Goal: Task Accomplishment & Management: Complete application form

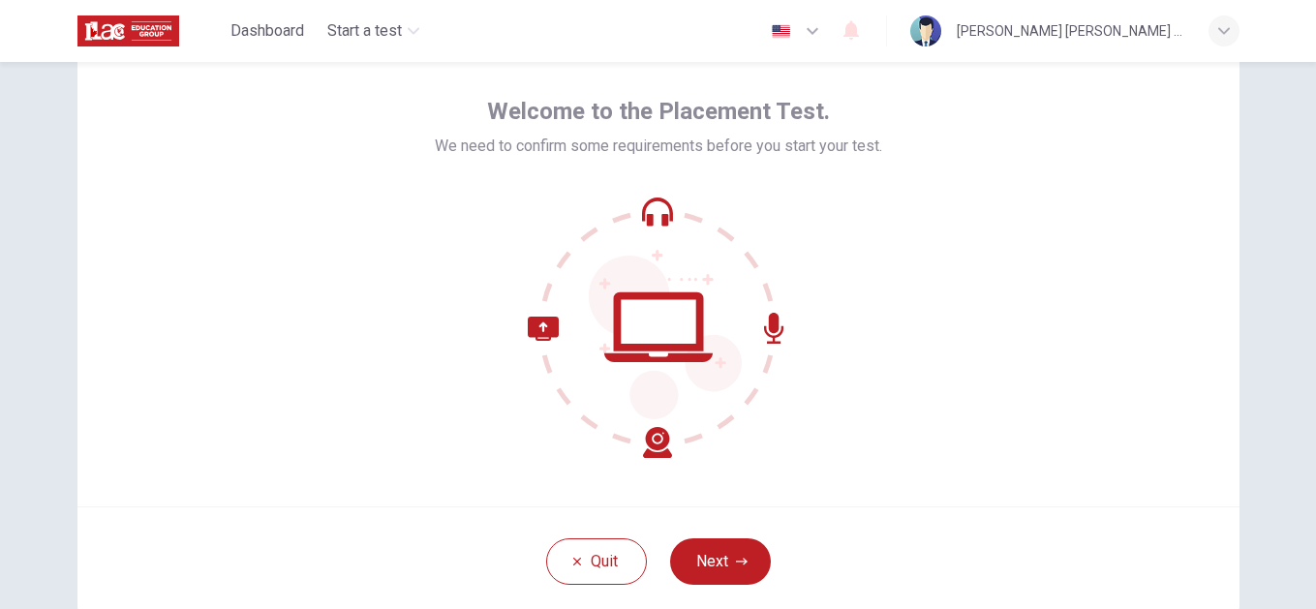
scroll to position [96, 0]
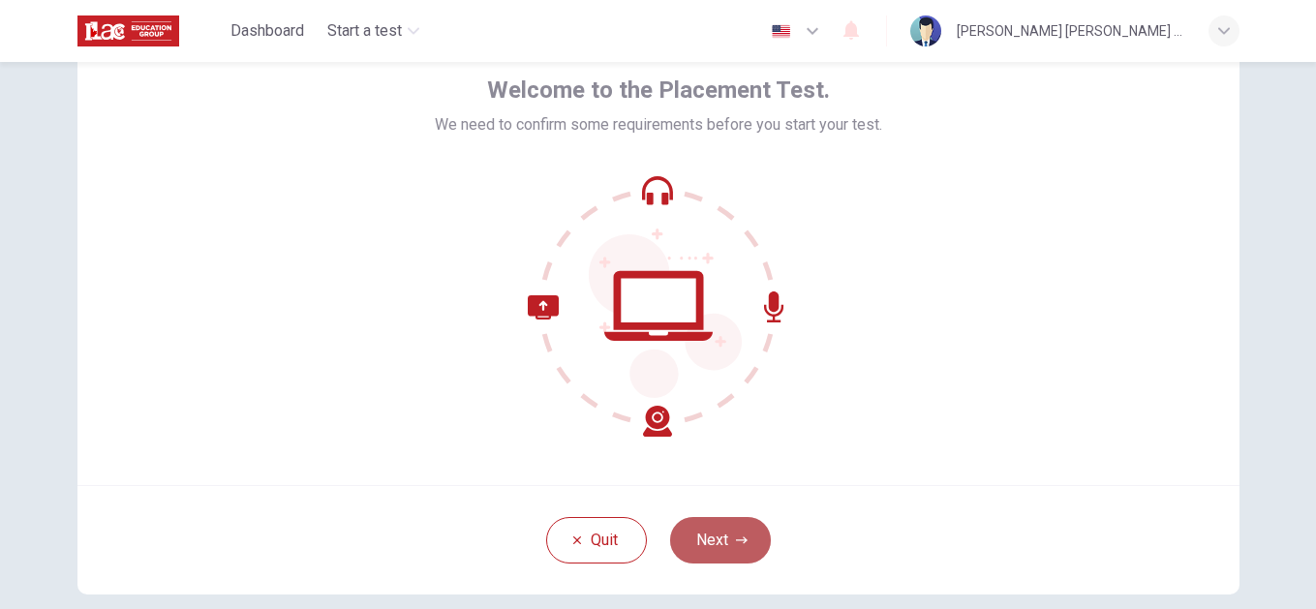
click at [706, 533] on button "Next" at bounding box center [720, 540] width 101 height 46
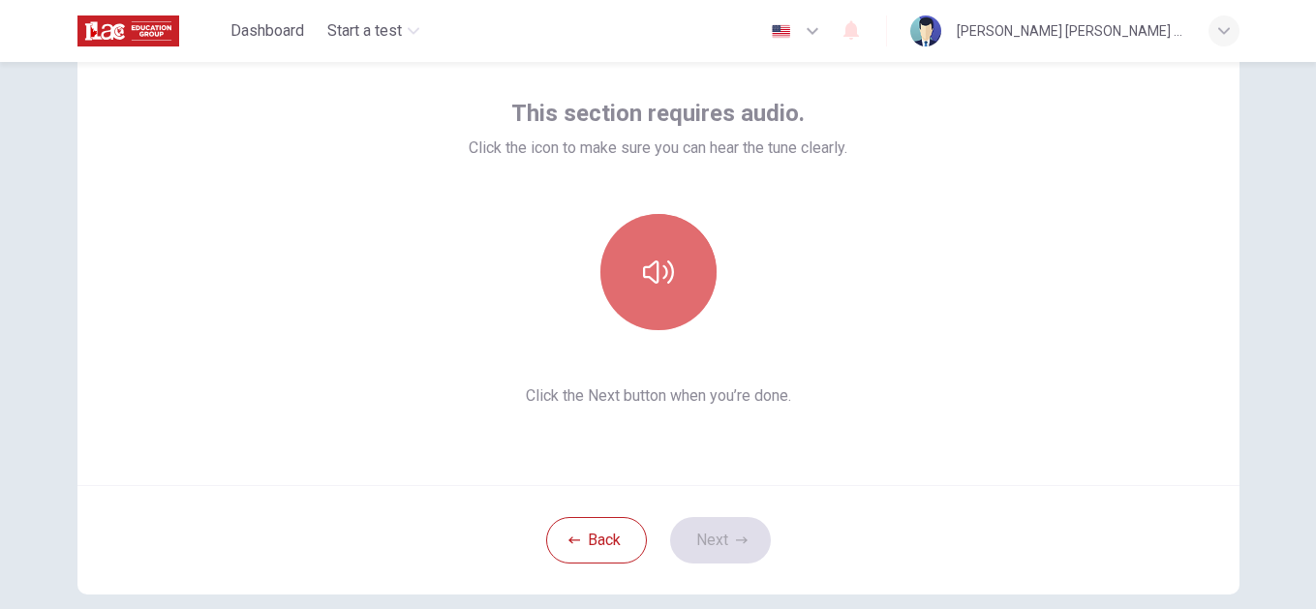
click at [644, 263] on icon "button" at bounding box center [658, 272] width 31 height 31
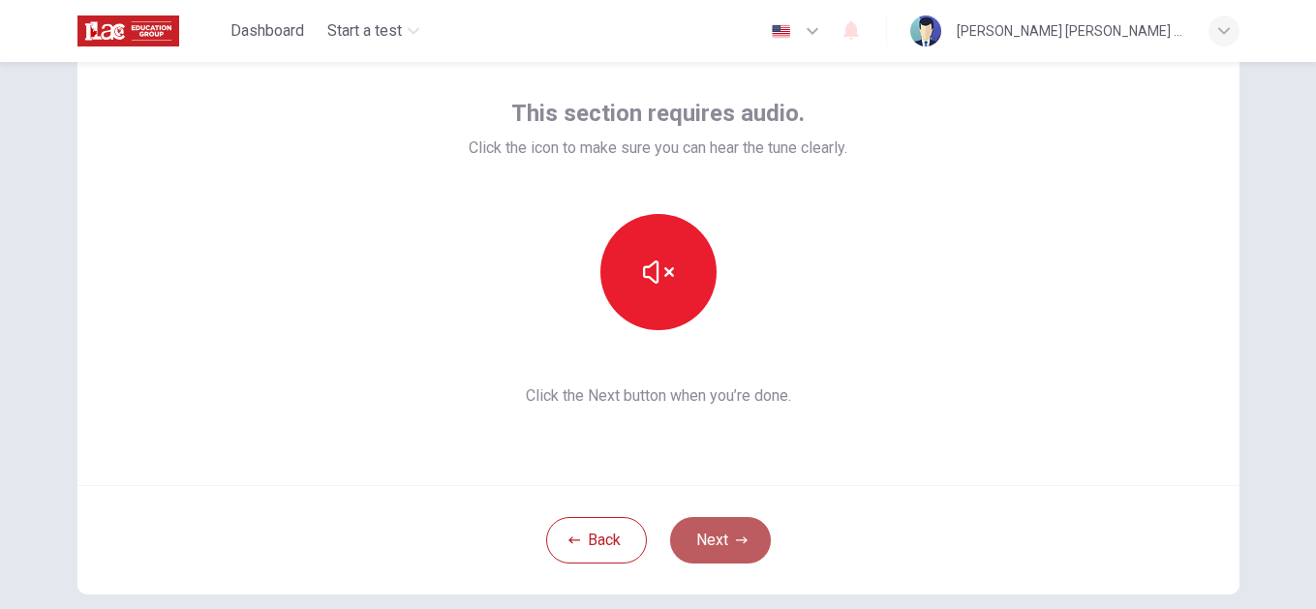
click at [716, 535] on button "Next" at bounding box center [720, 540] width 101 height 46
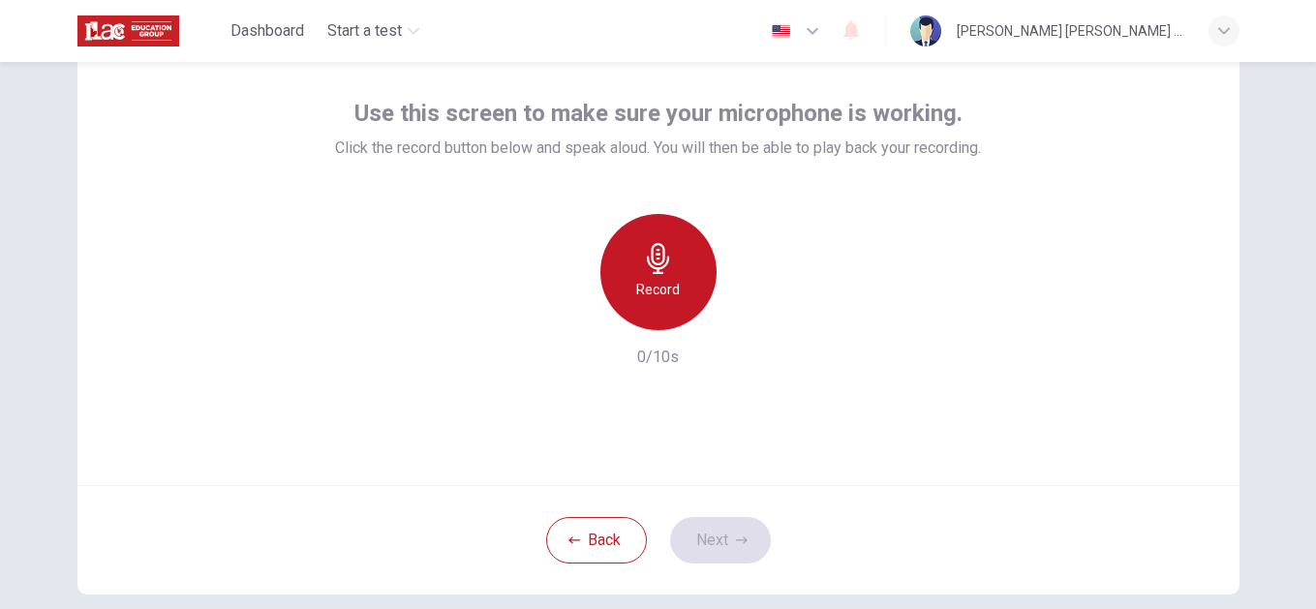
click at [645, 270] on icon "button" at bounding box center [658, 258] width 31 height 31
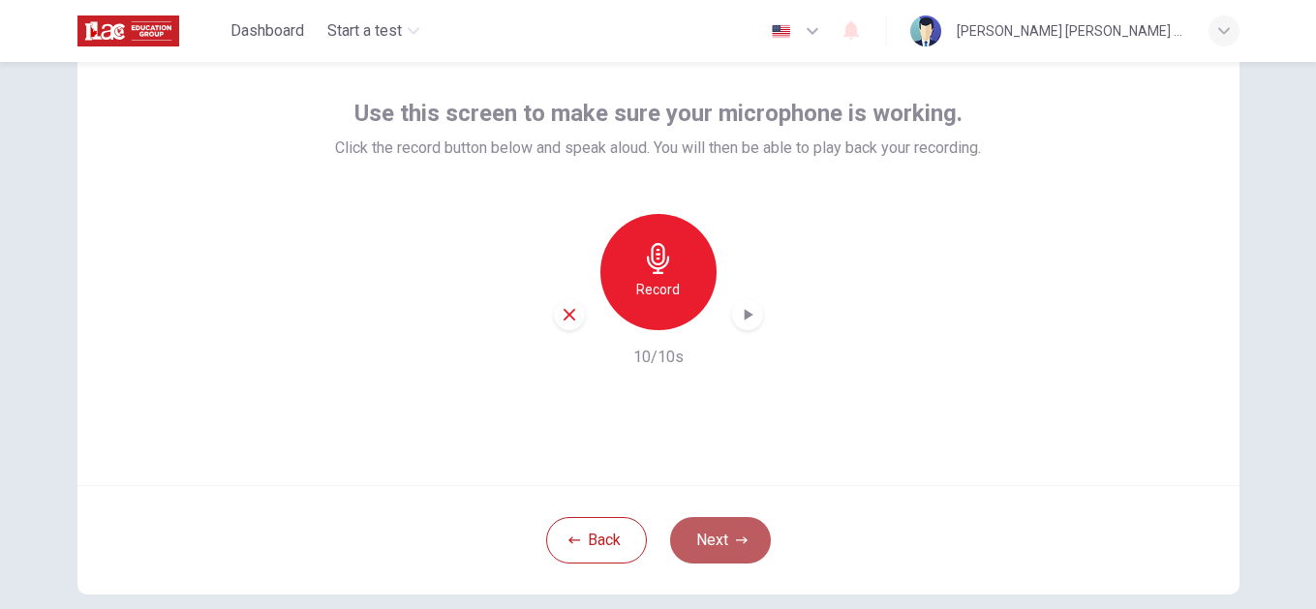
click at [702, 539] on button "Next" at bounding box center [720, 540] width 101 height 46
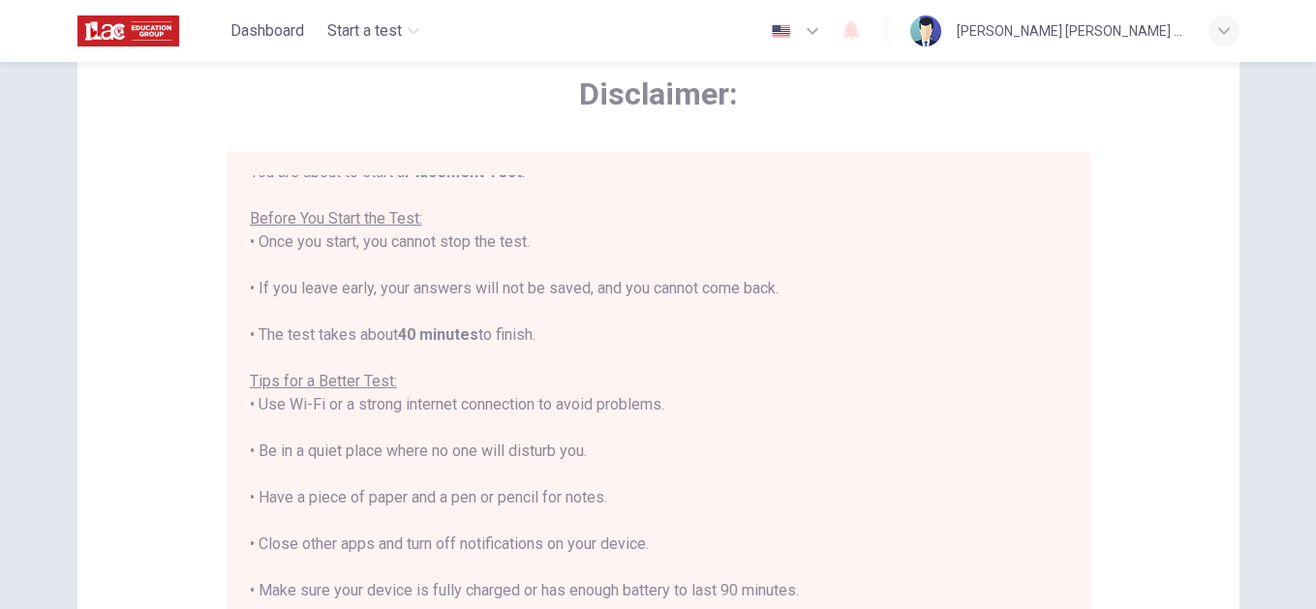
scroll to position [22, 0]
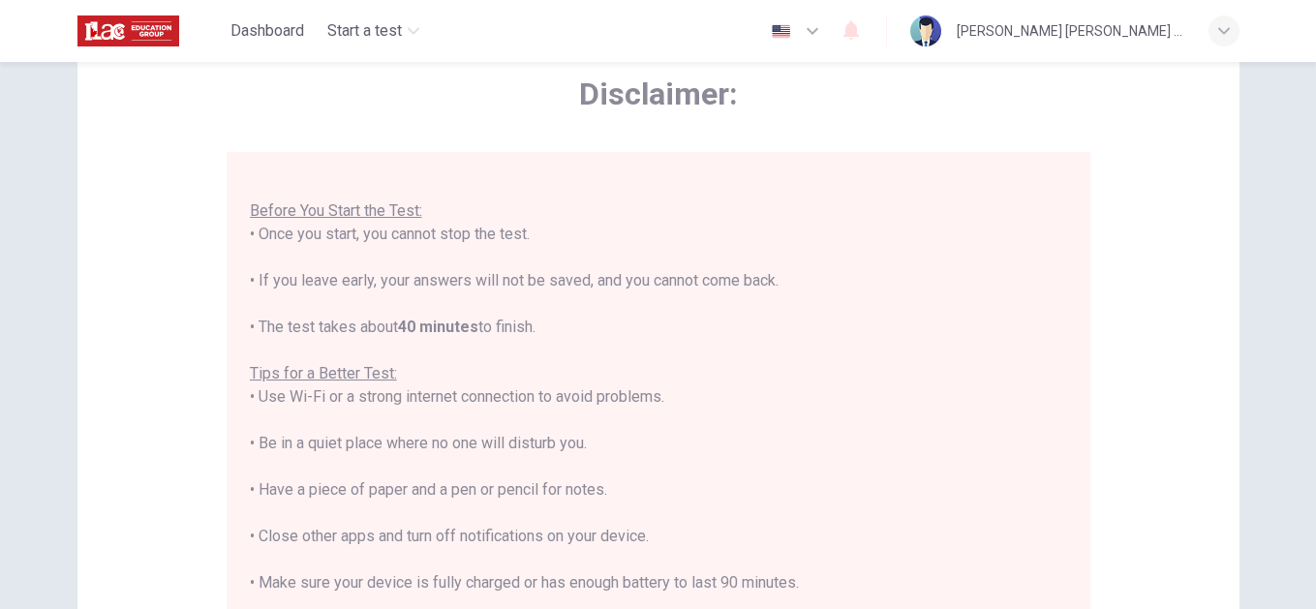
click at [972, 516] on div "You are about to start a Placement Test . Before You Start the Test: • Once you…" at bounding box center [658, 420] width 817 height 535
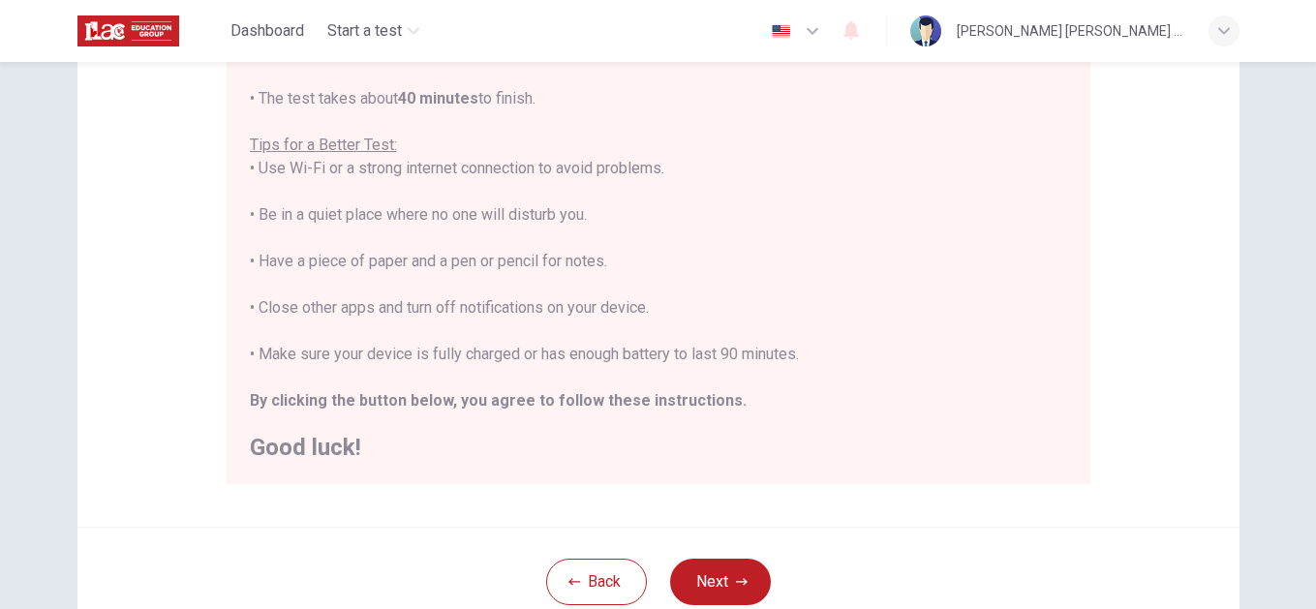
scroll to position [328, 0]
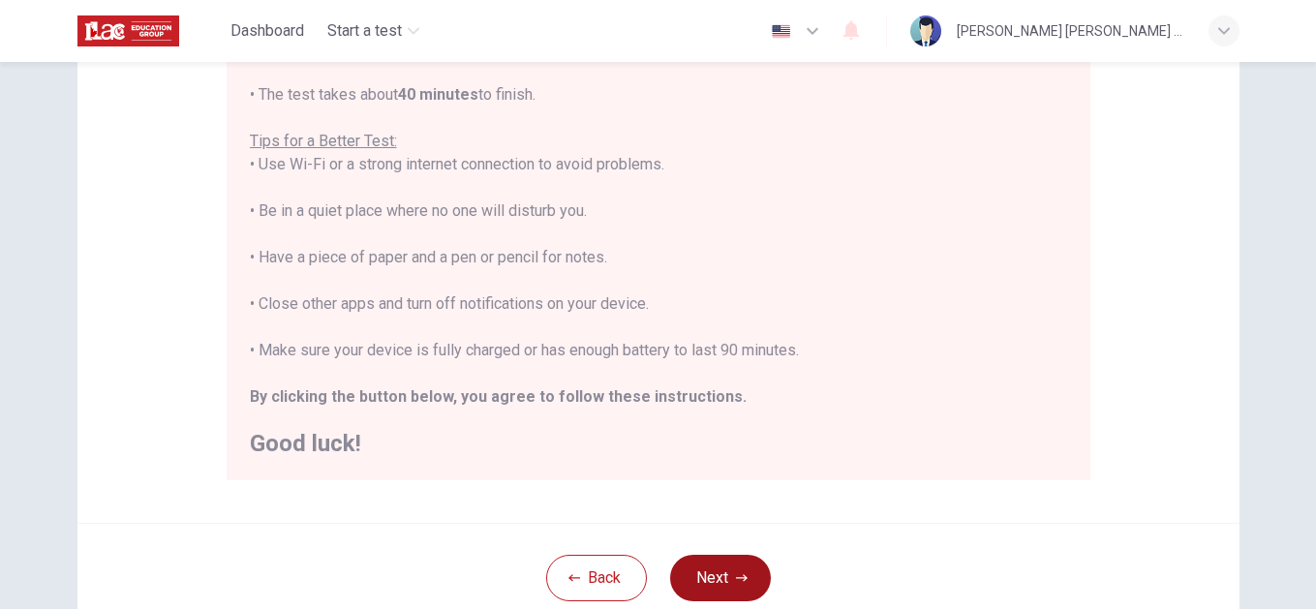
click at [713, 564] on button "Next" at bounding box center [720, 578] width 101 height 46
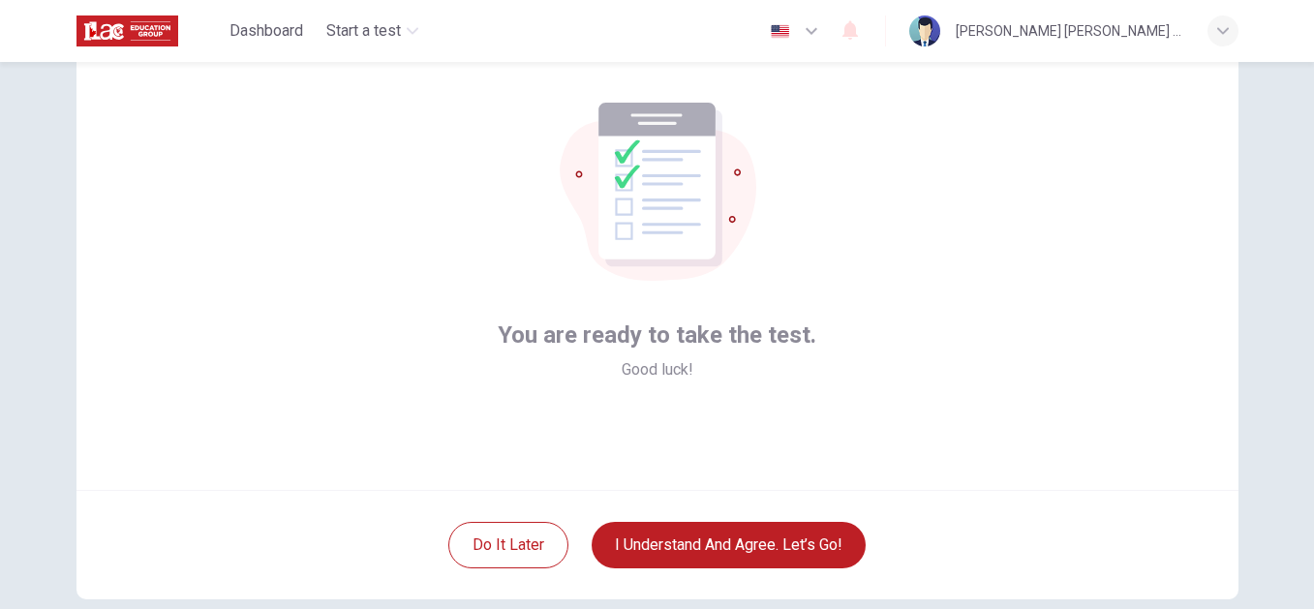
scroll to position [89, 0]
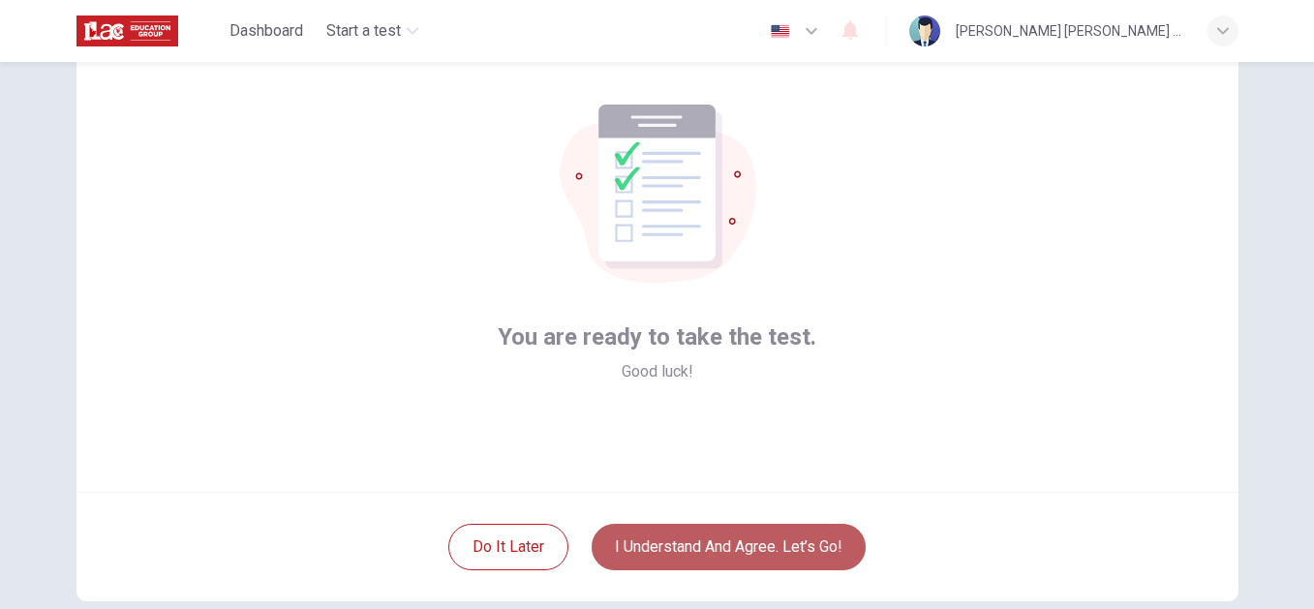
click at [708, 552] on button "I understand and agree. Let’s go!" at bounding box center [729, 547] width 274 height 46
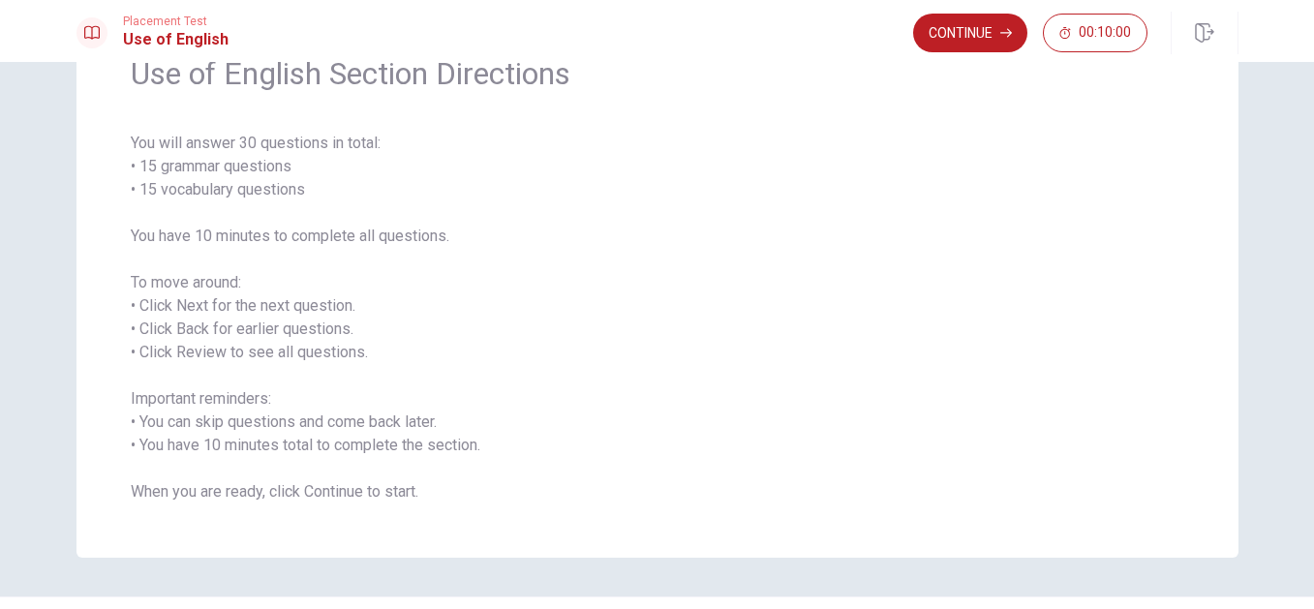
scroll to position [103, 0]
click at [975, 40] on button "Continue" at bounding box center [970, 33] width 114 height 39
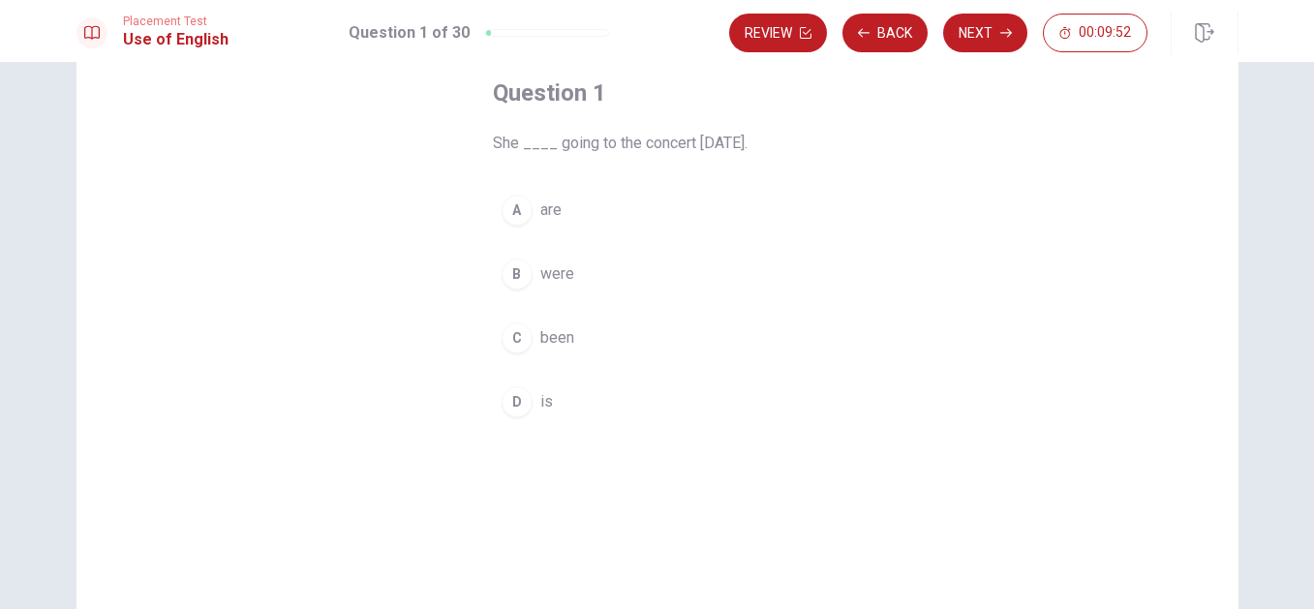
click at [544, 209] on span "are" at bounding box center [550, 210] width 21 height 23
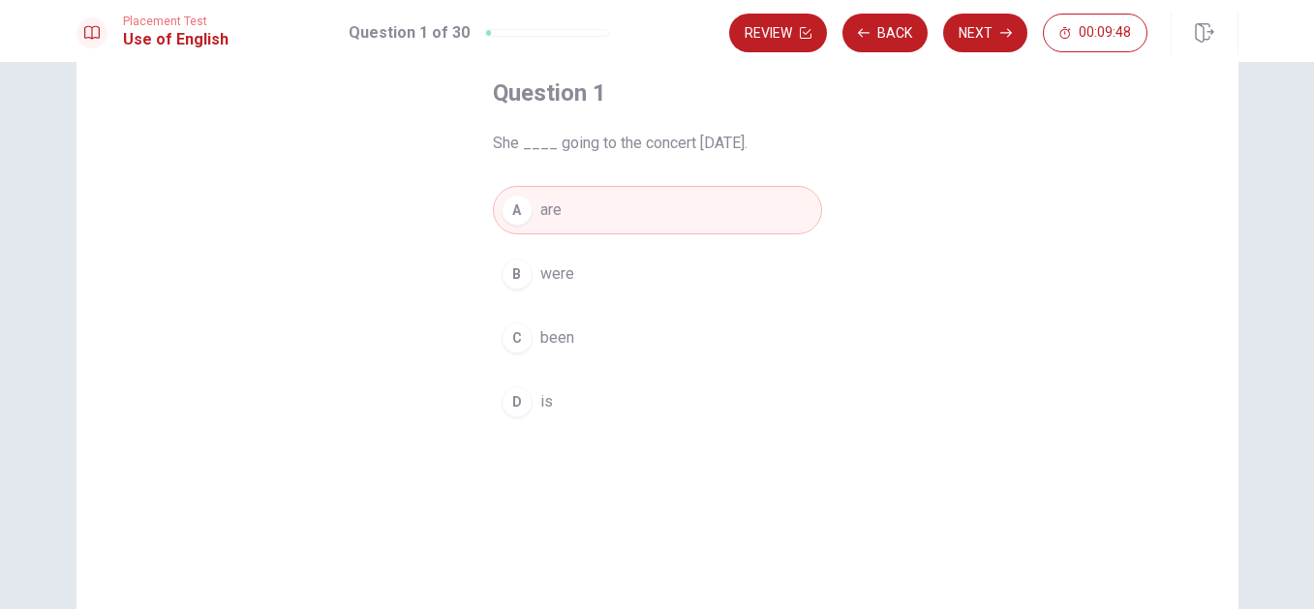
click at [531, 410] on button "D is" at bounding box center [657, 402] width 329 height 48
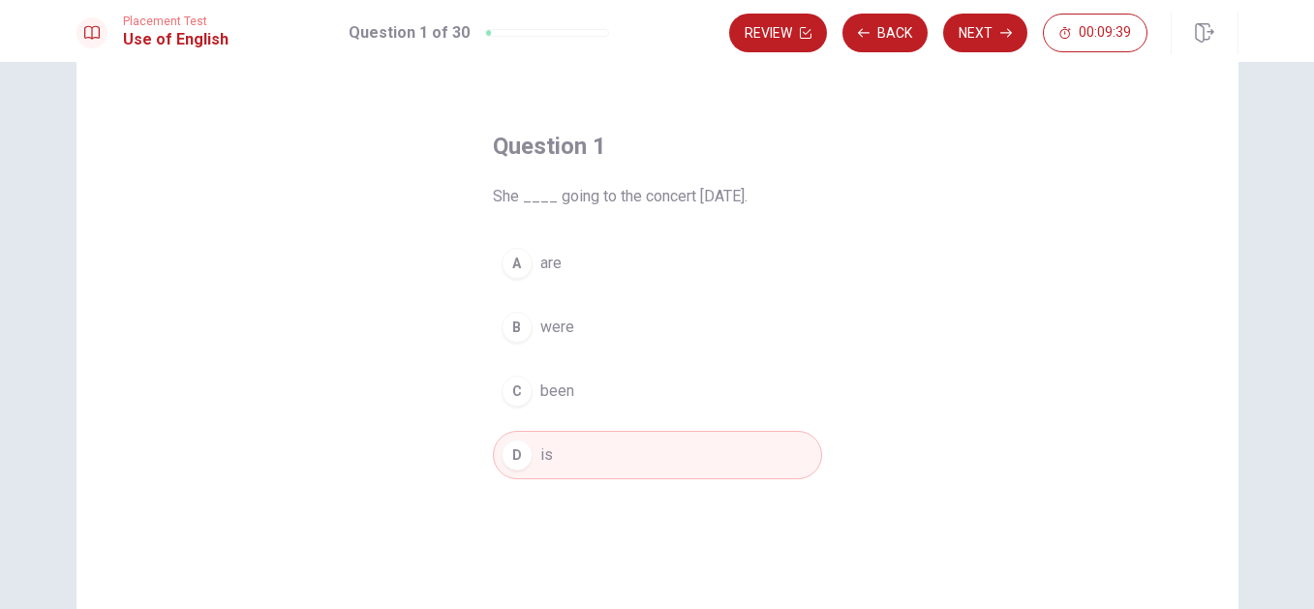
scroll to position [43, 0]
drag, startPoint x: 972, startPoint y: 209, endPoint x: 947, endPoint y: 62, distance: 149.3
click at [971, 206] on div "Question 1 She ____ going to the concert [DATE]. A are B were C been D is" at bounding box center [658, 394] width 1162 height 673
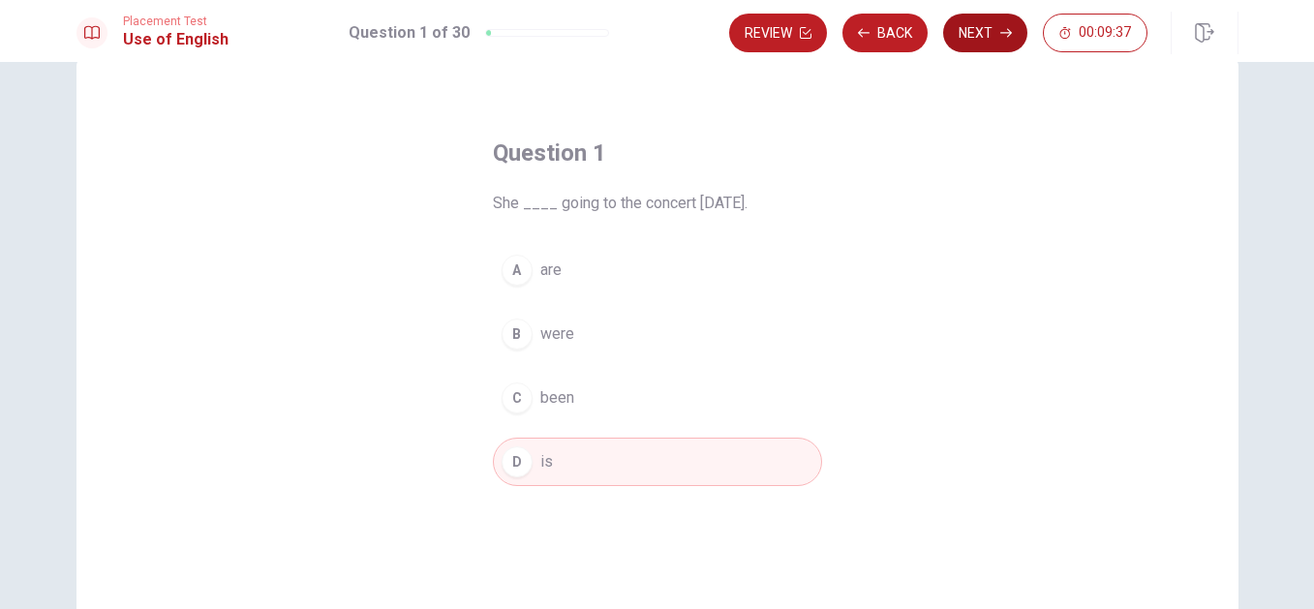
click at [969, 40] on button "Next" at bounding box center [985, 33] width 84 height 39
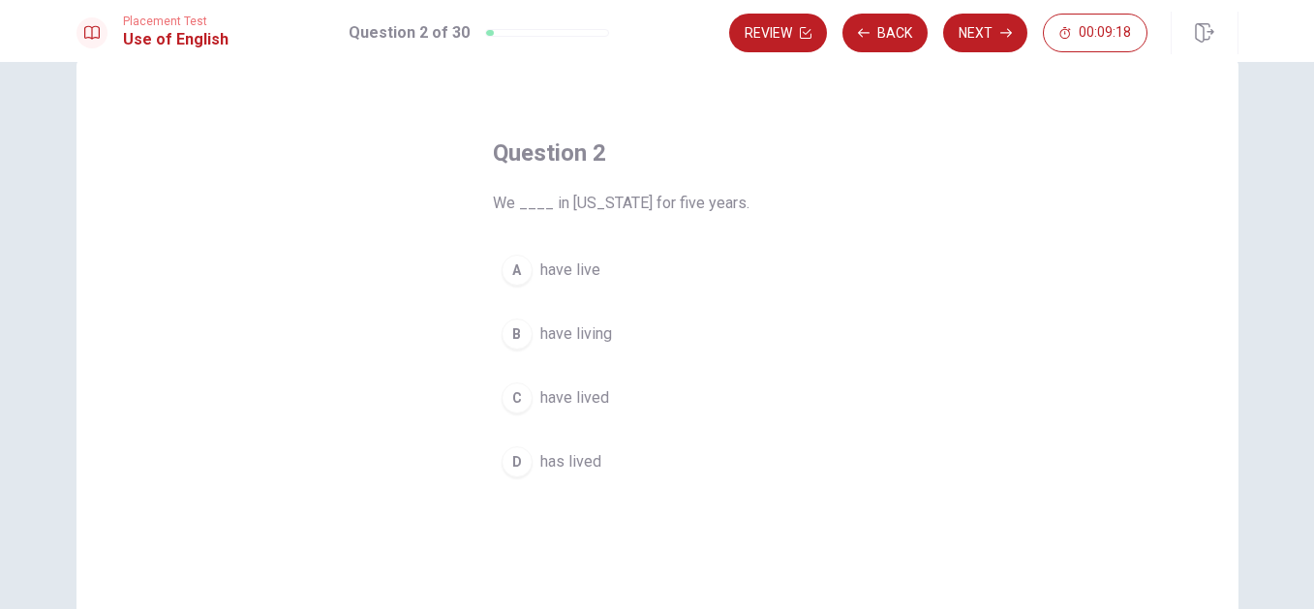
click at [552, 391] on span "have lived" at bounding box center [574, 397] width 69 height 23
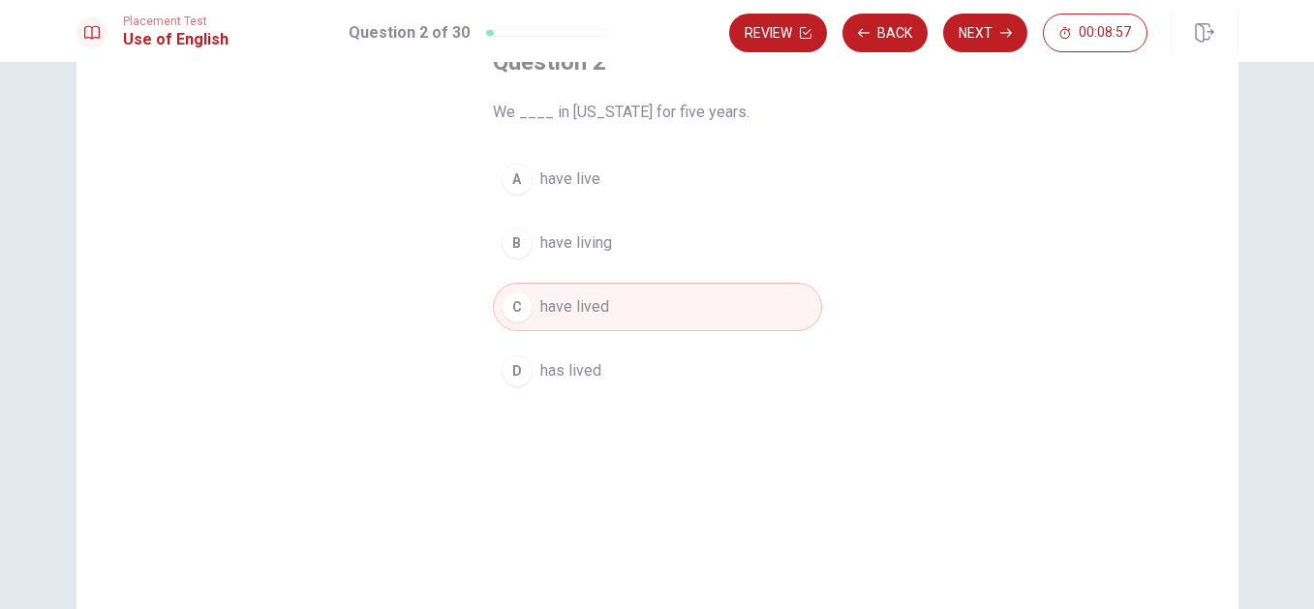
scroll to position [101, 0]
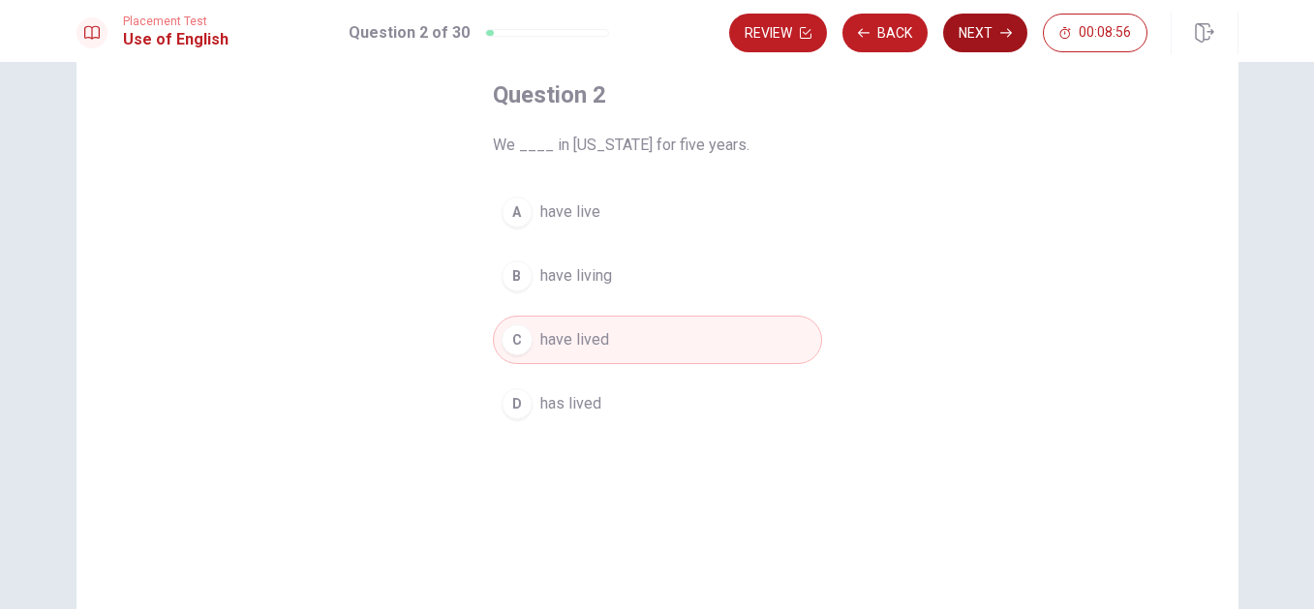
click at [981, 36] on button "Next" at bounding box center [985, 33] width 84 height 39
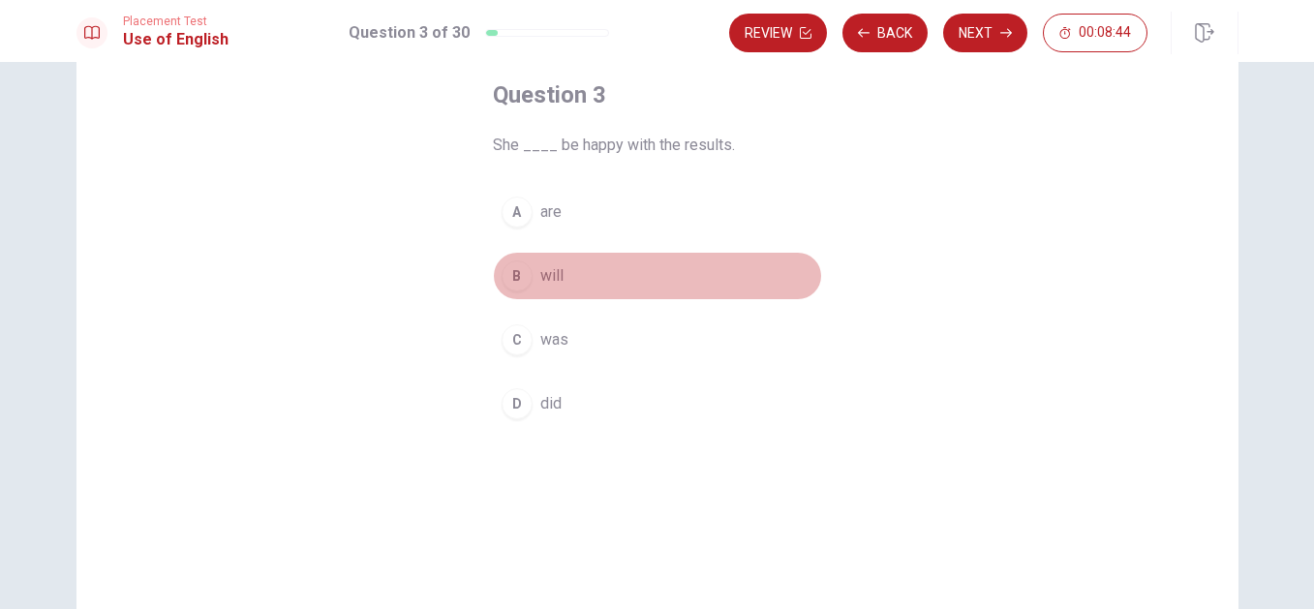
click at [540, 286] on span "will" at bounding box center [551, 275] width 23 height 23
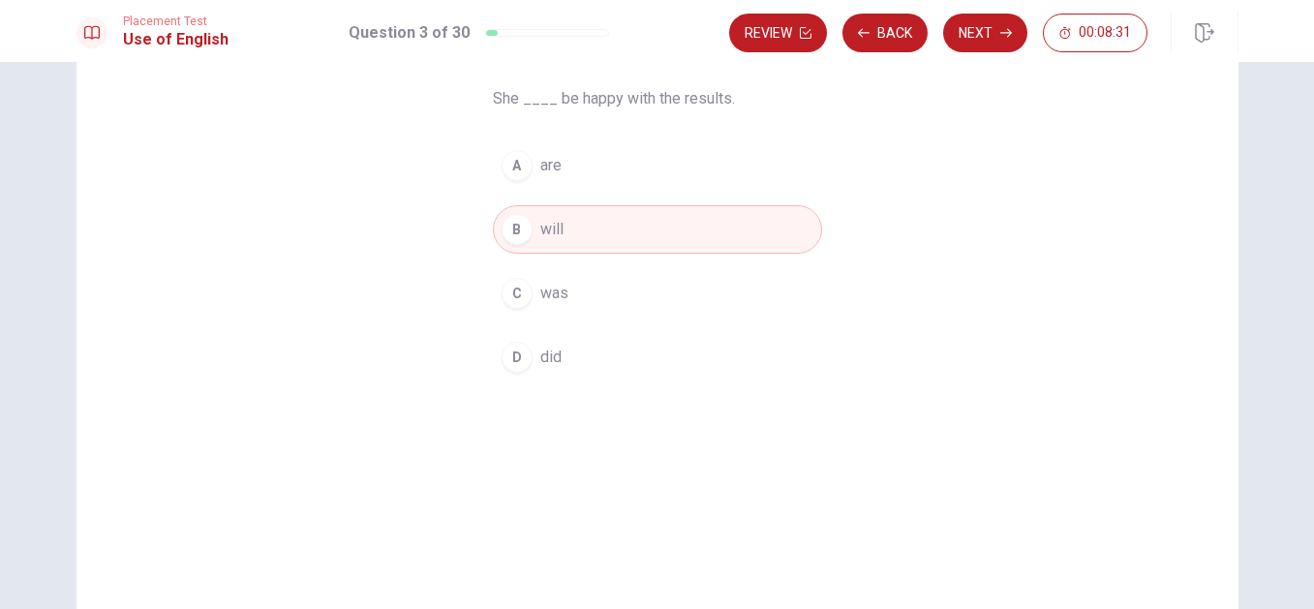
scroll to position [90, 0]
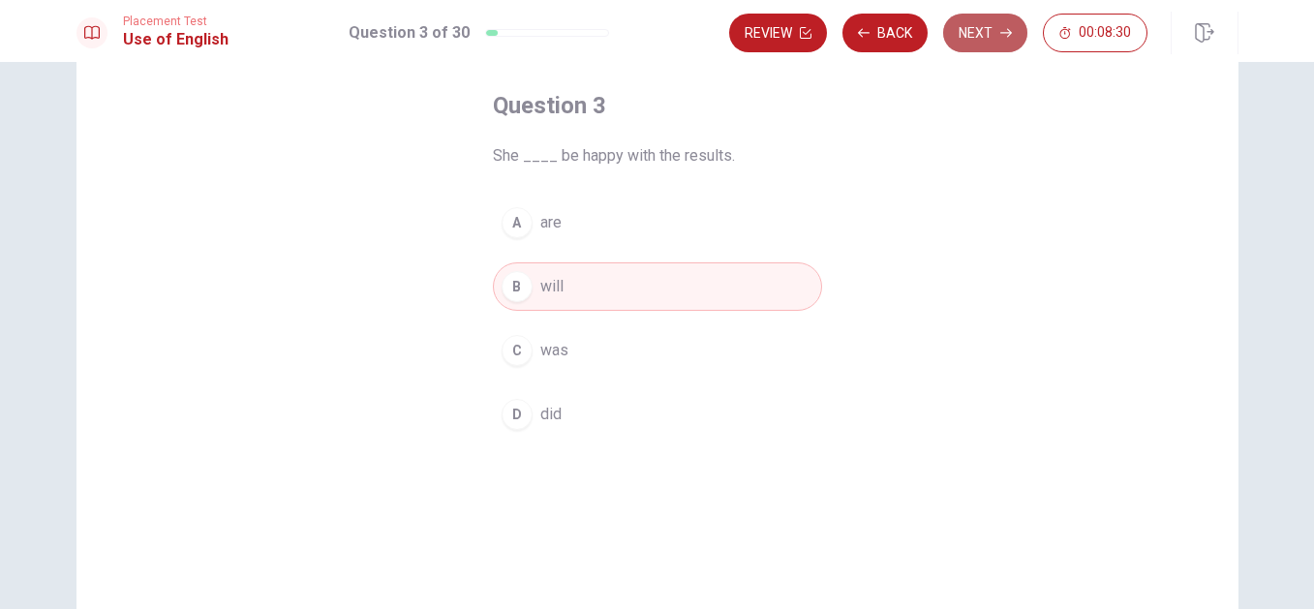
click at [973, 41] on button "Next" at bounding box center [985, 33] width 84 height 39
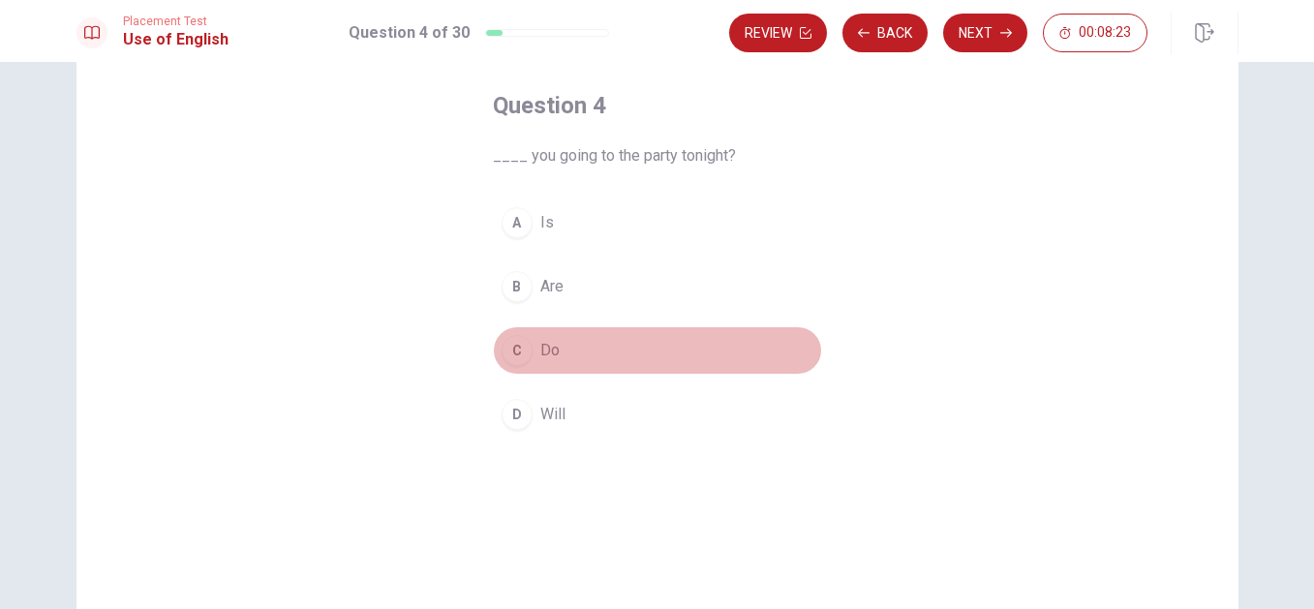
click at [531, 351] on button "C Do" at bounding box center [657, 350] width 329 height 48
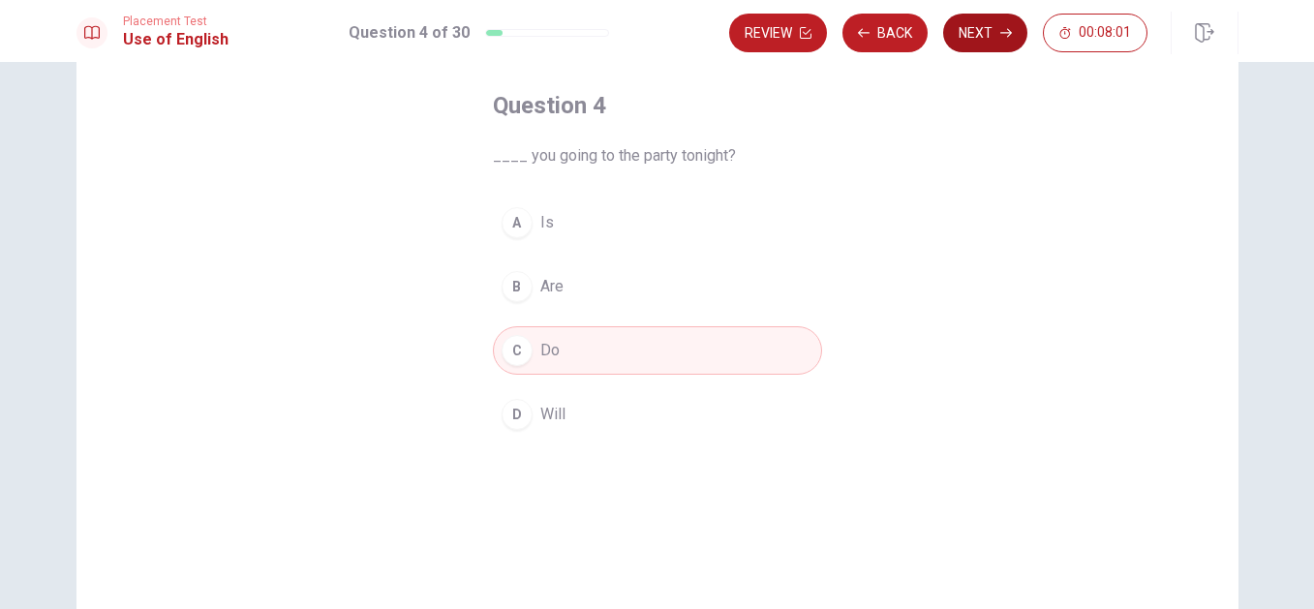
click at [997, 33] on button "Next" at bounding box center [985, 33] width 84 height 39
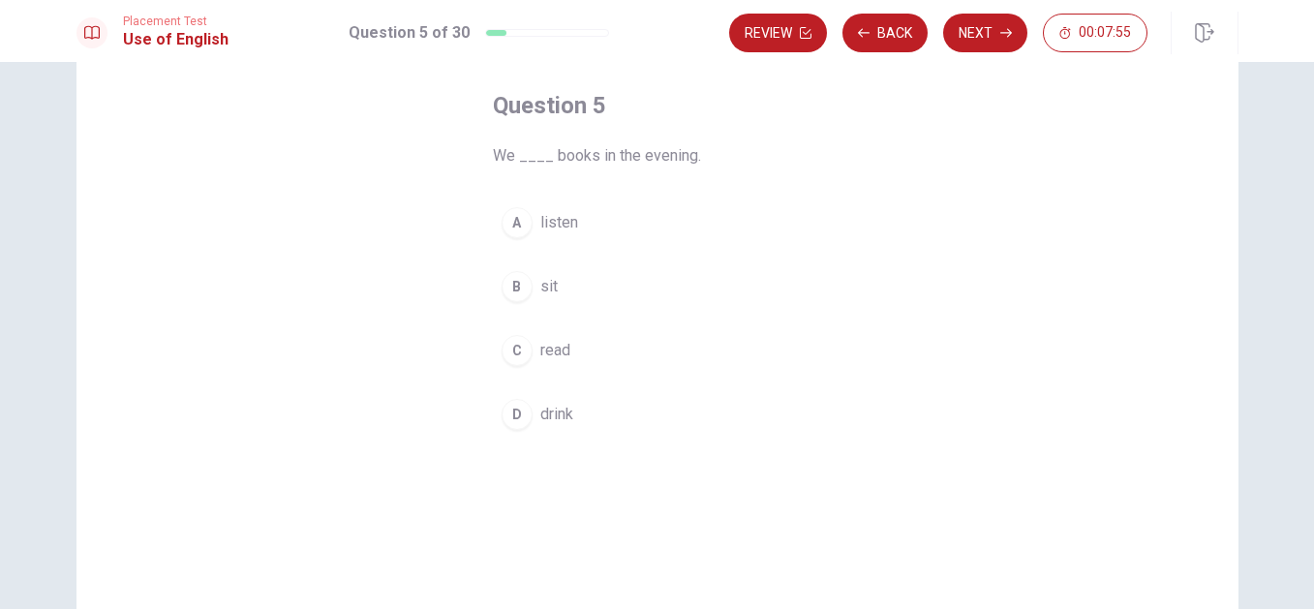
click at [542, 344] on span "read" at bounding box center [555, 350] width 30 height 23
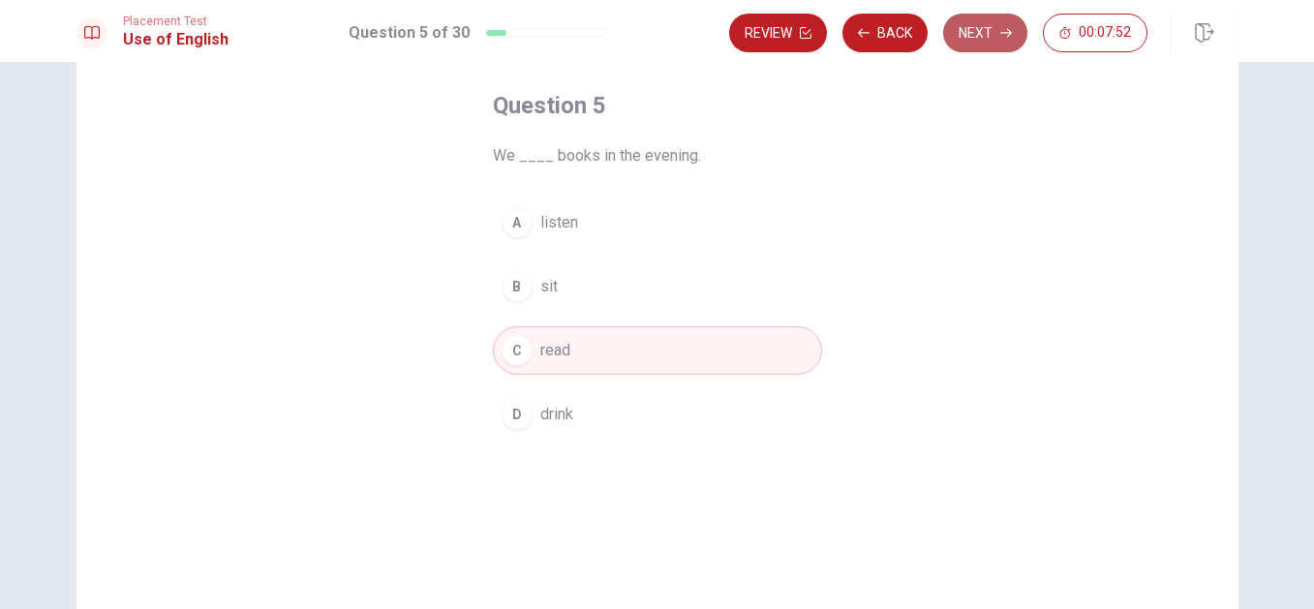
click at [985, 28] on button "Next" at bounding box center [985, 33] width 84 height 39
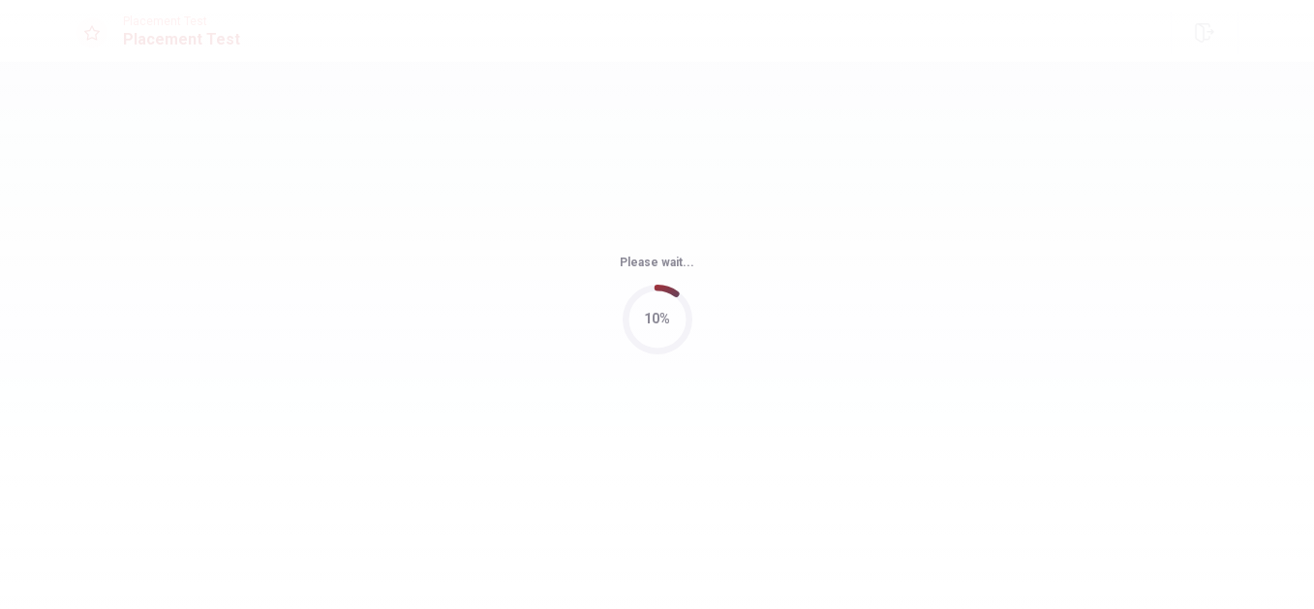
scroll to position [0, 0]
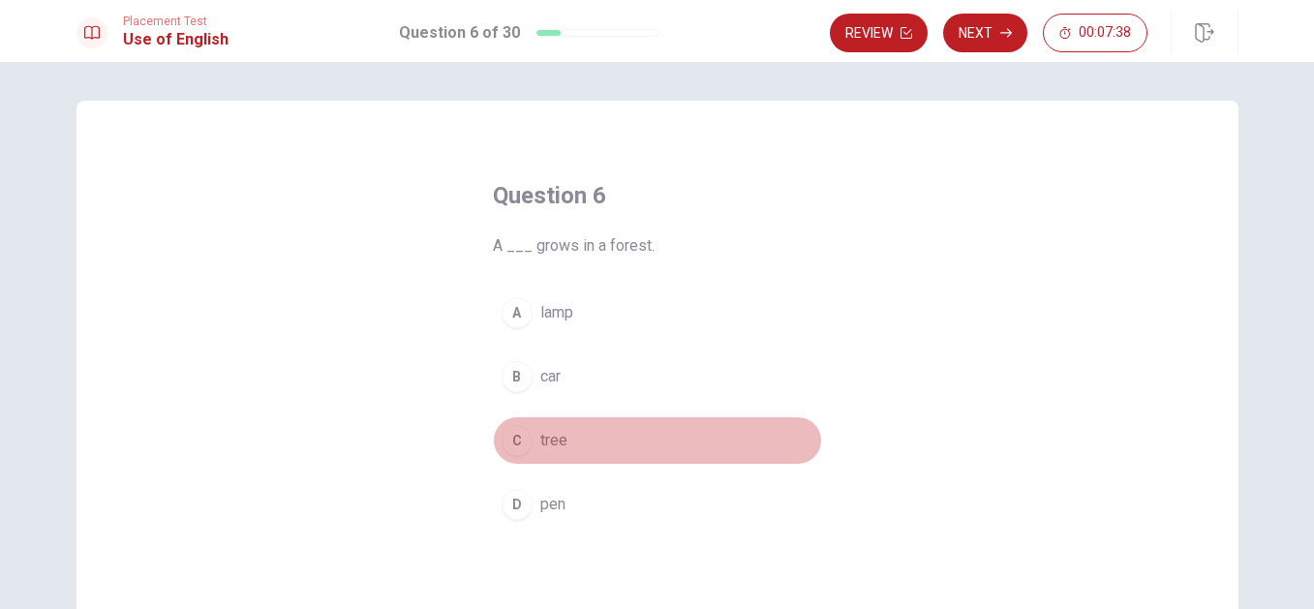
click at [533, 453] on button "C tree" at bounding box center [657, 440] width 329 height 48
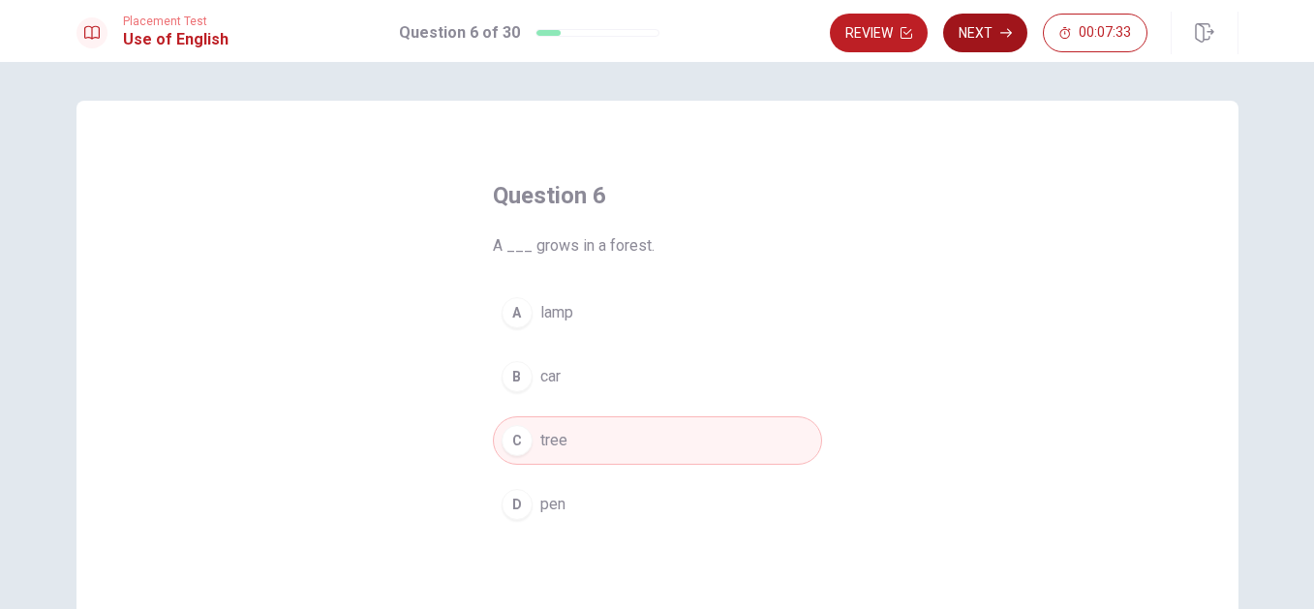
click at [965, 33] on button "Next" at bounding box center [985, 33] width 84 height 39
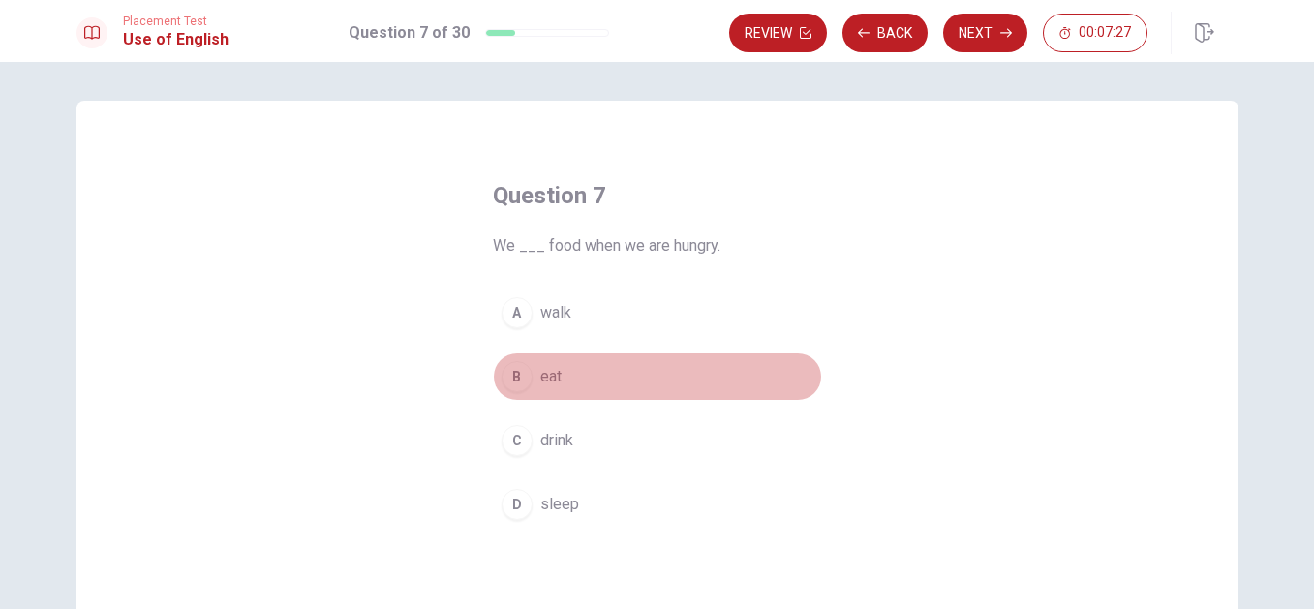
click at [554, 371] on span "eat" at bounding box center [550, 376] width 21 height 23
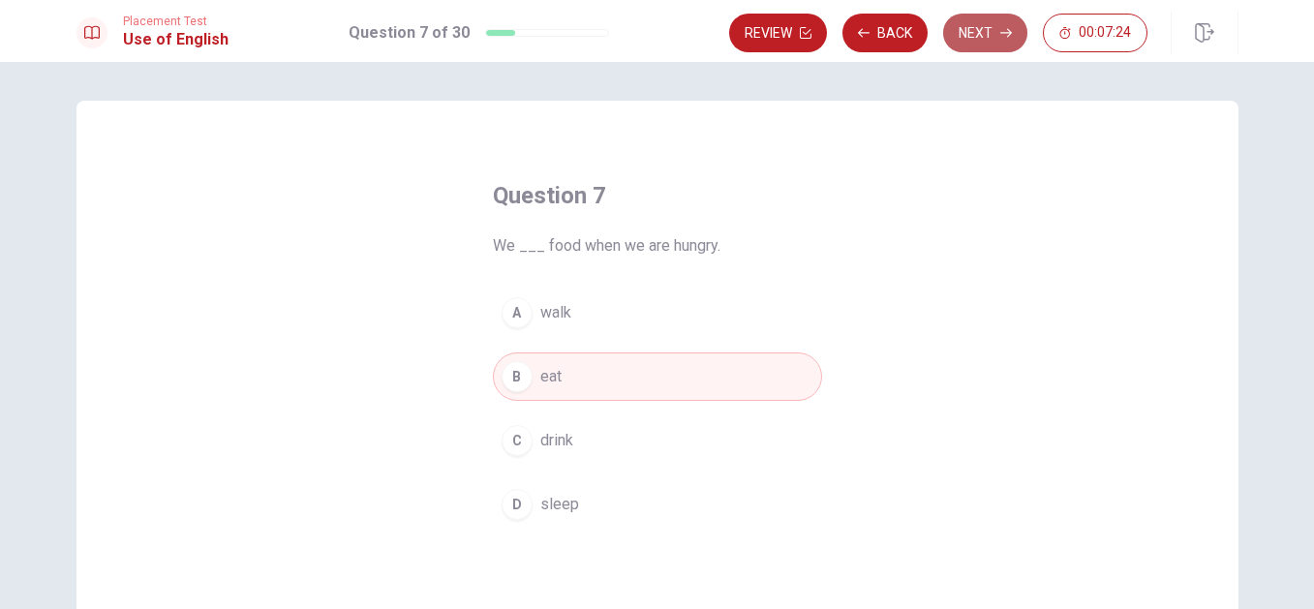
click at [984, 36] on button "Next" at bounding box center [985, 33] width 84 height 39
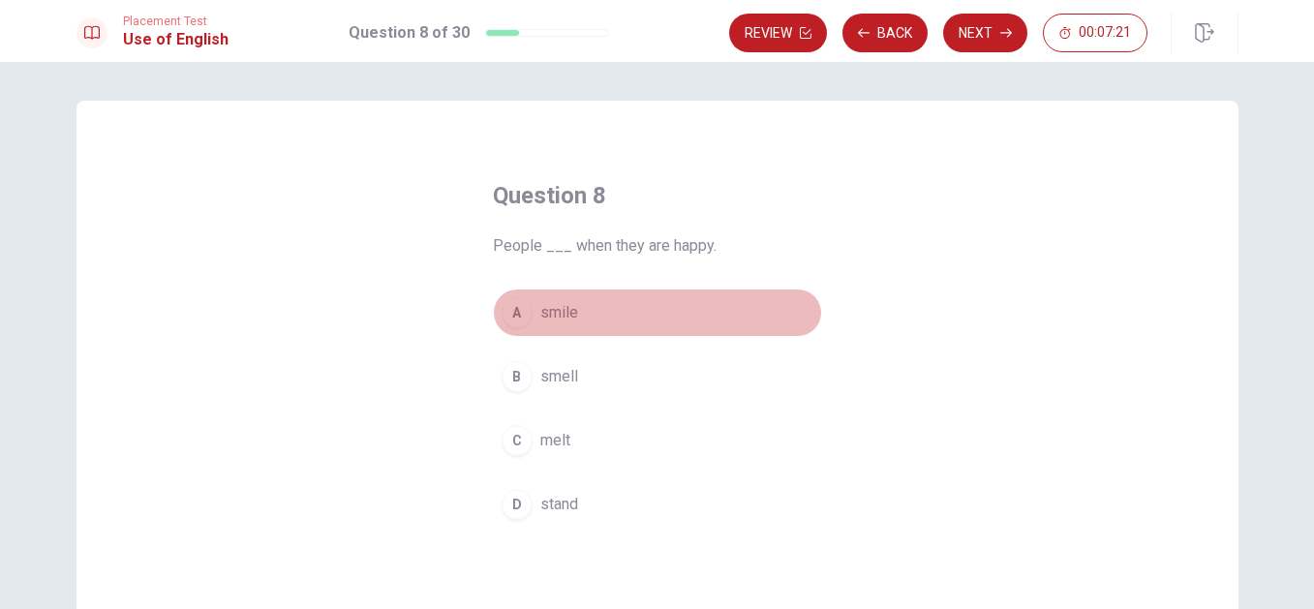
click at [546, 321] on span "smile" at bounding box center [559, 312] width 38 height 23
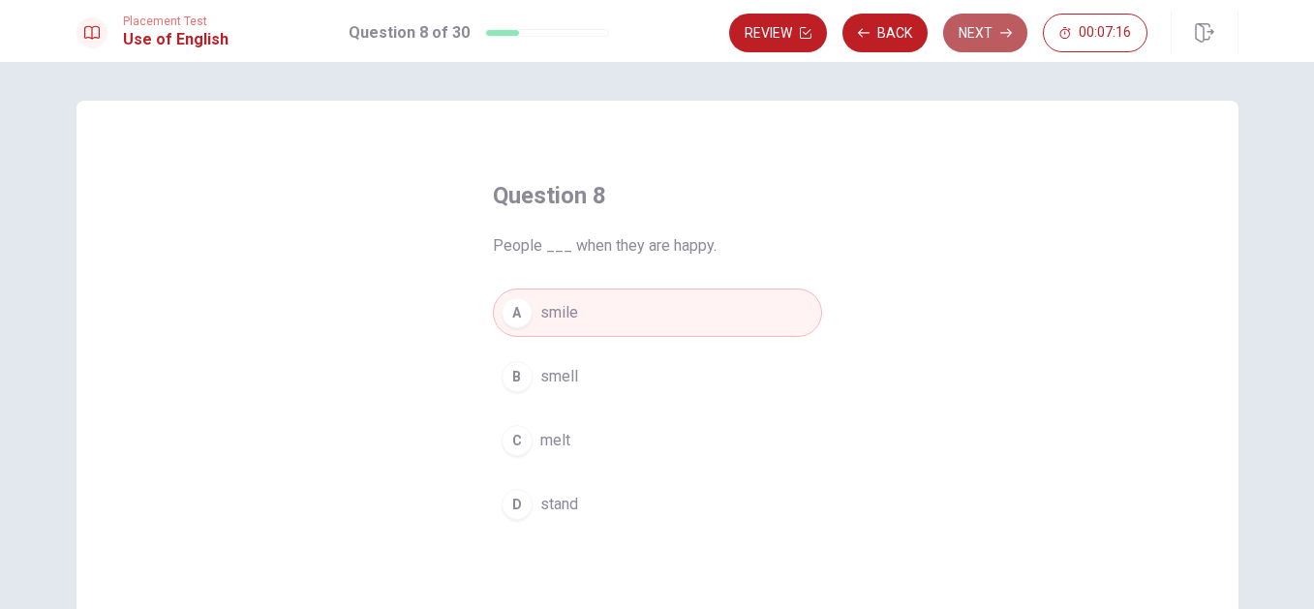
click at [975, 32] on button "Next" at bounding box center [985, 33] width 84 height 39
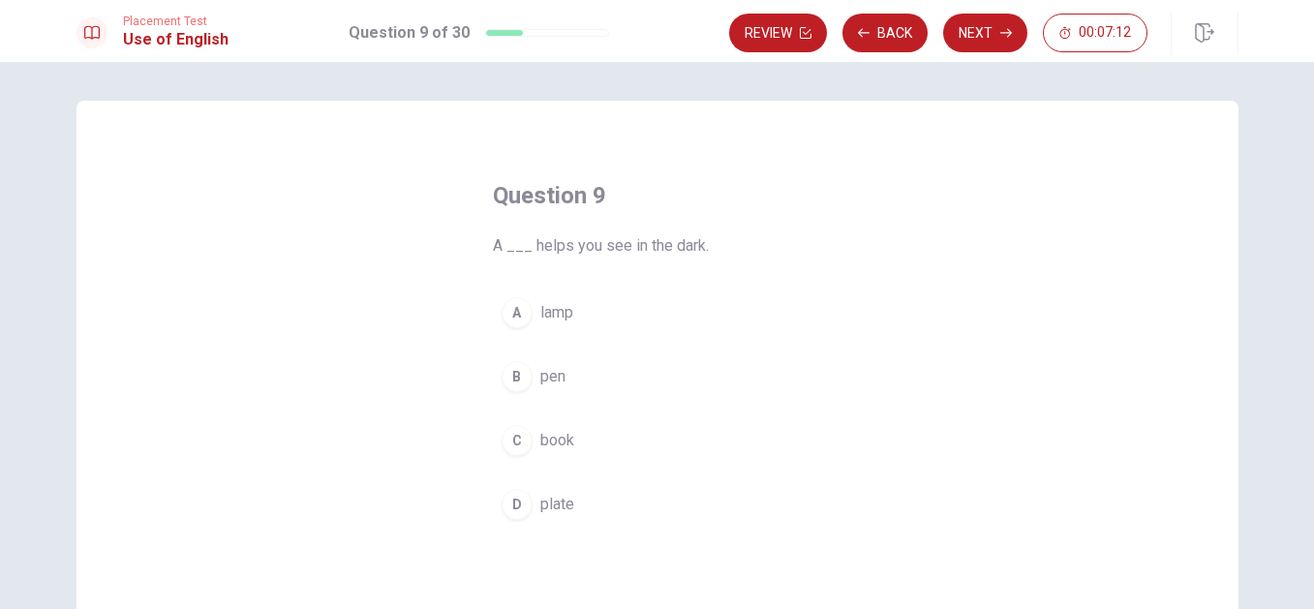
click at [507, 338] on div "A lamp B pen C book D plate" at bounding box center [657, 409] width 329 height 240
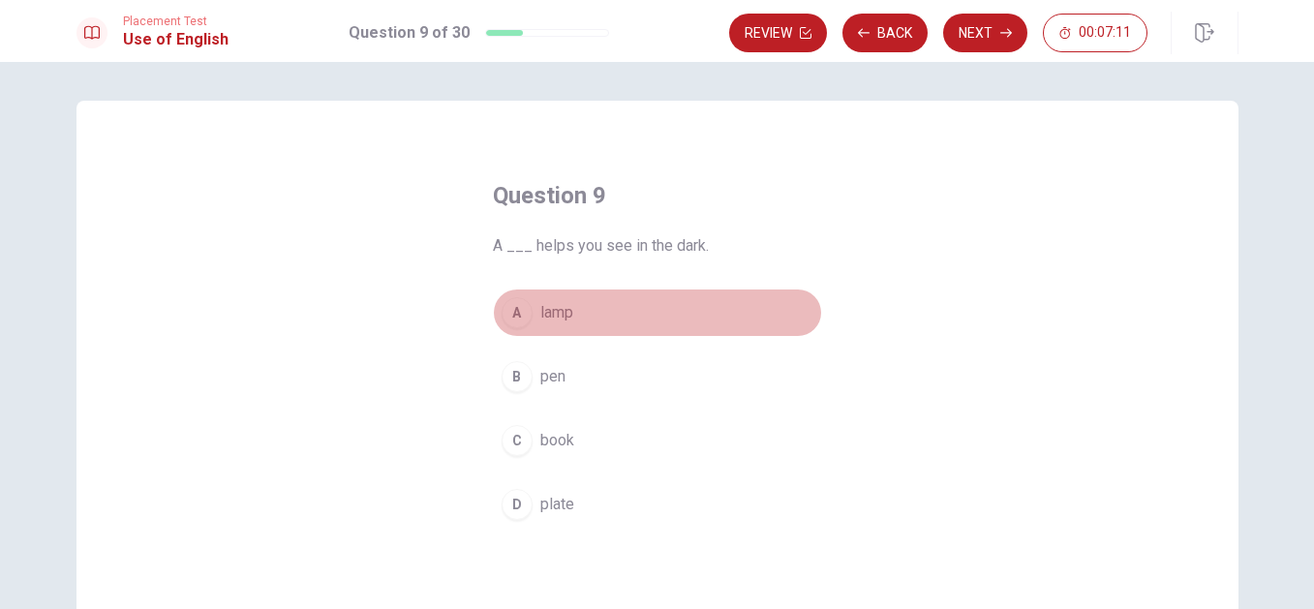
click at [528, 314] on button "A lamp" at bounding box center [657, 313] width 329 height 48
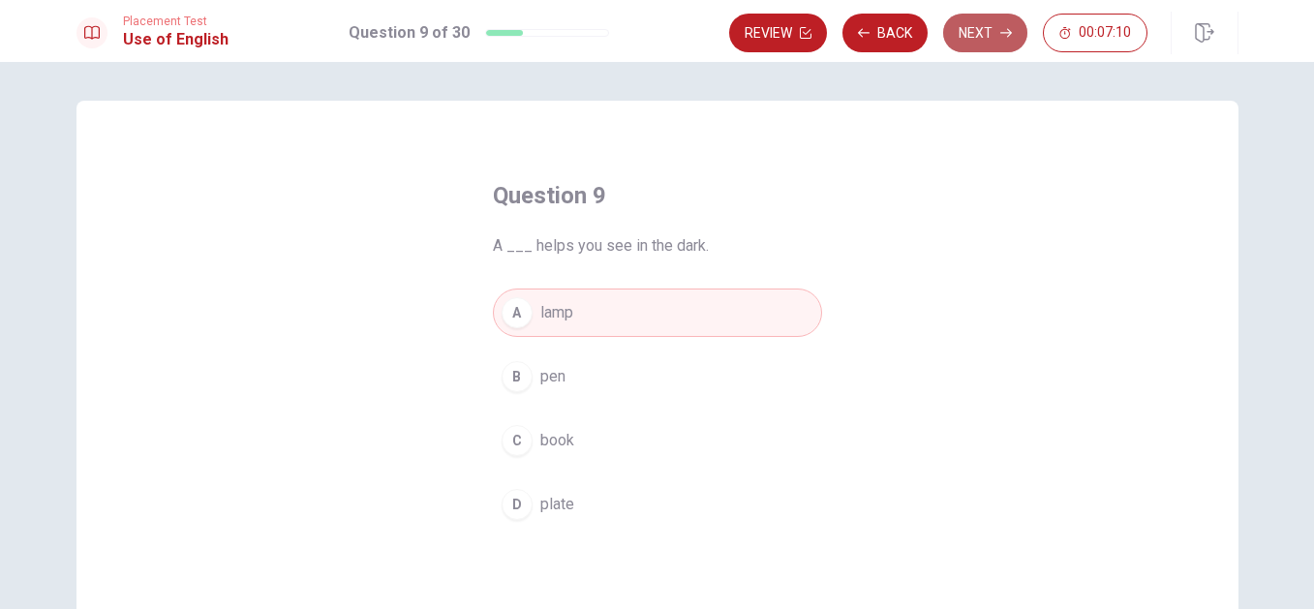
click at [995, 29] on button "Next" at bounding box center [985, 33] width 84 height 39
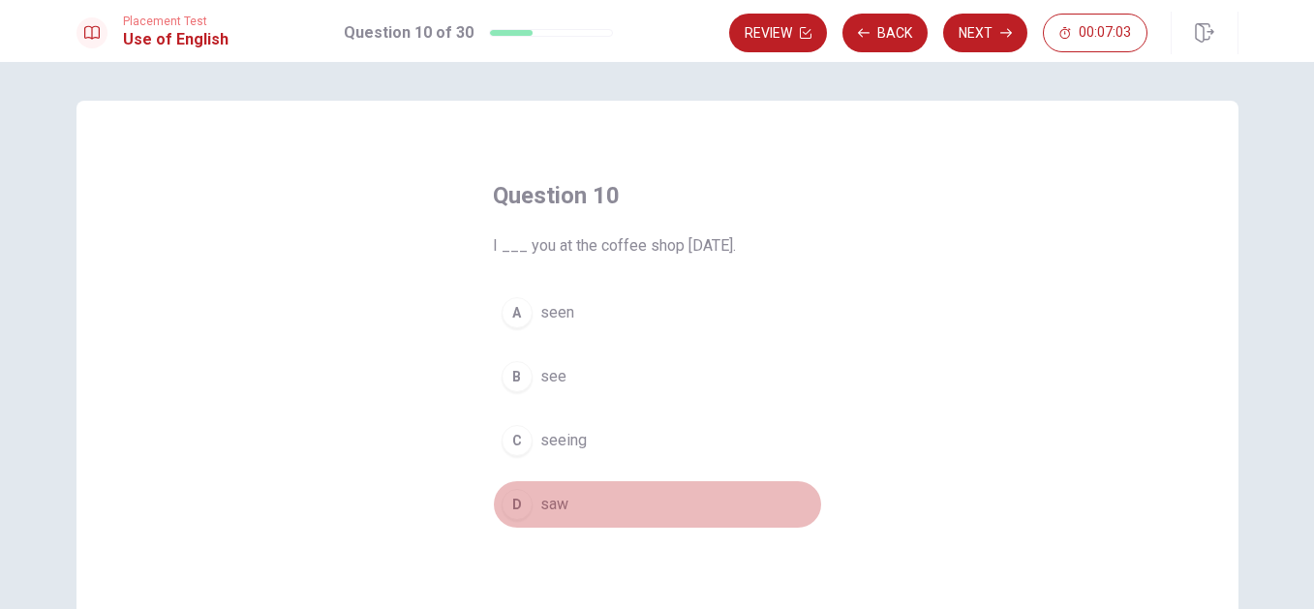
click at [533, 501] on button "D saw" at bounding box center [657, 504] width 329 height 48
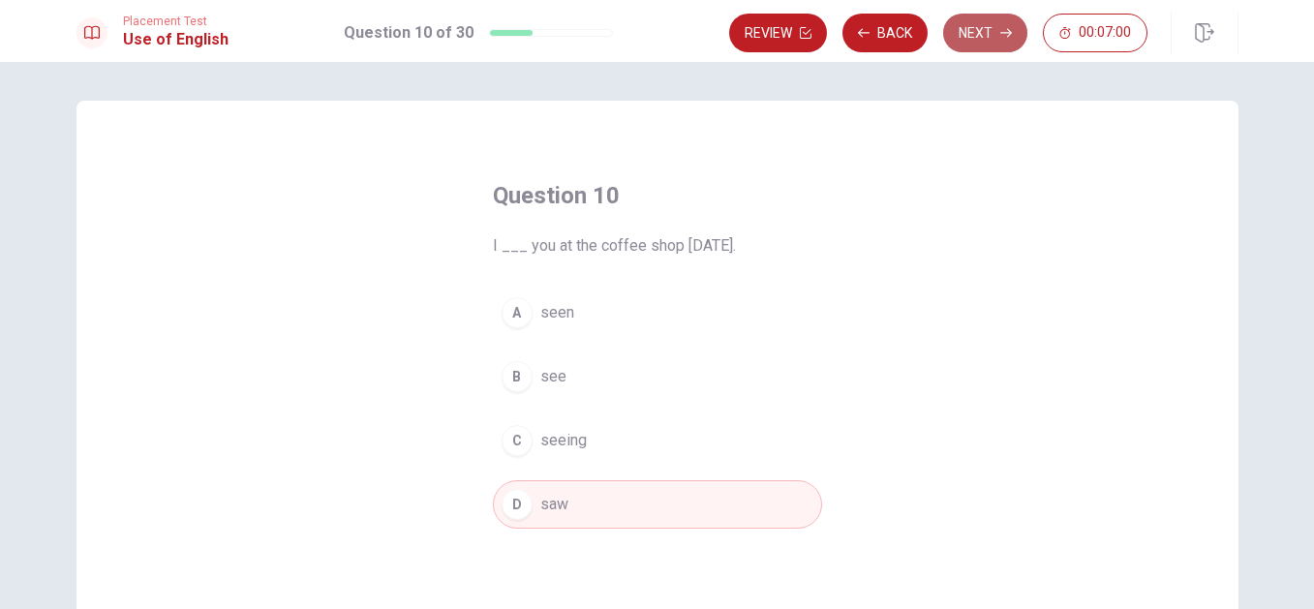
click at [973, 32] on button "Next" at bounding box center [985, 33] width 84 height 39
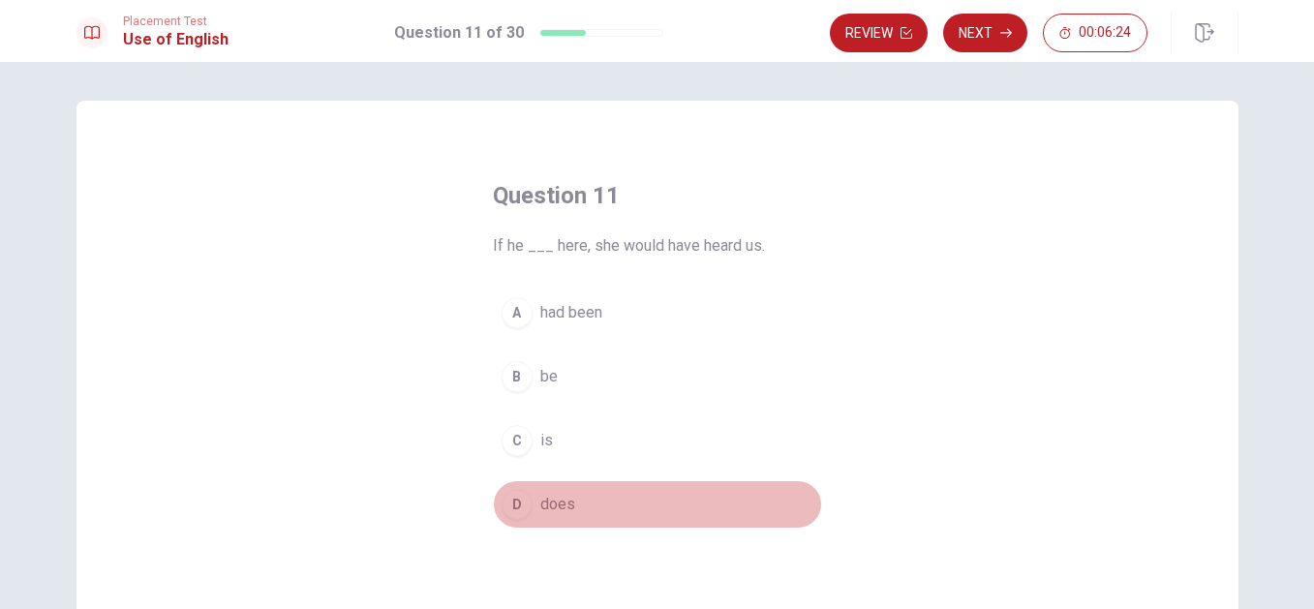
click at [540, 506] on span "does" at bounding box center [557, 504] width 35 height 23
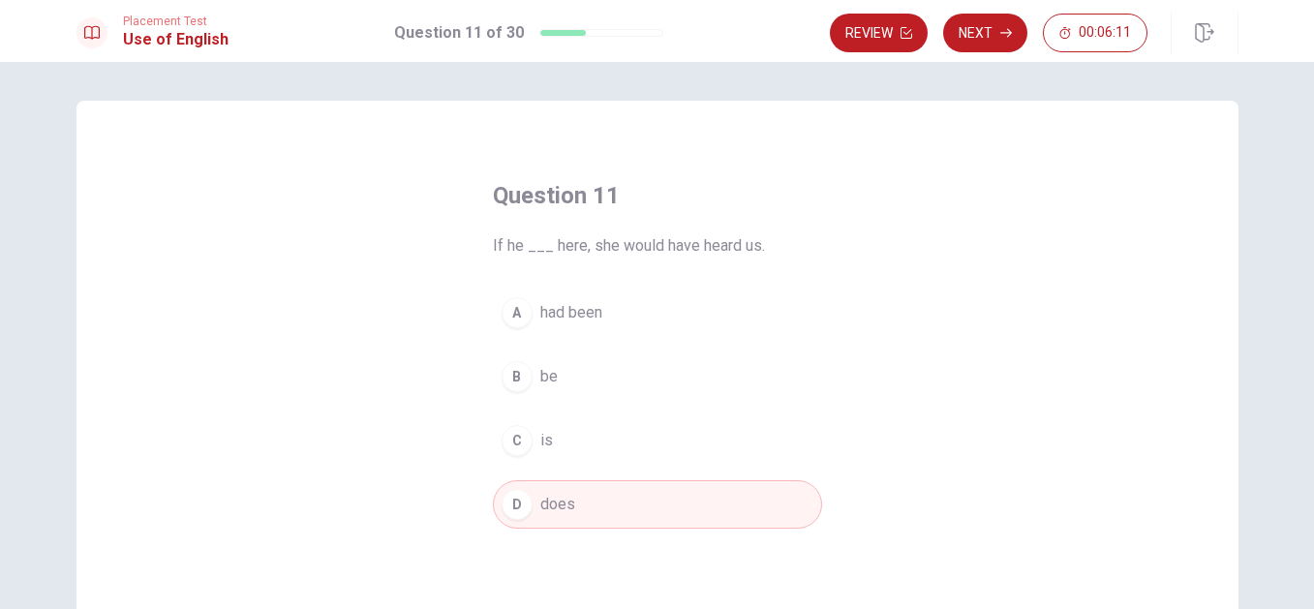
click at [548, 371] on span "be" at bounding box center [548, 376] width 17 height 23
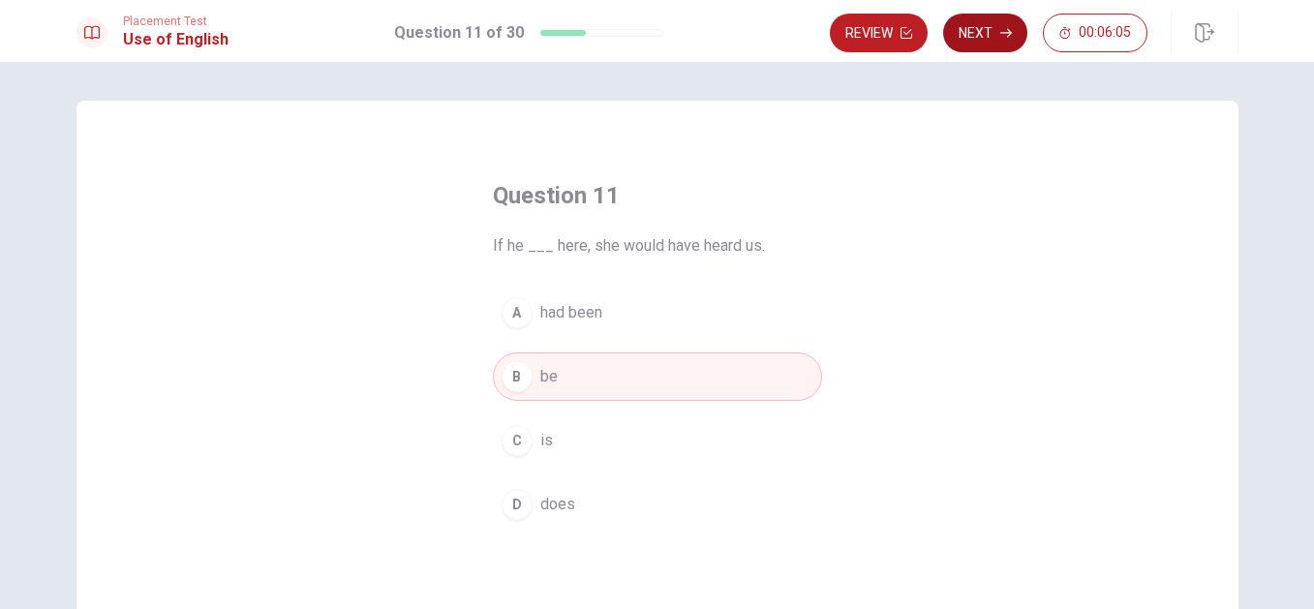
click at [991, 29] on button "Next" at bounding box center [985, 33] width 84 height 39
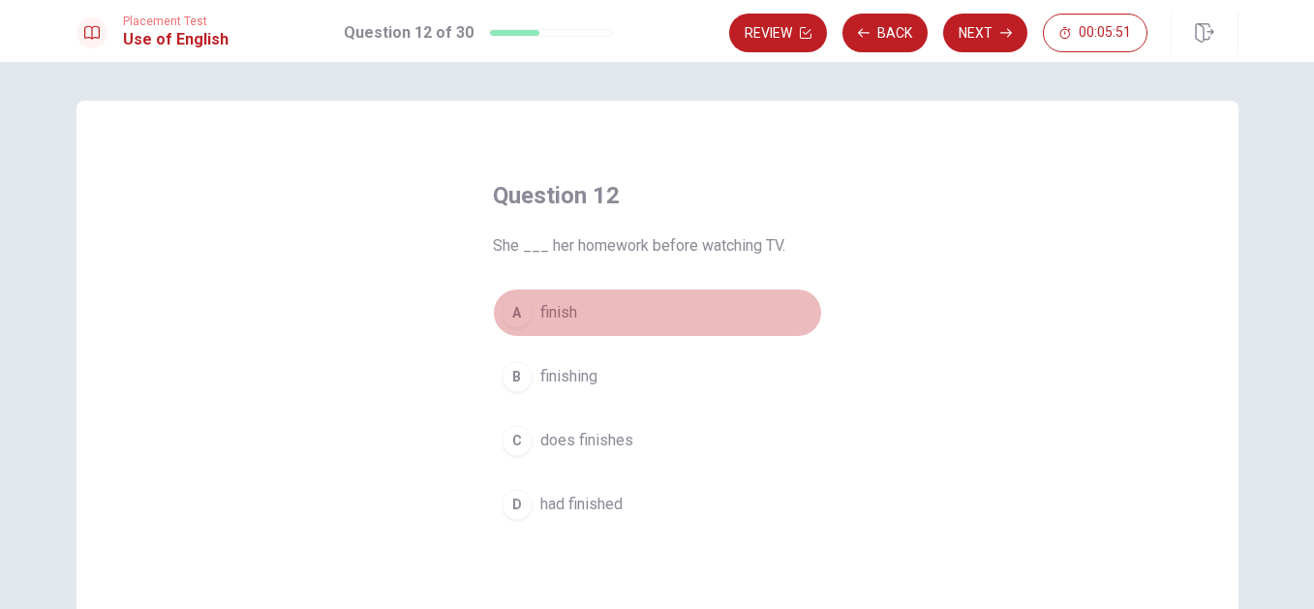
click at [555, 305] on span "finish" at bounding box center [558, 312] width 37 height 23
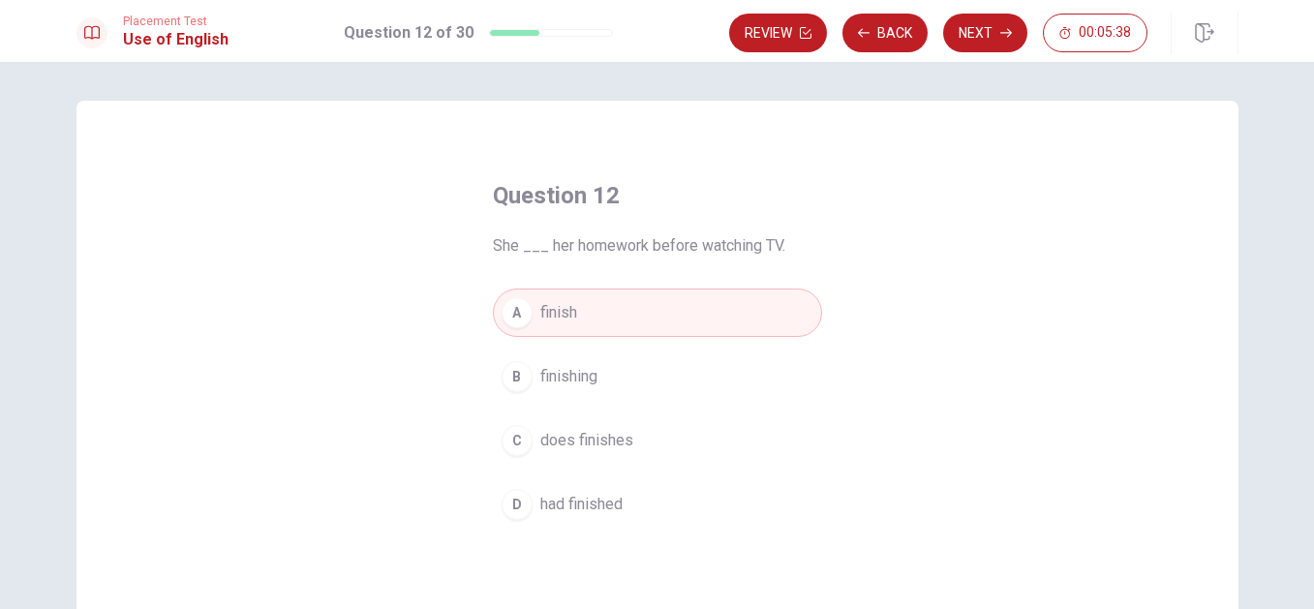
click at [553, 503] on span "had finished" at bounding box center [581, 504] width 82 height 23
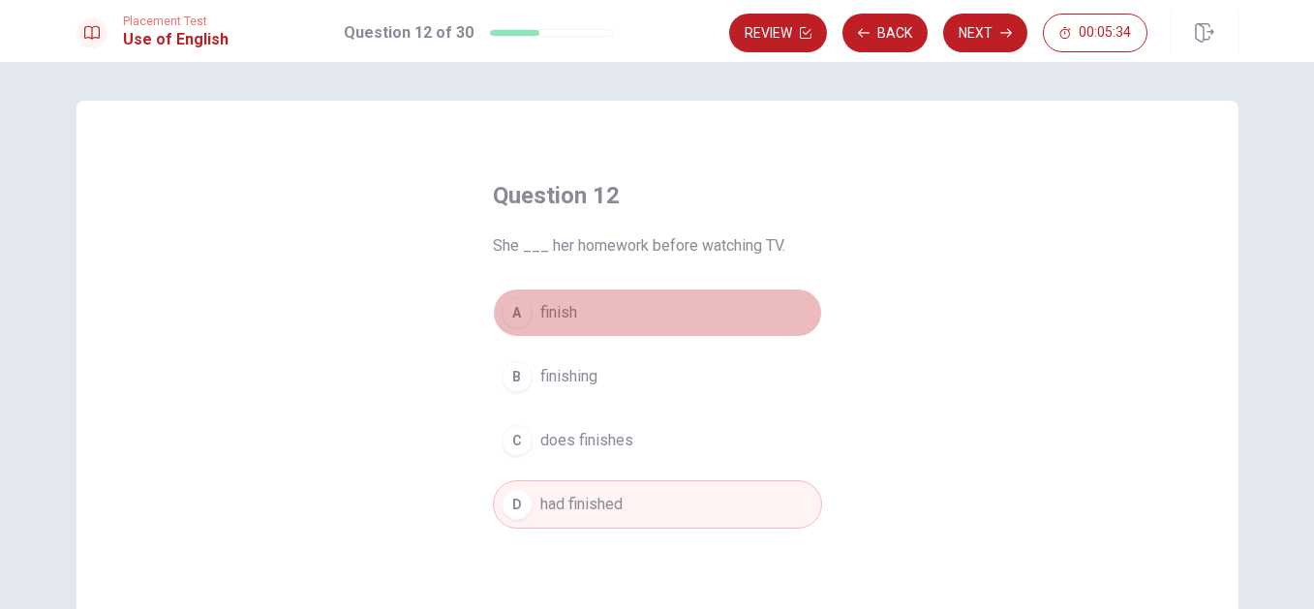
click at [541, 319] on span "finish" at bounding box center [558, 312] width 37 height 23
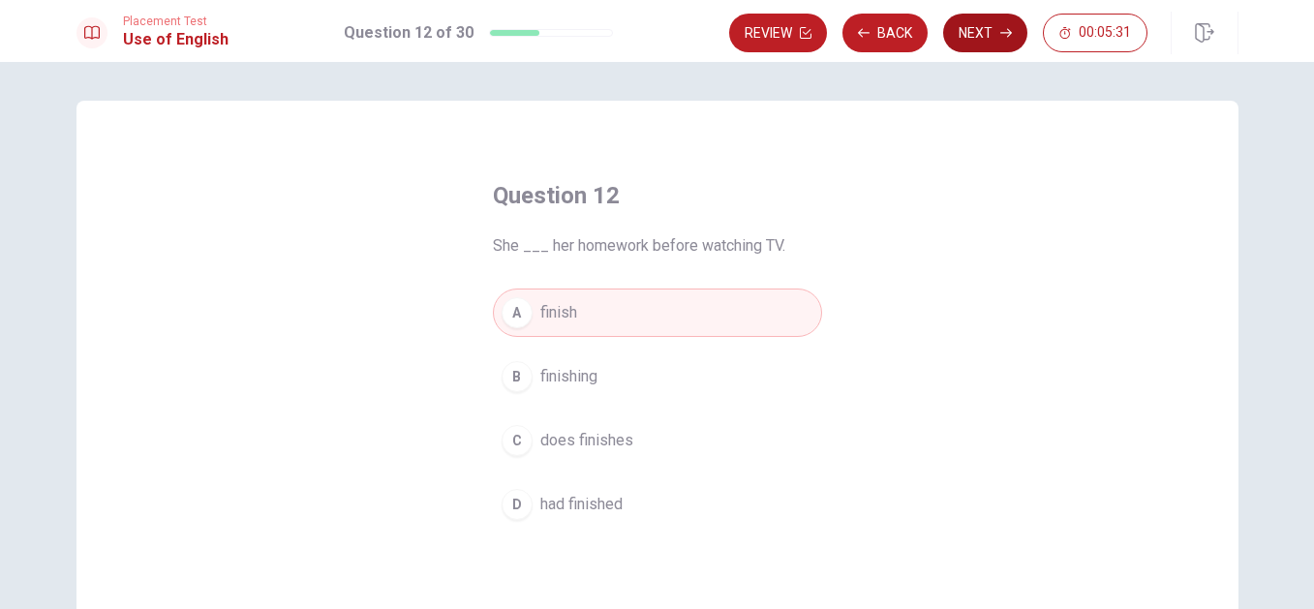
click at [997, 23] on button "Next" at bounding box center [985, 33] width 84 height 39
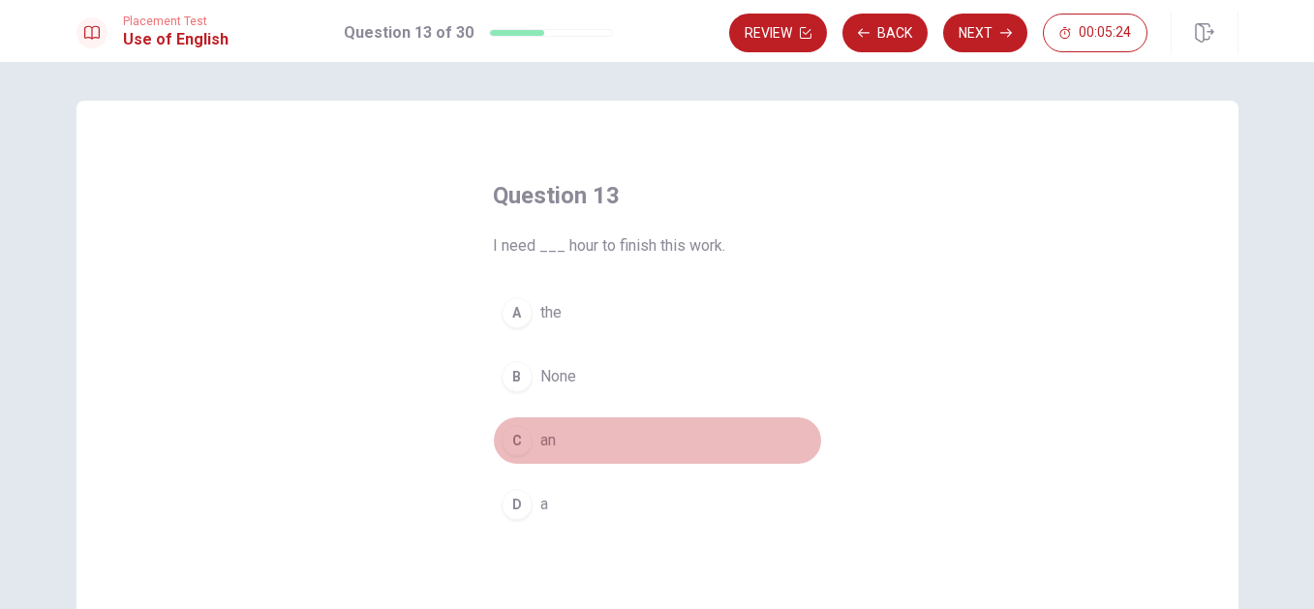
click at [504, 451] on div "C" at bounding box center [517, 440] width 31 height 31
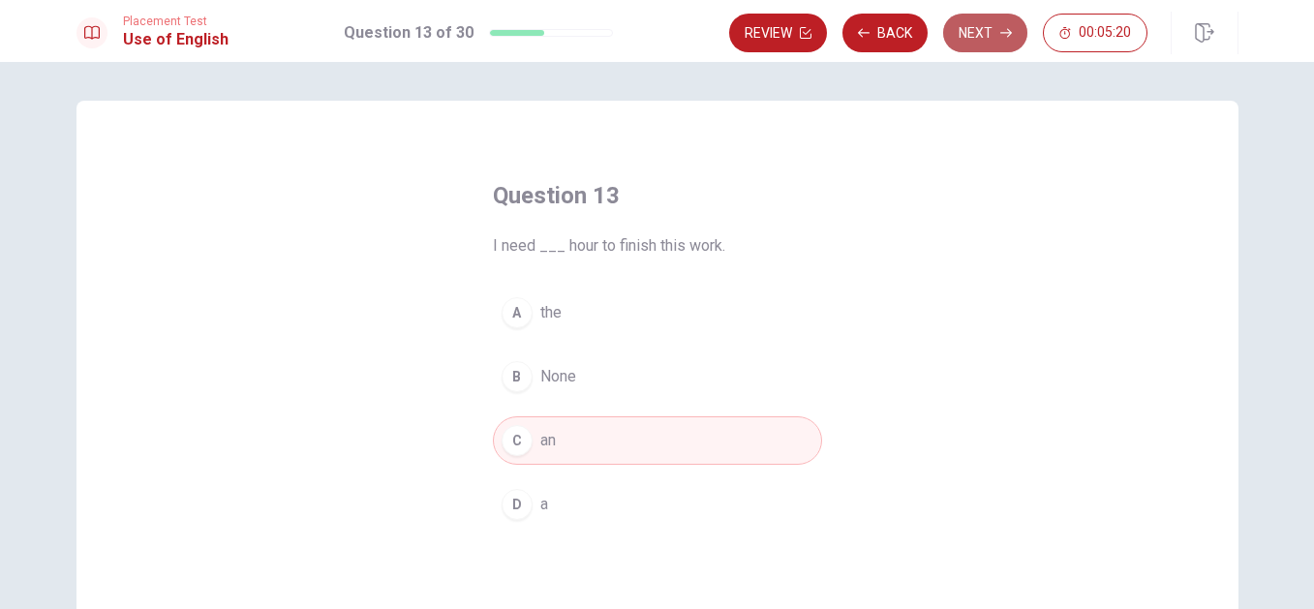
click at [971, 33] on button "Next" at bounding box center [985, 33] width 84 height 39
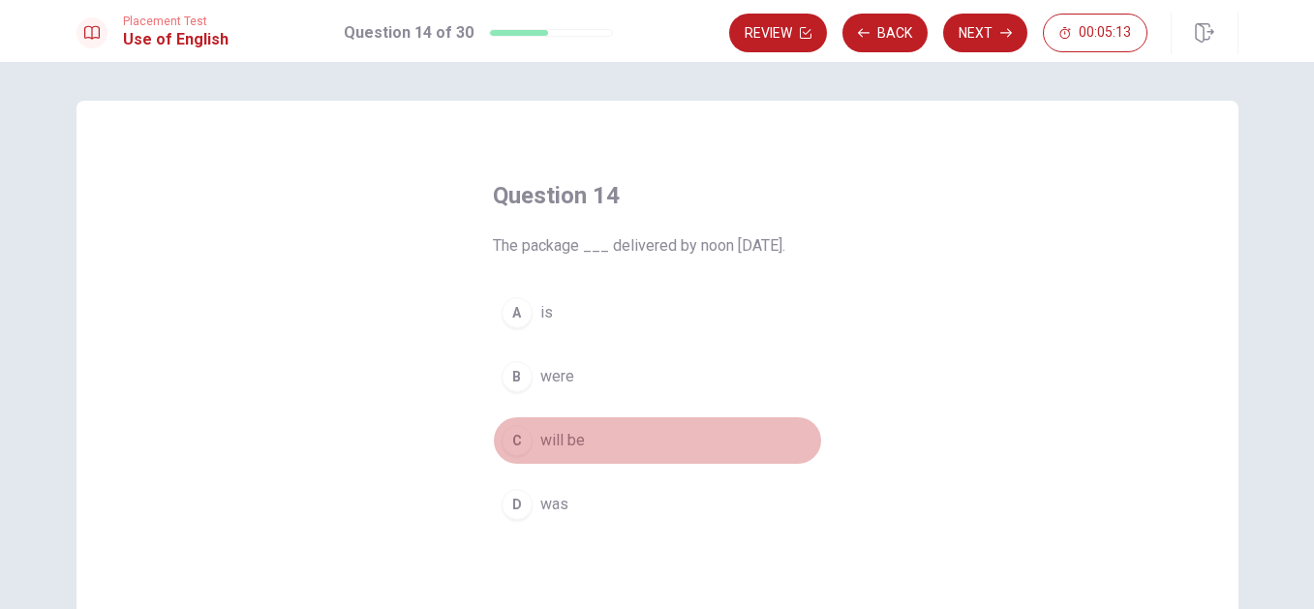
click at [545, 440] on span "will be" at bounding box center [562, 440] width 45 height 23
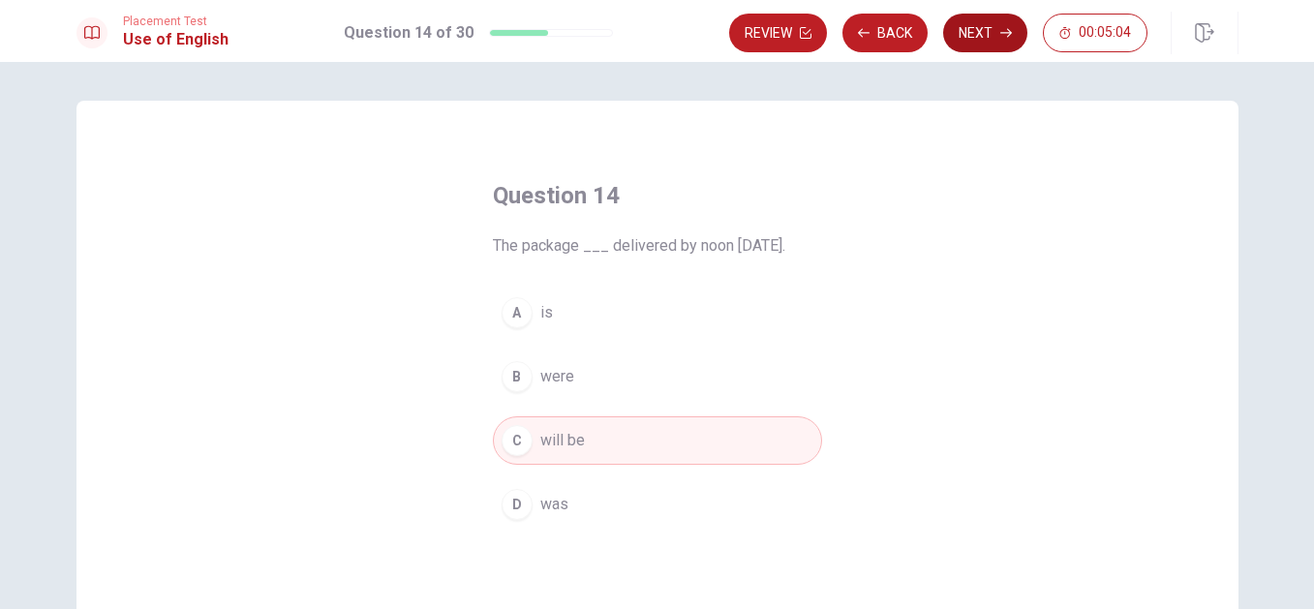
click at [977, 31] on button "Next" at bounding box center [985, 33] width 84 height 39
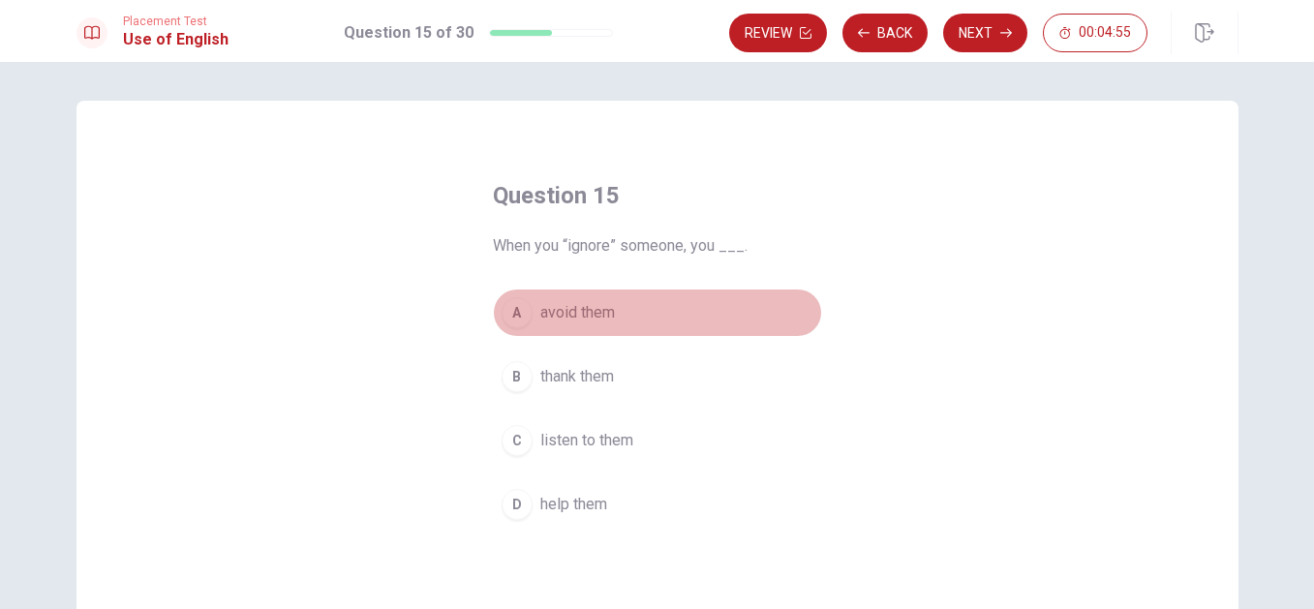
click at [540, 313] on span "avoid them" at bounding box center [577, 312] width 75 height 23
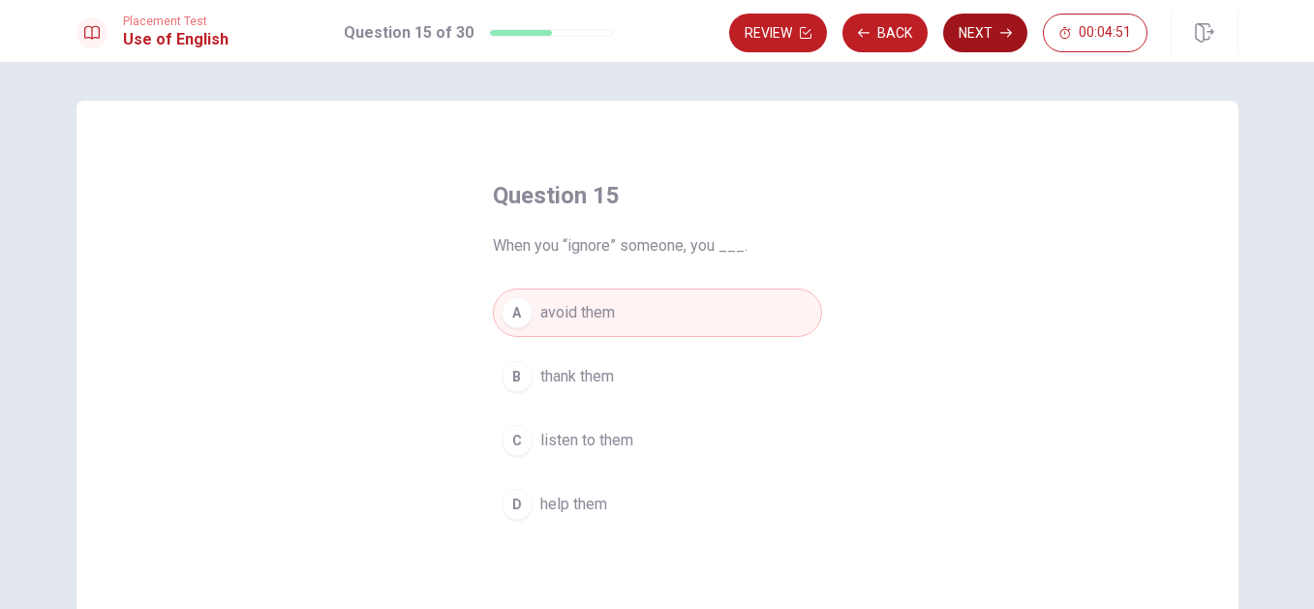
click at [977, 24] on button "Next" at bounding box center [985, 33] width 84 height 39
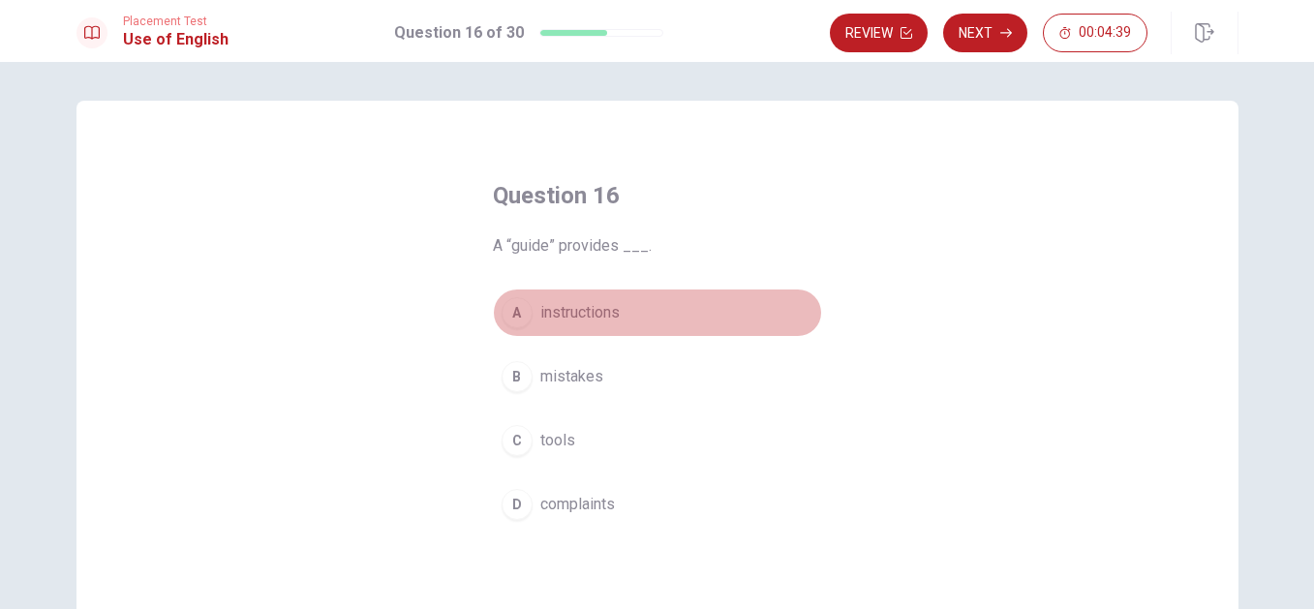
click at [563, 309] on span "instructions" at bounding box center [579, 312] width 79 height 23
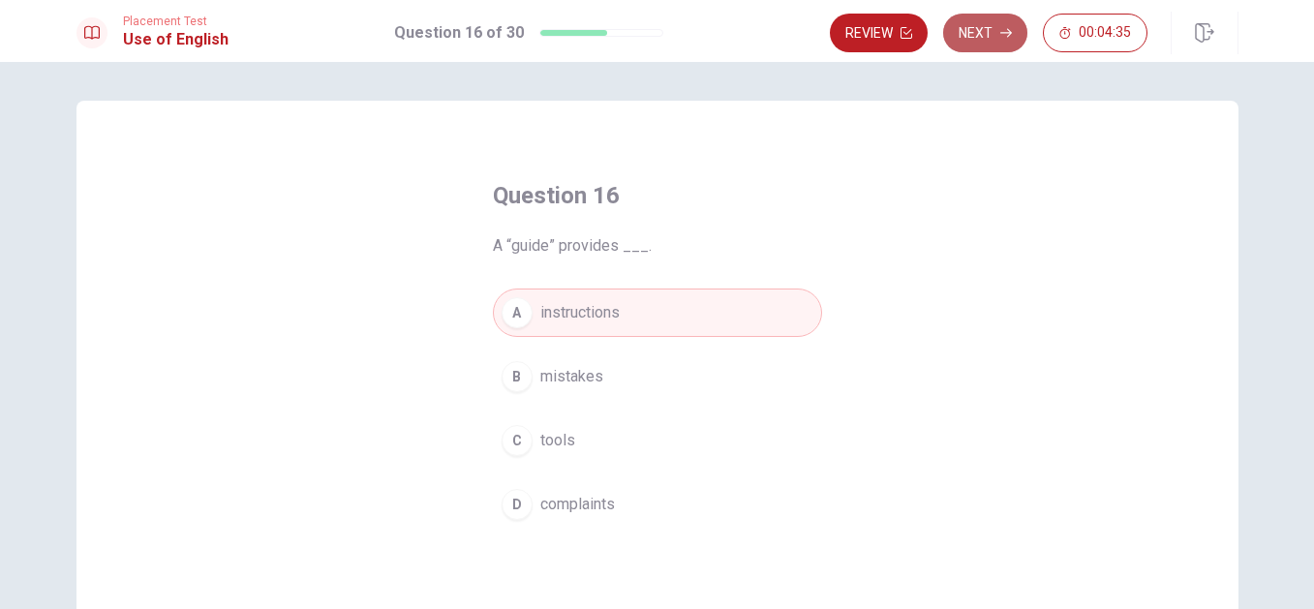
click at [980, 23] on button "Next" at bounding box center [985, 33] width 84 height 39
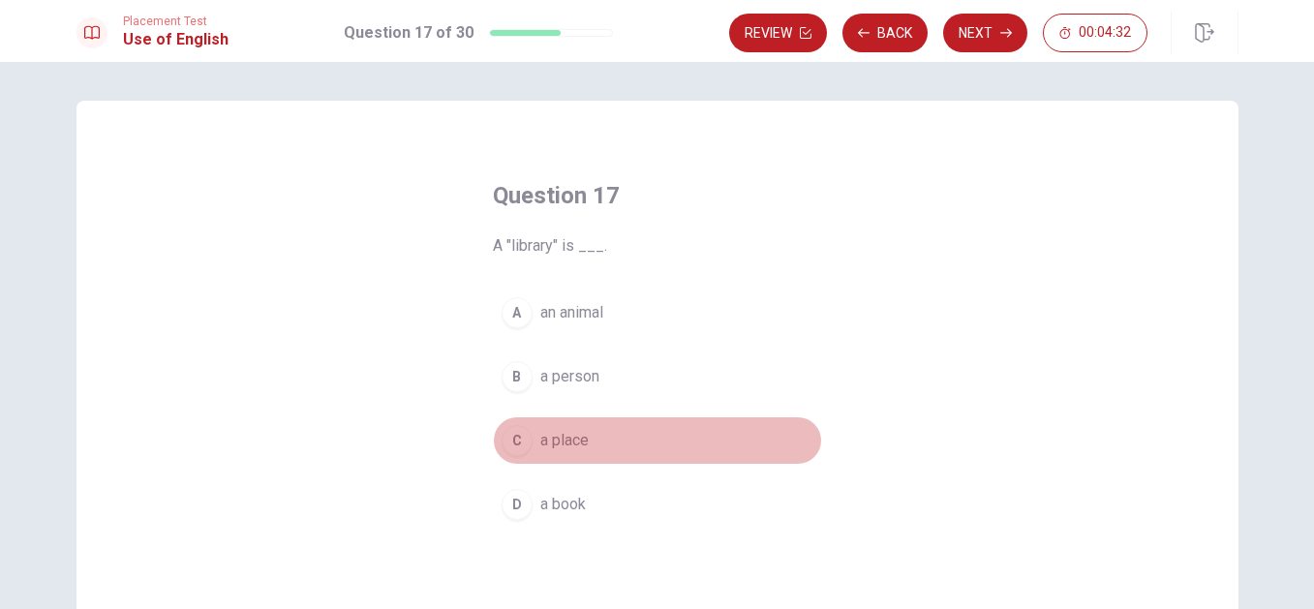
click at [532, 441] on button "C a place" at bounding box center [657, 440] width 329 height 48
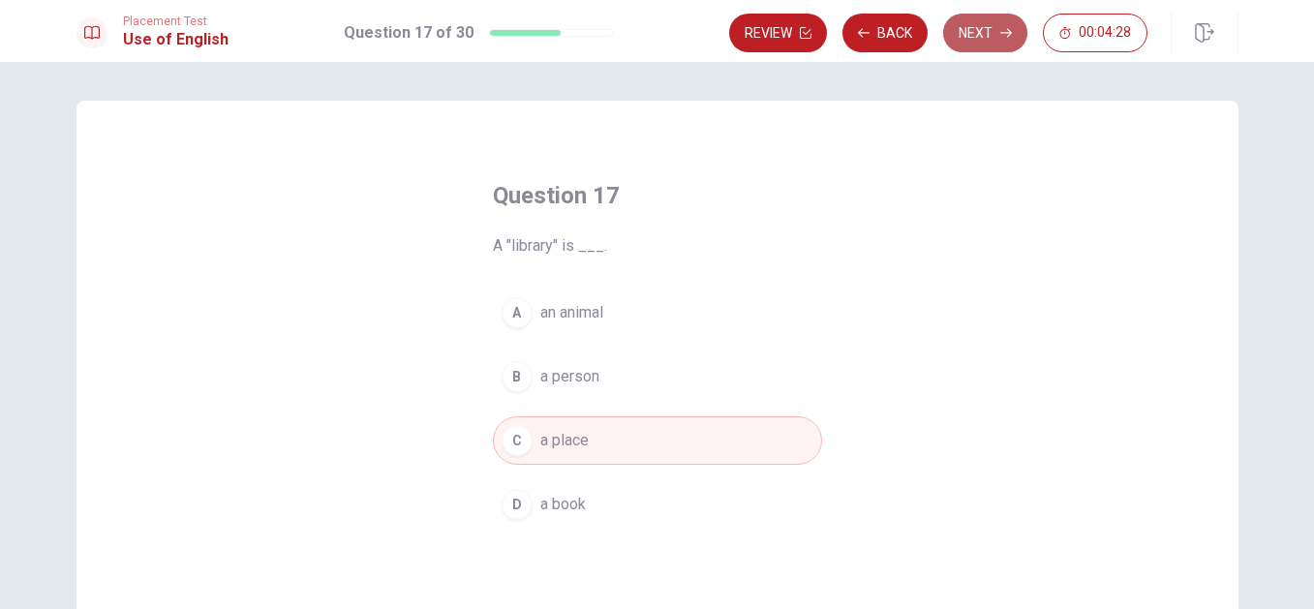
click at [998, 31] on button "Next" at bounding box center [985, 33] width 84 height 39
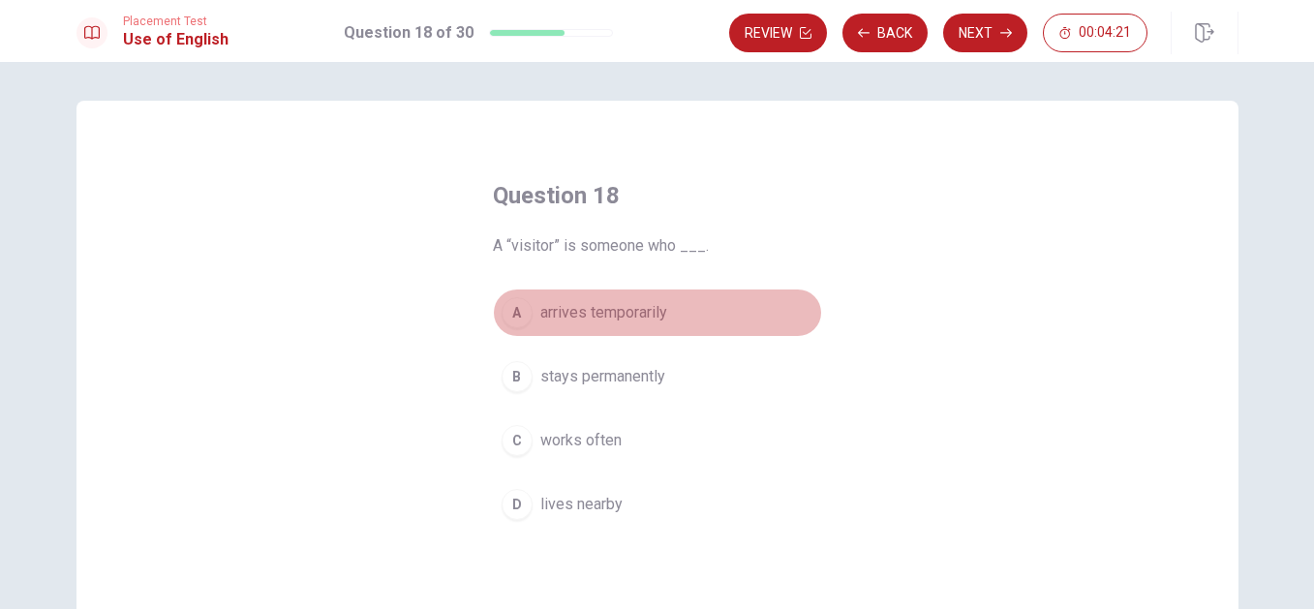
click at [598, 320] on span "arrives temporarily" at bounding box center [603, 312] width 127 height 23
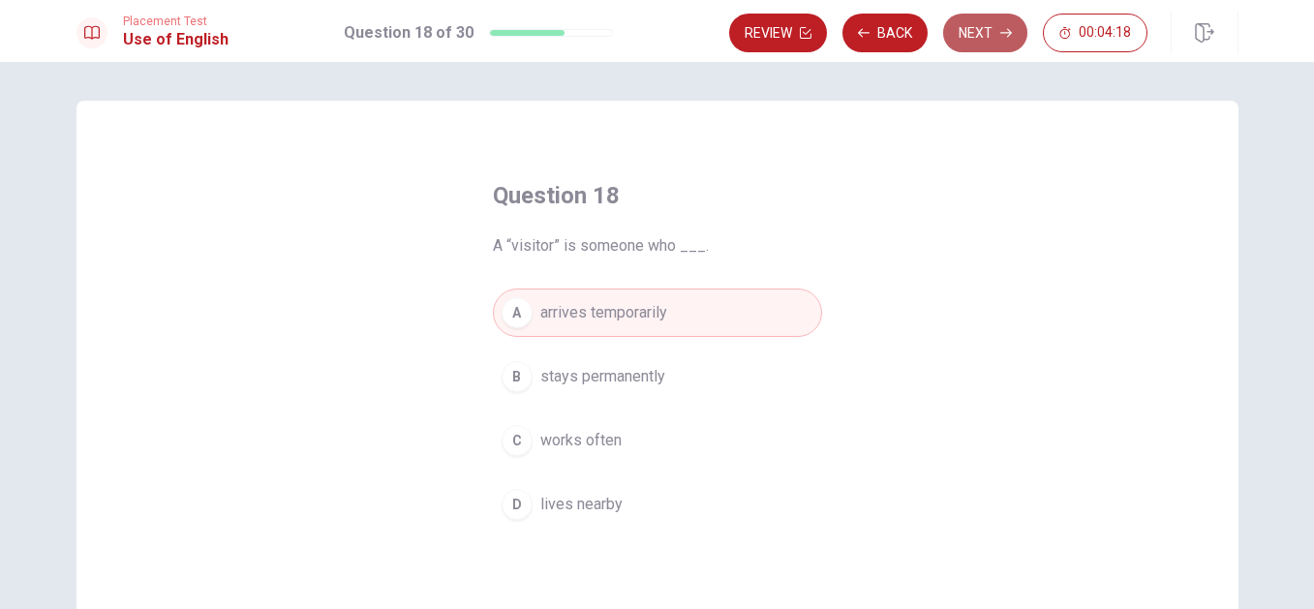
click at [979, 35] on button "Next" at bounding box center [985, 33] width 84 height 39
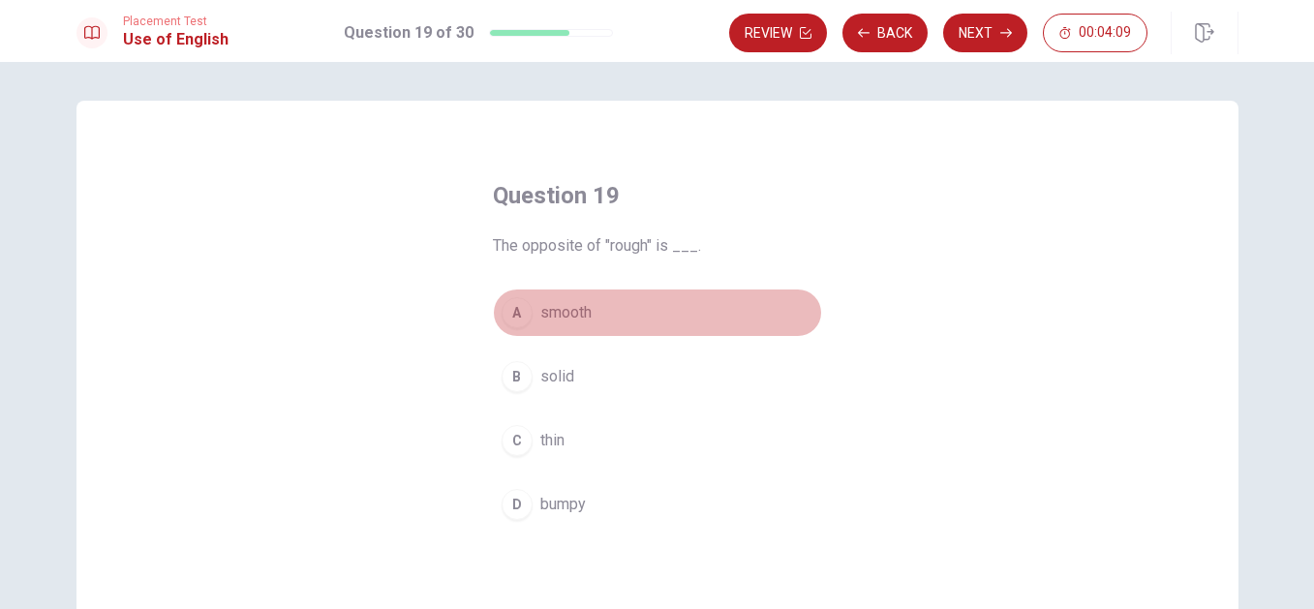
click at [549, 307] on span "smooth" at bounding box center [565, 312] width 51 height 23
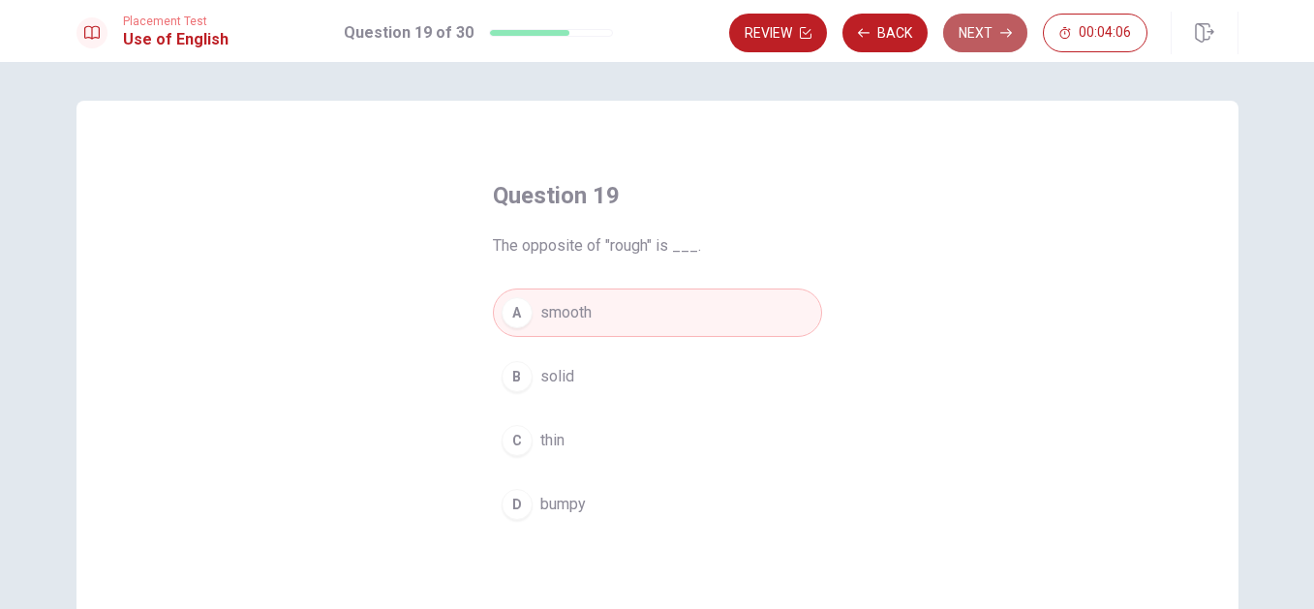
click at [984, 25] on button "Next" at bounding box center [985, 33] width 84 height 39
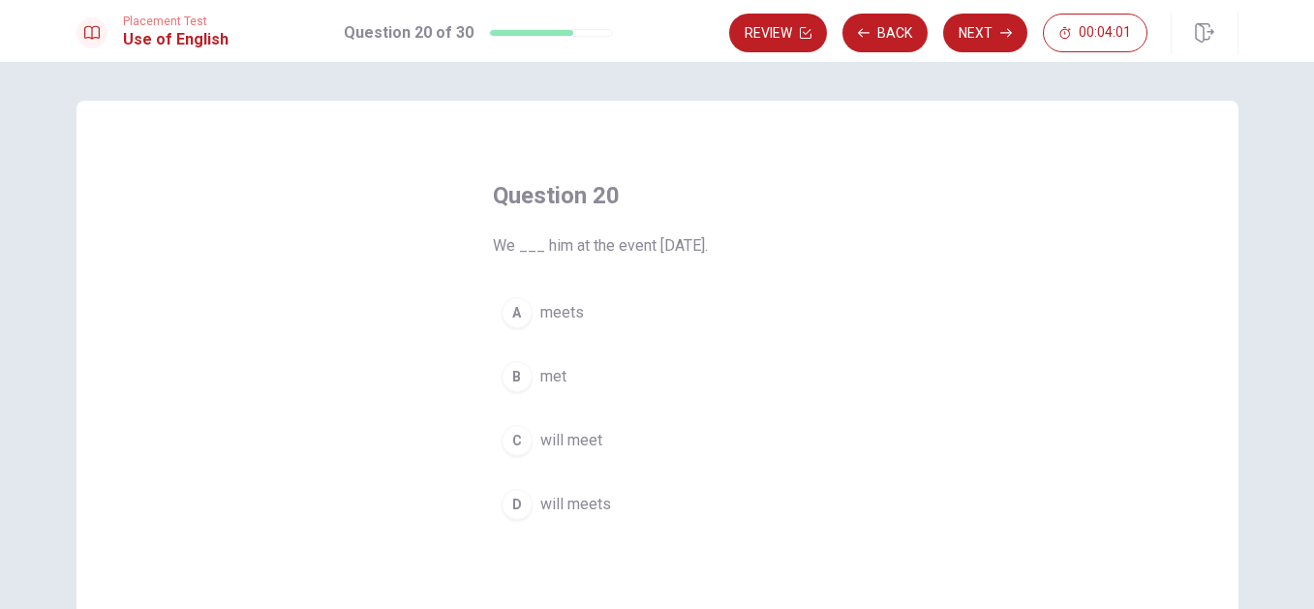
click at [548, 388] on button "B met" at bounding box center [657, 377] width 329 height 48
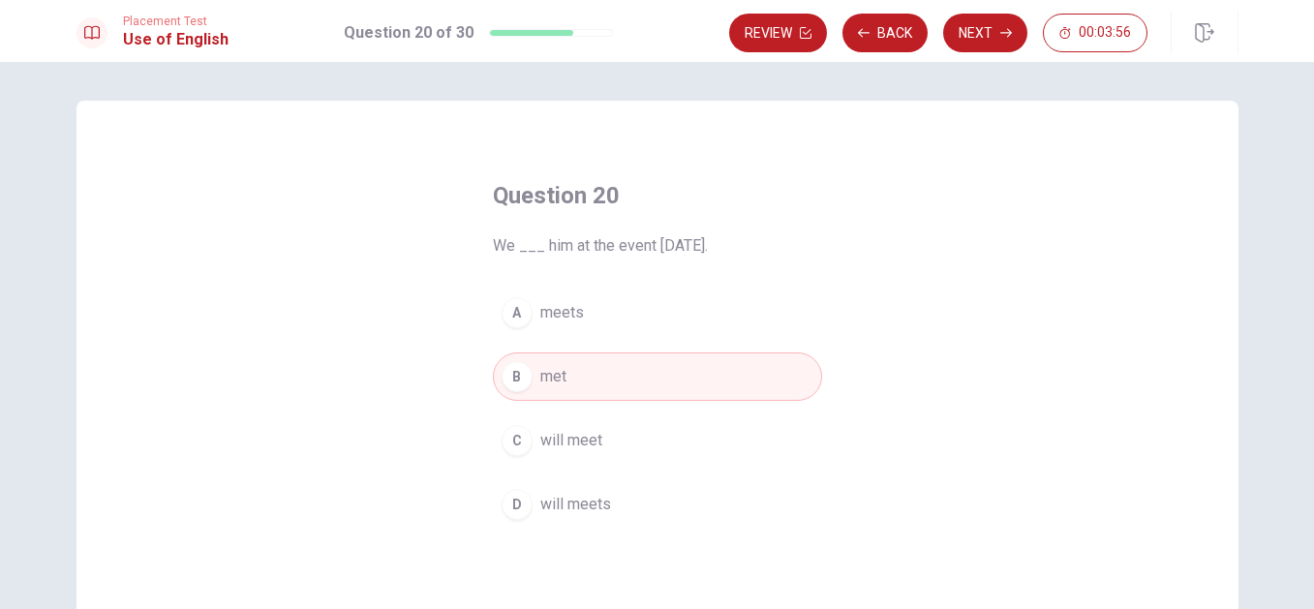
click at [580, 428] on button "C will meet" at bounding box center [657, 440] width 329 height 48
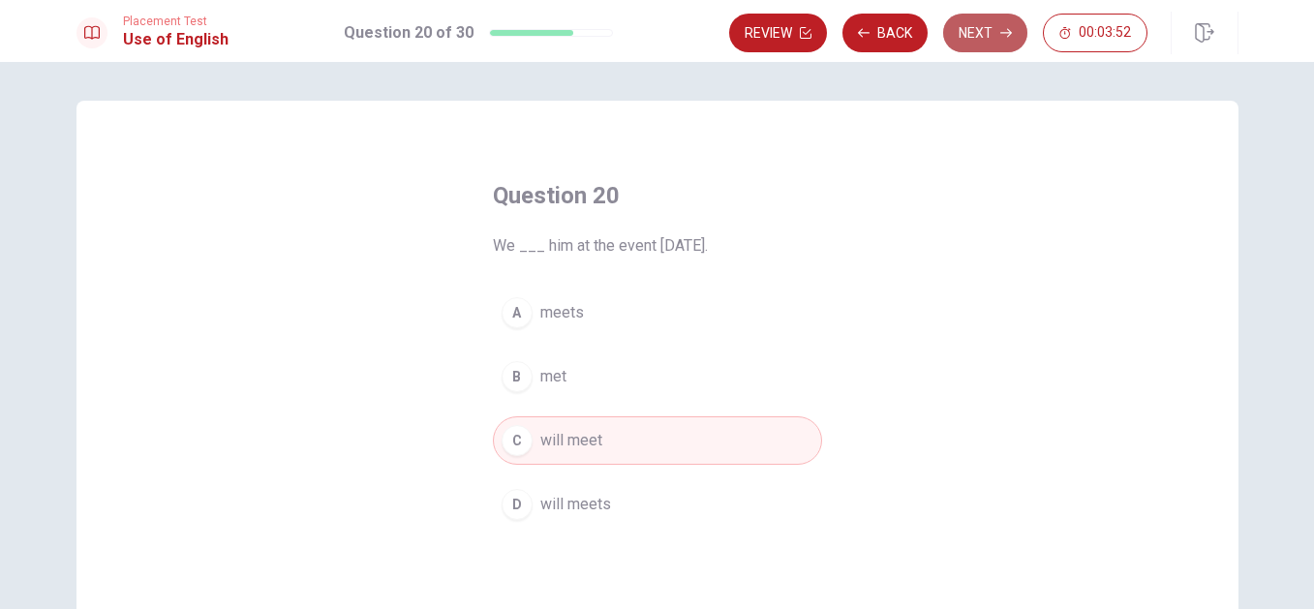
click at [974, 31] on button "Next" at bounding box center [985, 33] width 84 height 39
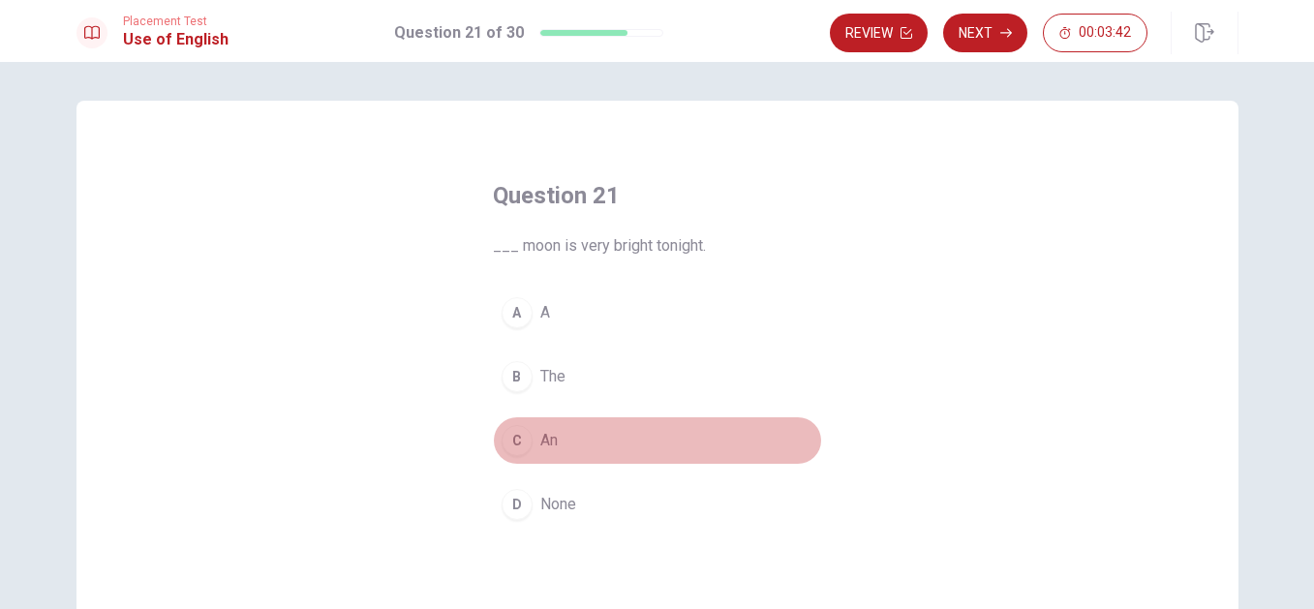
click at [540, 447] on span "An" at bounding box center [548, 440] width 17 height 23
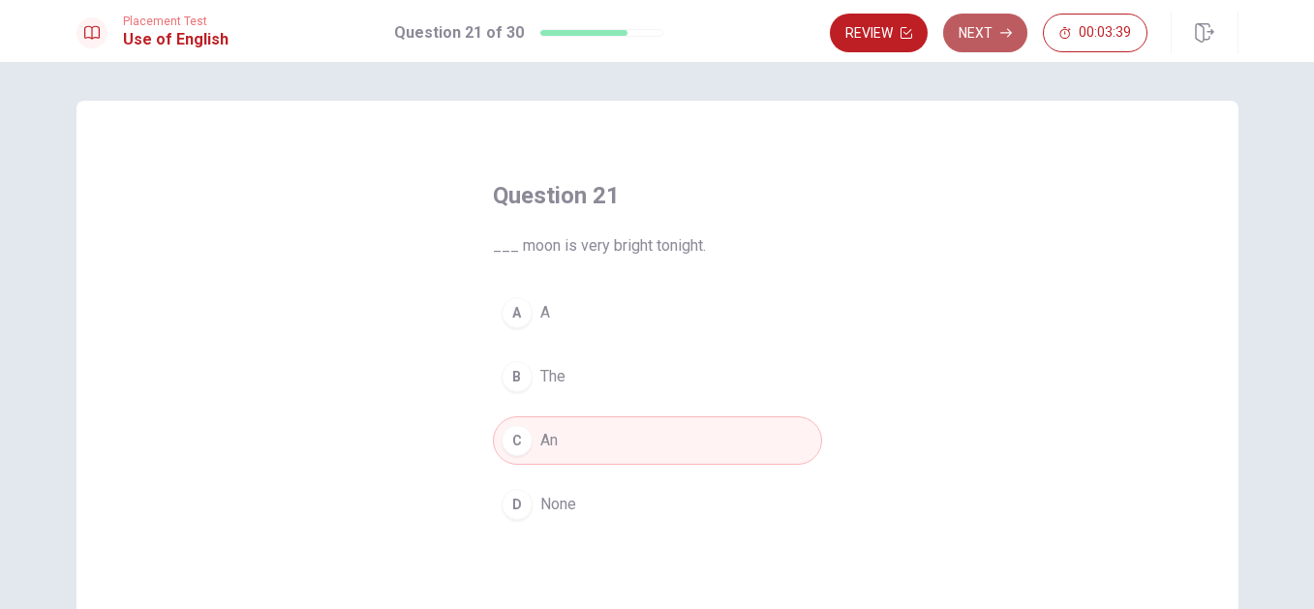
click at [971, 37] on button "Next" at bounding box center [985, 33] width 84 height 39
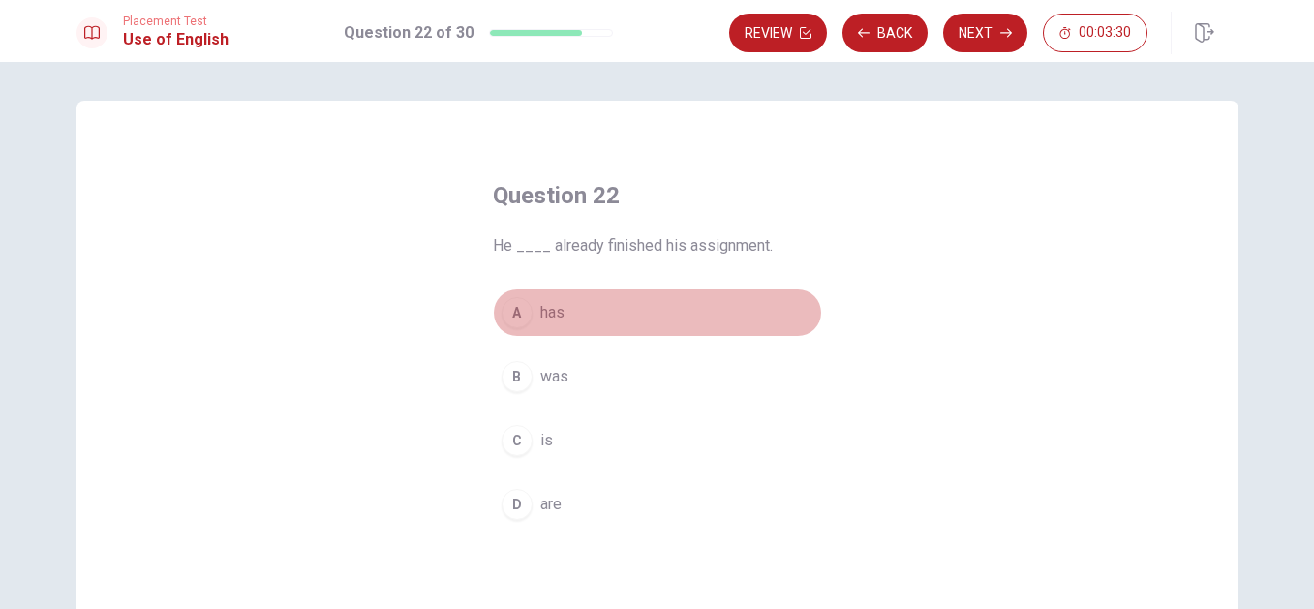
click at [543, 312] on span "has" at bounding box center [552, 312] width 24 height 23
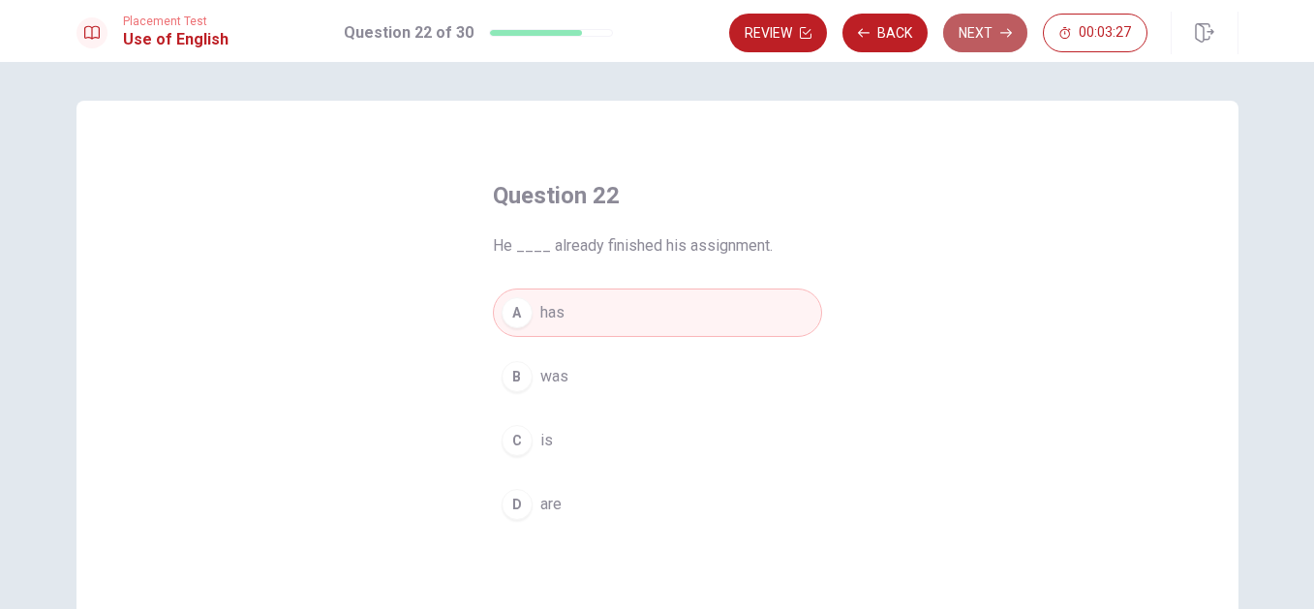
click at [959, 32] on button "Next" at bounding box center [985, 33] width 84 height 39
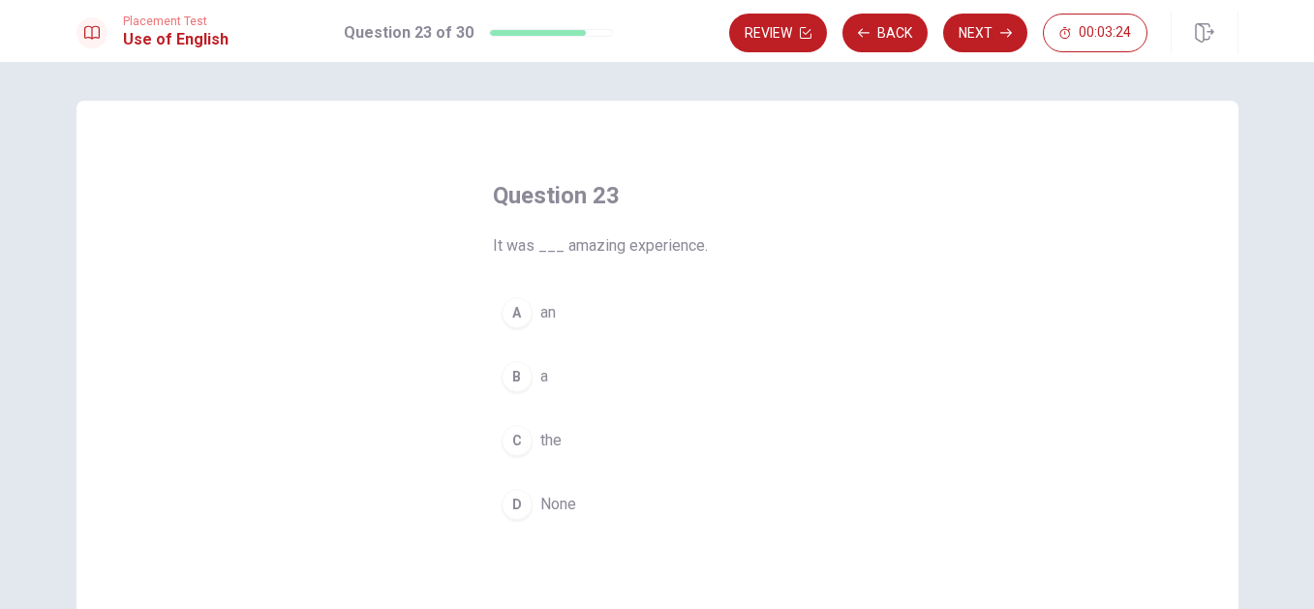
click at [531, 311] on button "A an" at bounding box center [657, 313] width 329 height 48
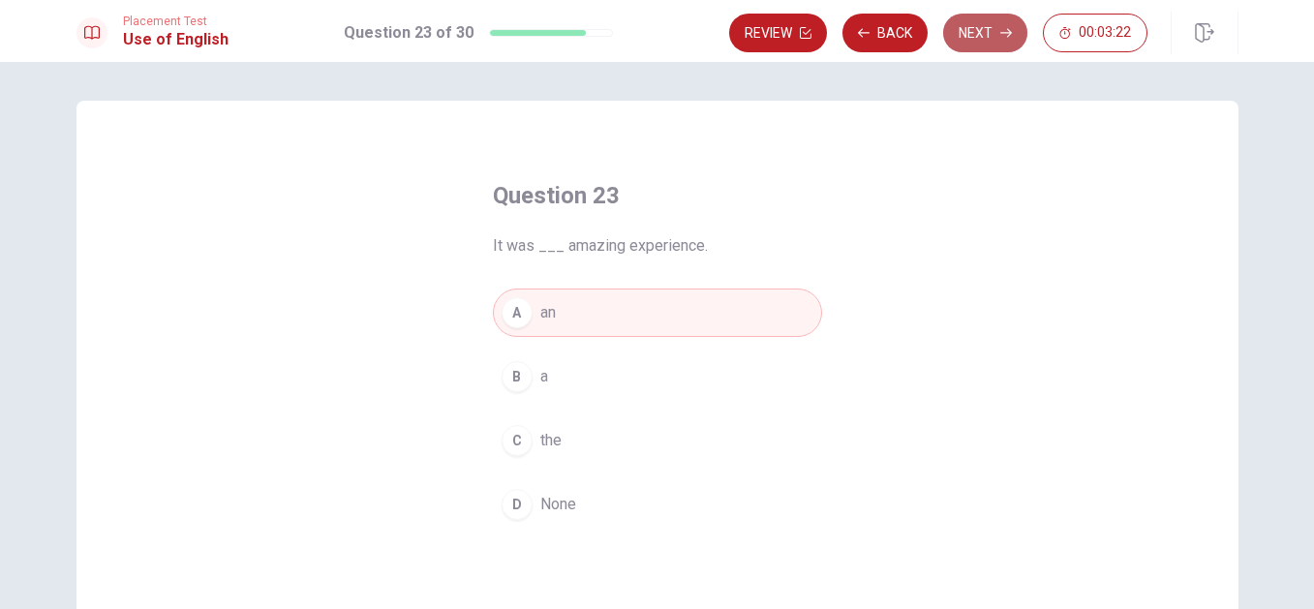
click at [985, 38] on button "Next" at bounding box center [985, 33] width 84 height 39
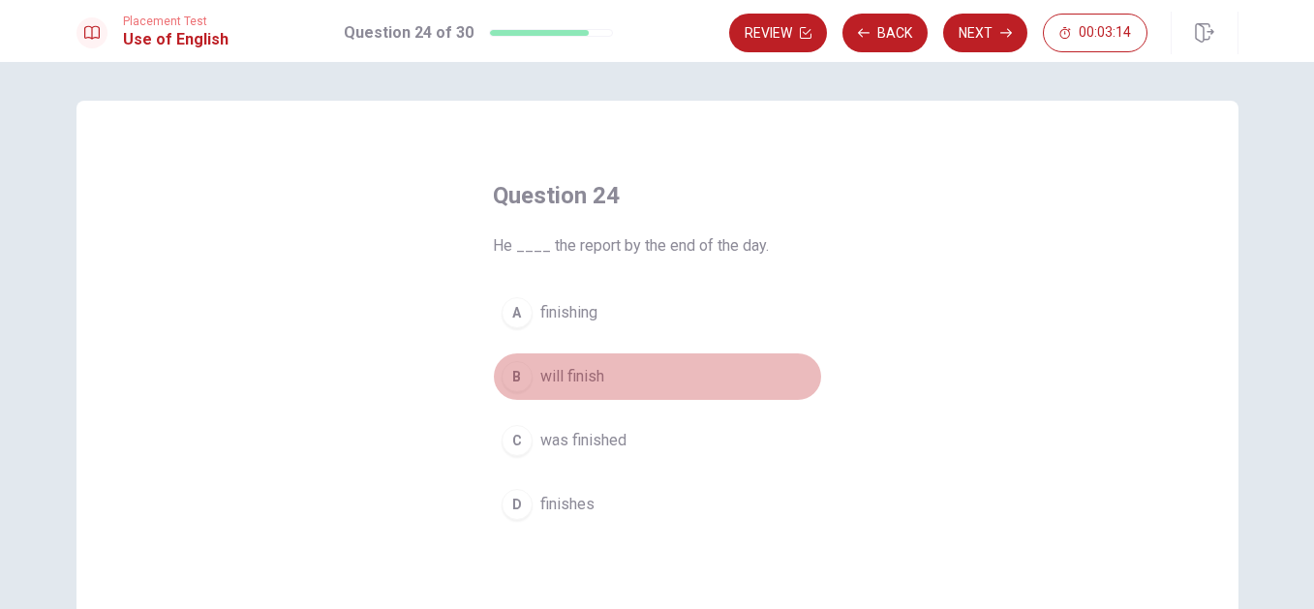
click at [555, 373] on span "will finish" at bounding box center [572, 376] width 64 height 23
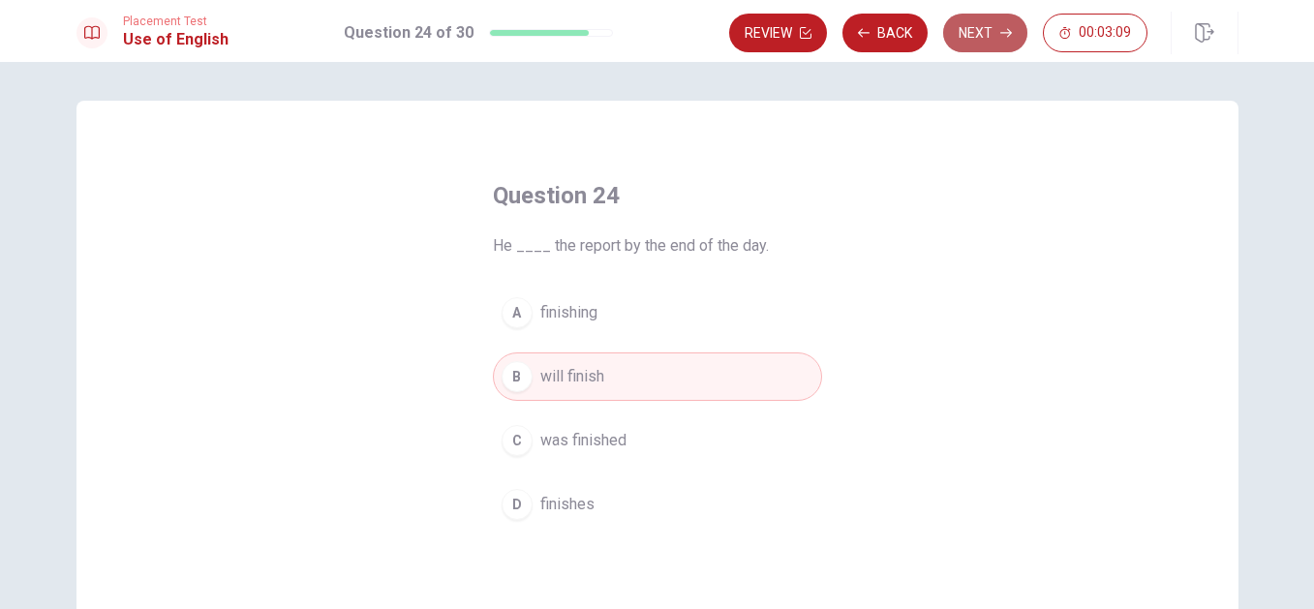
click at [987, 33] on button "Next" at bounding box center [985, 33] width 84 height 39
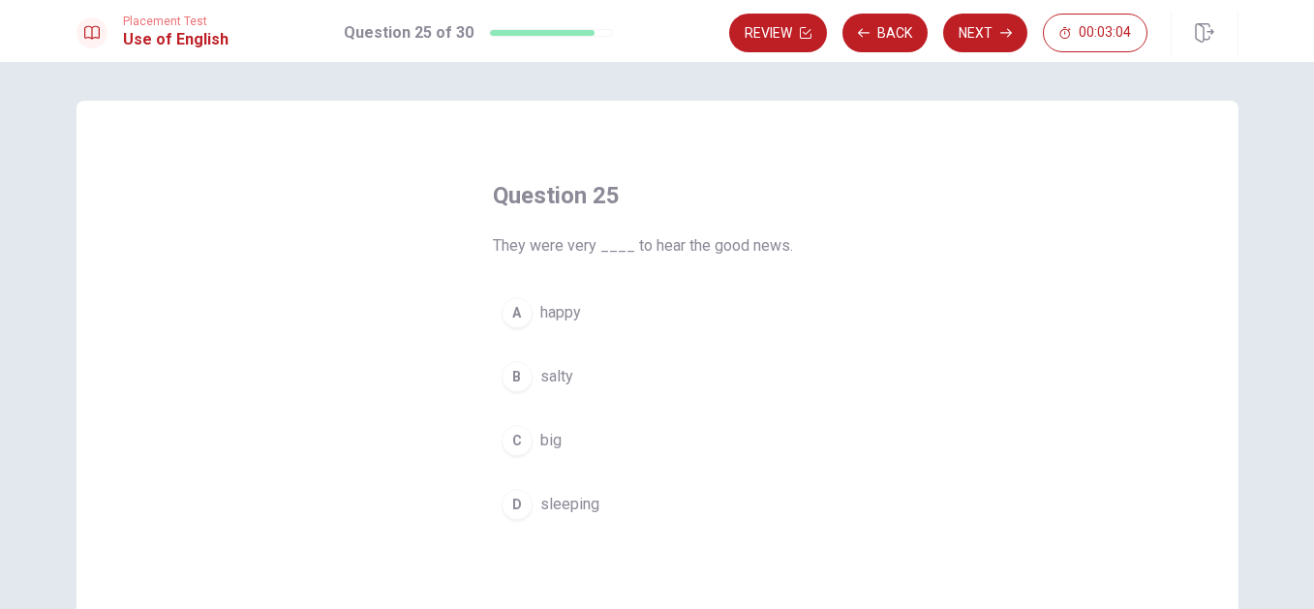
click at [553, 311] on span "happy" at bounding box center [560, 312] width 41 height 23
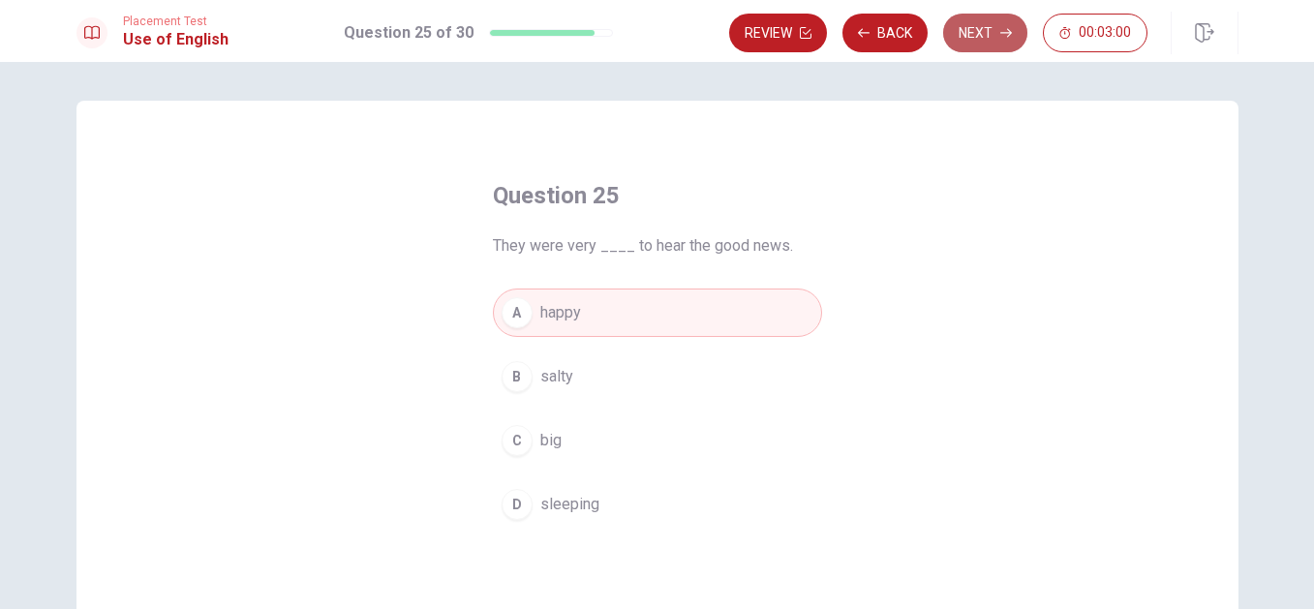
click at [977, 32] on button "Next" at bounding box center [985, 33] width 84 height 39
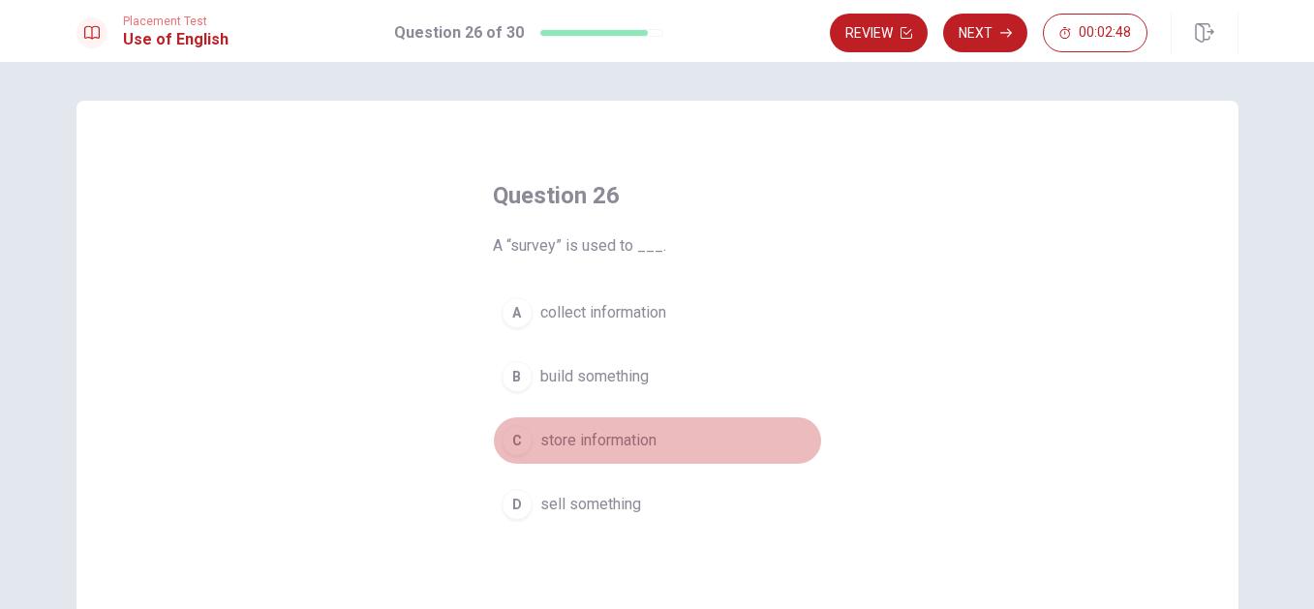
click at [574, 446] on span "store information" at bounding box center [598, 440] width 116 height 23
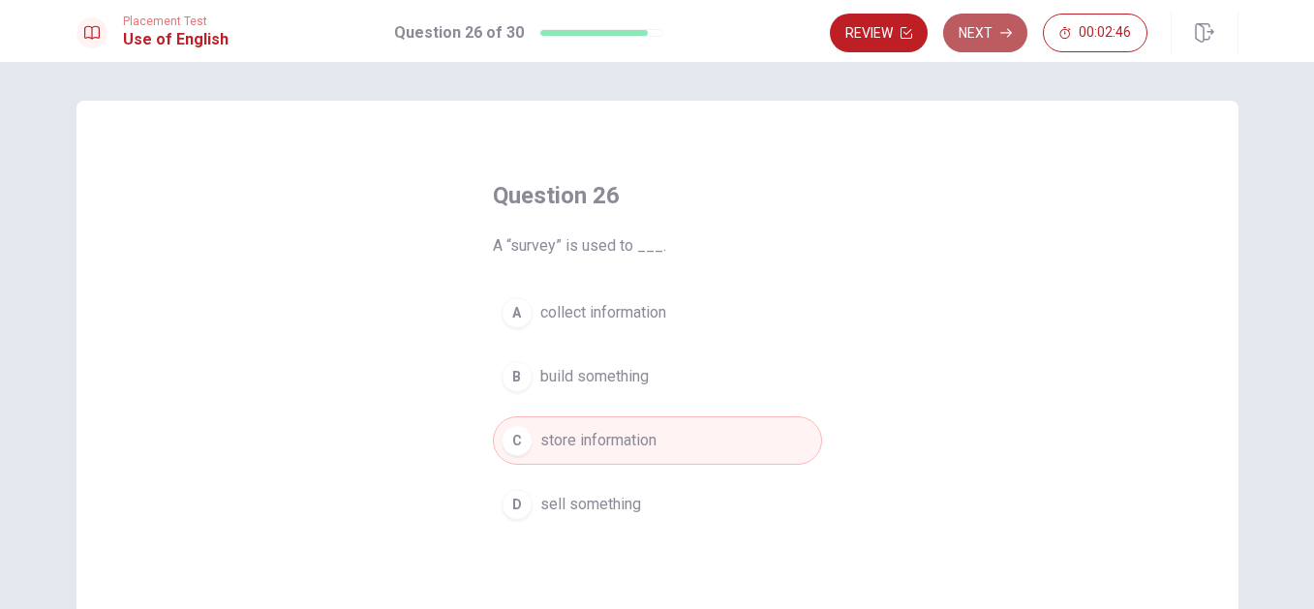
click at [984, 31] on button "Next" at bounding box center [985, 33] width 84 height 39
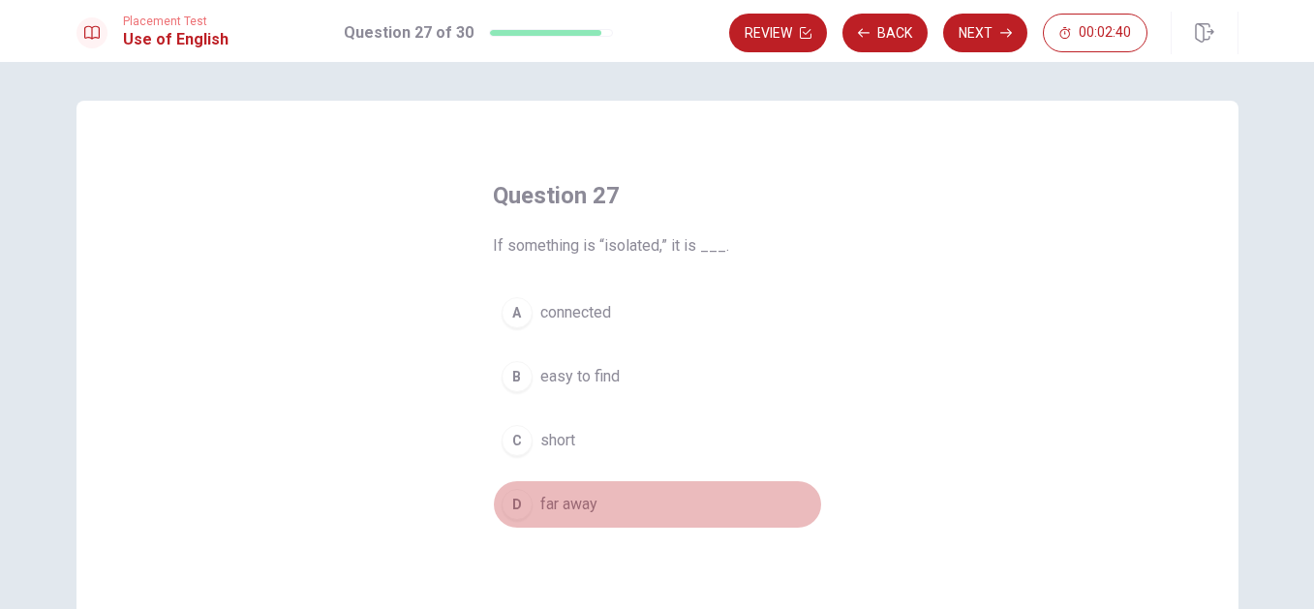
click at [548, 505] on span "far away" at bounding box center [568, 504] width 57 height 23
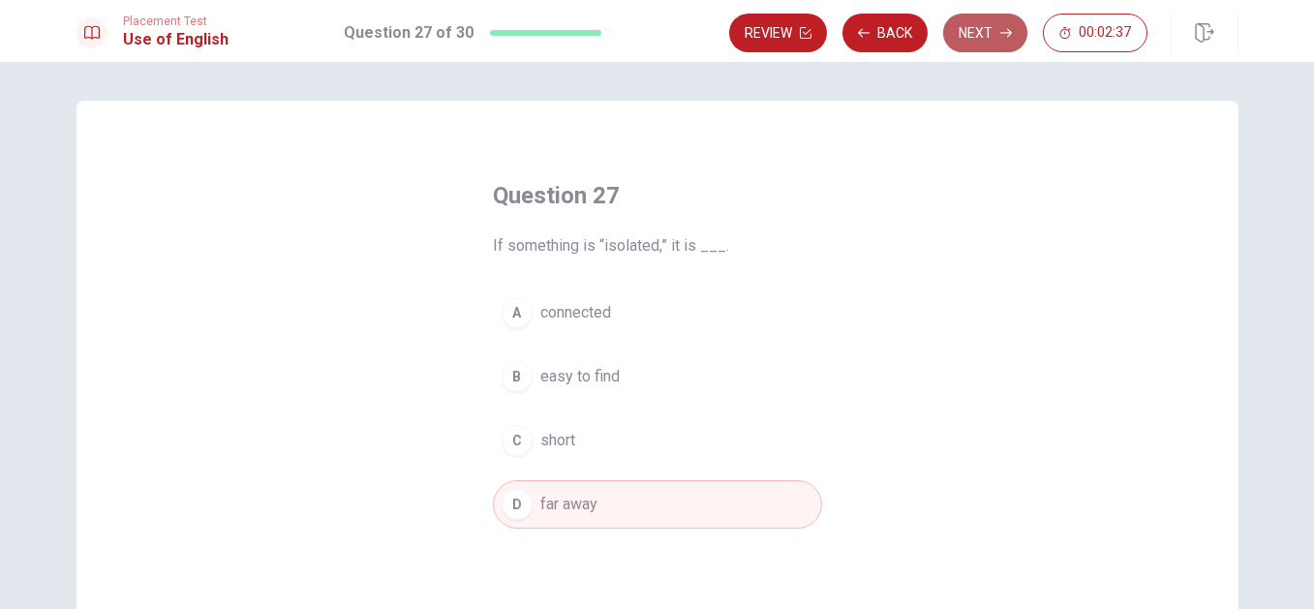
click at [986, 34] on button "Next" at bounding box center [985, 33] width 84 height 39
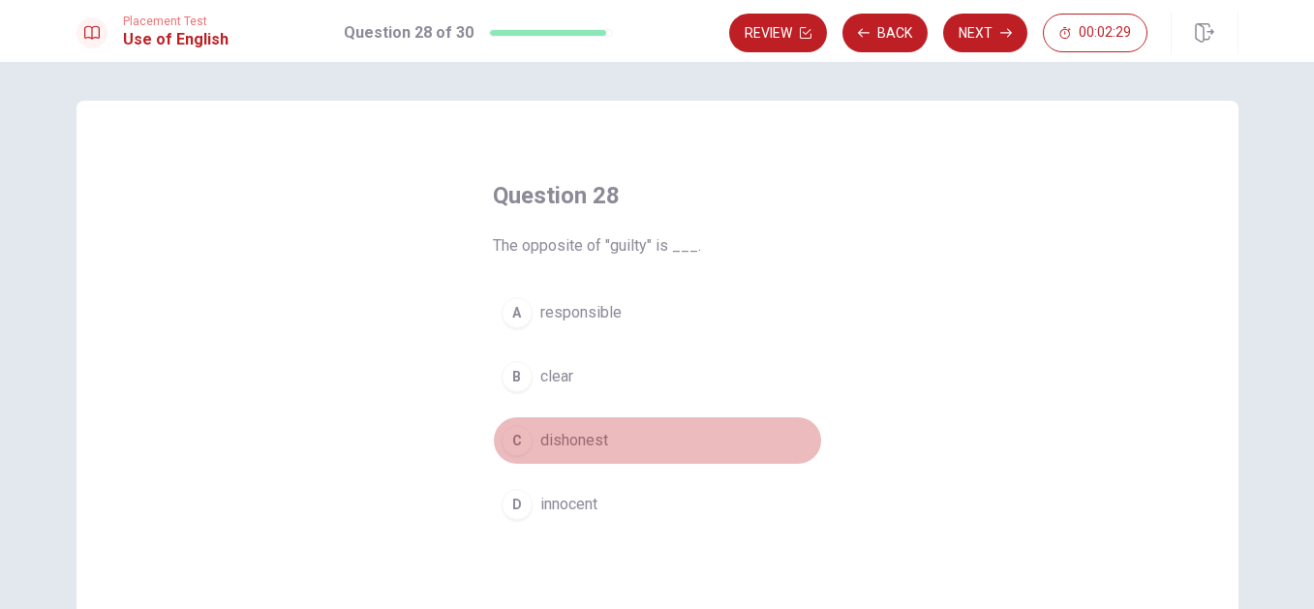
click at [575, 437] on span "dishonest" at bounding box center [574, 440] width 68 height 23
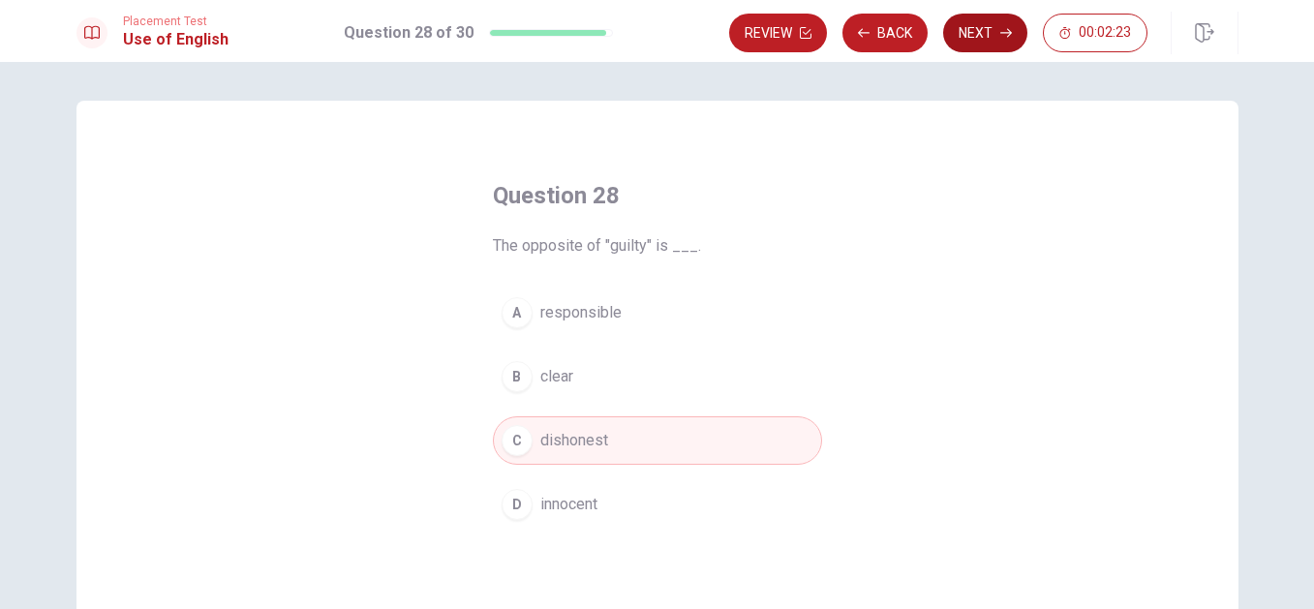
click at [1000, 35] on icon "button" at bounding box center [1006, 33] width 12 height 12
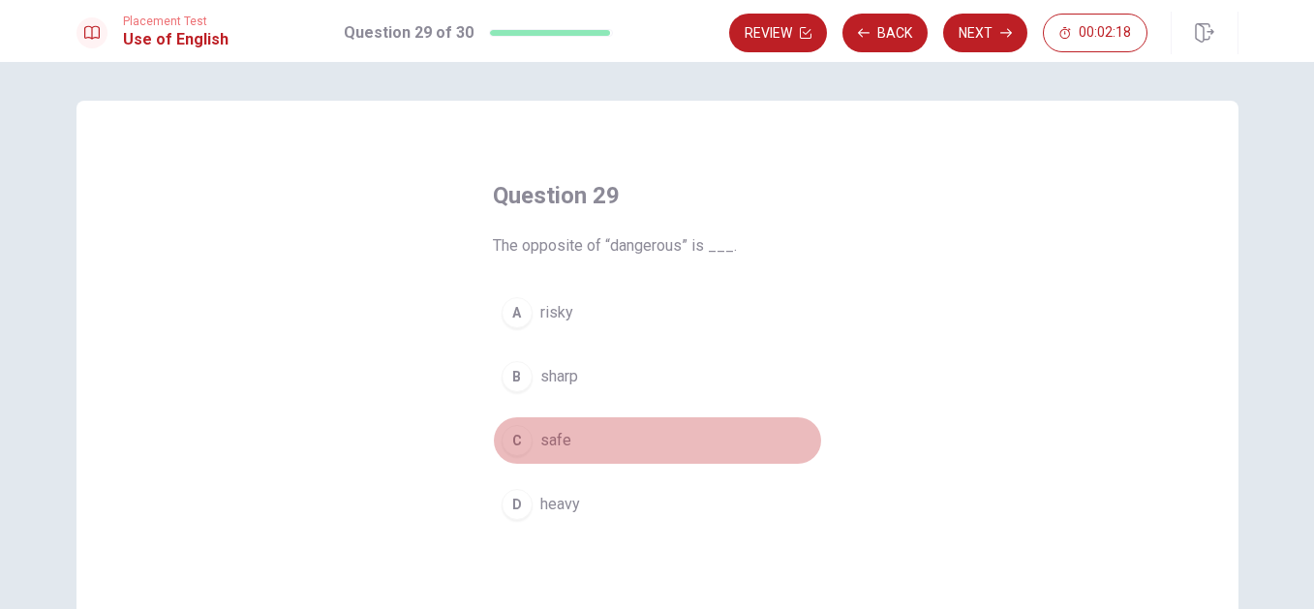
click at [540, 448] on span "safe" at bounding box center [555, 440] width 31 height 23
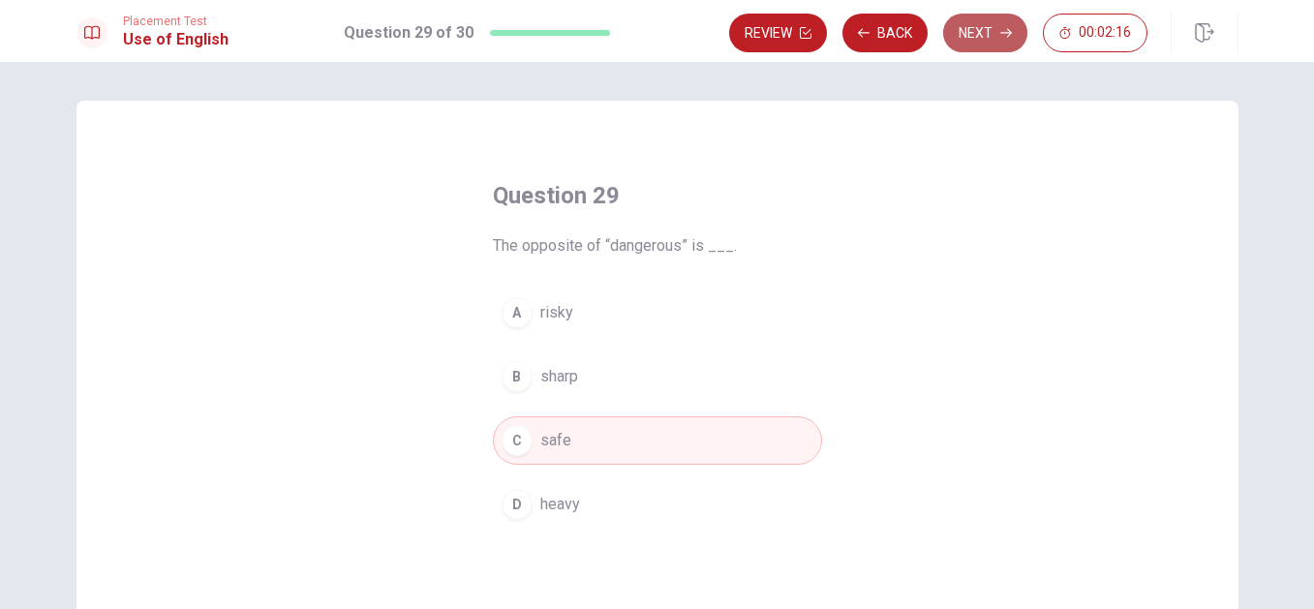
click at [986, 32] on button "Next" at bounding box center [985, 33] width 84 height 39
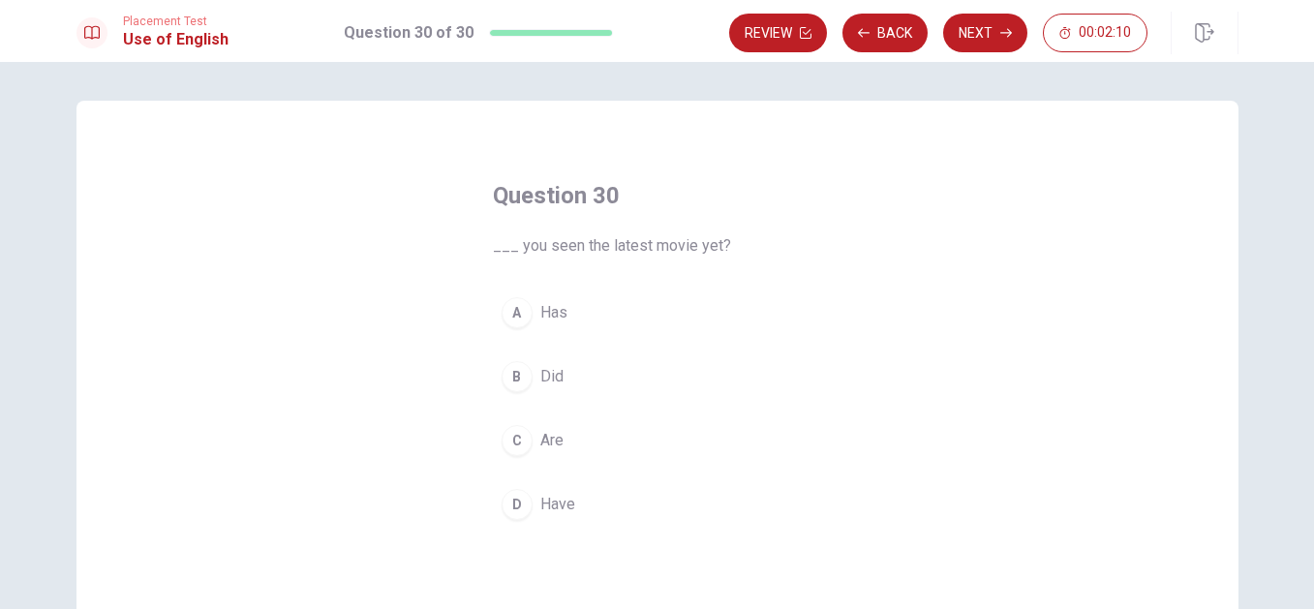
click at [555, 503] on span "Have" at bounding box center [557, 504] width 35 height 23
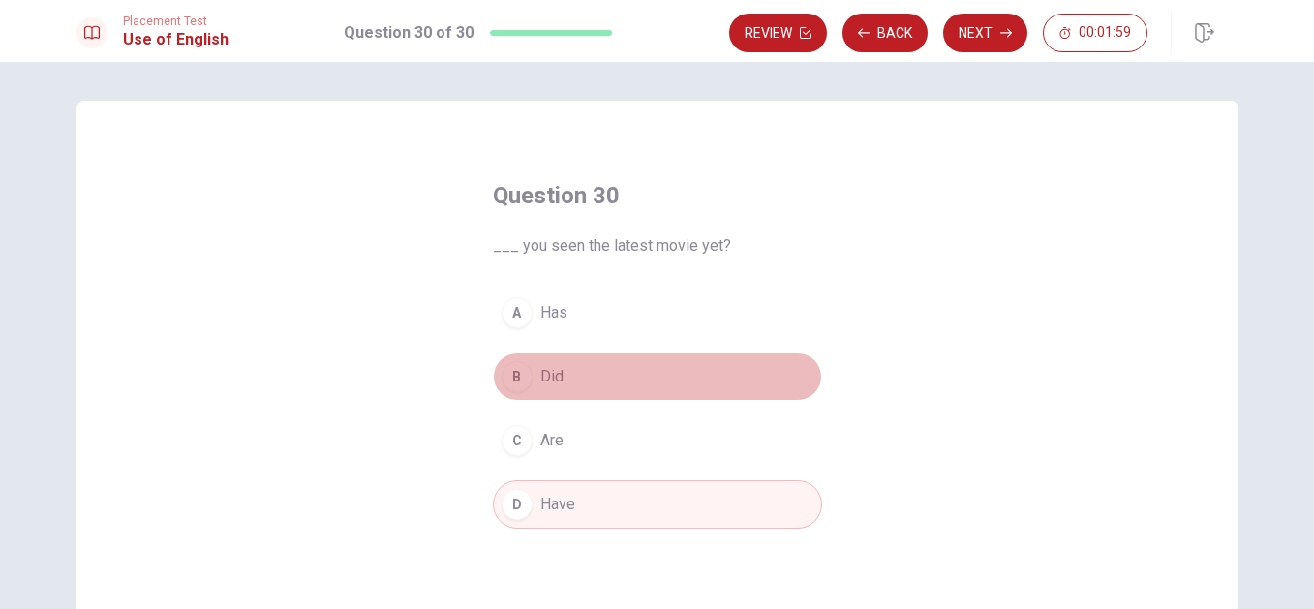
click at [546, 376] on span "Did" at bounding box center [551, 376] width 23 height 23
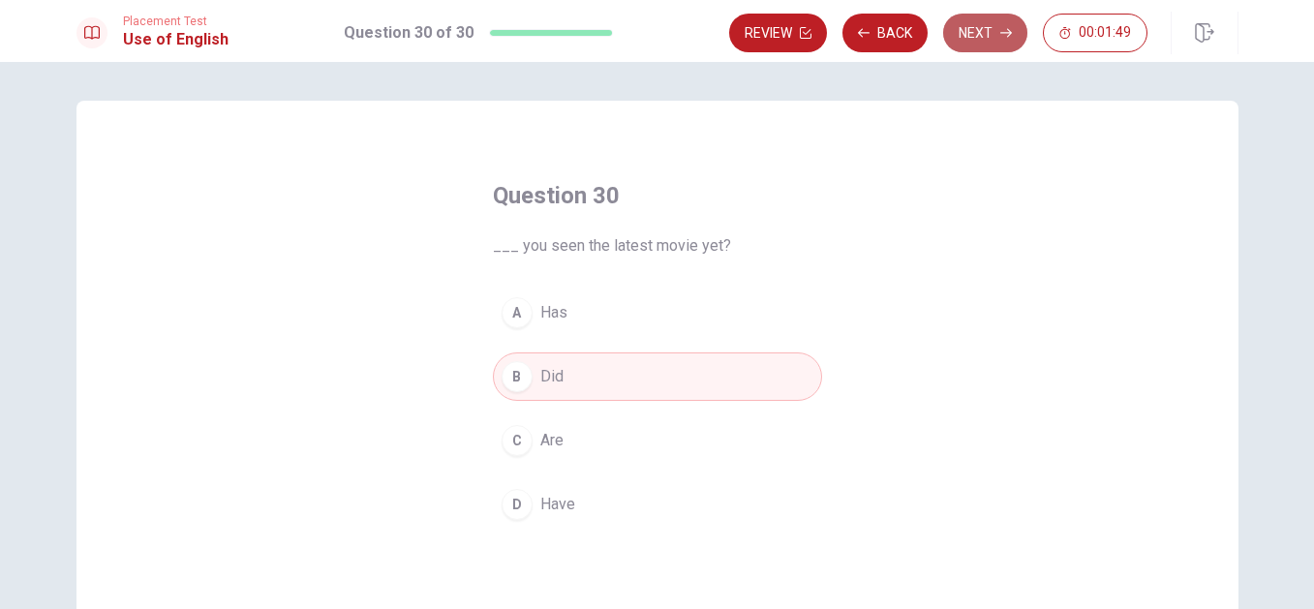
click at [980, 32] on button "Next" at bounding box center [985, 33] width 84 height 39
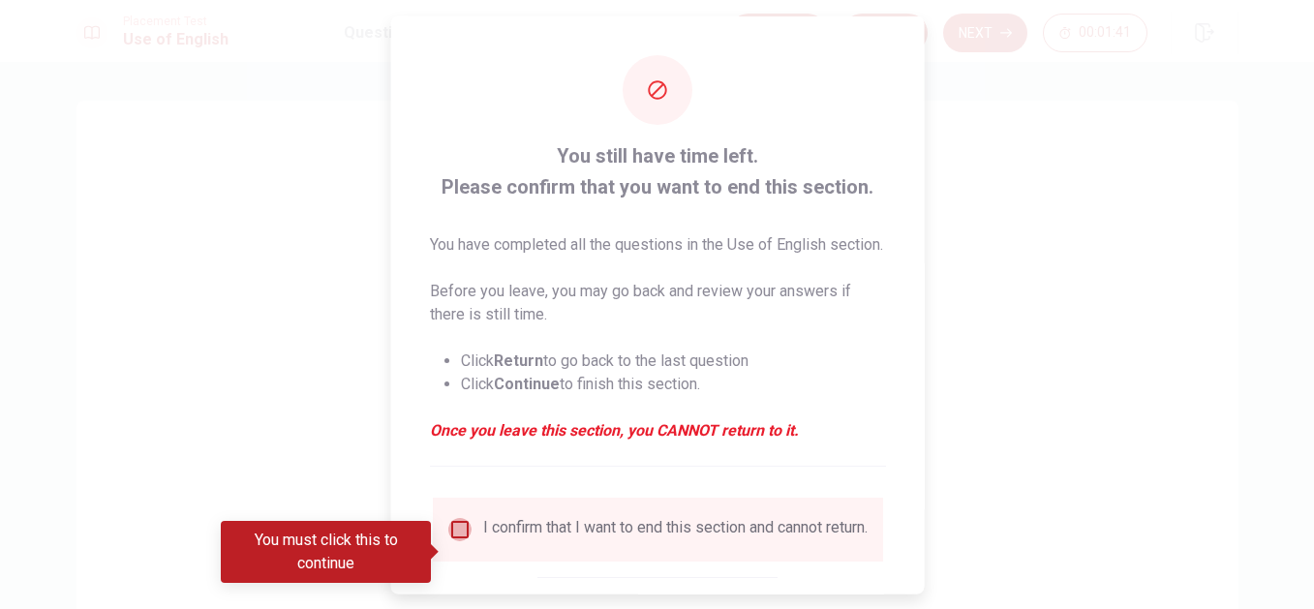
click at [460, 540] on input "You must click this to continue" at bounding box center [458, 528] width 23 height 23
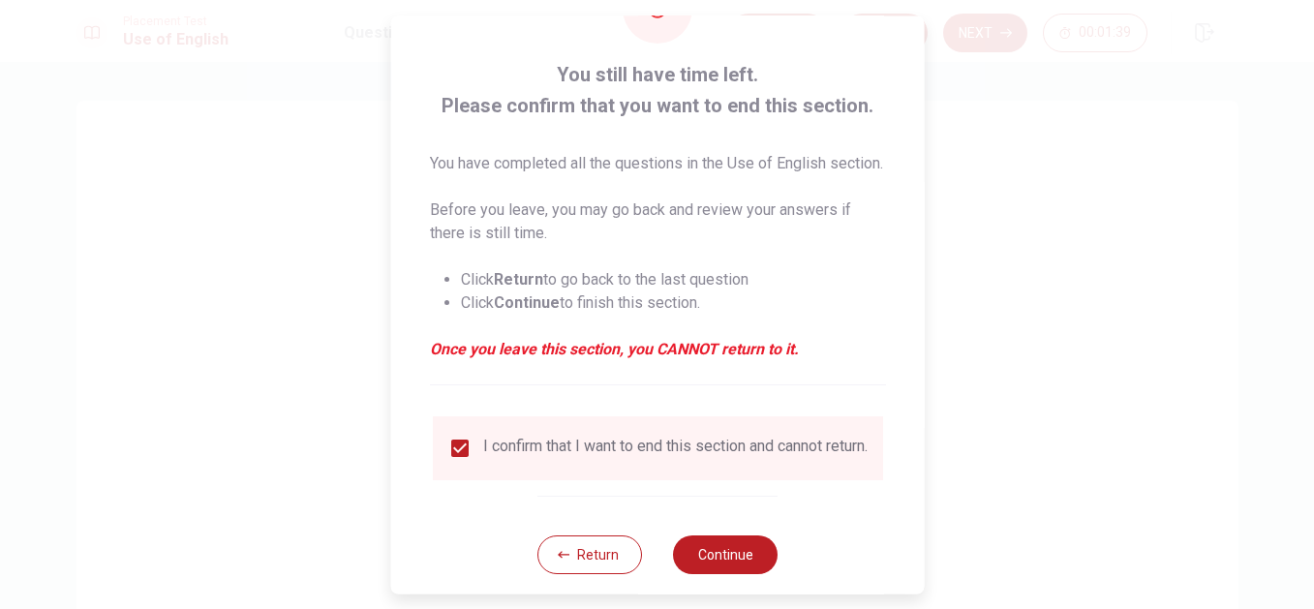
scroll to position [137, 0]
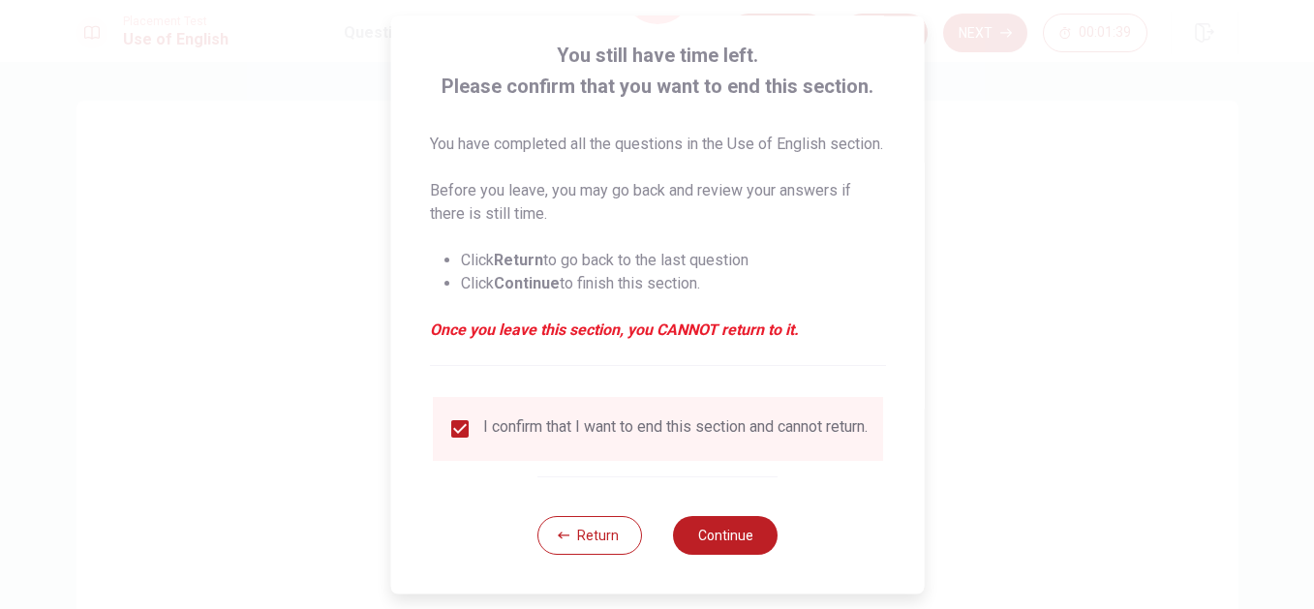
drag, startPoint x: 892, startPoint y: 561, endPoint x: 793, endPoint y: 547, distance: 99.7
click at [884, 559] on div "You still have time left. Please confirm that you want to end this section. You…" at bounding box center [657, 255] width 534 height 678
click at [703, 543] on button "Continue" at bounding box center [725, 535] width 105 height 39
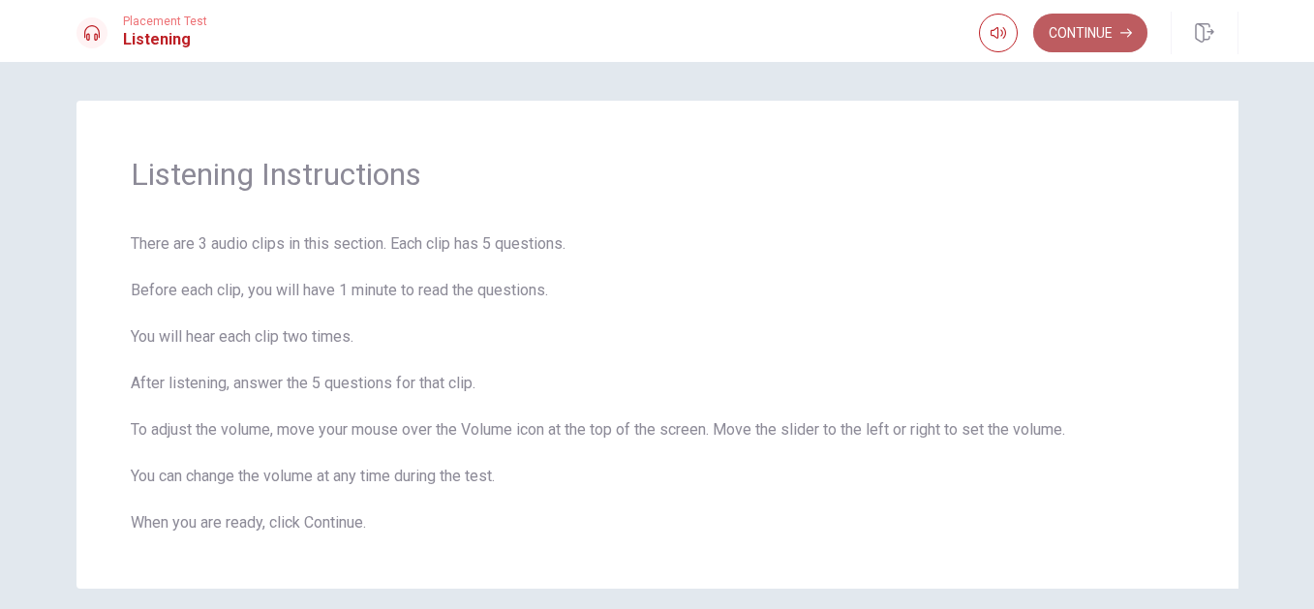
click at [1081, 32] on button "Continue" at bounding box center [1090, 33] width 114 height 39
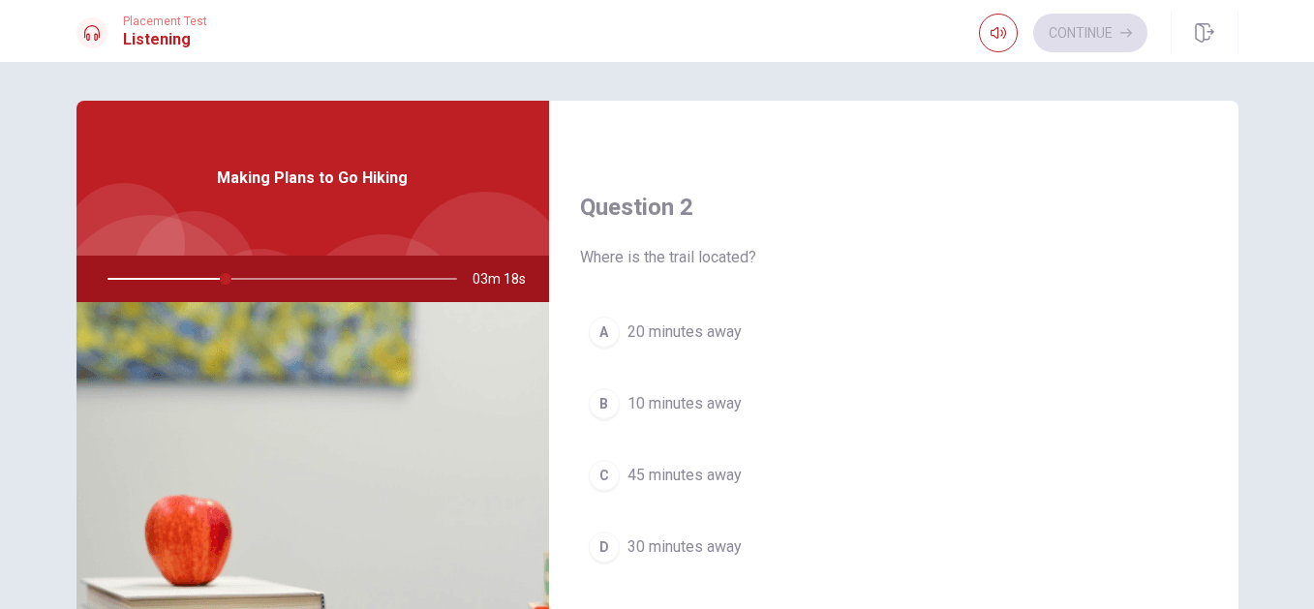
scroll to position [436, 0]
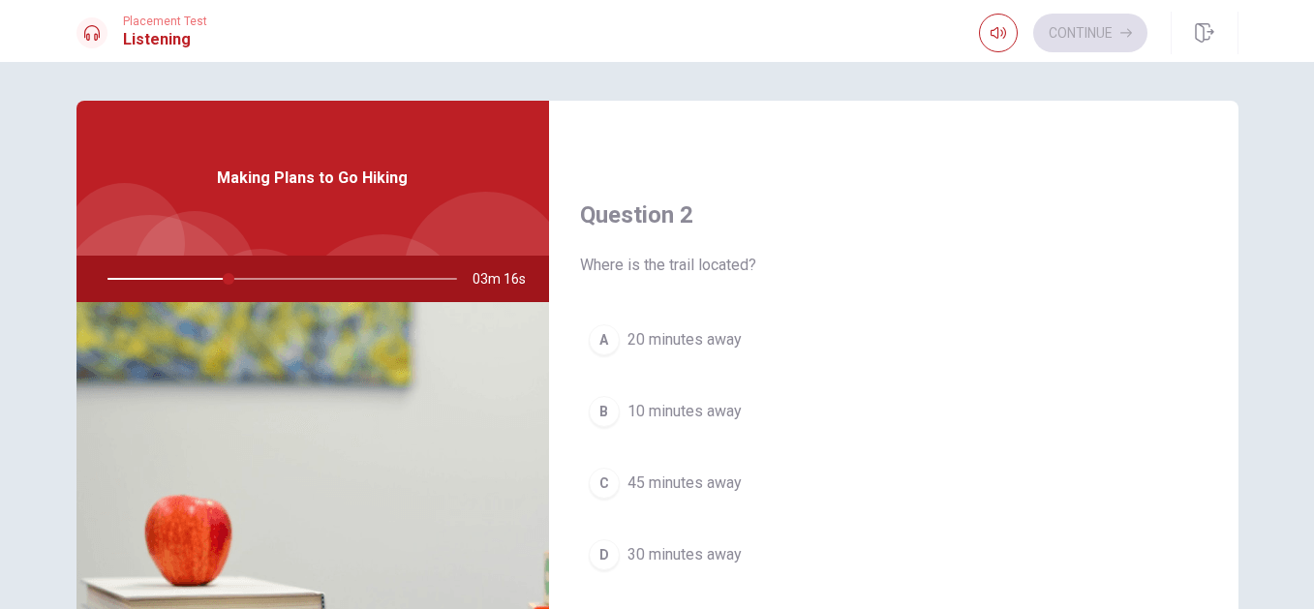
click at [632, 552] on span "30 minutes away" at bounding box center [685, 554] width 114 height 23
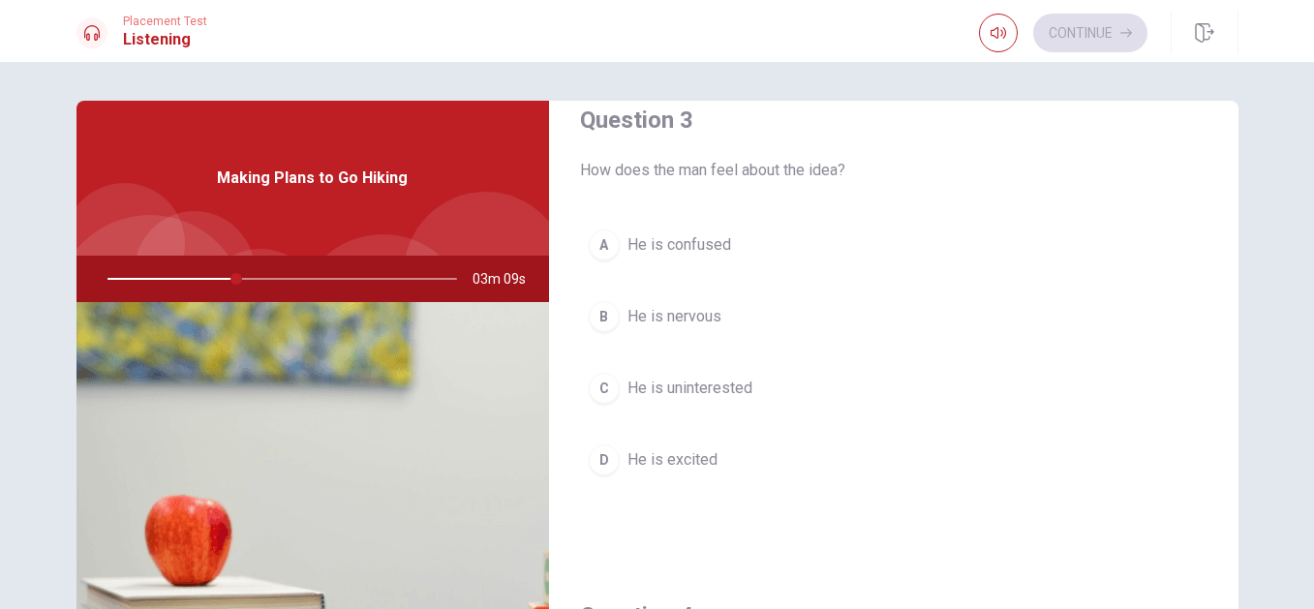
scroll to position [1038, 0]
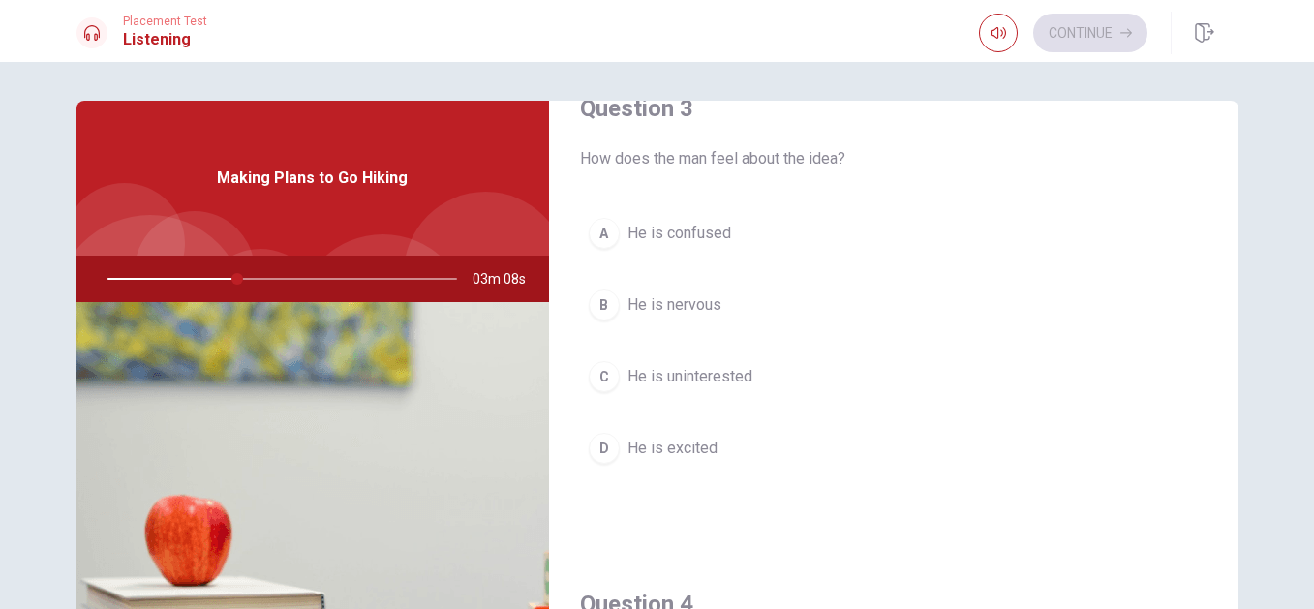
click at [644, 451] on span "He is excited" at bounding box center [673, 448] width 90 height 23
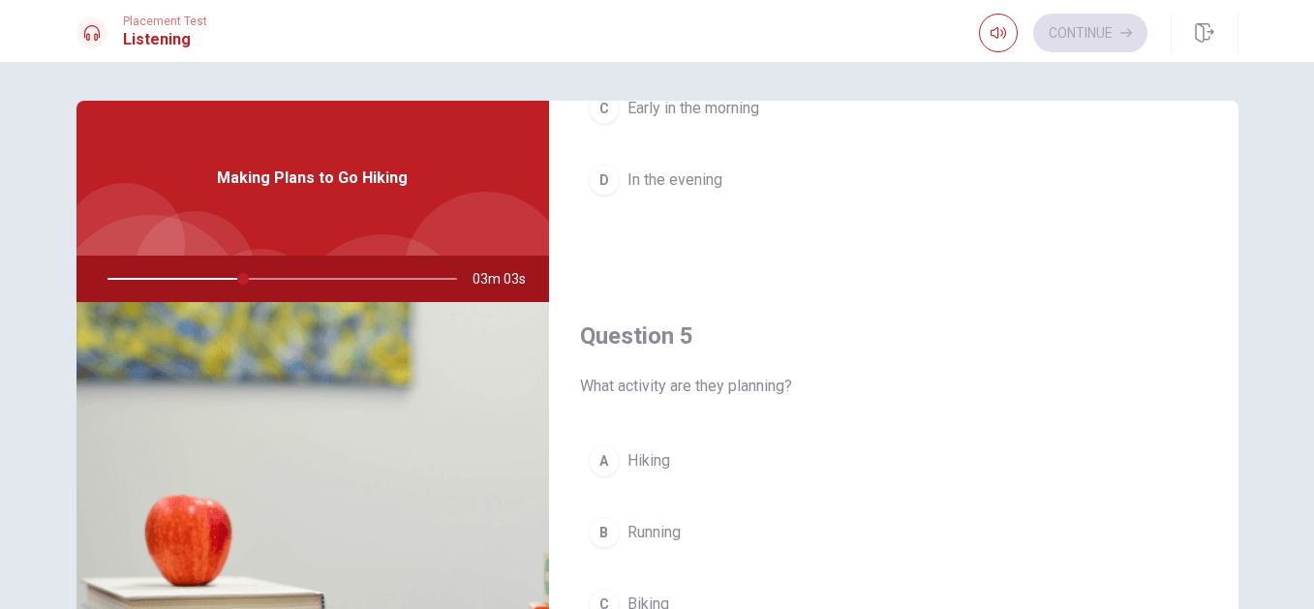
scroll to position [1806, 0]
click at [661, 453] on span "Hiking" at bounding box center [649, 456] width 43 height 23
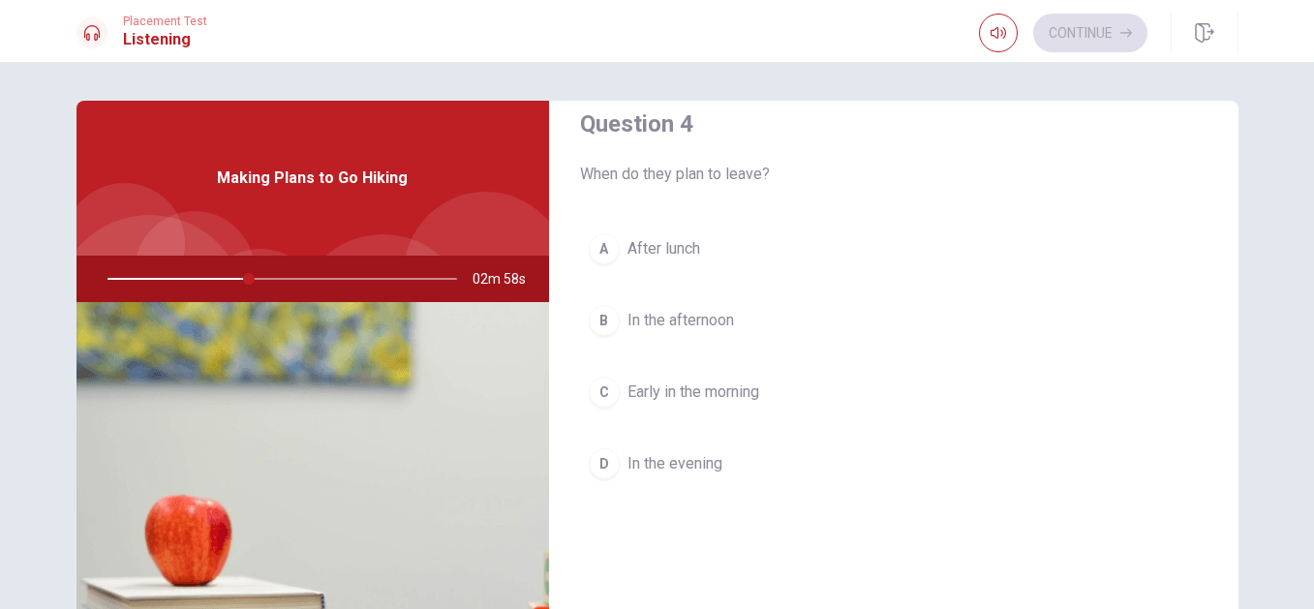
scroll to position [1507, 0]
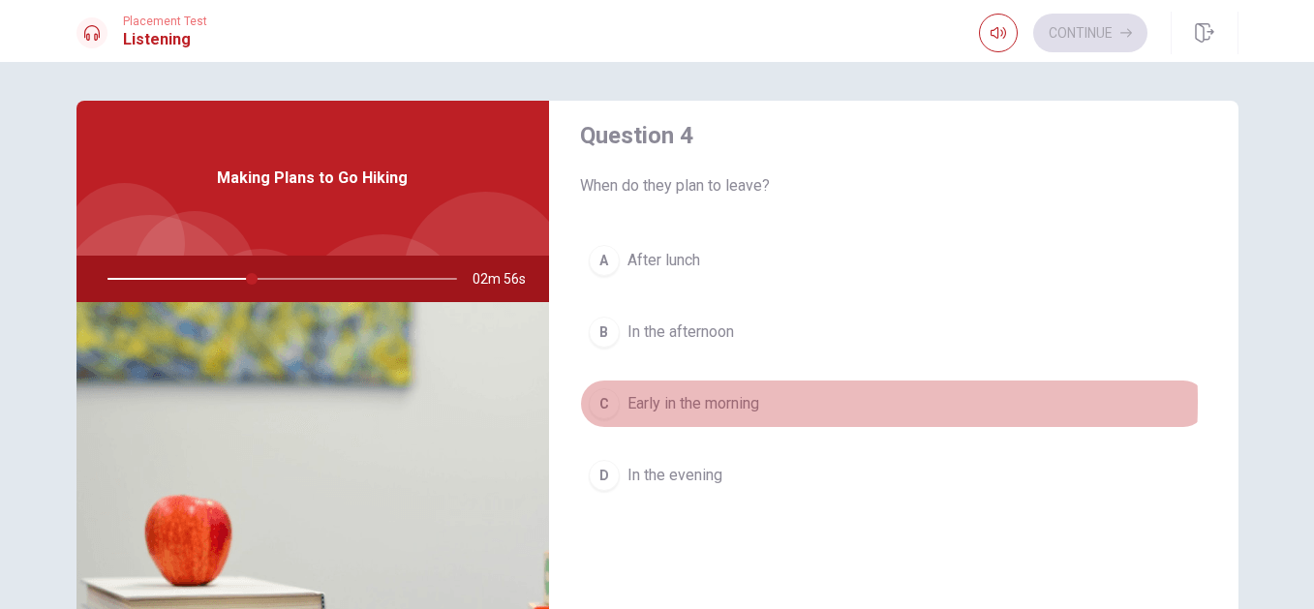
click at [706, 402] on span "Early in the morning" at bounding box center [694, 403] width 132 height 23
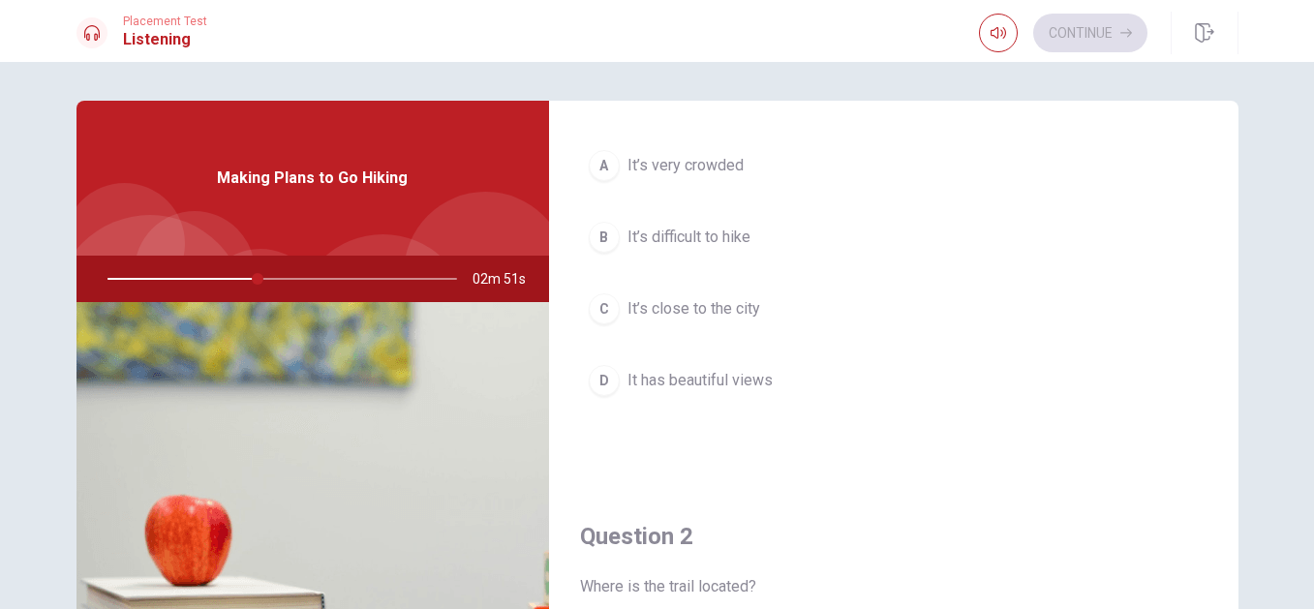
scroll to position [92, 0]
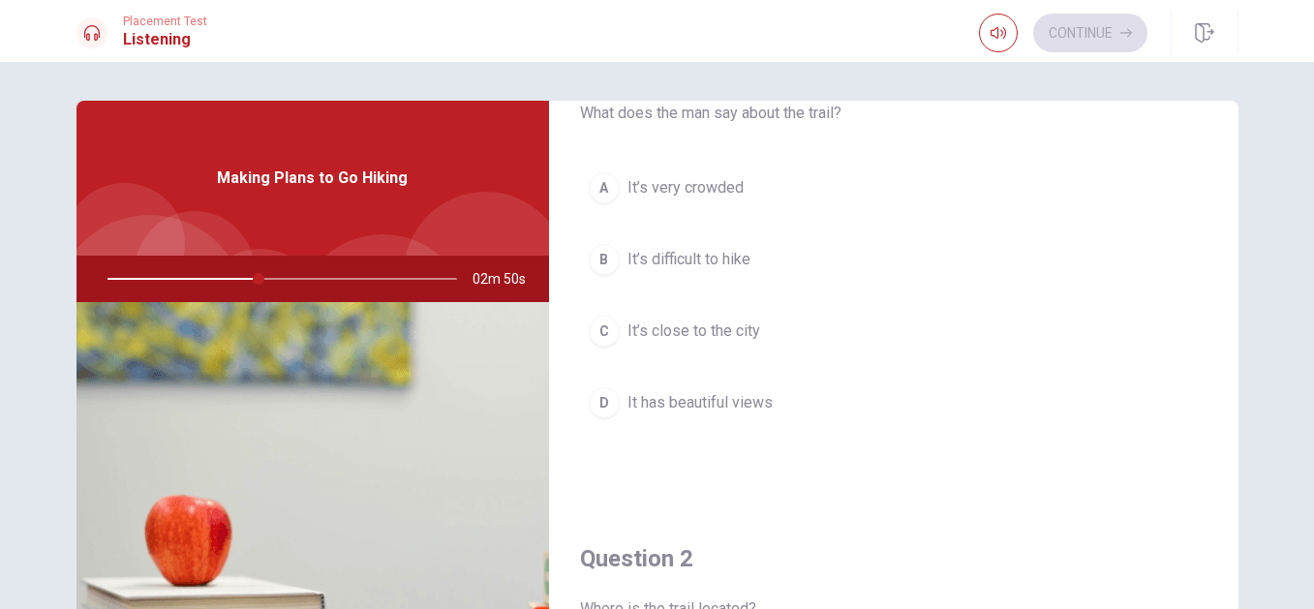
drag, startPoint x: 1235, startPoint y: 191, endPoint x: 1202, endPoint y: 189, distance: 33.0
click at [1232, 191] on div "Question 1 What does the man say about the trail? A It’s very crowded B It’s di…" at bounding box center [658, 437] width 1224 height 673
click at [778, 403] on button "D It has beautiful views" at bounding box center [894, 403] width 628 height 48
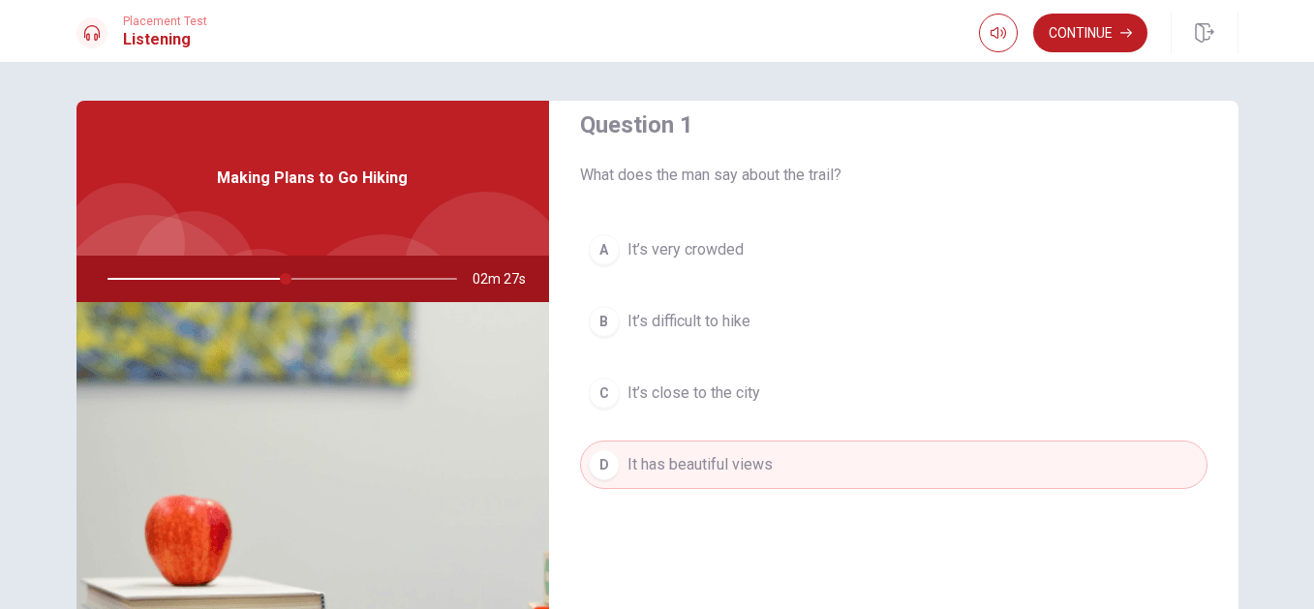
scroll to position [0, 0]
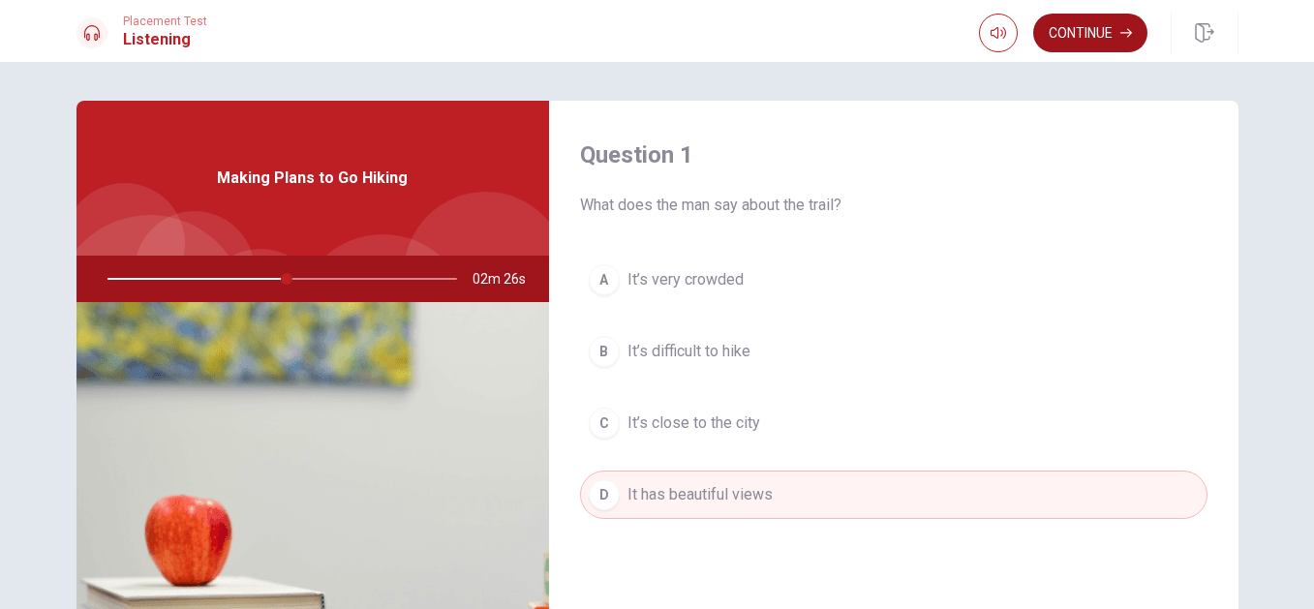
click at [1060, 17] on button "Continue" at bounding box center [1090, 33] width 114 height 39
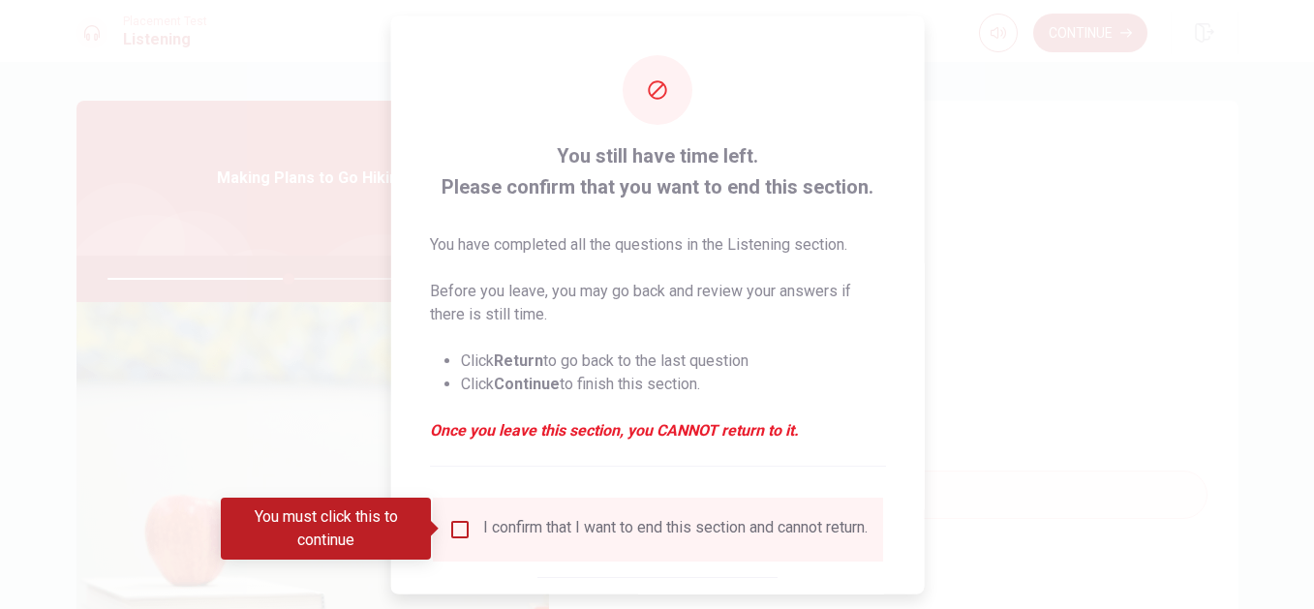
click at [461, 540] on div "I confirm that I want to end this section and cannot return." at bounding box center [656, 528] width 419 height 23
click at [467, 532] on input "You must click this to continue" at bounding box center [458, 528] width 23 height 23
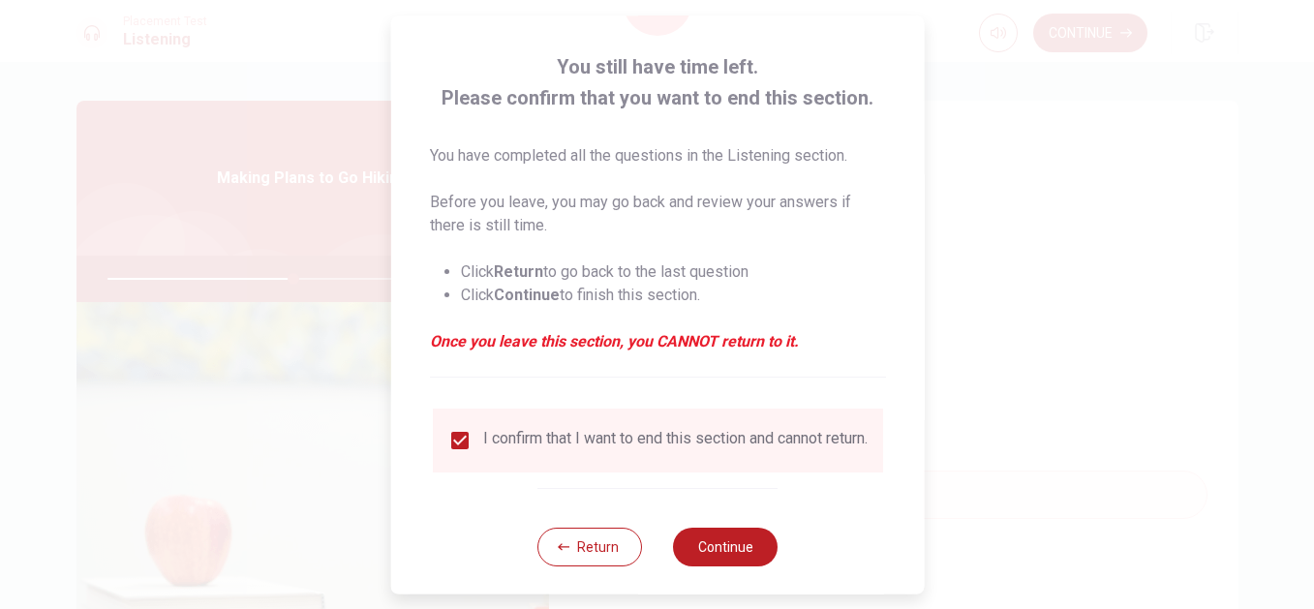
scroll to position [113, 0]
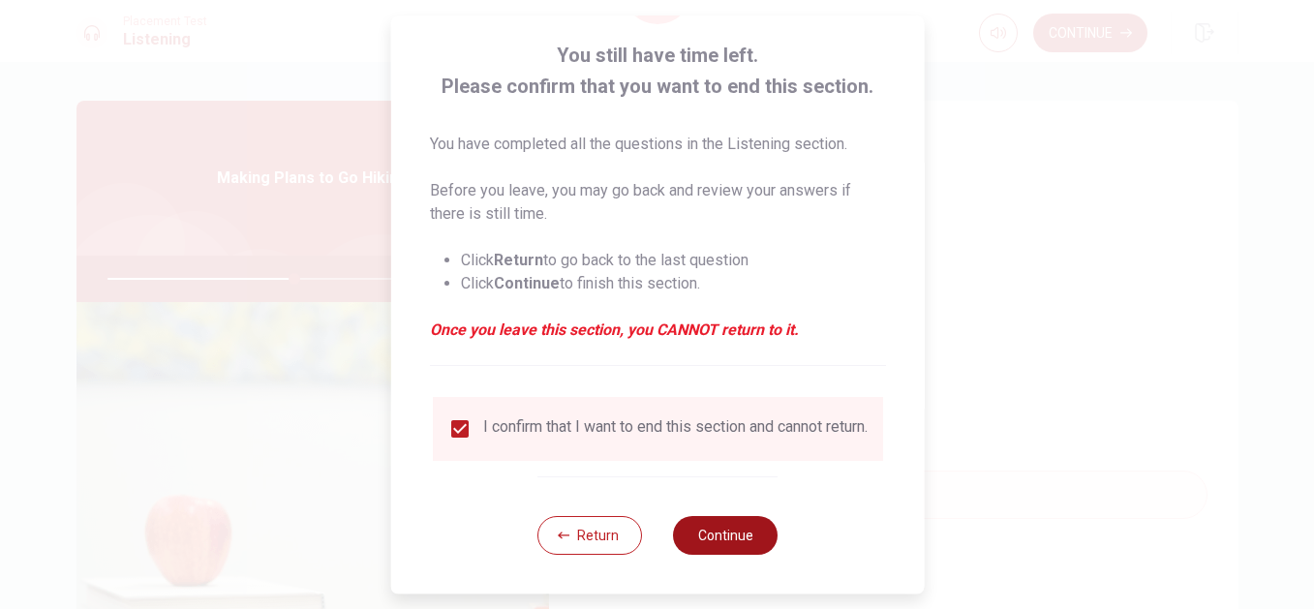
click at [715, 540] on button "Continue" at bounding box center [725, 535] width 105 height 39
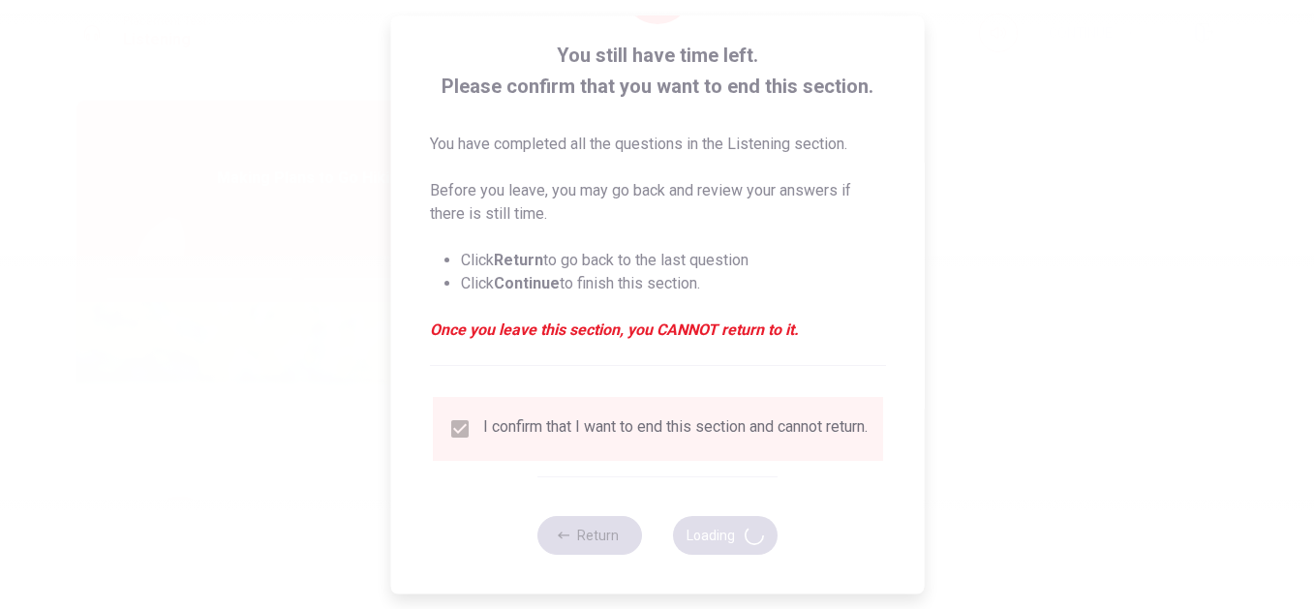
type input "55"
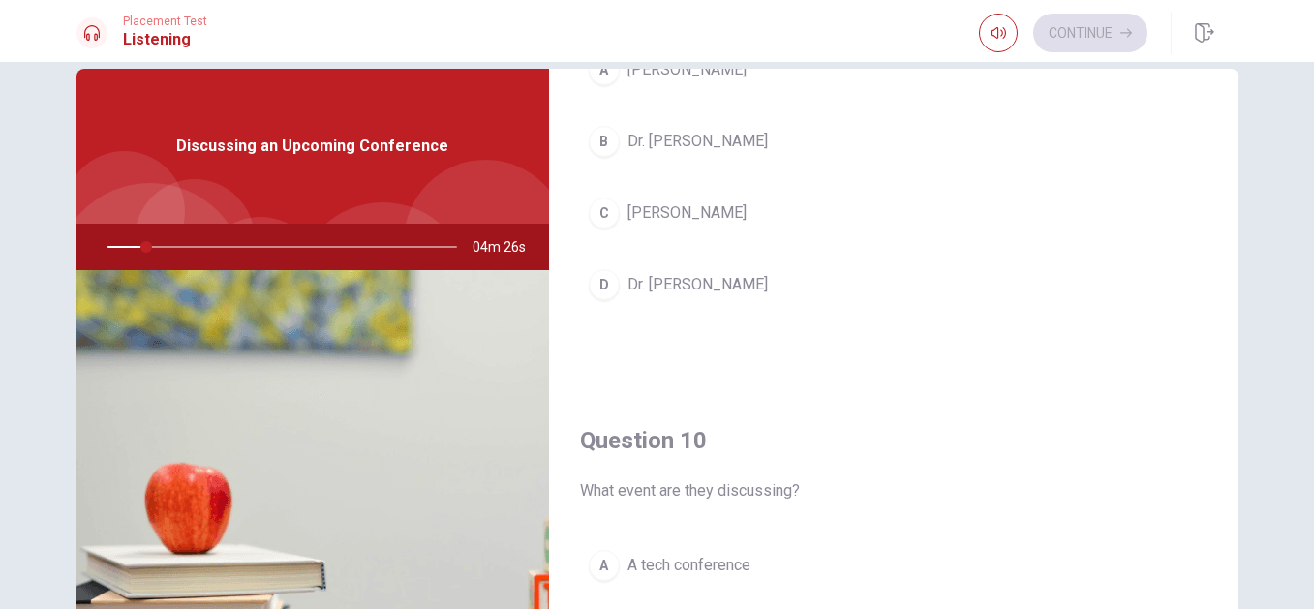
scroll to position [30, 0]
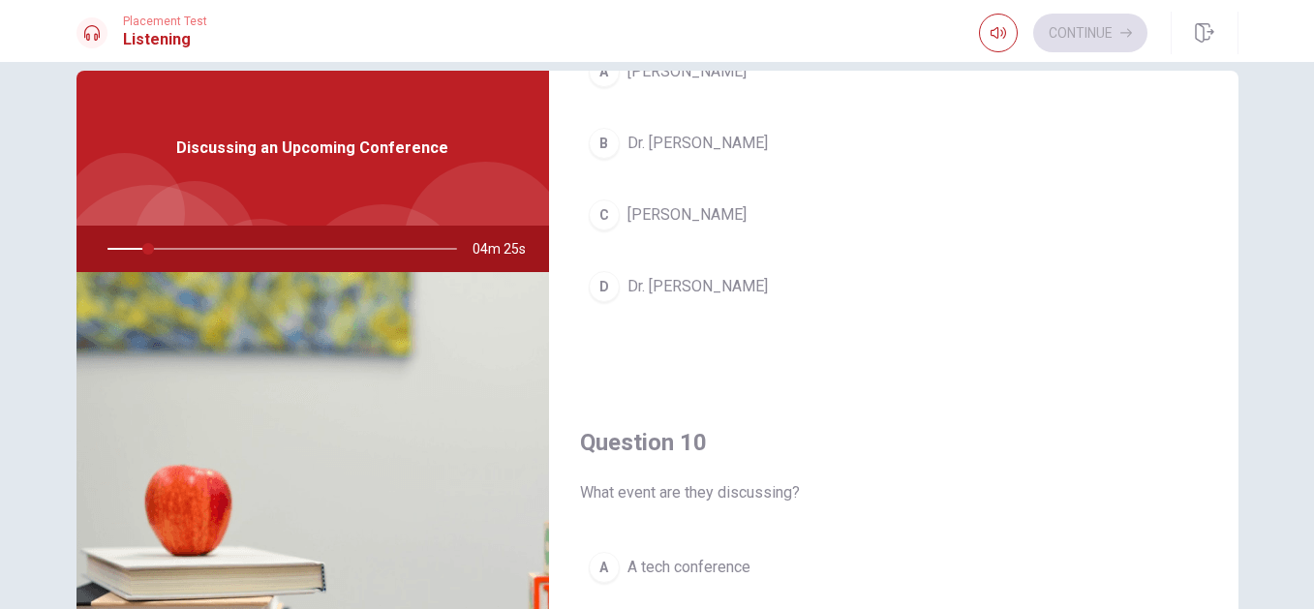
drag, startPoint x: 1290, startPoint y: 391, endPoint x: 818, endPoint y: 474, distance: 478.8
click at [1164, 405] on div "Question 6 How does the man feel about the speaker? A He is indifferent B He ha…" at bounding box center [657, 335] width 1314 height 547
drag, startPoint x: 818, startPoint y: 474, endPoint x: 709, endPoint y: 553, distance: 135.2
click at [804, 483] on div "Question 10 What event are they discussing?" at bounding box center [894, 465] width 628 height 77
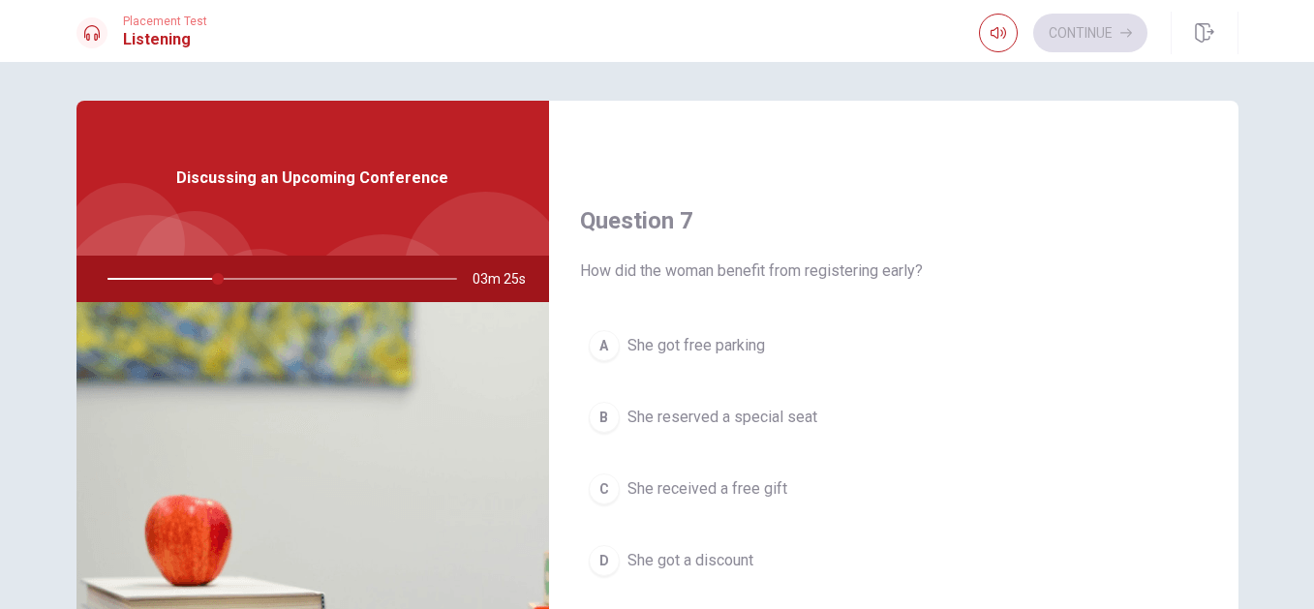
scroll to position [465, 0]
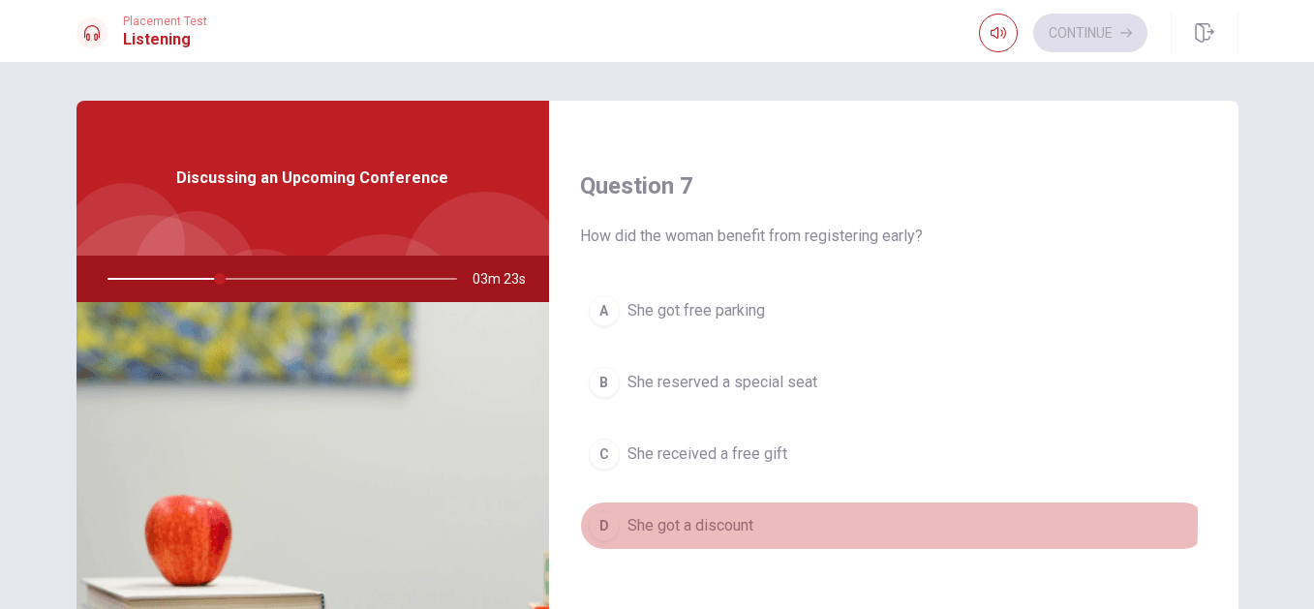
click at [696, 522] on span "She got a discount" at bounding box center [691, 525] width 126 height 23
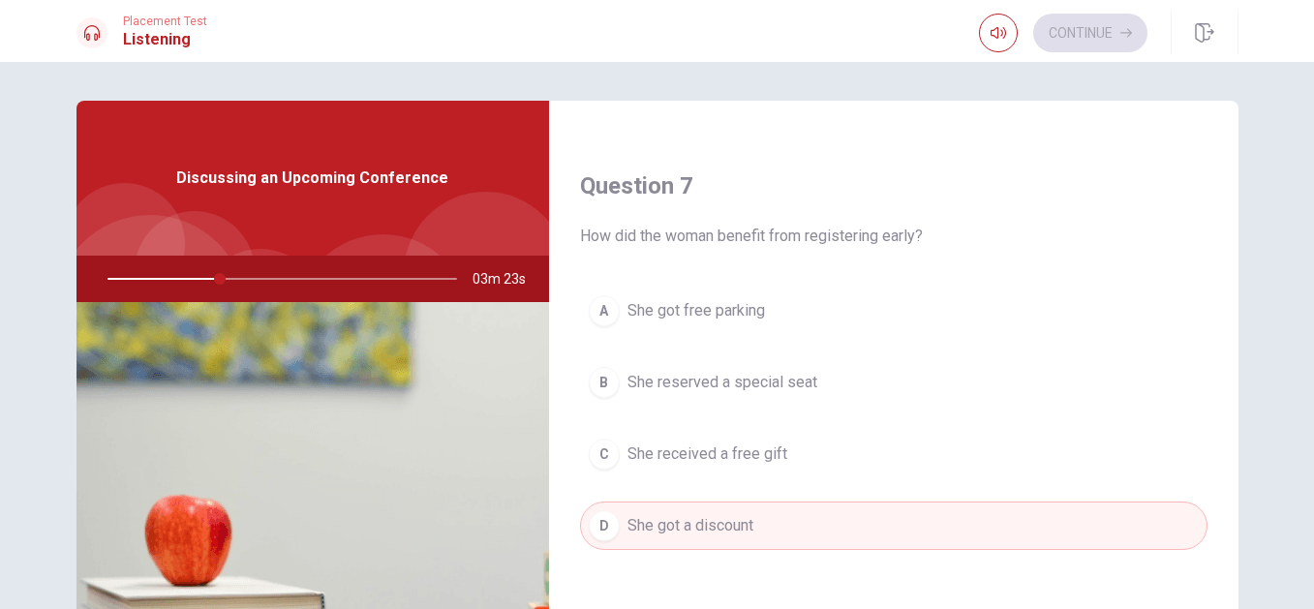
type input "33"
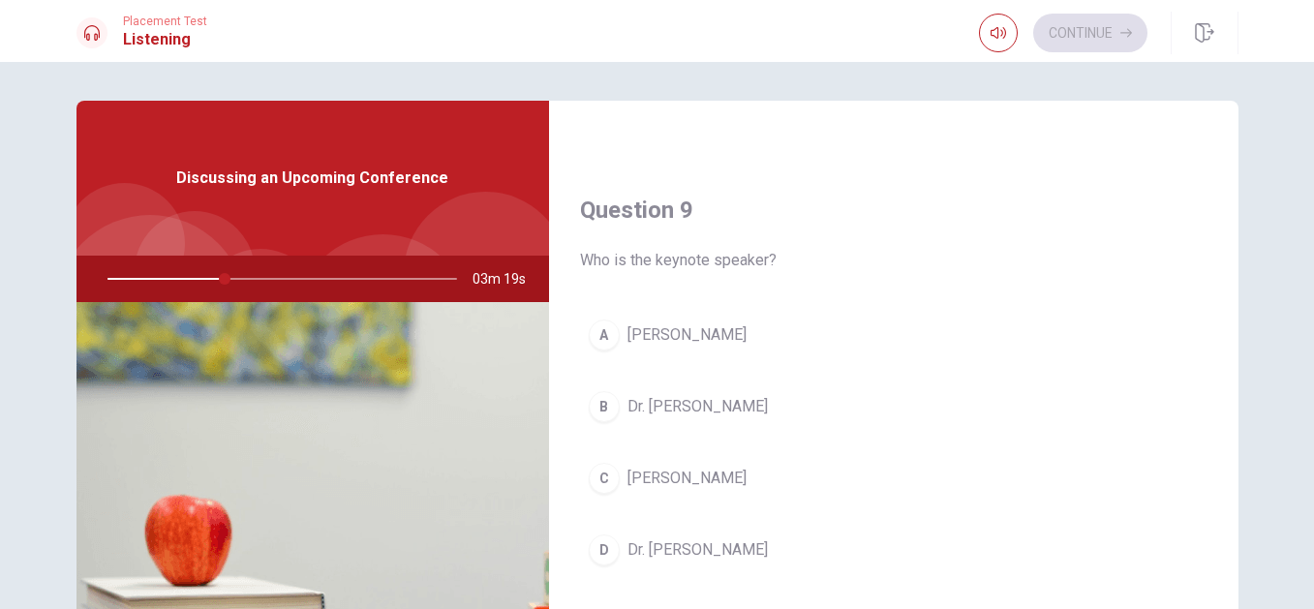
scroll to position [1433, 0]
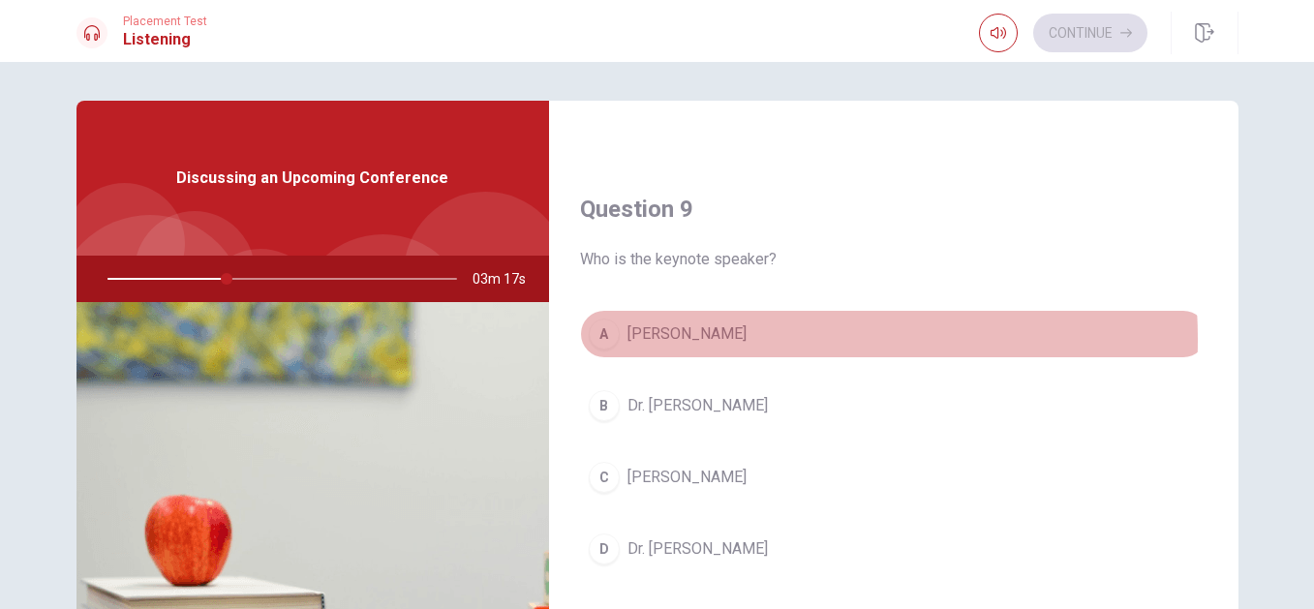
click at [680, 340] on span "[PERSON_NAME]" at bounding box center [687, 333] width 119 height 23
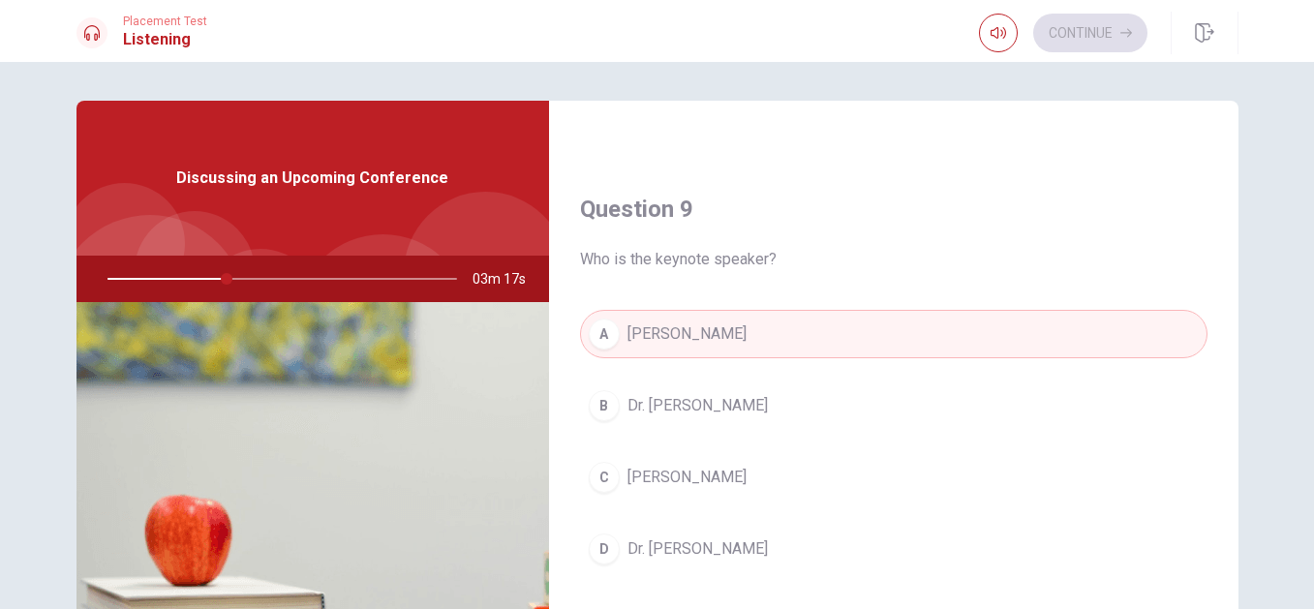
type input "35"
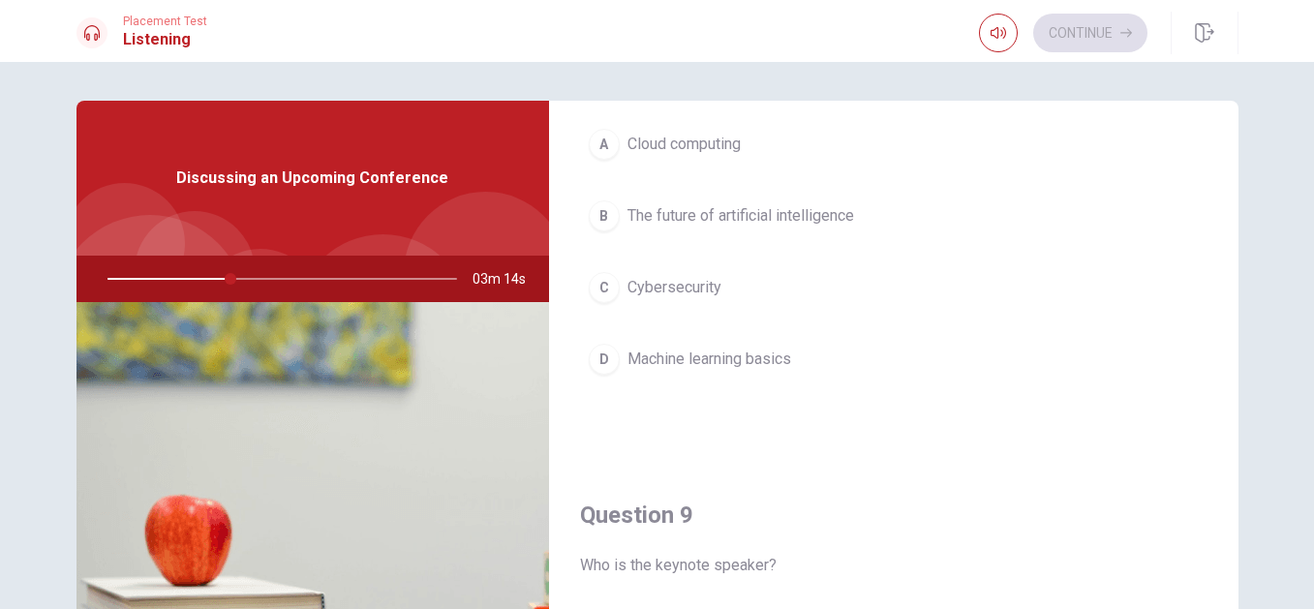
scroll to position [1123, 0]
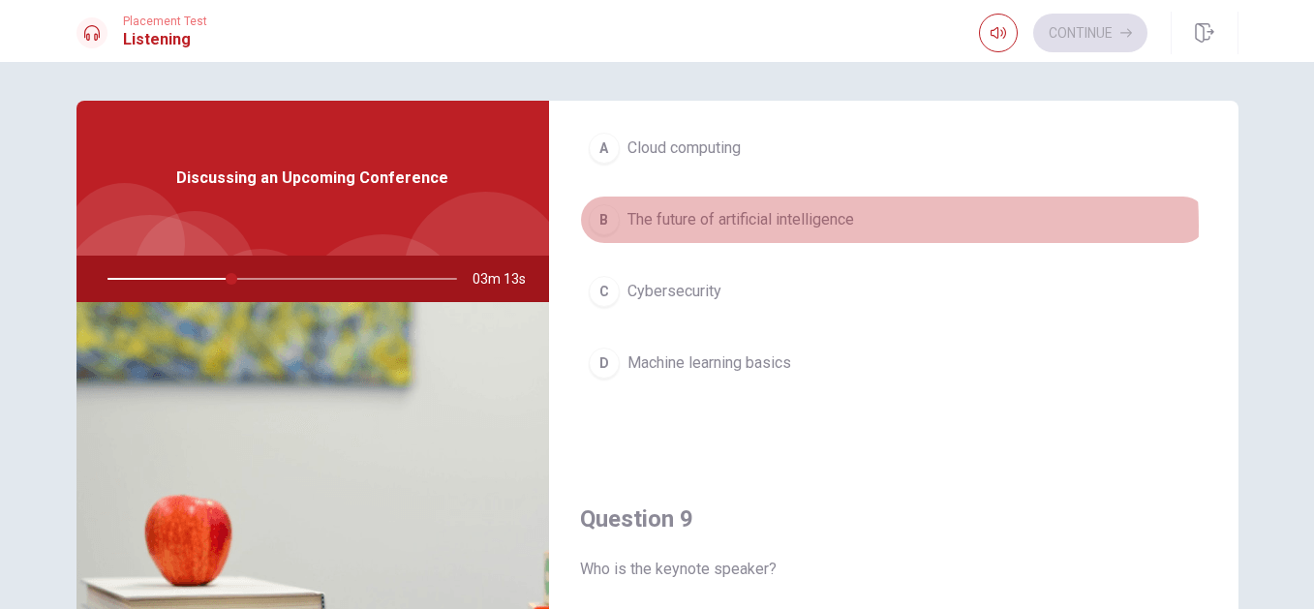
click at [766, 226] on span "The future of artificial intelligence" at bounding box center [741, 219] width 227 height 23
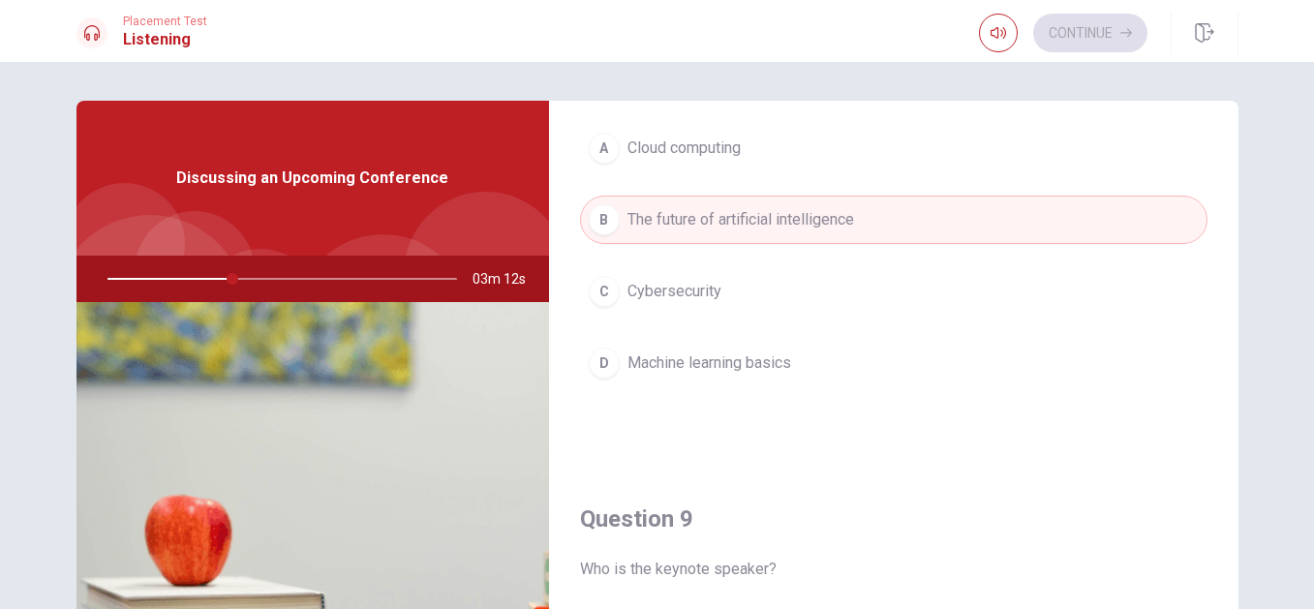
type input "36"
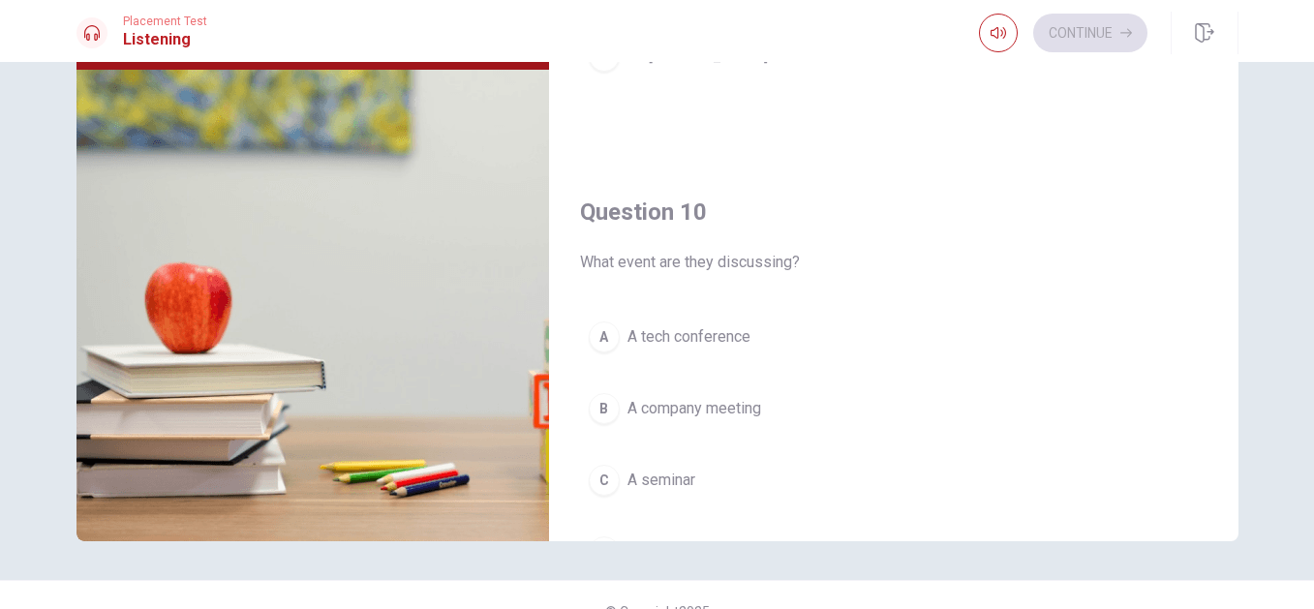
scroll to position [1690, 0]
click at [657, 348] on span "A tech conference" at bounding box center [689, 340] width 123 height 23
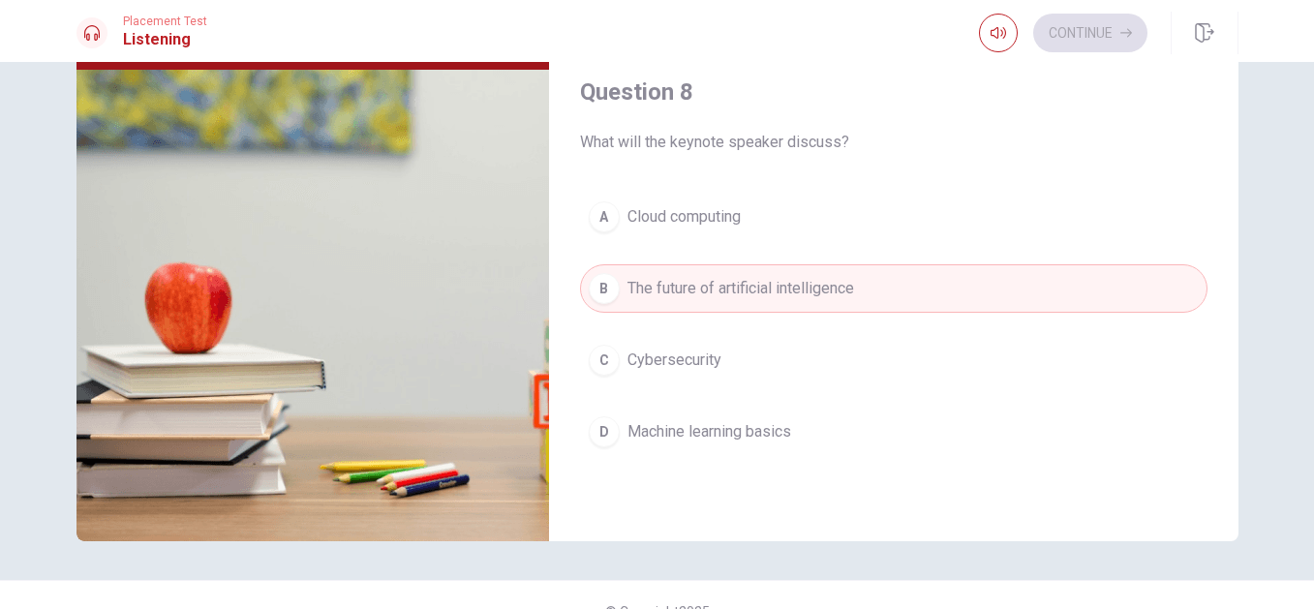
scroll to position [818, 0]
click at [786, 305] on button "B The future of artificial intelligence" at bounding box center [894, 292] width 628 height 48
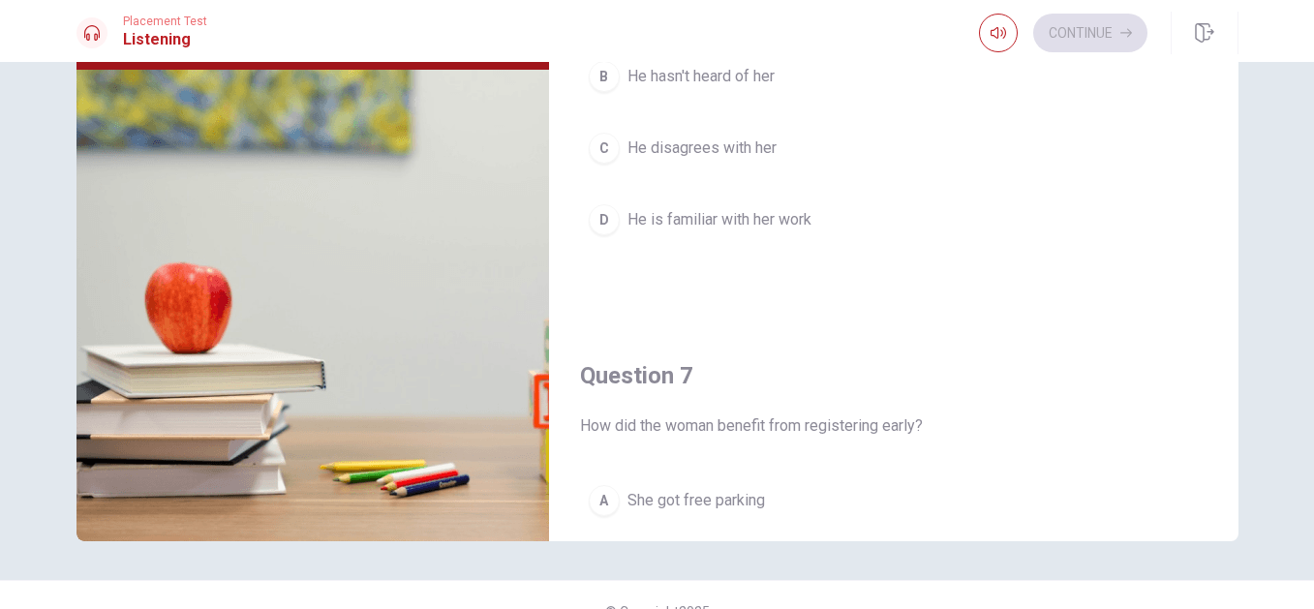
scroll to position [0, 0]
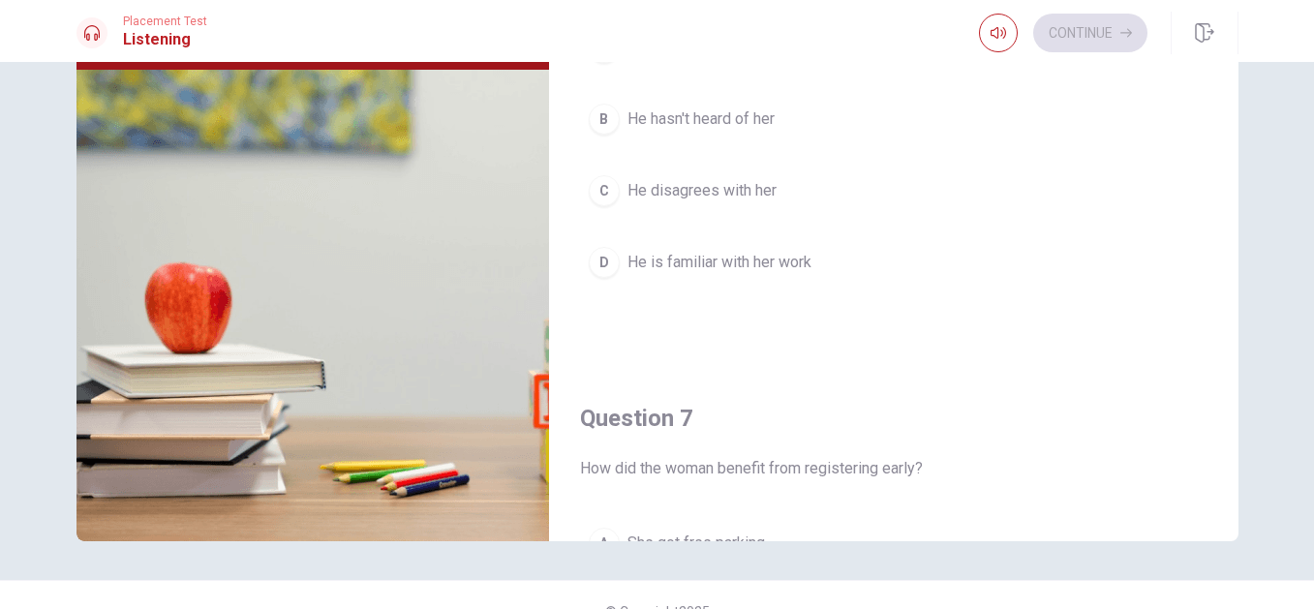
click at [1303, 167] on div "Question 6 How does the man feel about the speaker? A He is indifferent B He ha…" at bounding box center [657, 335] width 1314 height 547
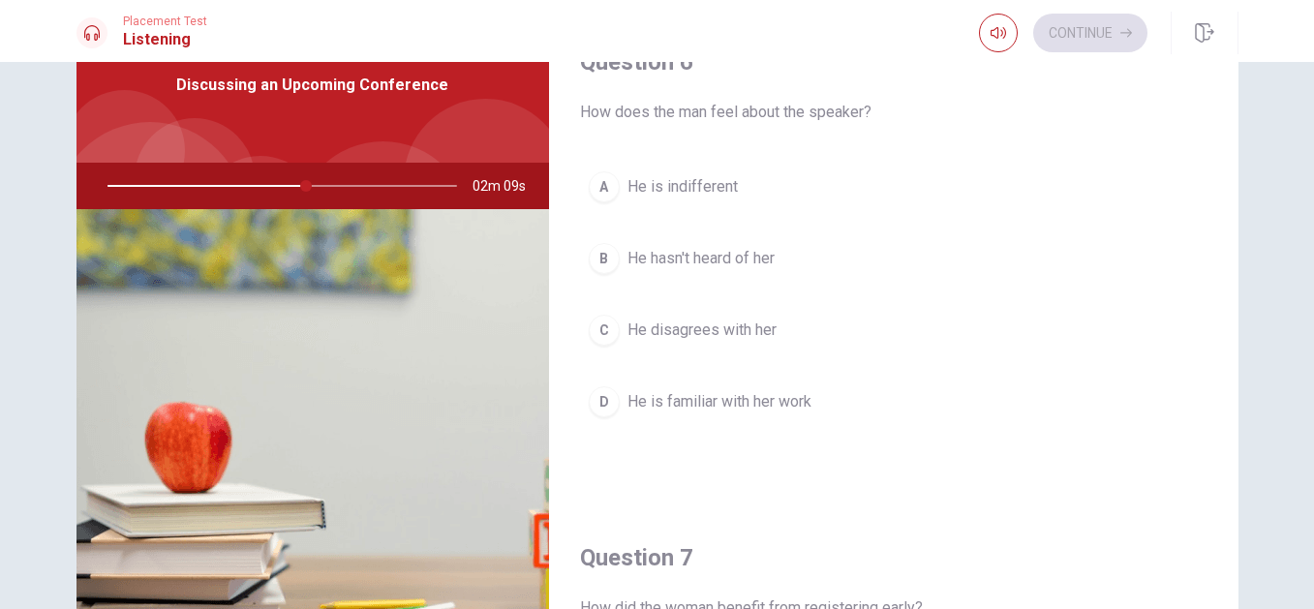
scroll to position [91, 0]
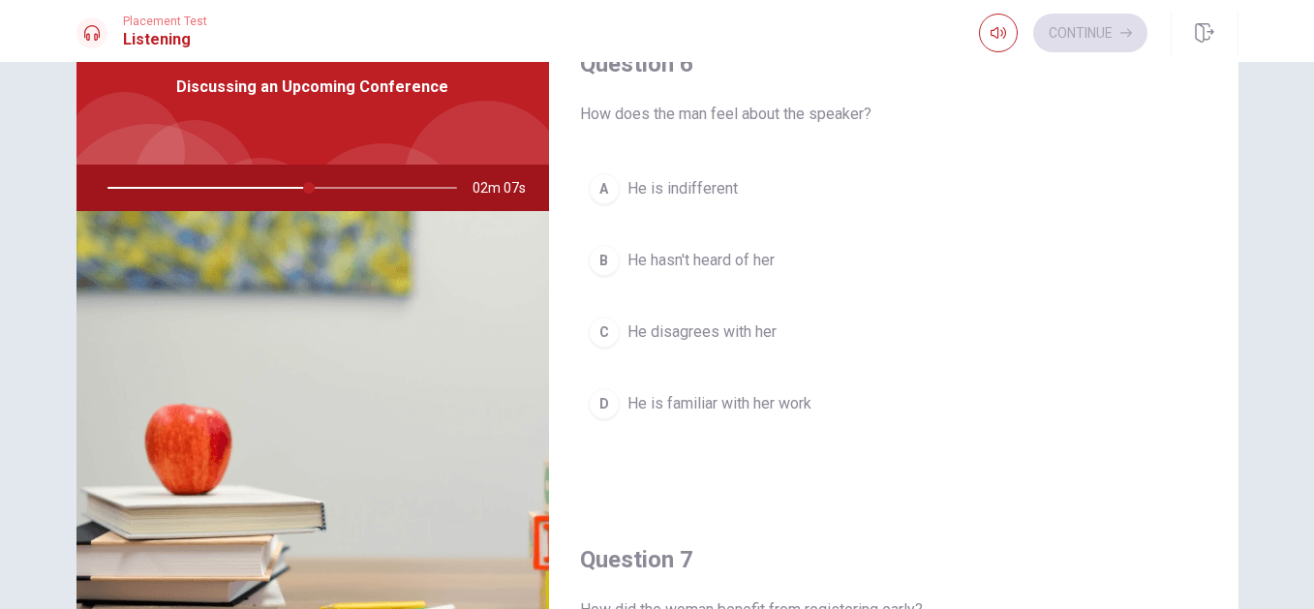
click at [619, 187] on button "A He is indifferent" at bounding box center [894, 189] width 628 height 48
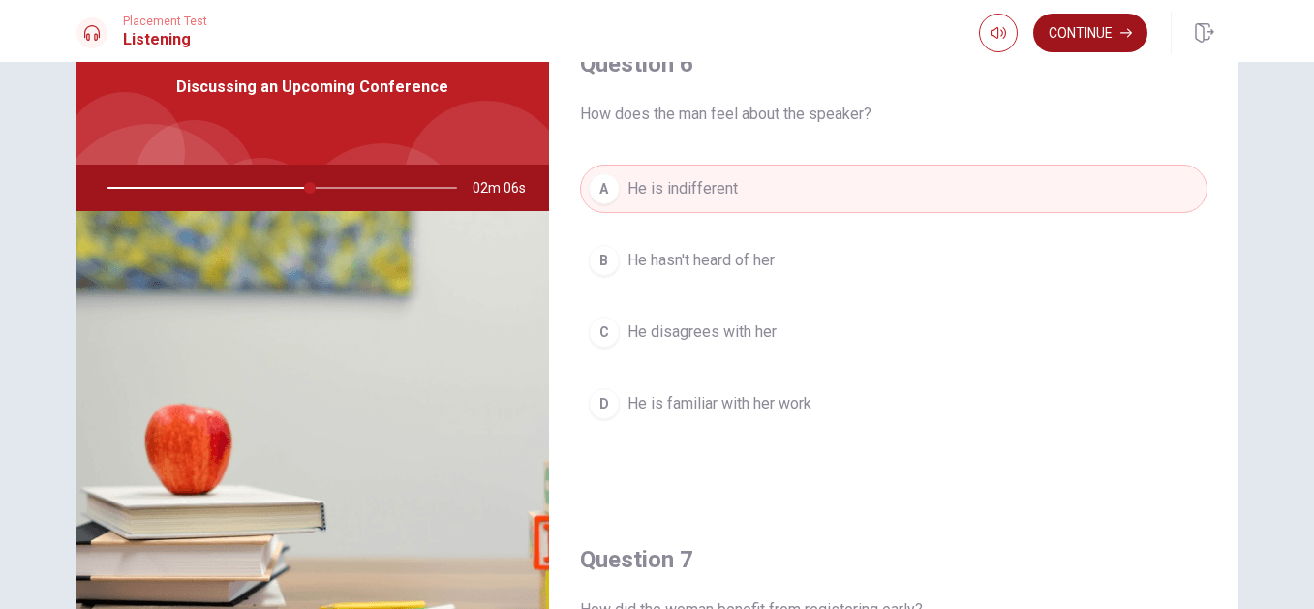
click at [1083, 27] on button "Continue" at bounding box center [1090, 33] width 114 height 39
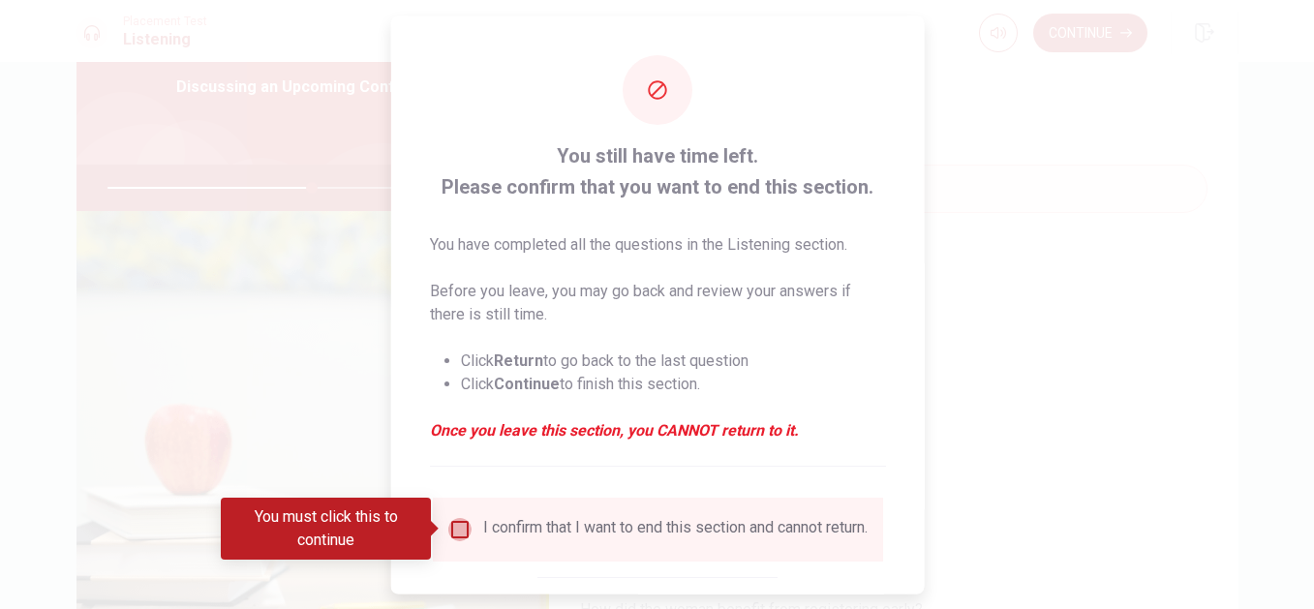
click at [463, 536] on input "You must click this to continue" at bounding box center [458, 528] width 23 height 23
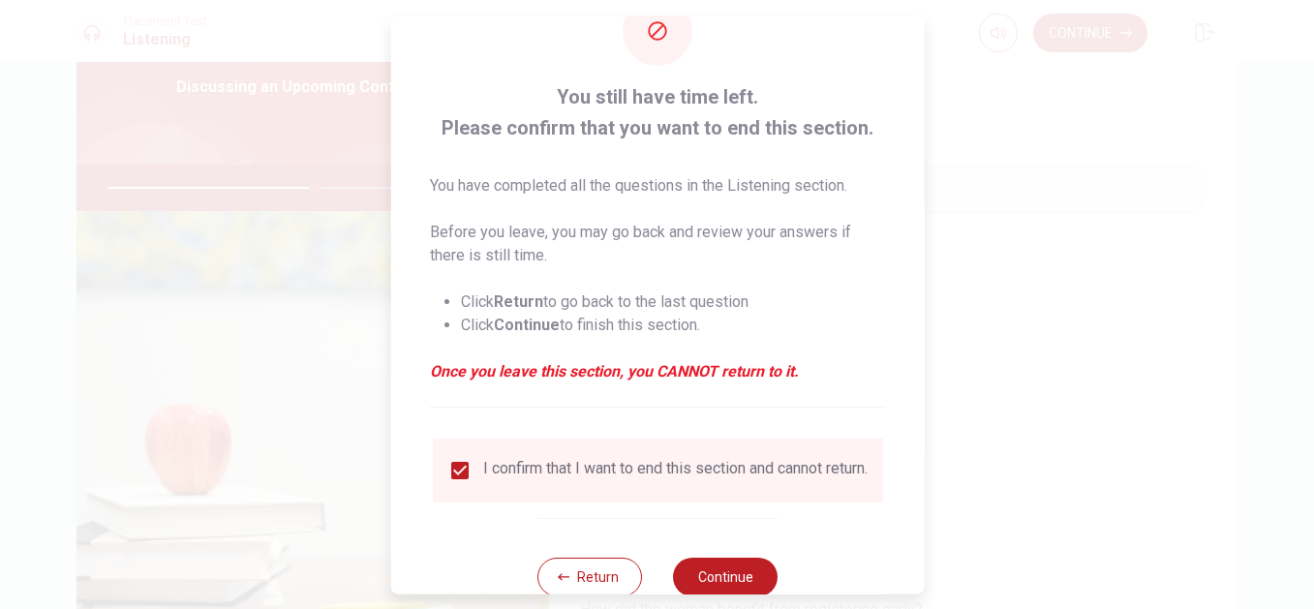
scroll to position [104, 0]
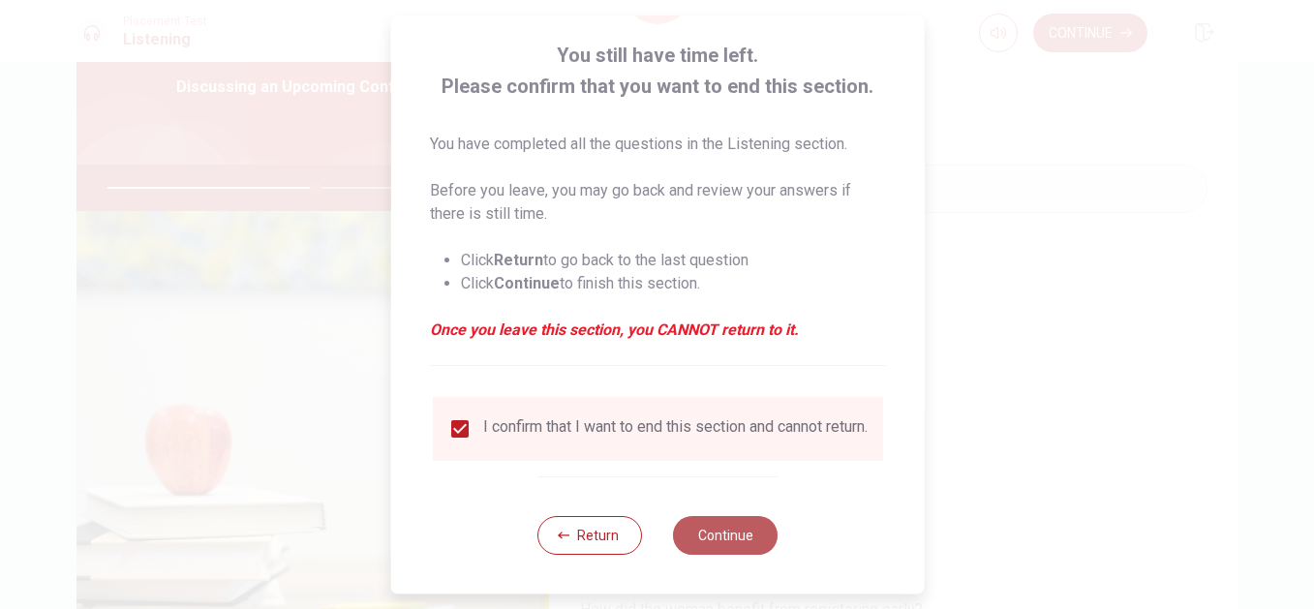
click at [719, 540] on button "Continue" at bounding box center [725, 535] width 105 height 39
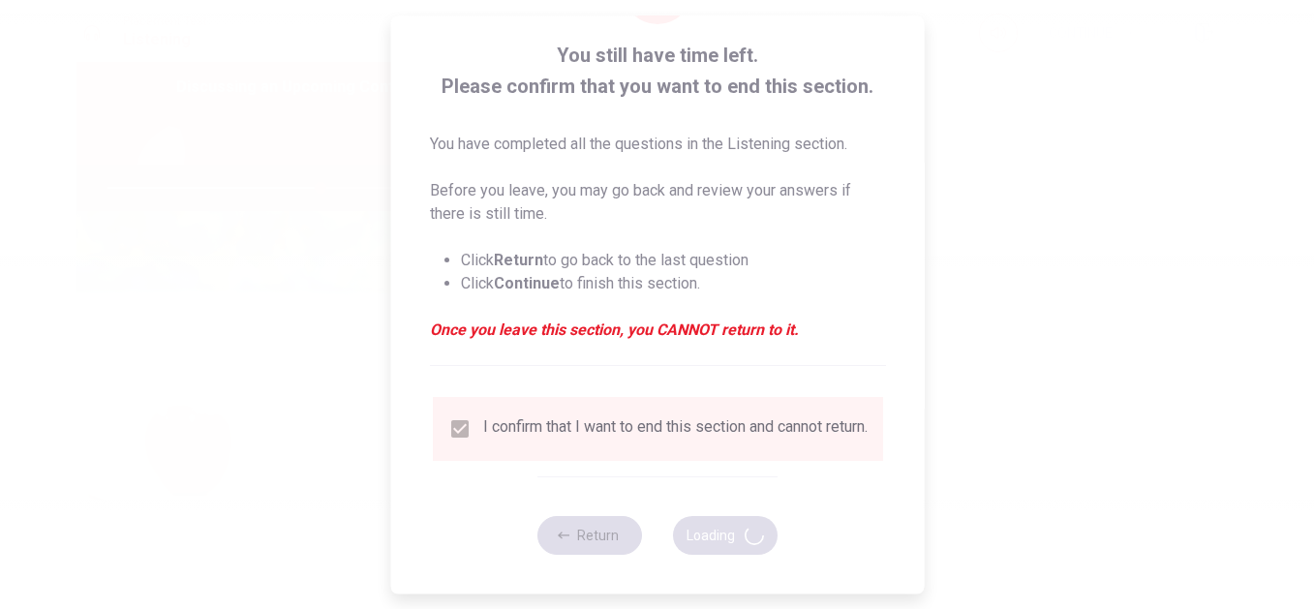
type input "61"
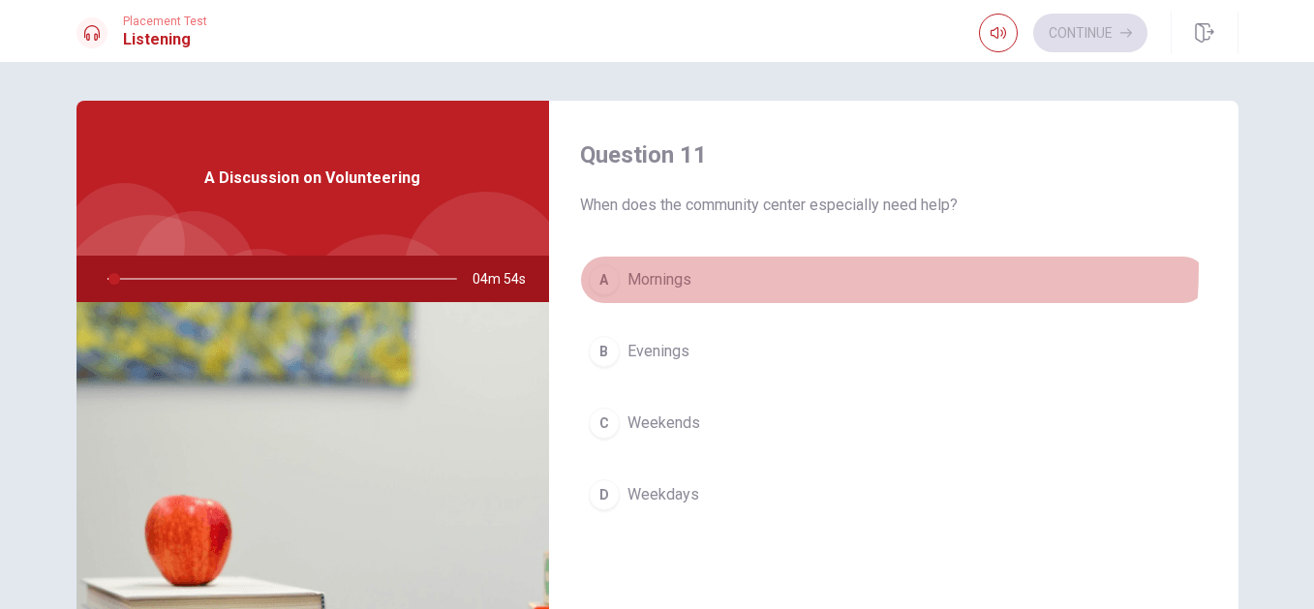
click at [792, 268] on button "A Mornings" at bounding box center [894, 280] width 628 height 48
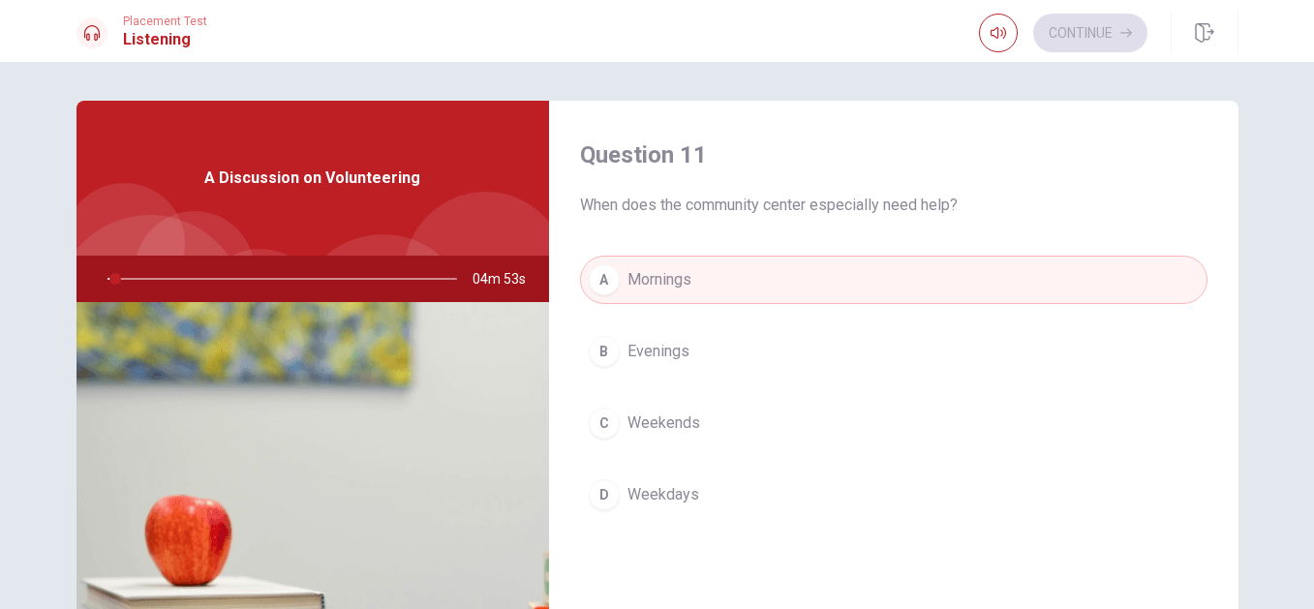
type input "3"
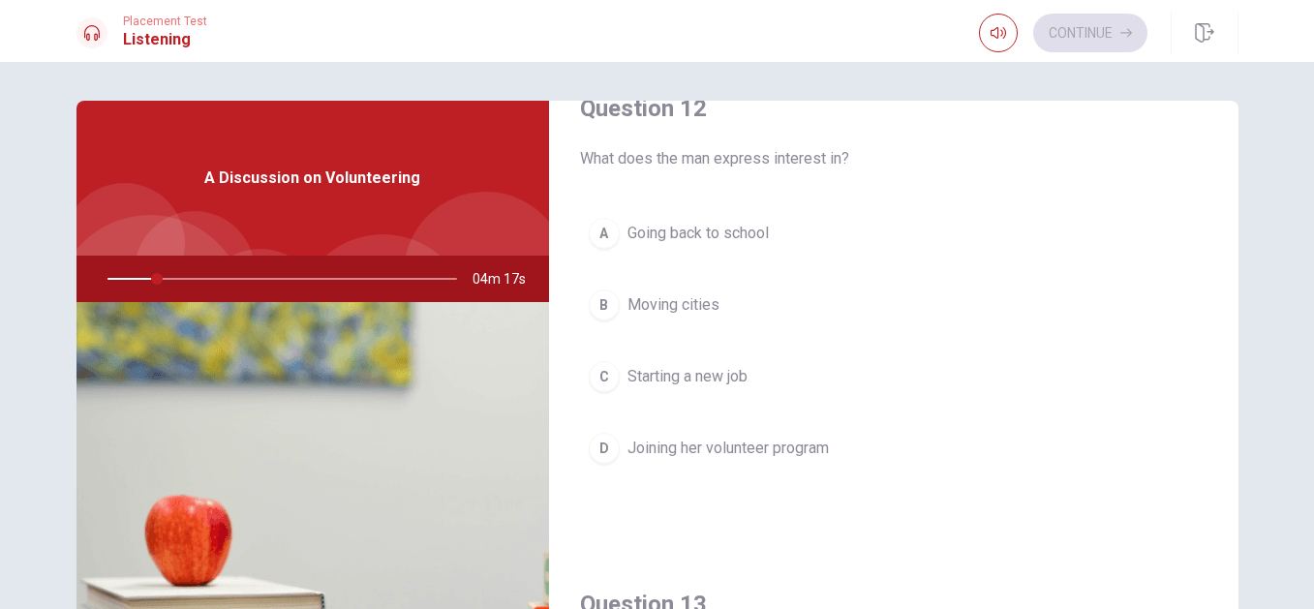
scroll to position [504, 0]
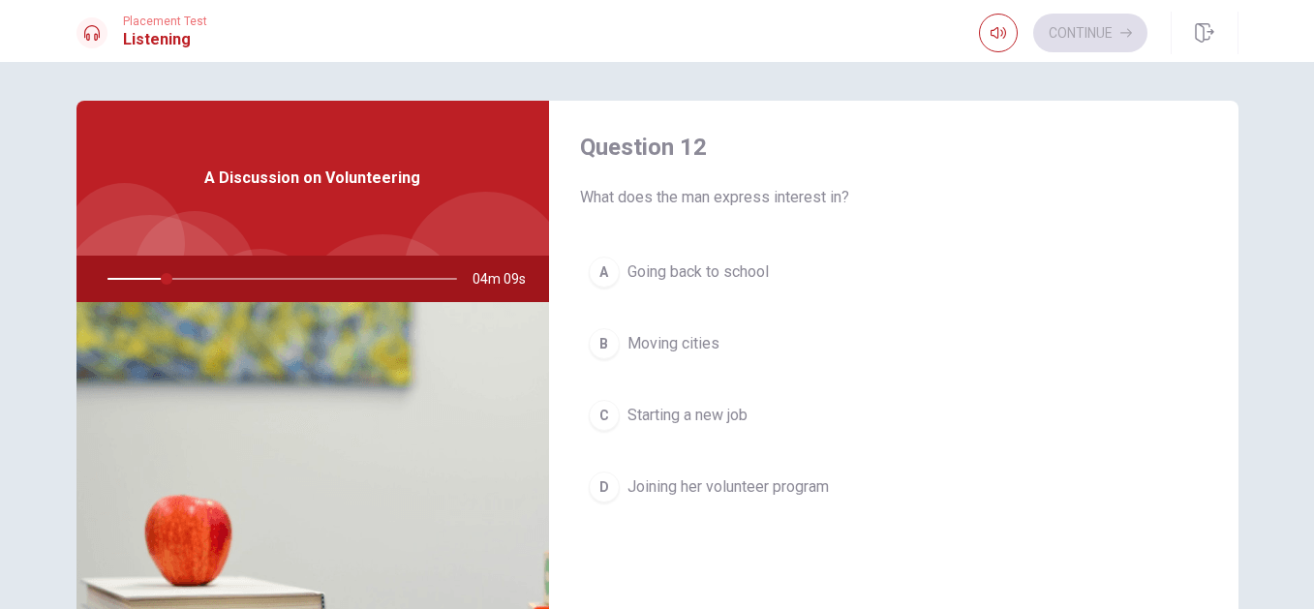
click at [738, 491] on span "Joining her volunteer program" at bounding box center [728, 487] width 201 height 23
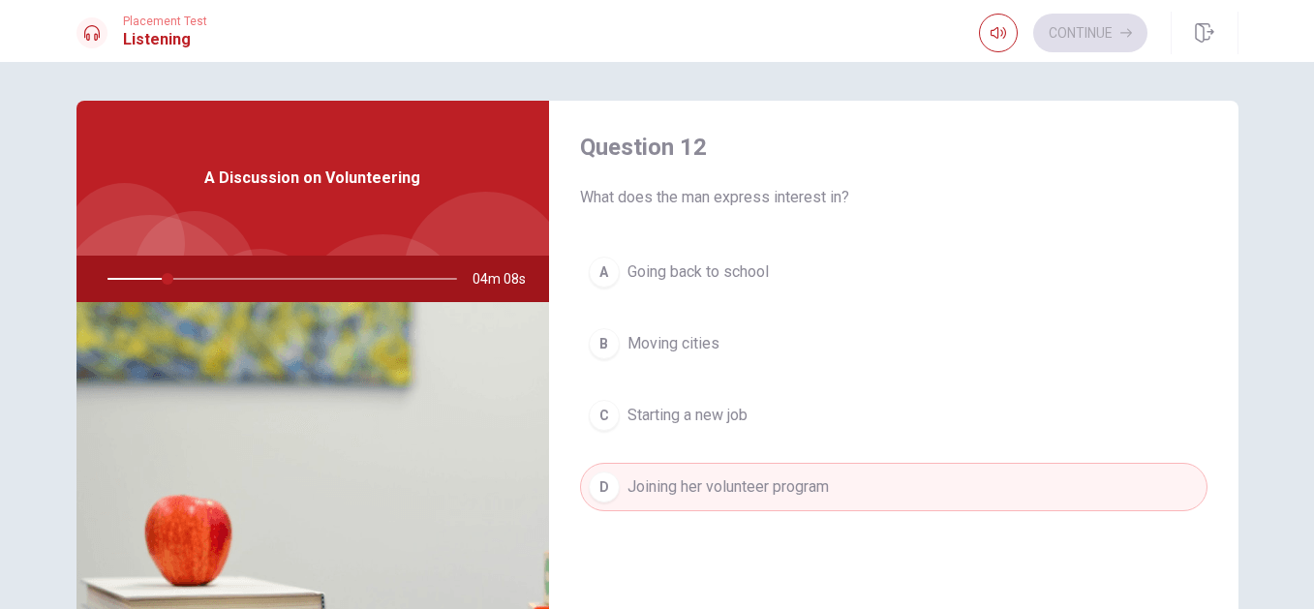
type input "18"
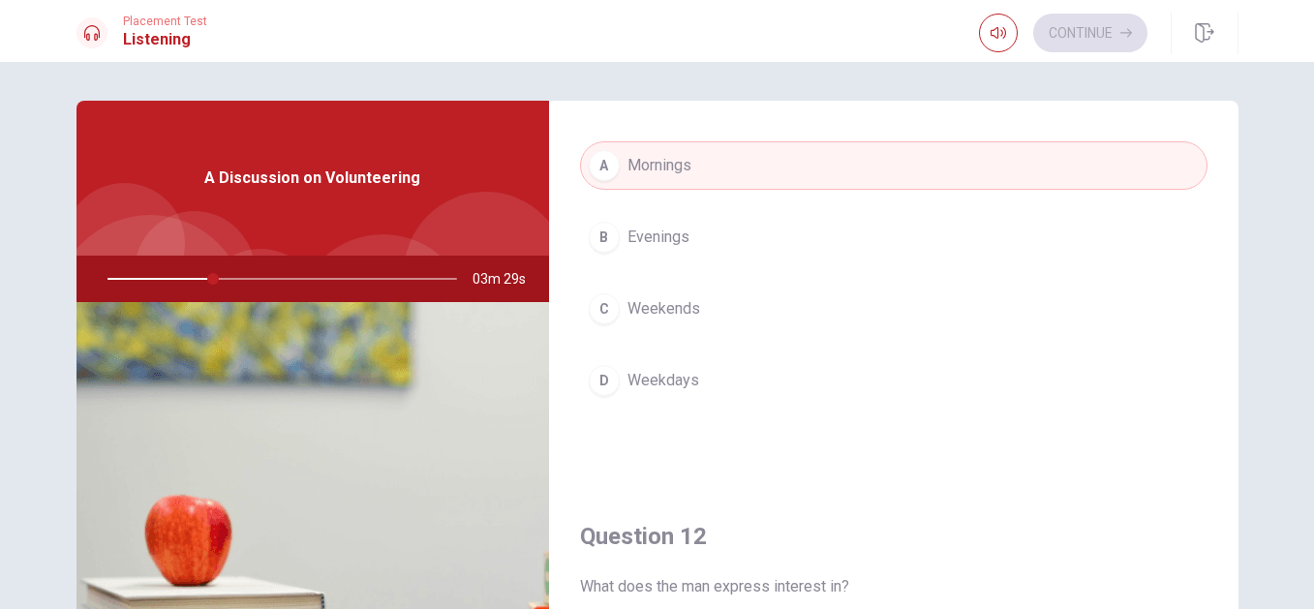
scroll to position [116, 0]
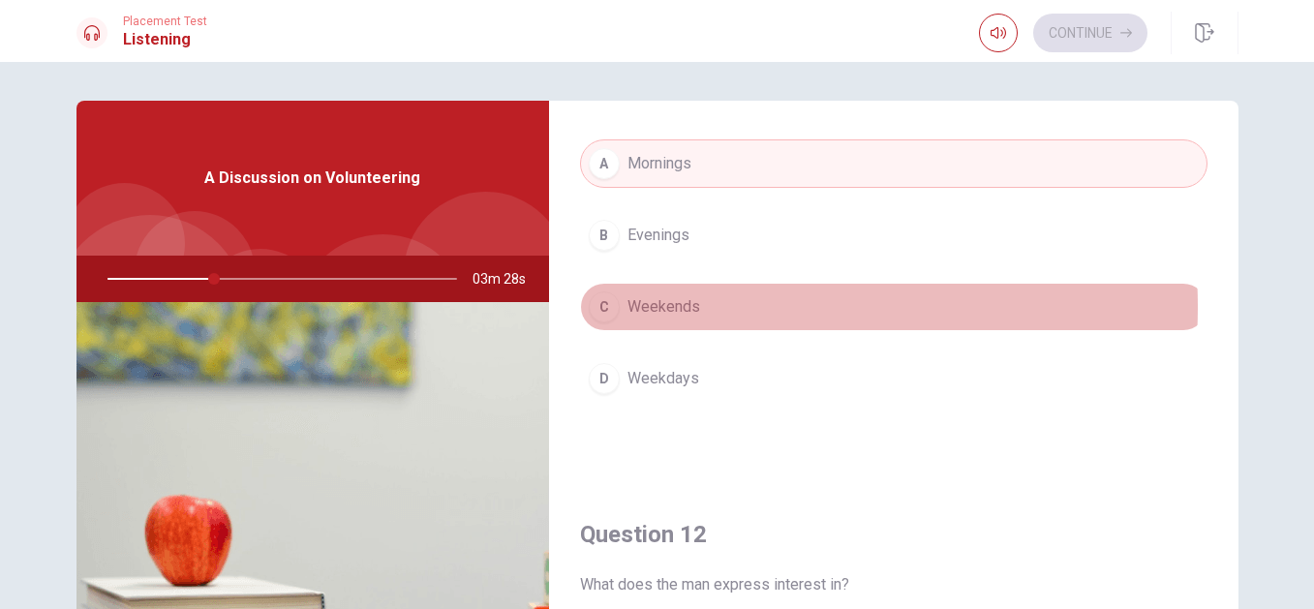
click at [698, 307] on button "C Weekends" at bounding box center [894, 307] width 628 height 48
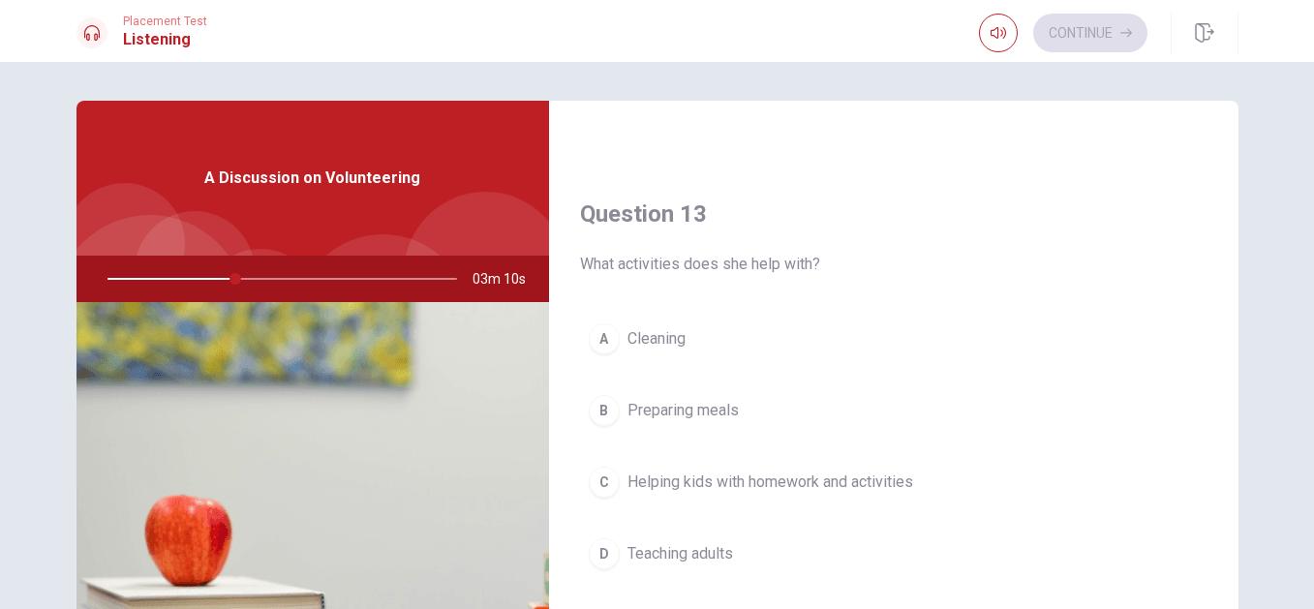
scroll to position [936, 0]
click at [918, 484] on button "C Helping kids with homework and activities" at bounding box center [894, 478] width 628 height 48
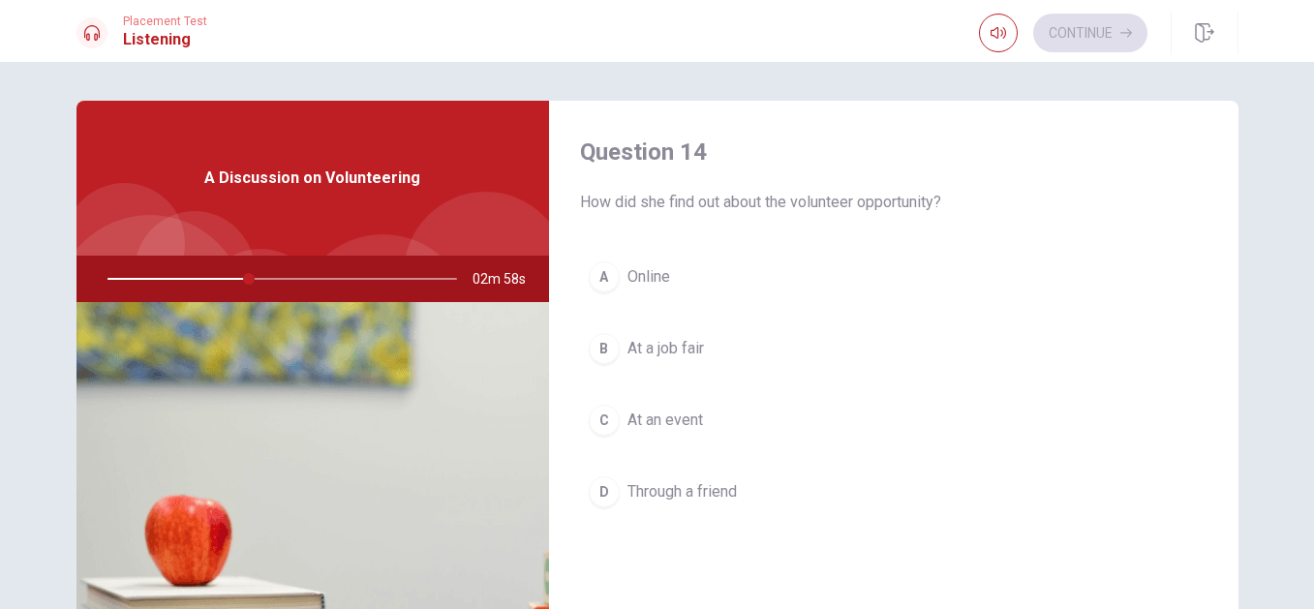
scroll to position [1494, 0]
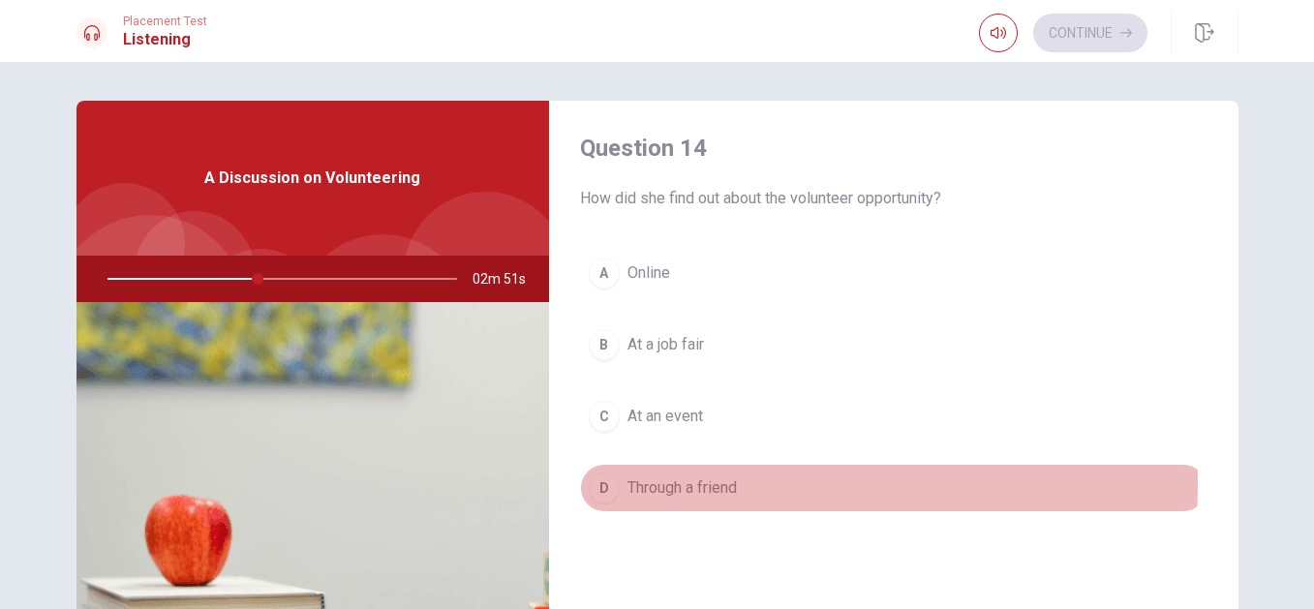
click at [650, 484] on span "Through a friend" at bounding box center [682, 487] width 109 height 23
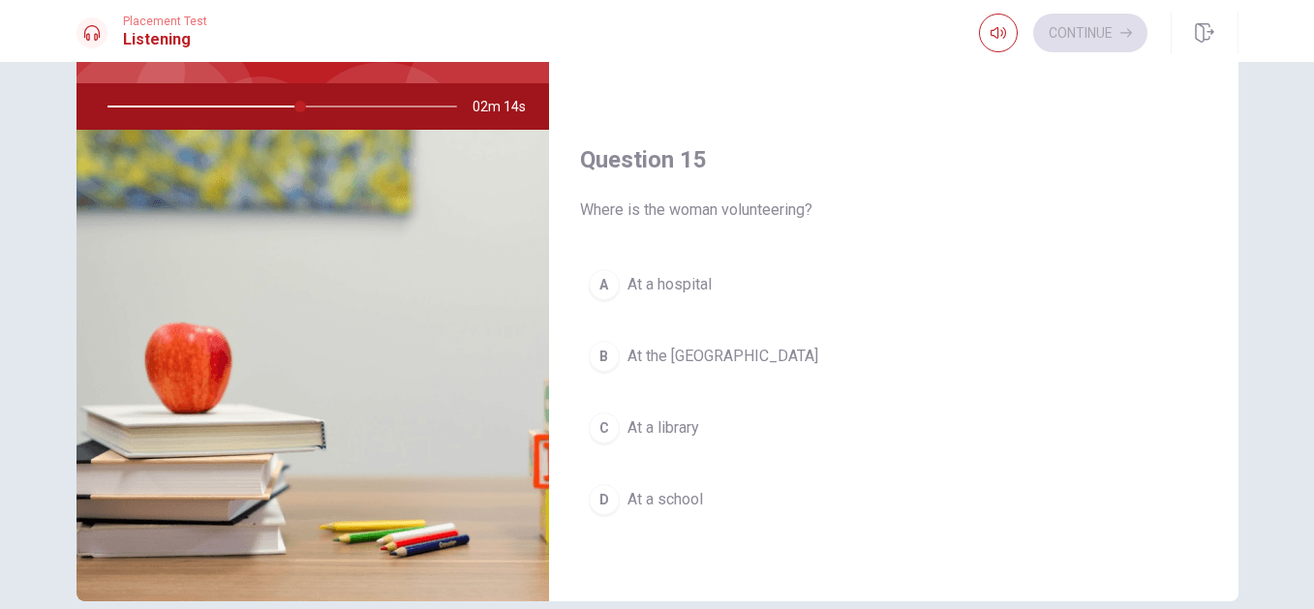
scroll to position [170, 0]
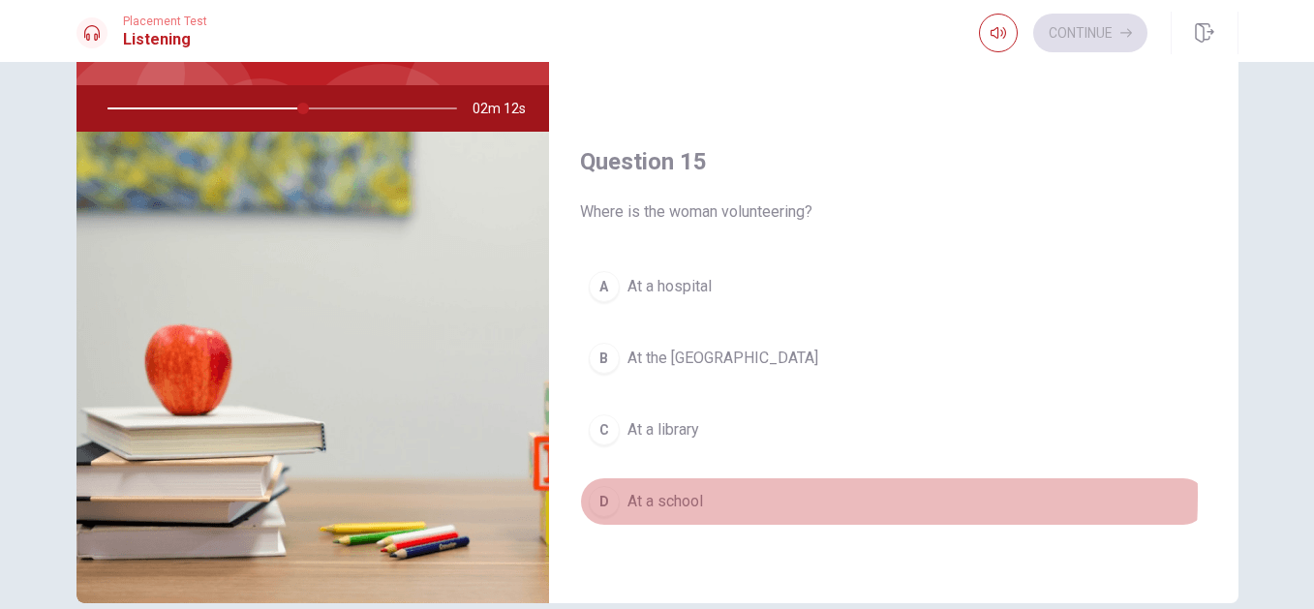
click at [680, 496] on span "At a school" at bounding box center [666, 501] width 76 height 23
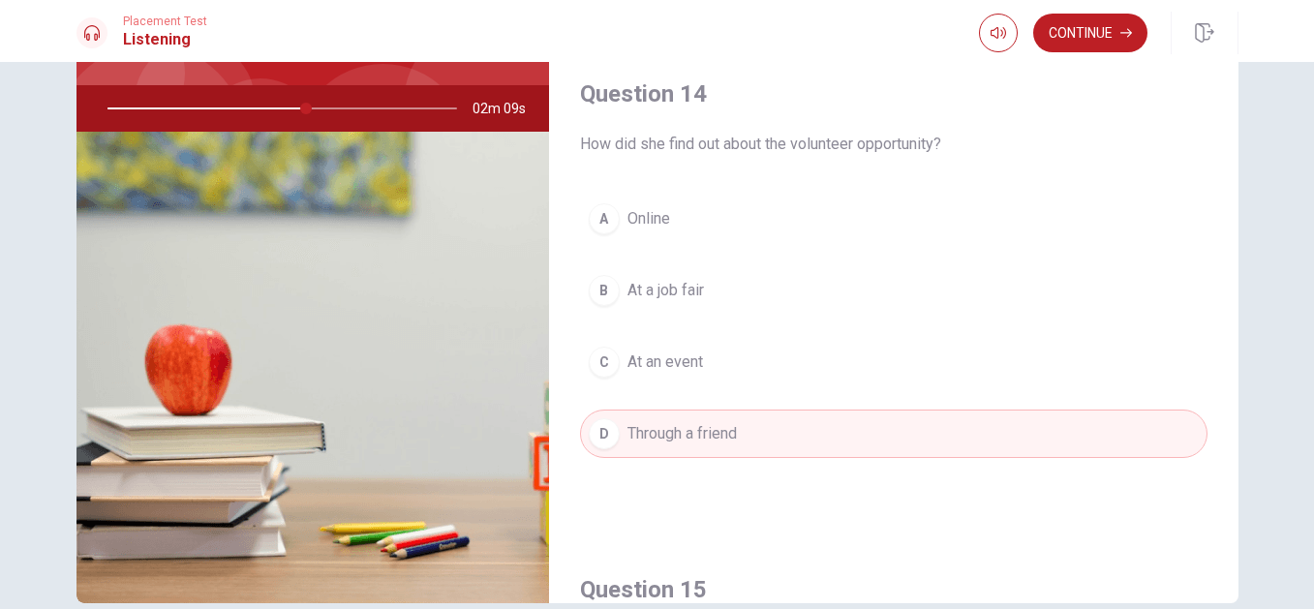
scroll to position [1360, 0]
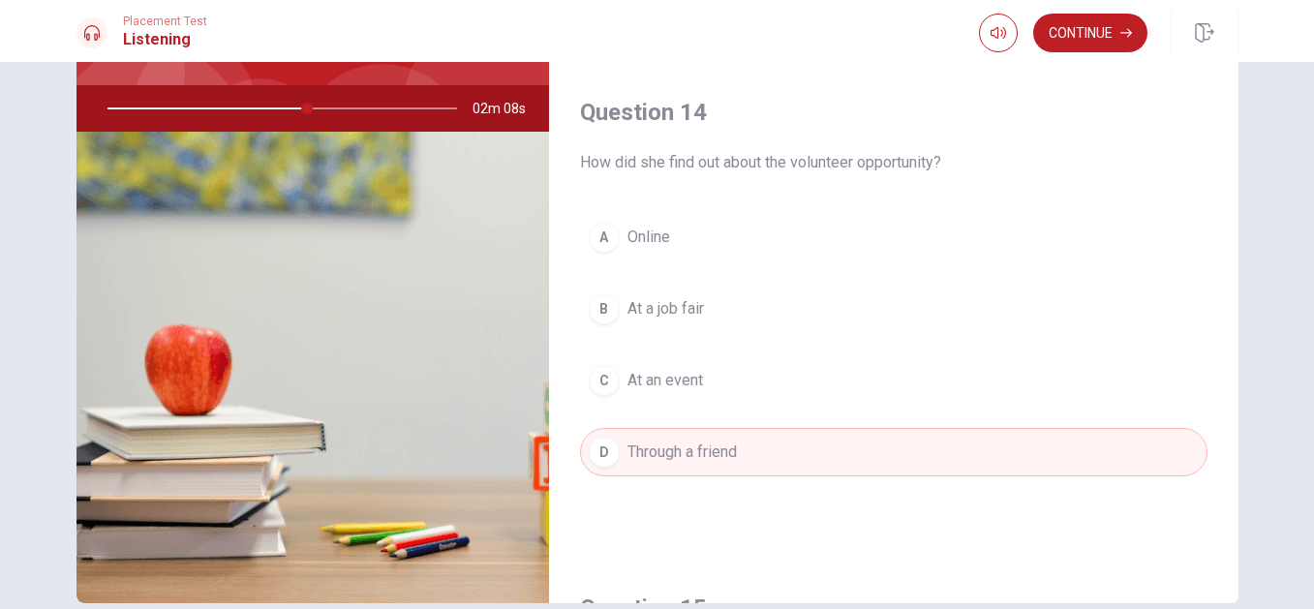
click at [637, 224] on button "A Online" at bounding box center [894, 237] width 628 height 48
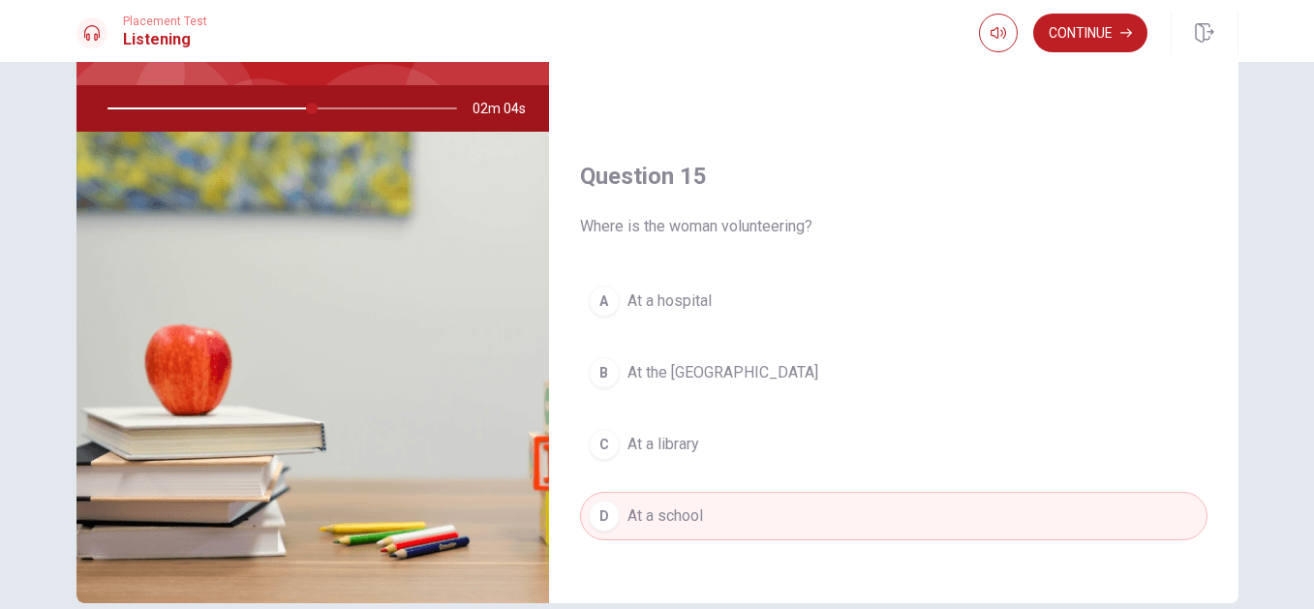
scroll to position [1780, 0]
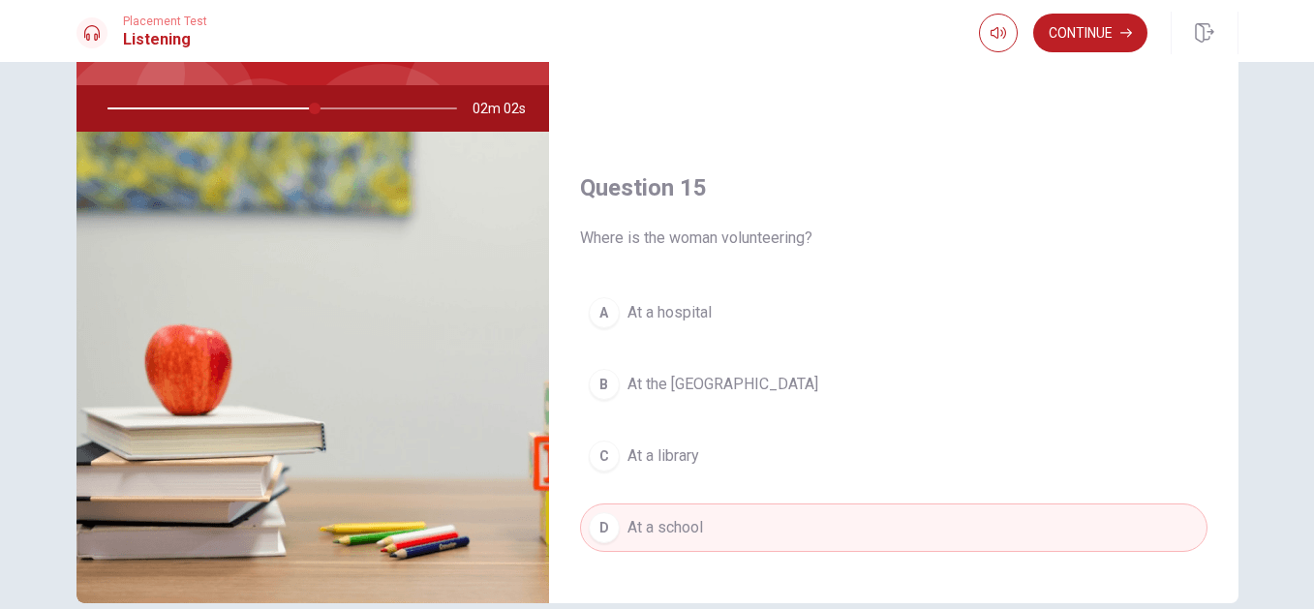
click at [777, 384] on span "At the [GEOGRAPHIC_DATA]" at bounding box center [723, 384] width 191 height 23
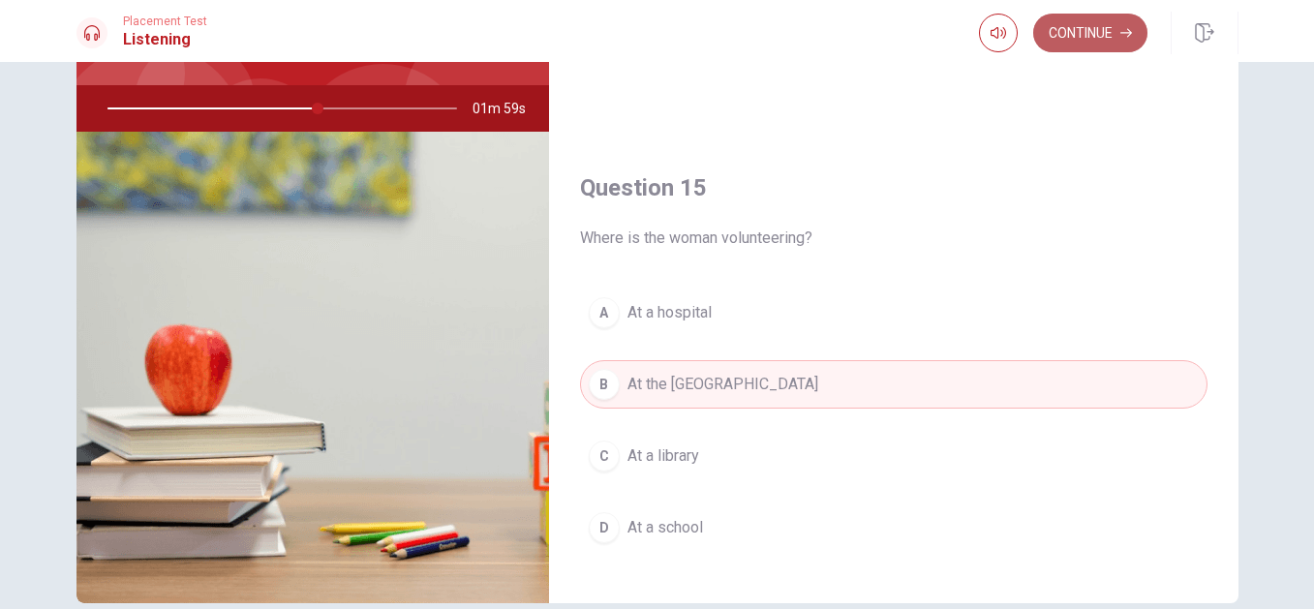
click at [1123, 29] on icon "button" at bounding box center [1126, 33] width 12 height 12
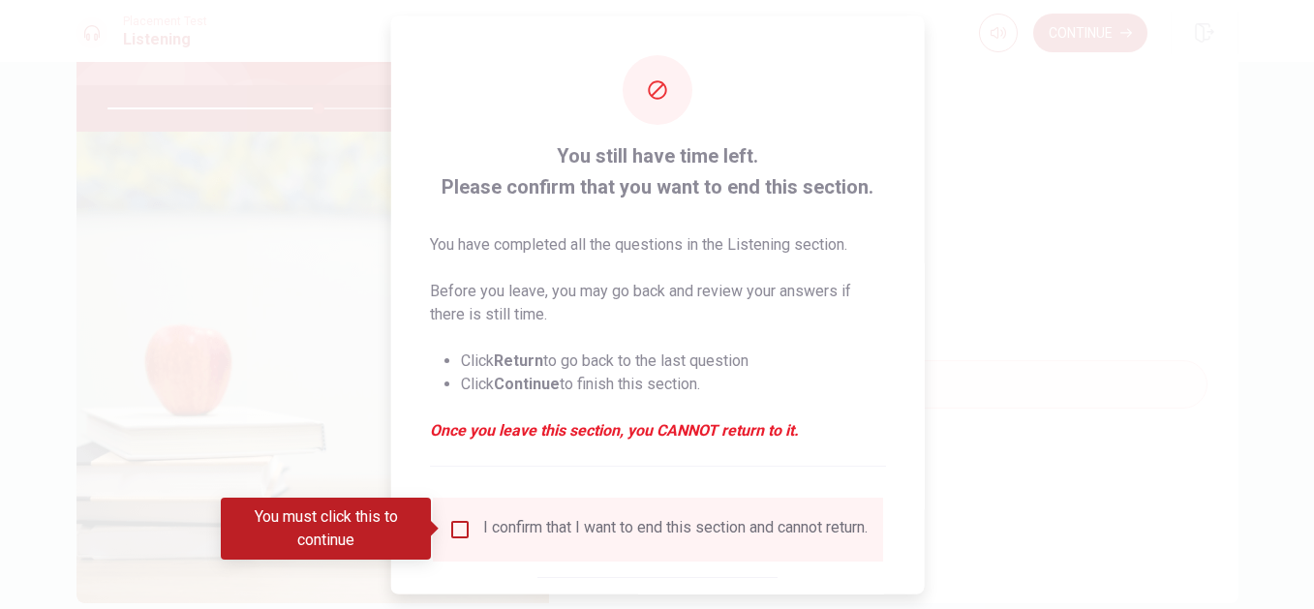
click at [457, 540] on div "I confirm that I want to end this section and cannot return." at bounding box center [656, 528] width 419 height 23
click at [456, 531] on input "You must click this to continue" at bounding box center [458, 528] width 23 height 23
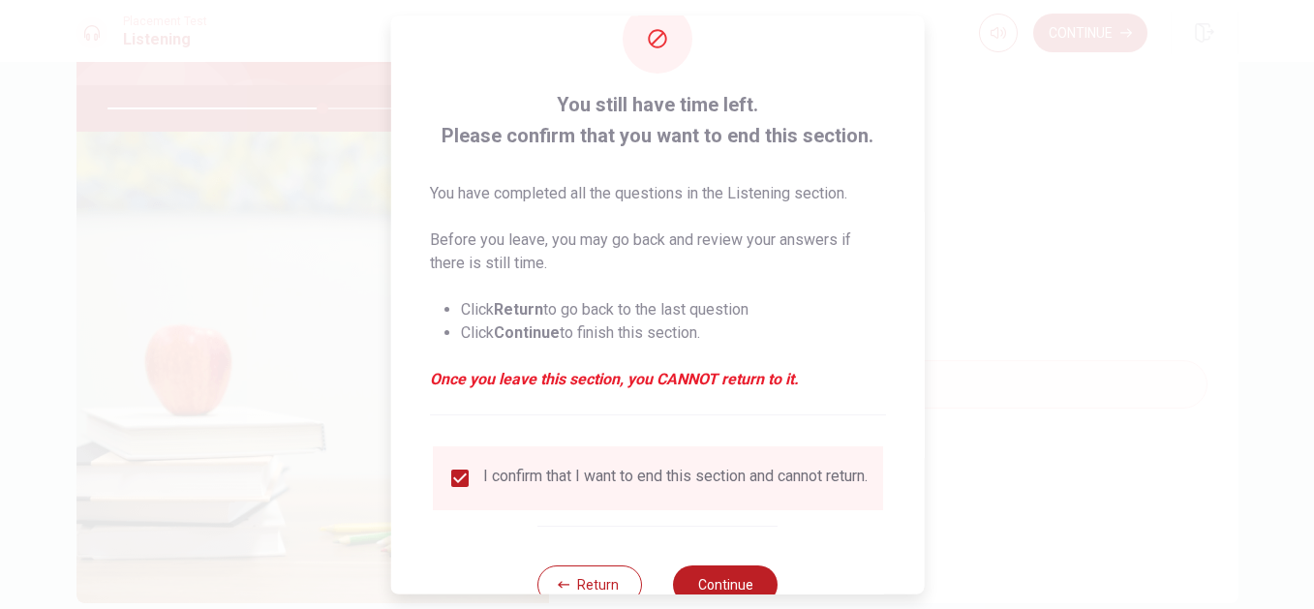
scroll to position [113, 0]
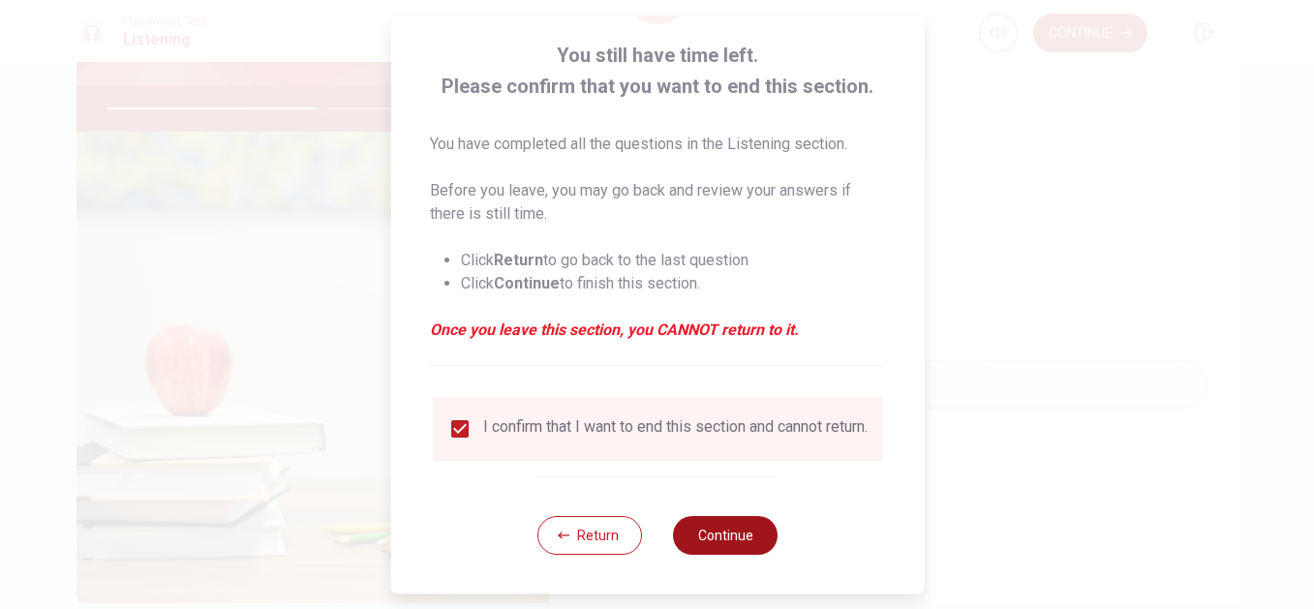
click at [755, 534] on button "Continue" at bounding box center [725, 535] width 105 height 39
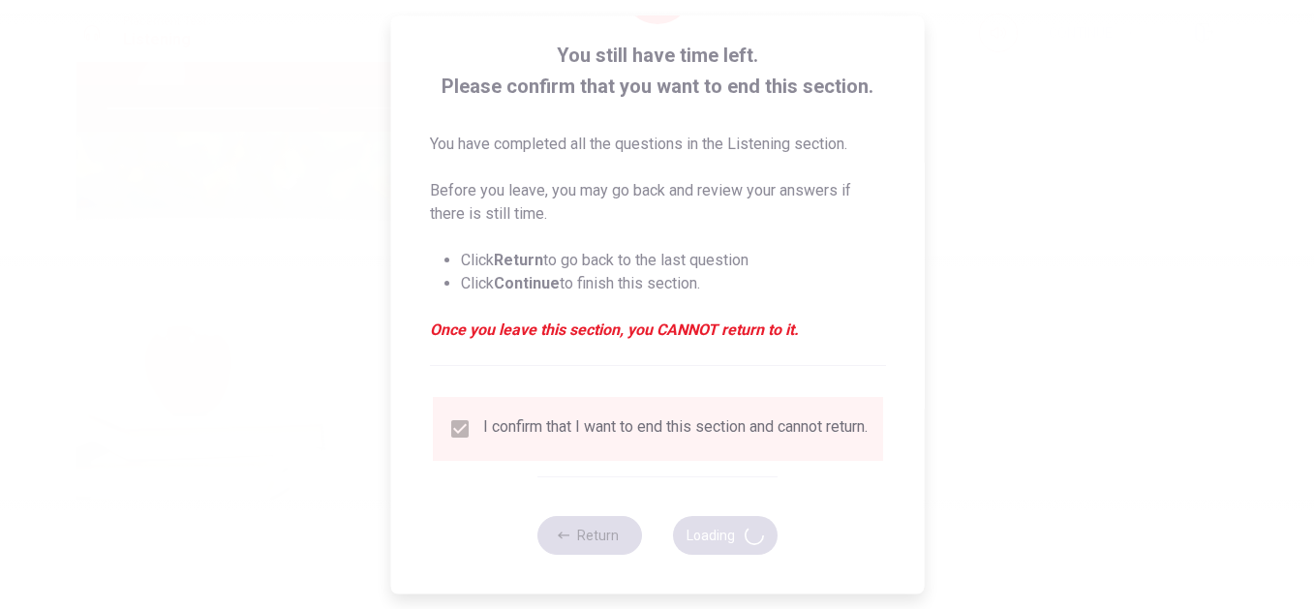
type input "63"
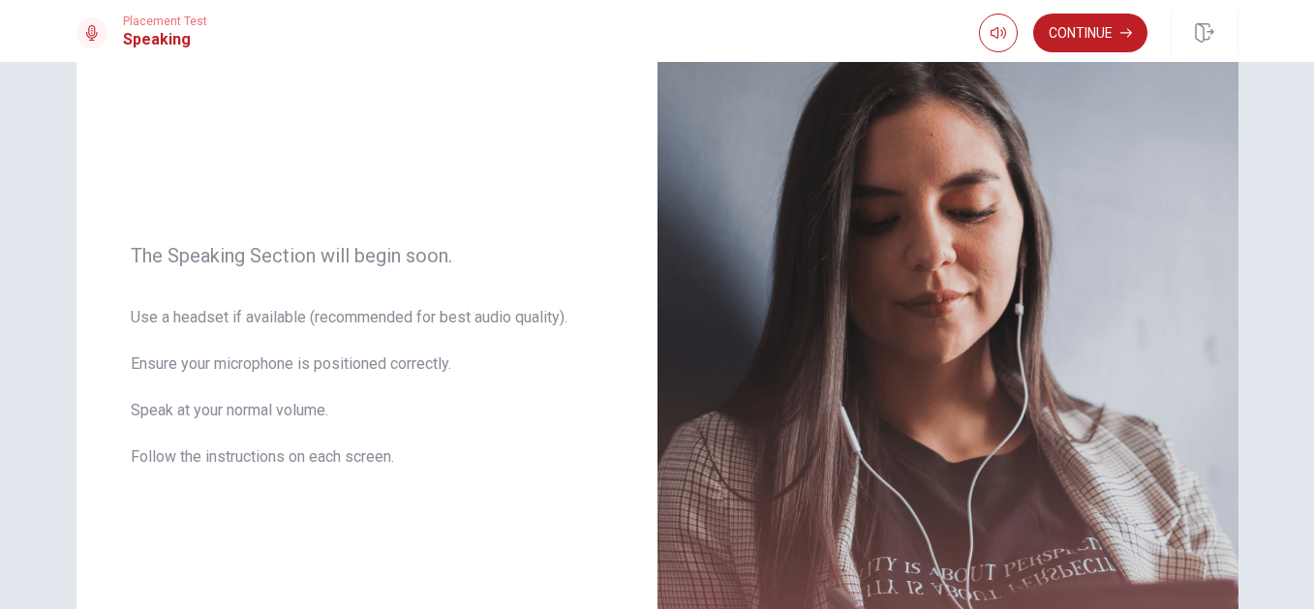
scroll to position [0, 0]
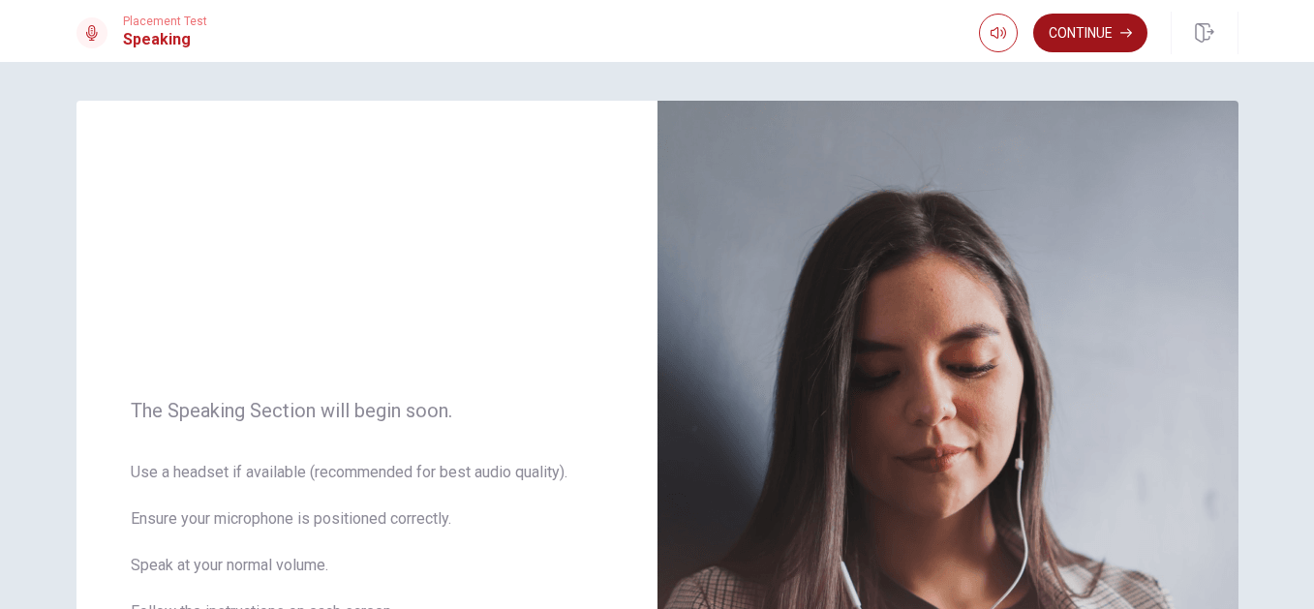
click at [1085, 36] on button "Continue" at bounding box center [1090, 33] width 114 height 39
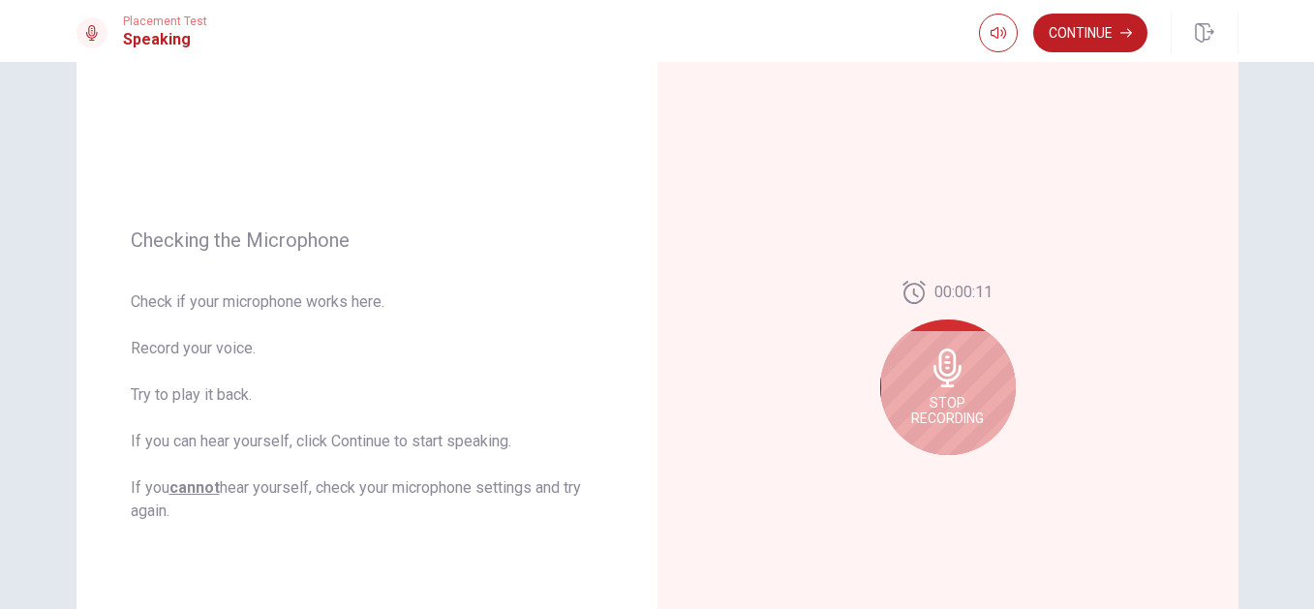
scroll to position [145, 0]
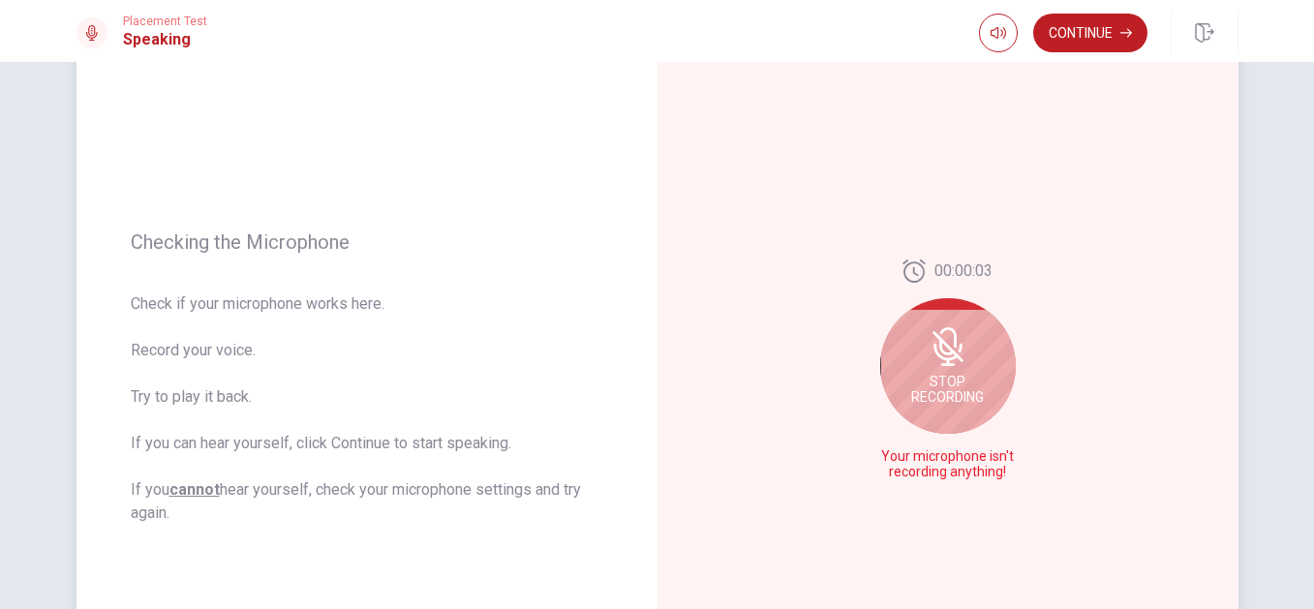
click at [937, 361] on icon at bounding box center [948, 346] width 39 height 39
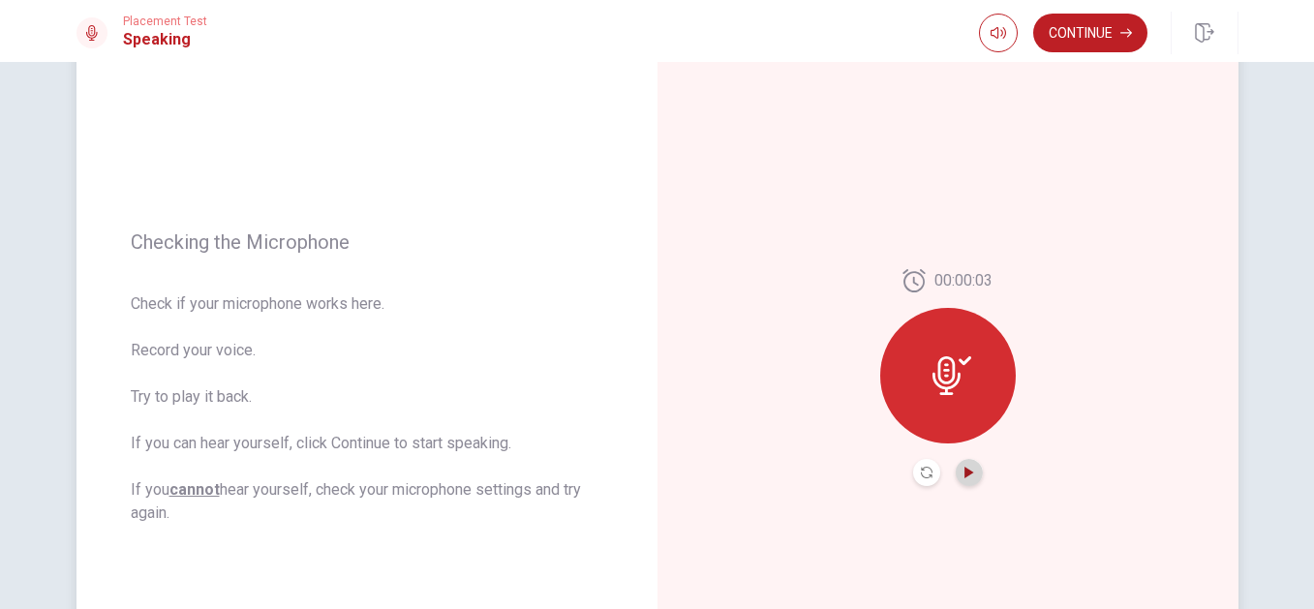
click at [965, 473] on icon "Play Audio" at bounding box center [969, 473] width 9 height 12
click at [921, 475] on icon "Record Again" at bounding box center [927, 473] width 12 height 12
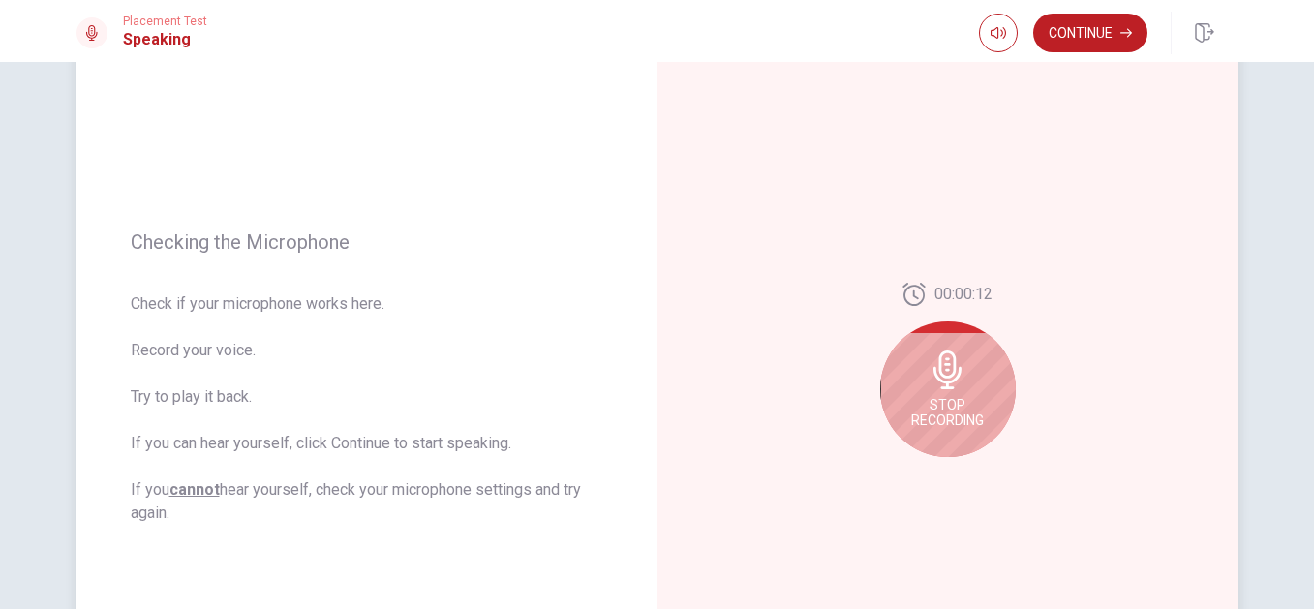
click at [950, 384] on icon at bounding box center [948, 370] width 39 height 39
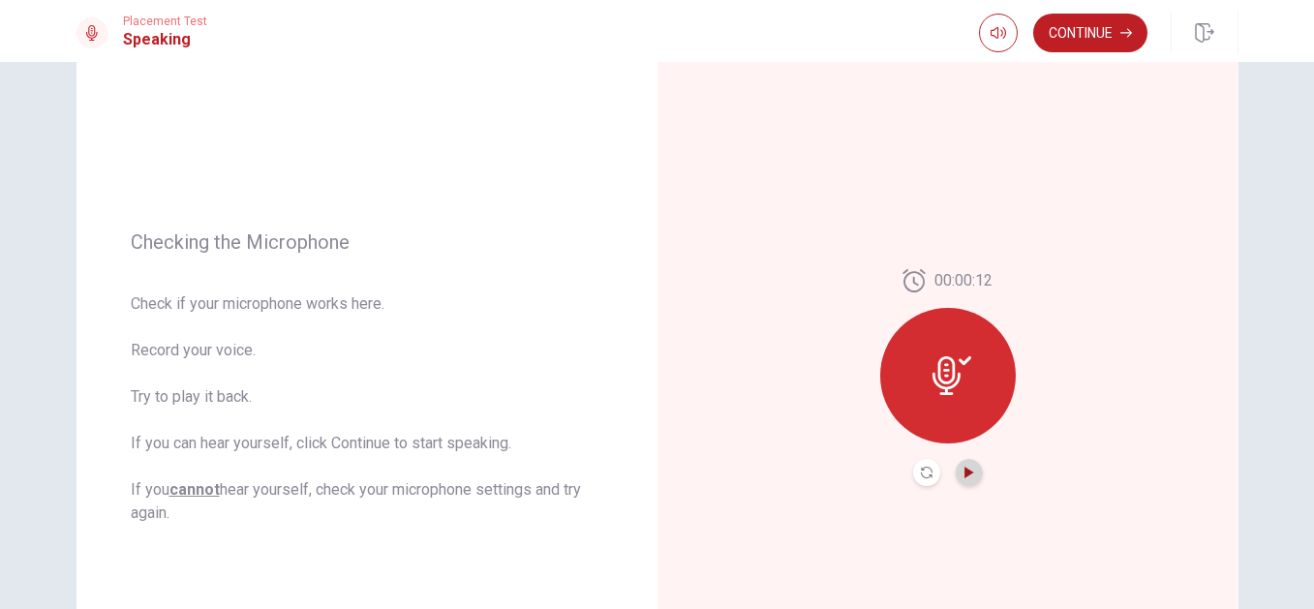
click at [964, 476] on icon "Play Audio" at bounding box center [970, 473] width 12 height 12
click at [1066, 21] on button "Continue" at bounding box center [1090, 33] width 114 height 39
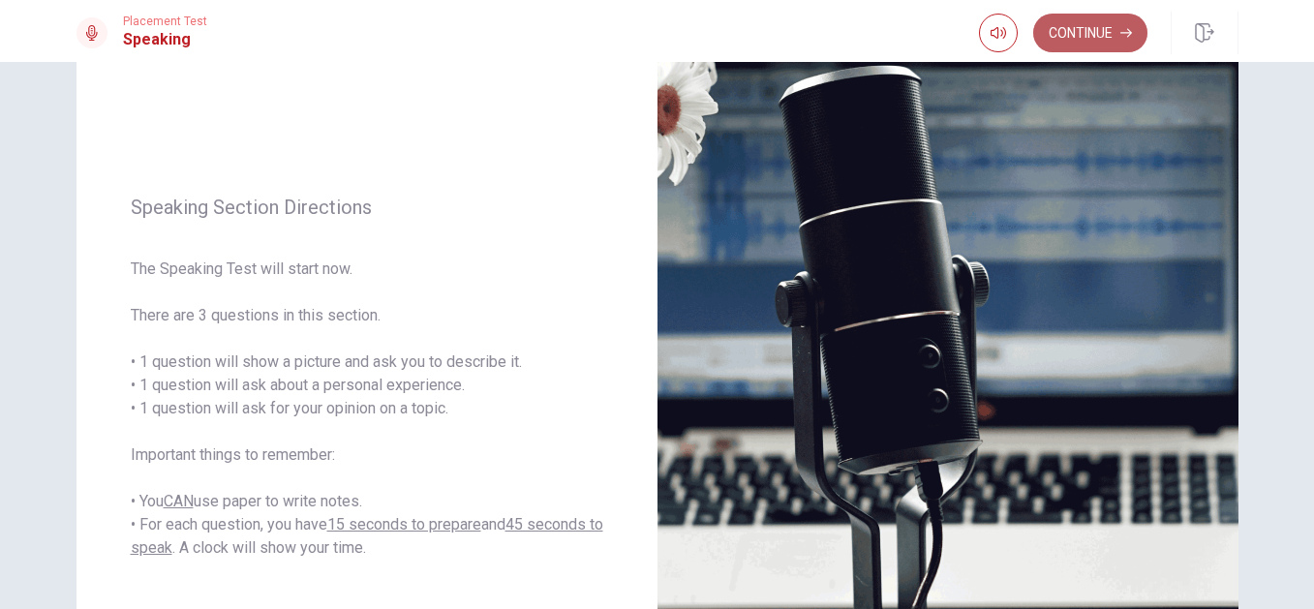
click at [1084, 30] on button "Continue" at bounding box center [1090, 33] width 114 height 39
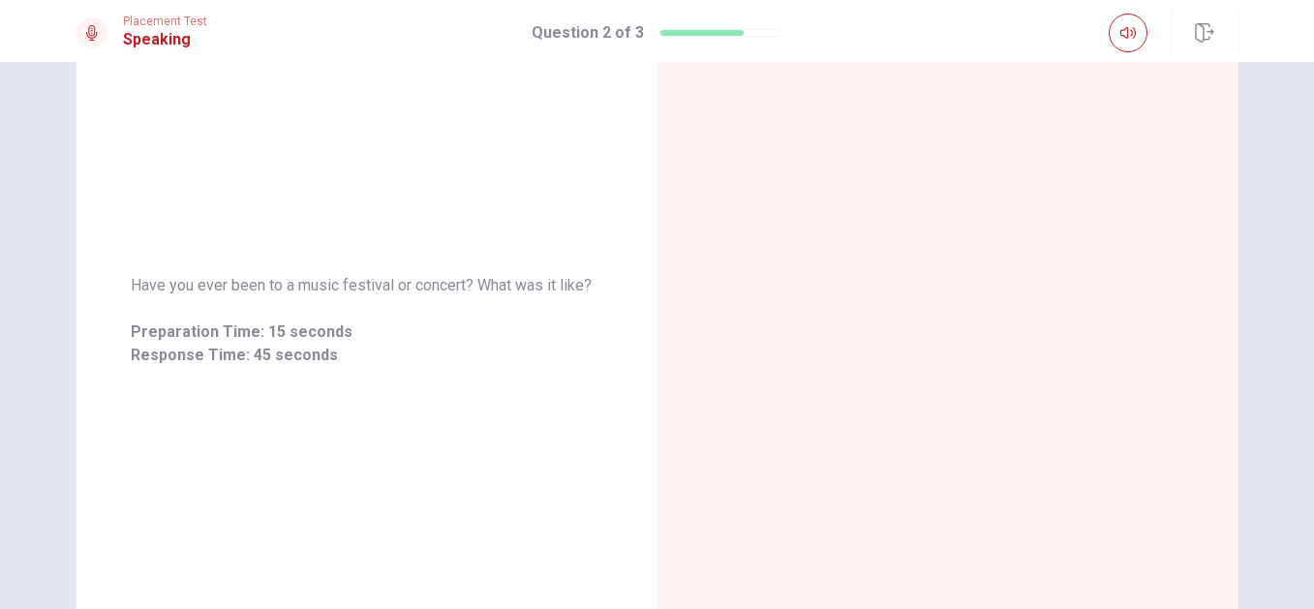
scroll to position [2, 0]
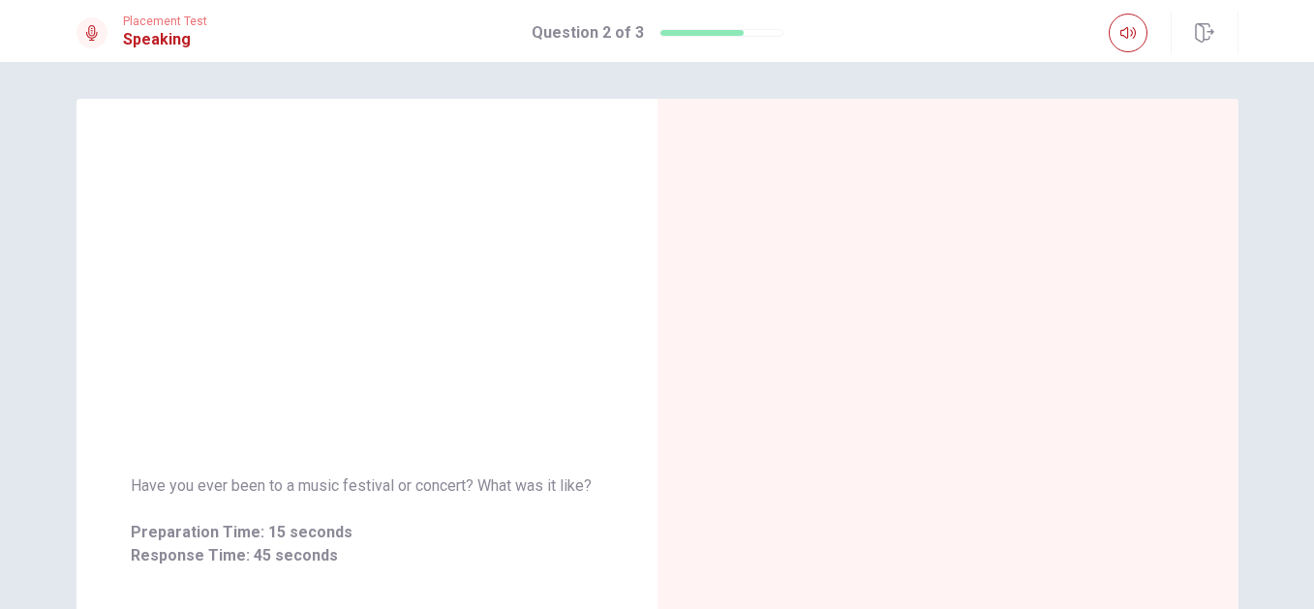
drag, startPoint x: 1304, startPoint y: 255, endPoint x: 1305, endPoint y: 278, distance: 23.3
click at [1305, 278] on div "Have you ever been to a music festival or concert? What was it like? Preparatio…" at bounding box center [657, 335] width 1314 height 547
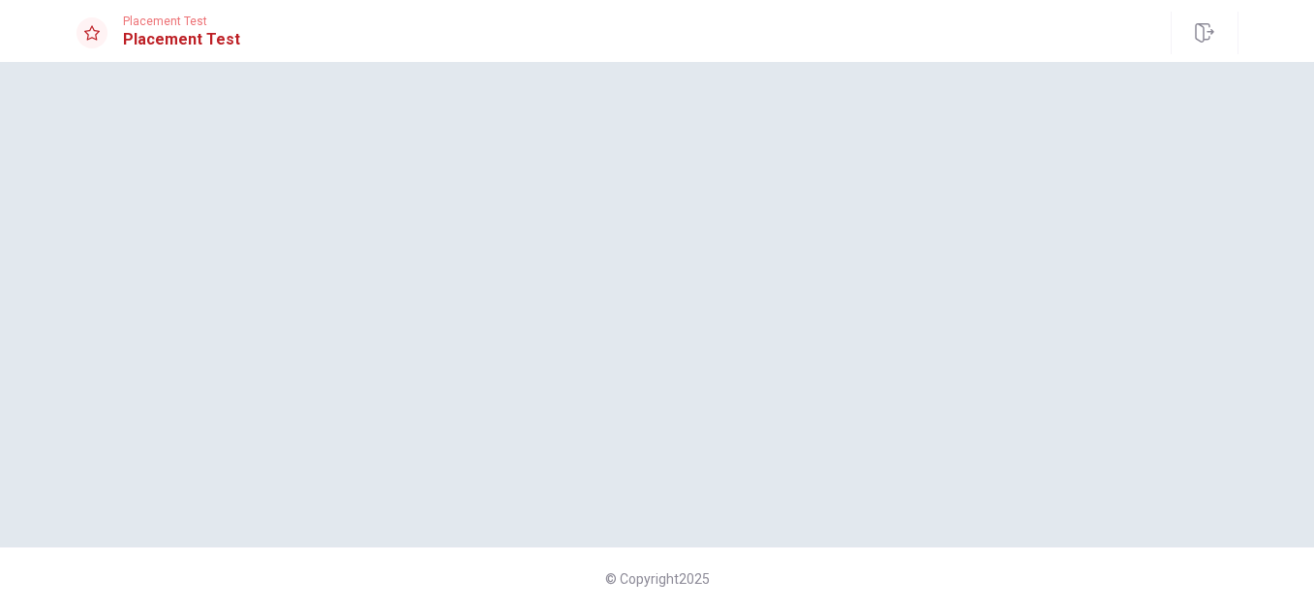
scroll to position [0, 0]
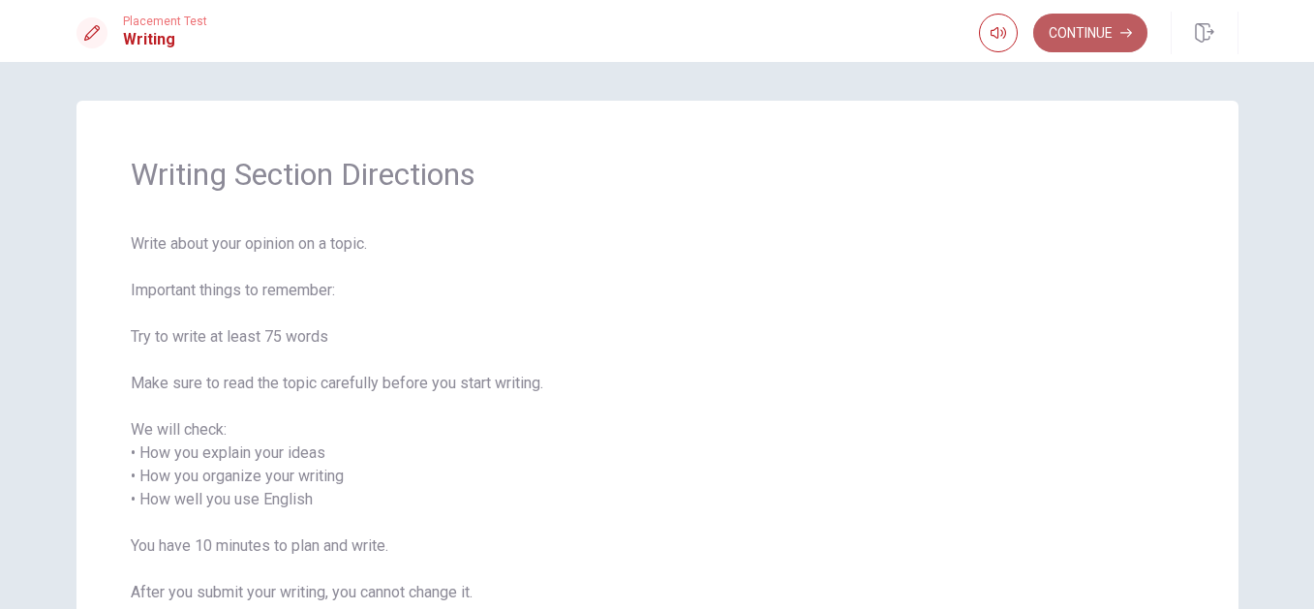
click at [1101, 30] on button "Continue" at bounding box center [1090, 33] width 114 height 39
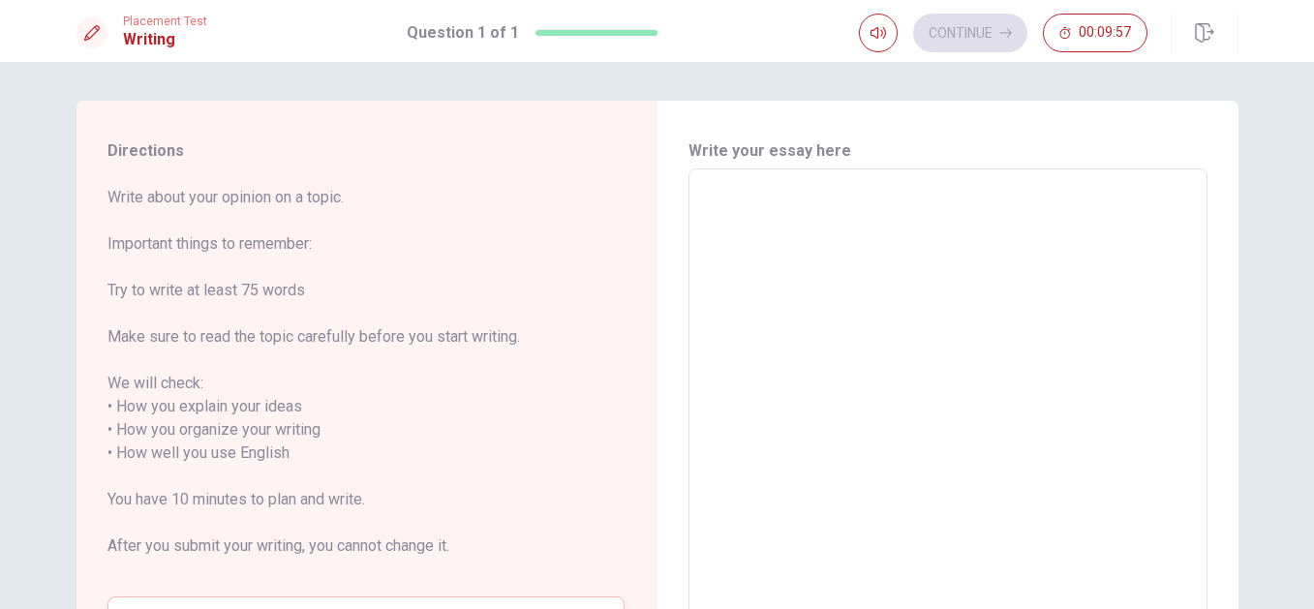
click at [744, 214] on textarea at bounding box center [948, 442] width 492 height 514
click at [598, 267] on span "Write about your opinion on a topic. Important things to remember: Try to write…" at bounding box center [365, 383] width 517 height 395
click at [726, 181] on div "x ​" at bounding box center [948, 442] width 519 height 546
click at [468, 367] on span "Write about your opinion on a topic. Important things to remember: Try to write…" at bounding box center [365, 383] width 517 height 395
click at [727, 242] on textarea at bounding box center [948, 442] width 492 height 514
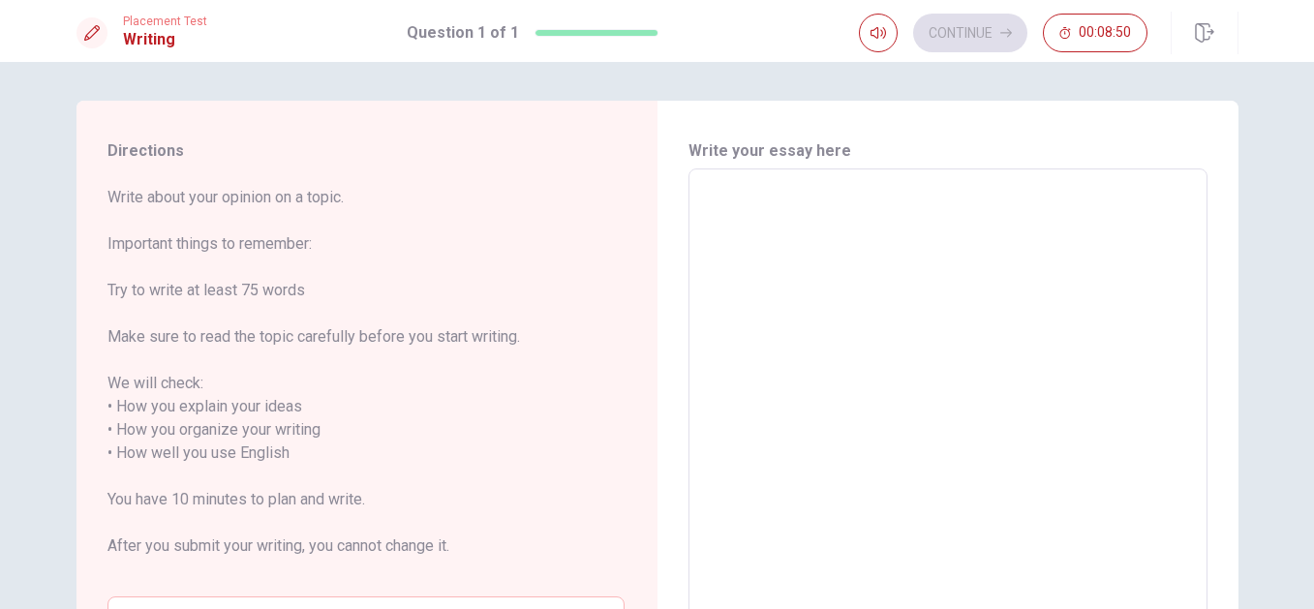
click at [524, 292] on span "Write about your opinion on a topic. Important things to remember: Try to write…" at bounding box center [365, 383] width 517 height 395
click at [746, 193] on textarea at bounding box center [948, 442] width 492 height 514
type textarea "I"
type textarea "x"
type textarea "I"
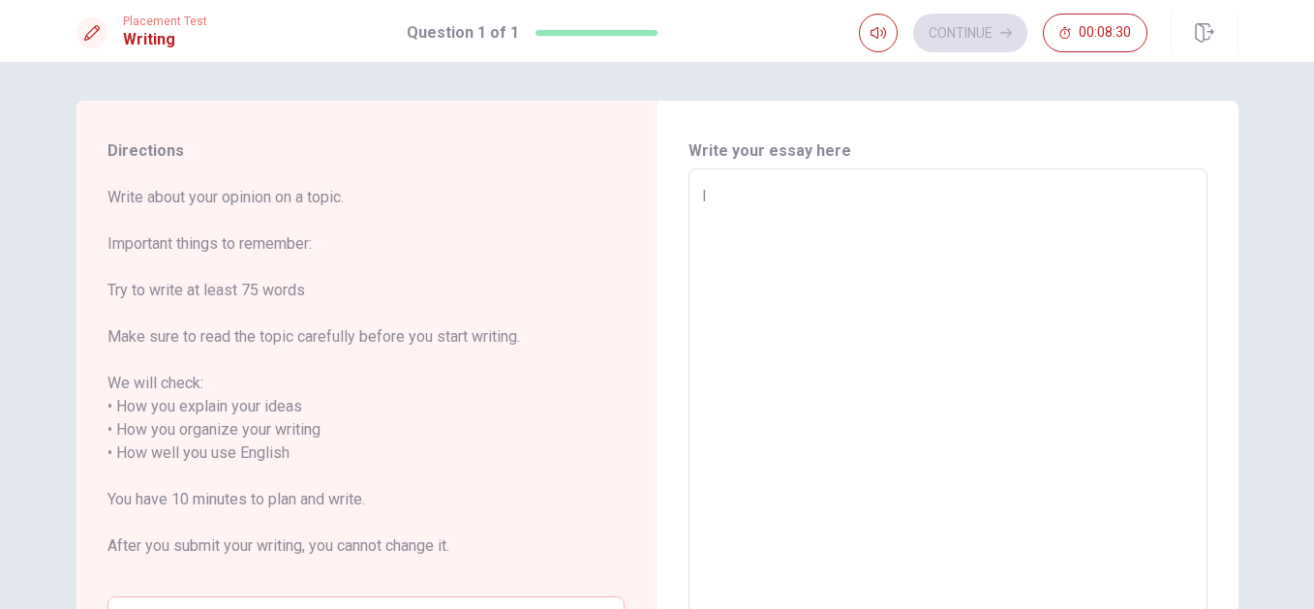
type textarea "x"
type textarea "I t"
type textarea "x"
type textarea "I ta"
type textarea "x"
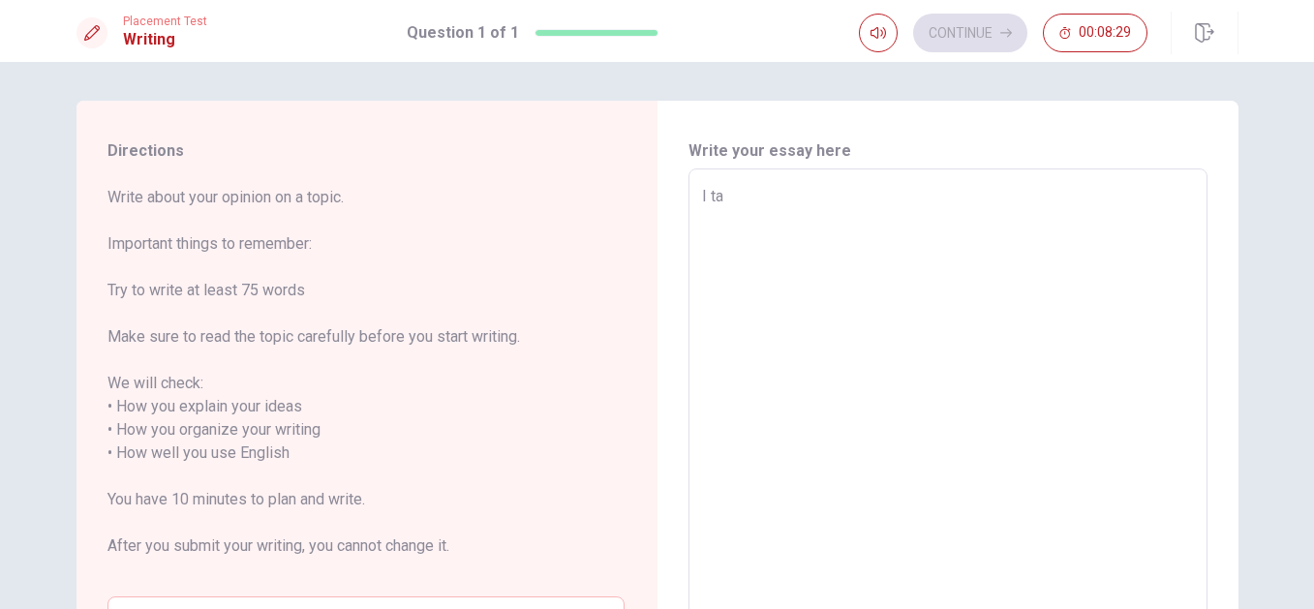
type textarea "I tal"
type textarea "x"
type textarea "I talk"
type textarea "x"
type textarea "I talk"
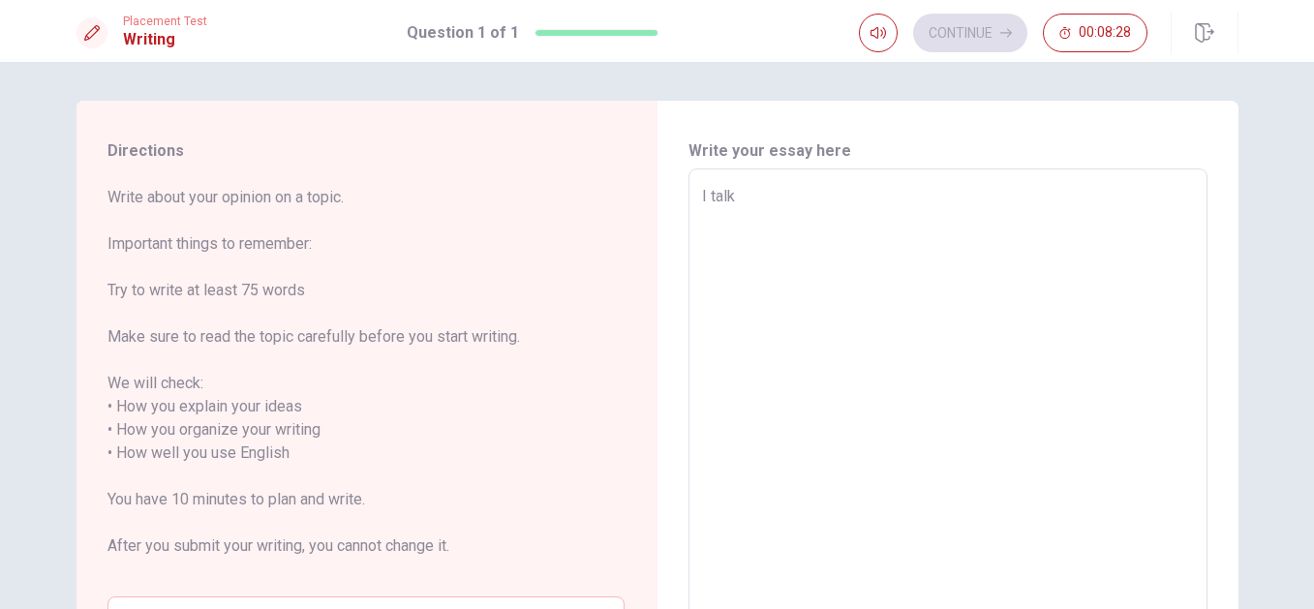
type textarea "x"
type textarea "I talk a"
type textarea "x"
type textarea "I talk ab"
type textarea "x"
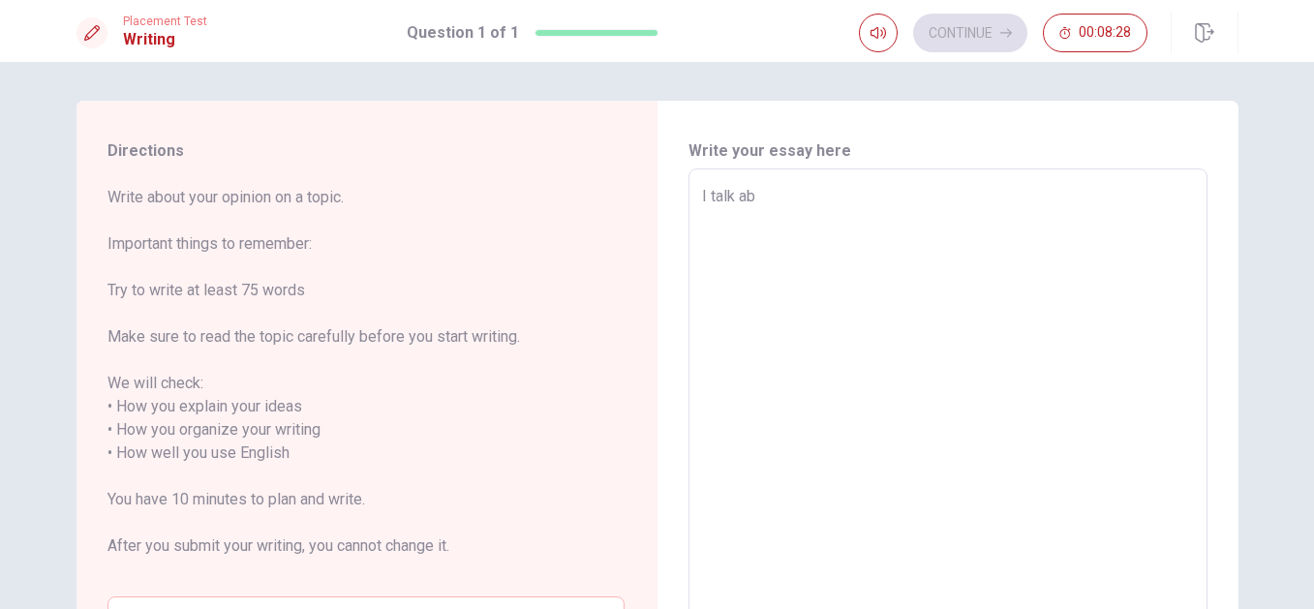
type textarea "I talk abo"
type textarea "x"
type textarea "I talk abou"
type textarea "x"
type textarea "I talk about"
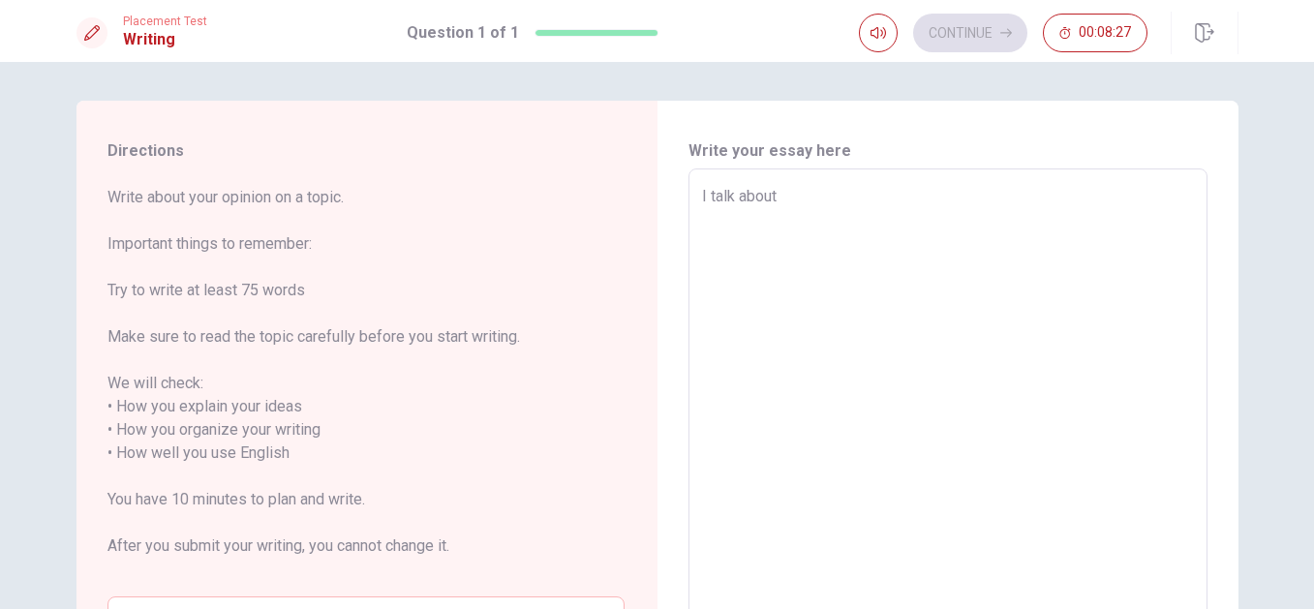
type textarea "x"
type textarea "I talk about"
type textarea "x"
type textarea "I talk about a"
type textarea "x"
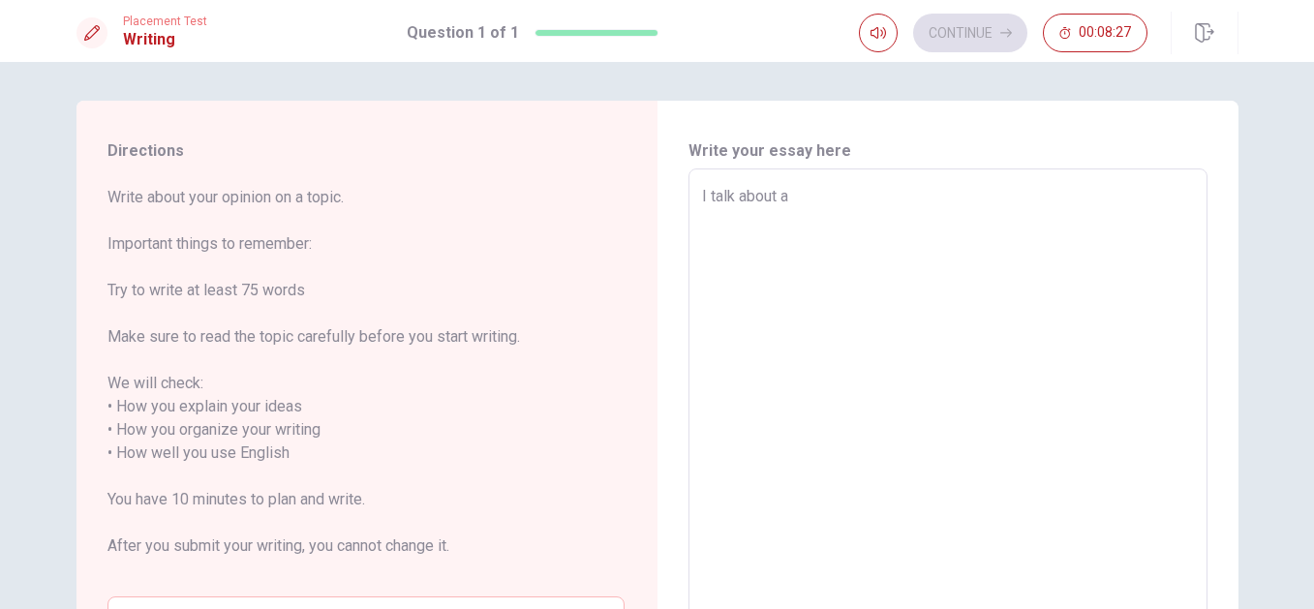
type textarea "I talk about a"
type textarea "x"
type textarea "I talk about a e"
type textarea "x"
type textarea "I talk about a ex"
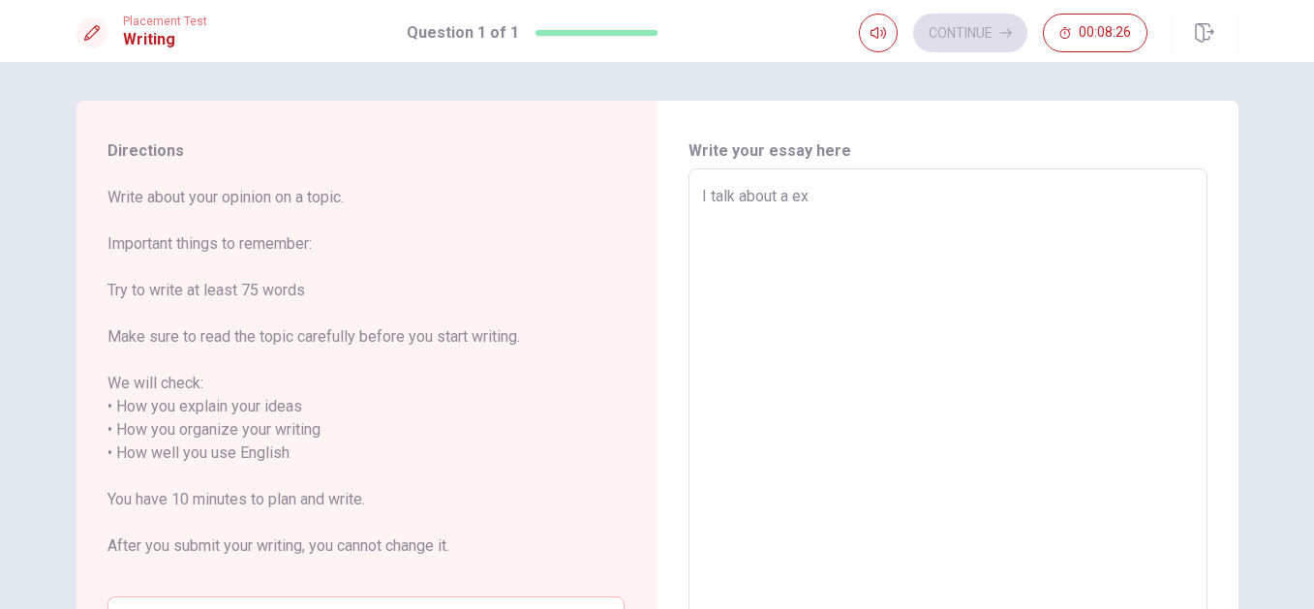
type textarea "x"
type textarea "I talk about a exp"
type textarea "x"
type textarea "I talk about a expe"
type textarea "x"
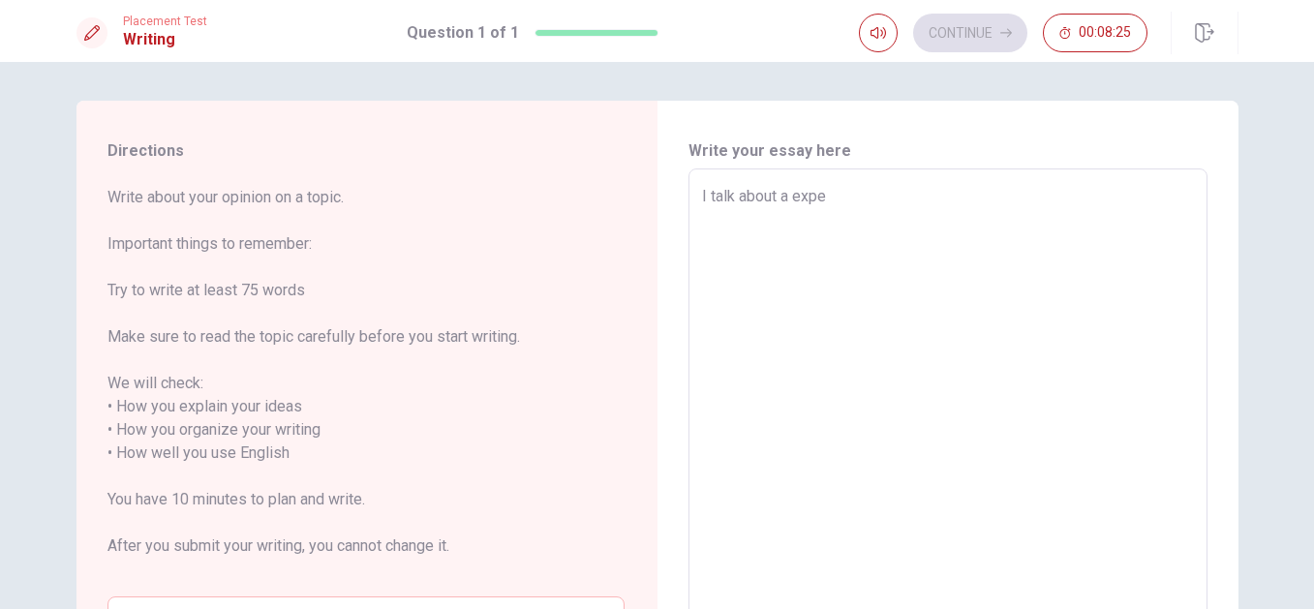
type textarea "I talk about a exper"
type textarea "x"
type textarea "I talk about a experi"
type textarea "x"
type textarea "I talk about a experie"
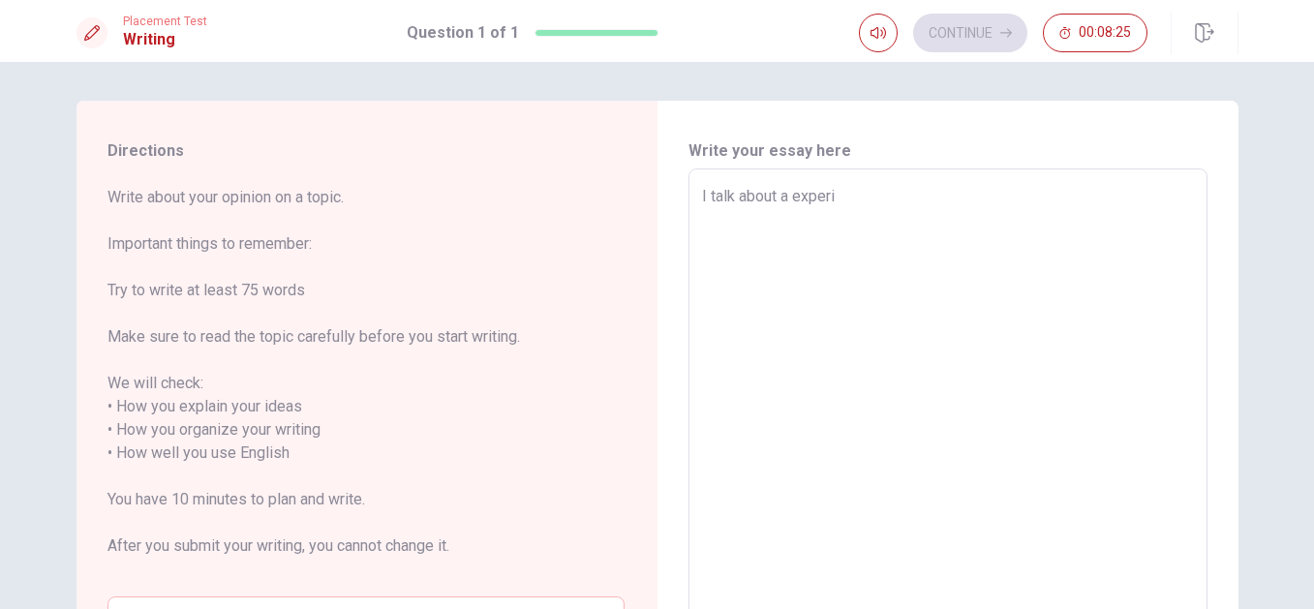
type textarea "x"
type textarea "I talk about a experien"
type textarea "x"
type textarea "I talk about a experienc"
type textarea "x"
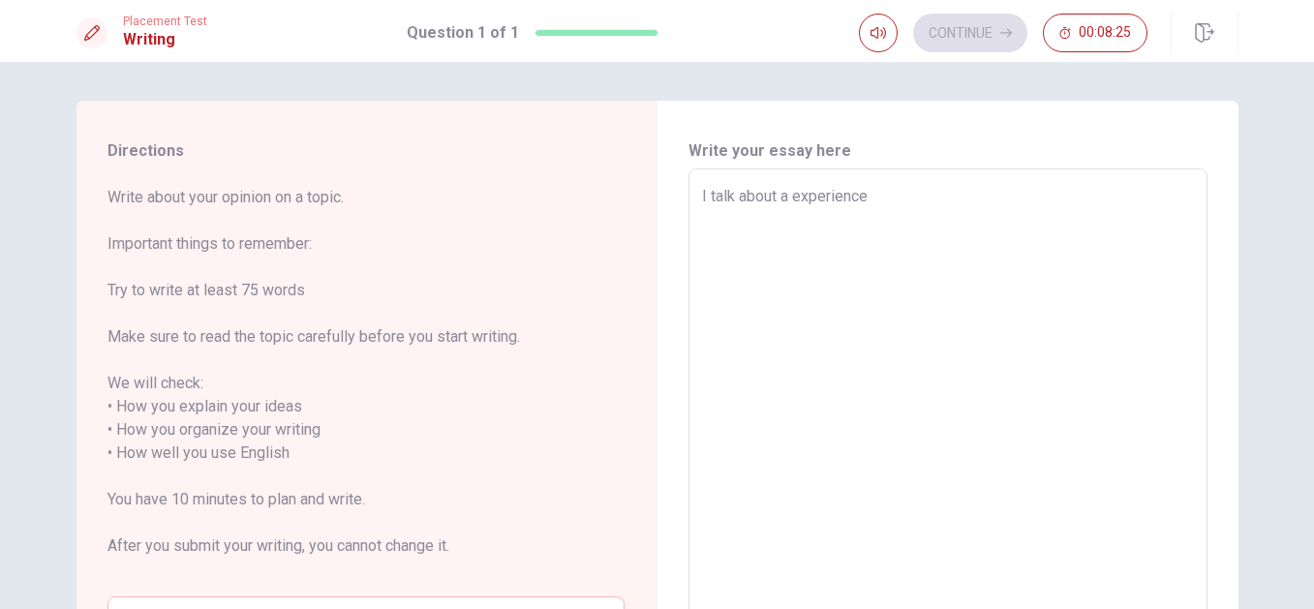
type textarea "I talk about a experience"
type textarea "x"
type textarea "I talk about a experience i"
type textarea "x"
type textarea "I talk about a experience"
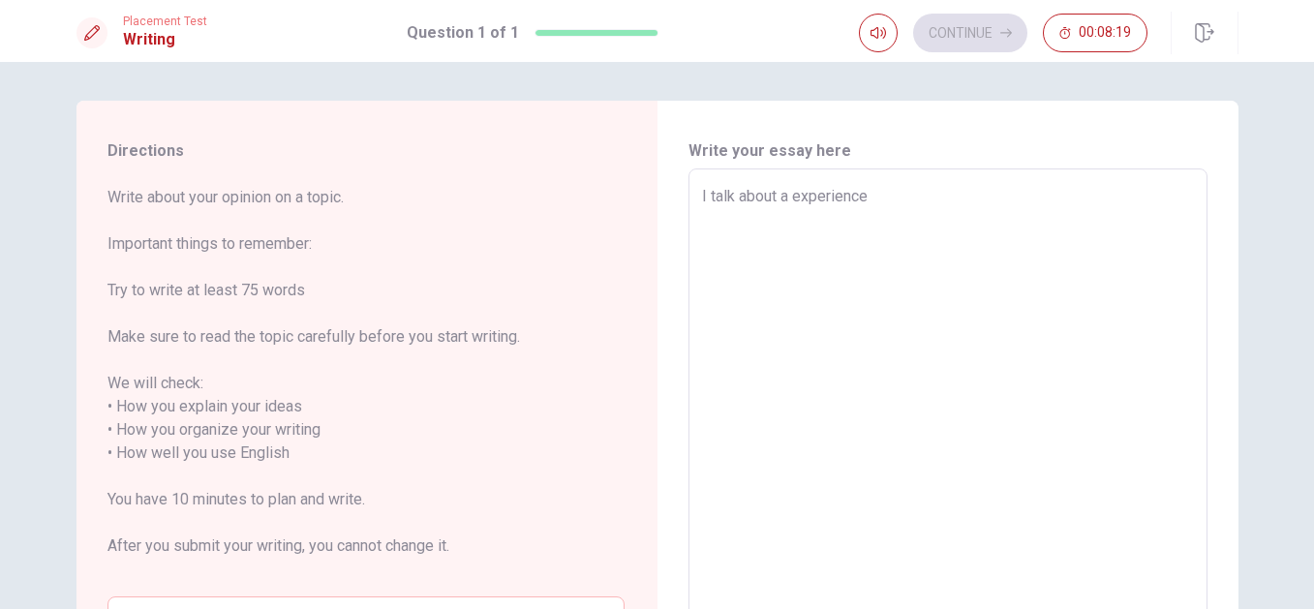
type textarea "x"
type textarea "I talk about a experience t"
type textarea "x"
type textarea "I talk about a experience th"
type textarea "x"
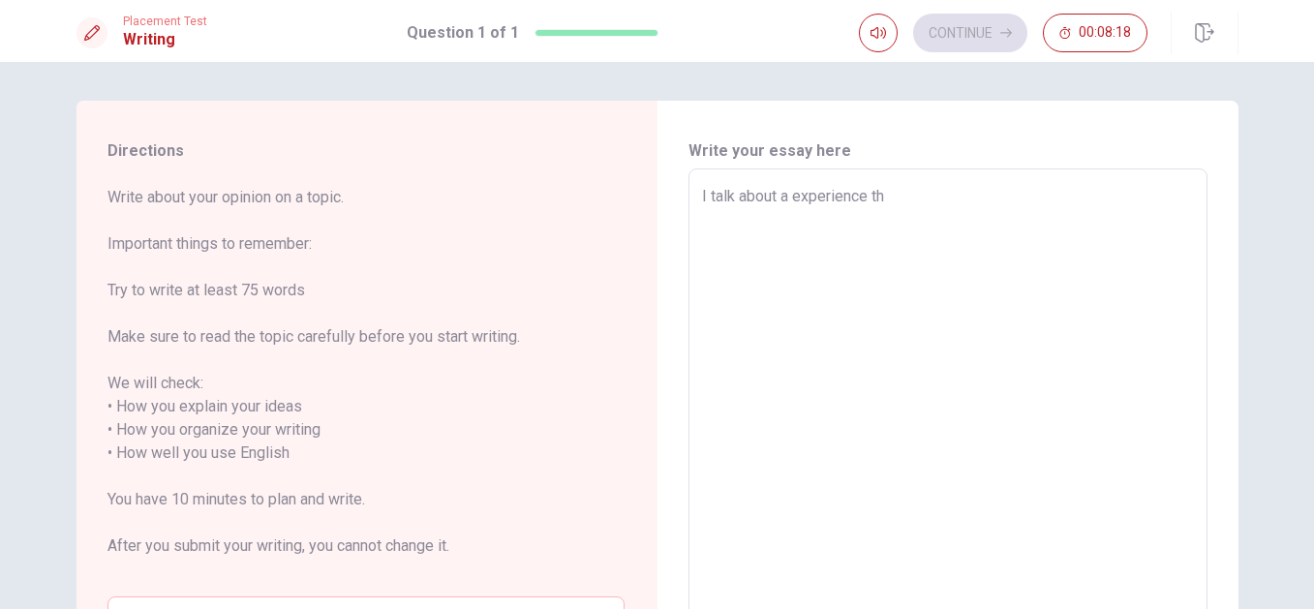
type textarea "I talk about a experience tha"
type textarea "x"
type textarea "I talk about a experience that"
type textarea "x"
type textarea "I talk about a experience that"
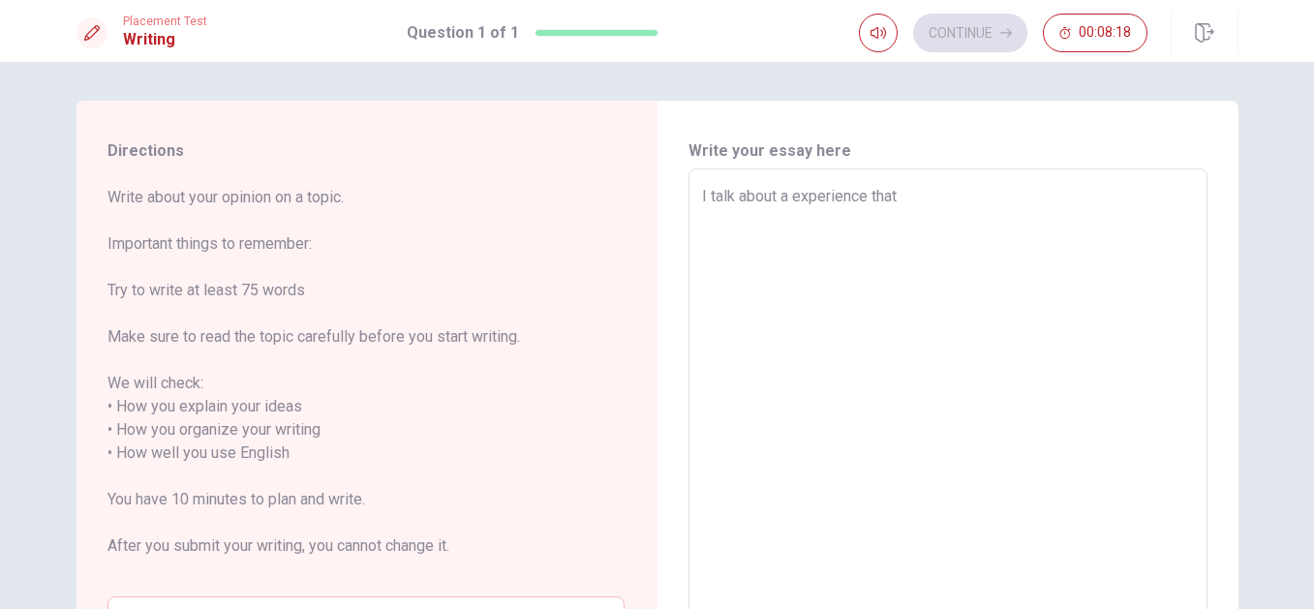
type textarea "x"
type textarea "I talk about a experience that i"
type textarea "x"
type textarea "I talk about a experience that i"
type textarea "x"
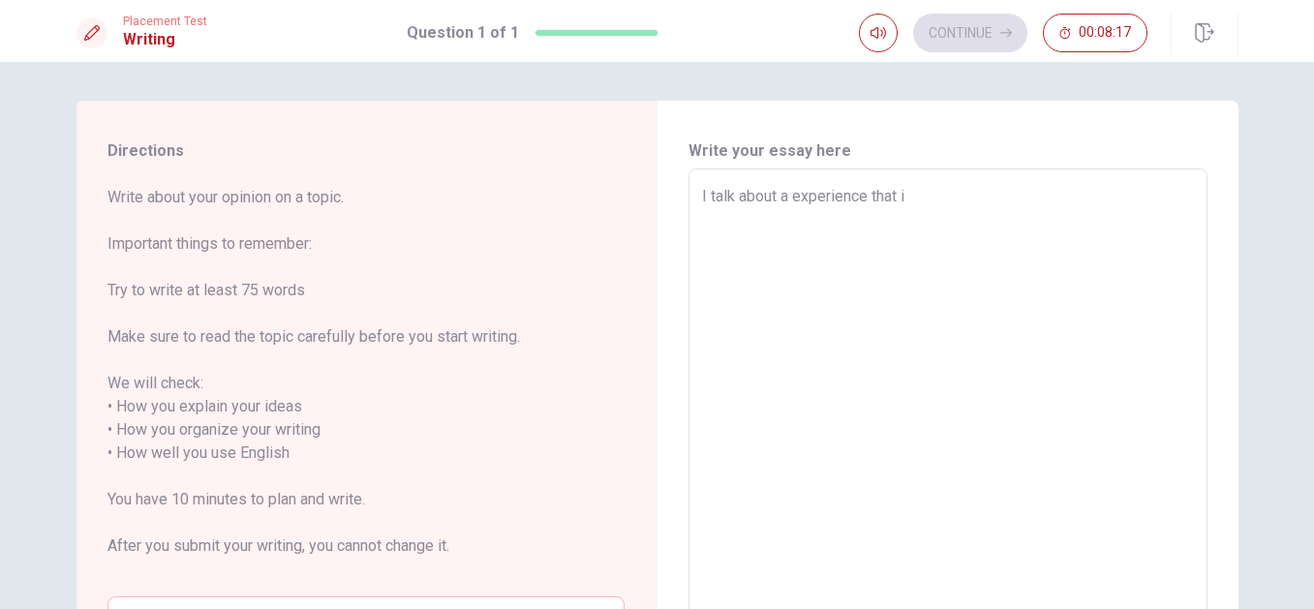
type textarea "I talk about a experience that i h"
type textarea "x"
type textarea "I talk about a experience that i ha"
type textarea "x"
type textarea "I talk about a experience that i had"
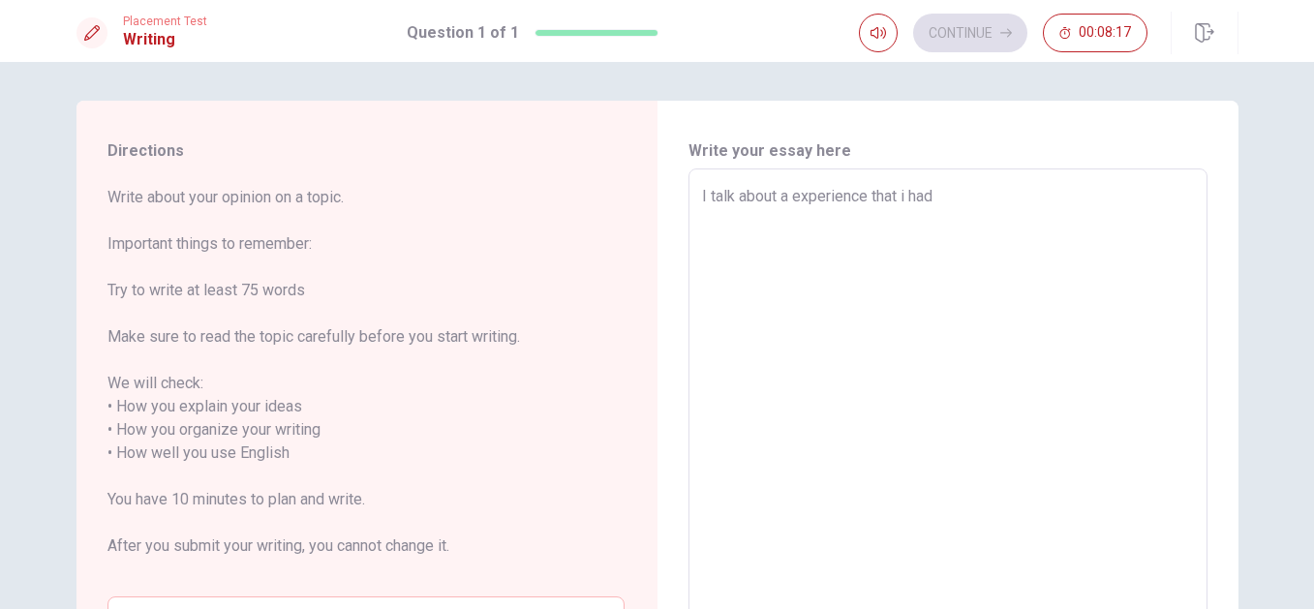
type textarea "x"
type textarea "I talk about a experience that i had"
type textarea "x"
type textarea "I talk about a experience that i had o"
type textarea "x"
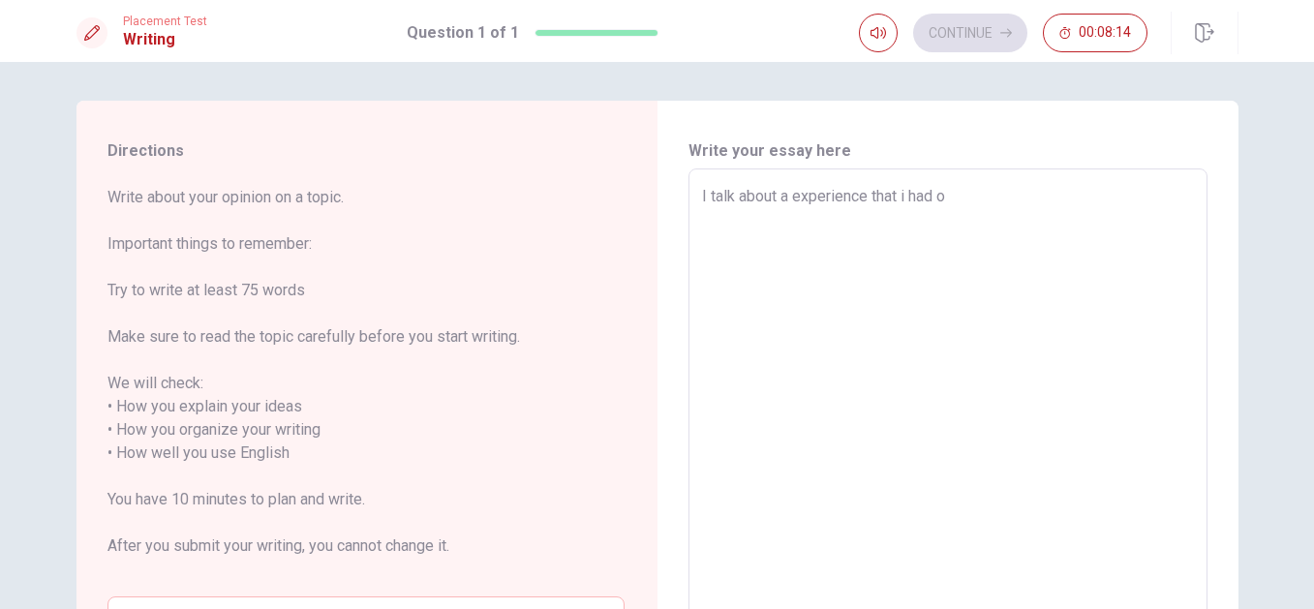
type textarea "I talk about a experience that i had"
type textarea "x"
type textarea "I talk about a experience that i had i"
type textarea "x"
type textarea "I talk about a experience that i had i"
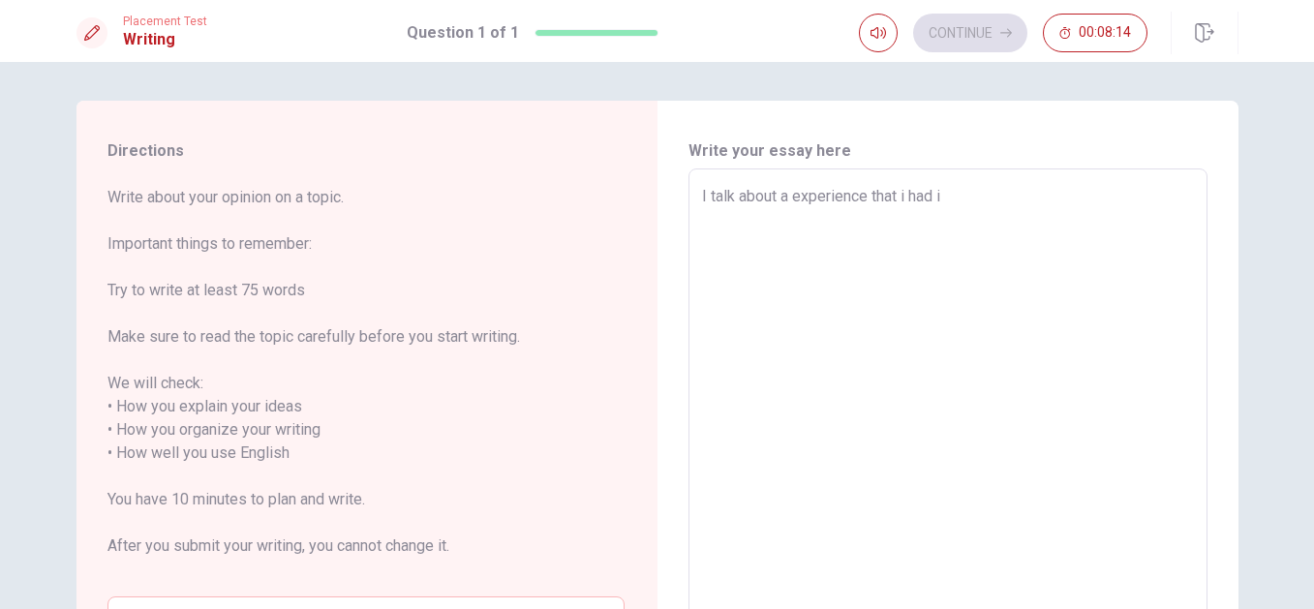
type textarea "x"
type textarea "I talk about a experience that i had i"
type textarea "x"
type textarea "I talk about a experience that i had im"
type textarea "x"
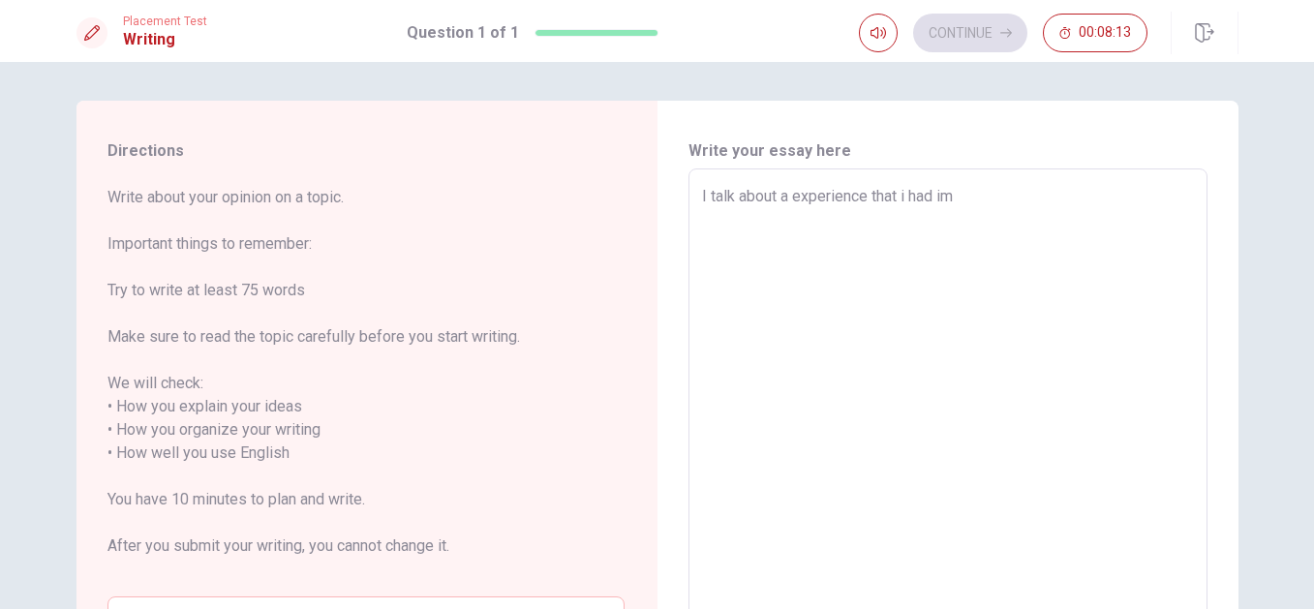
type textarea "I talk about a experience that i had i"
type textarea "x"
type textarea "I talk about a experience that i had in"
type textarea "x"
type textarea "I talk about a experience that i had in"
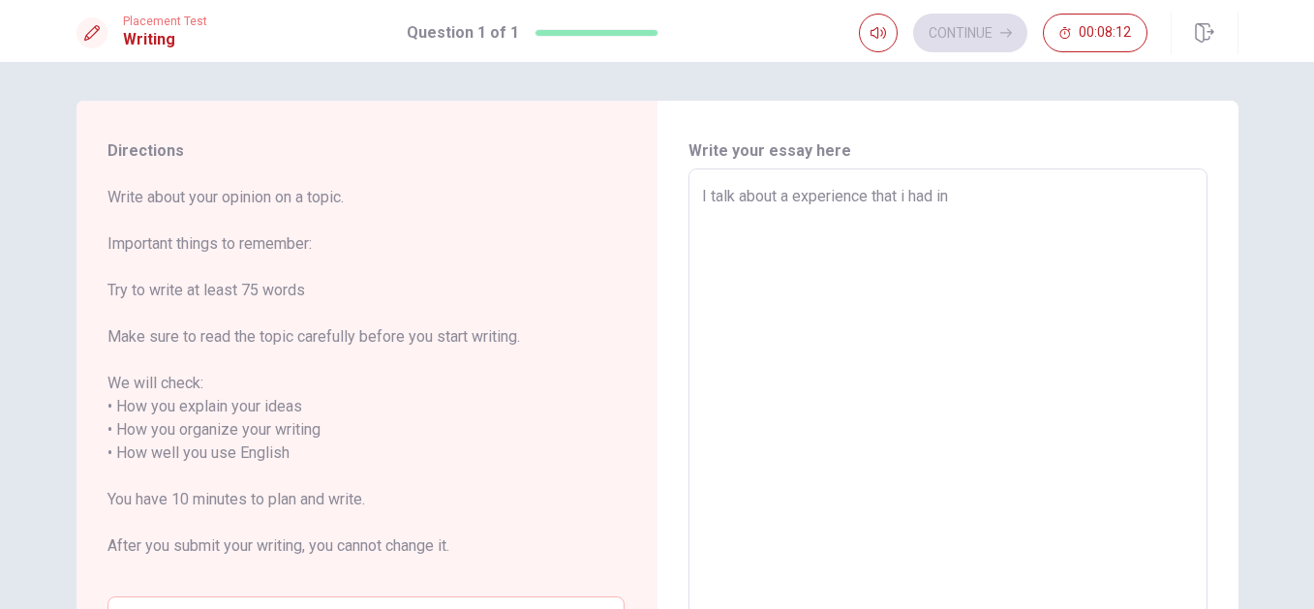
type textarea "x"
type textarea "I talk about a experience that i had in 2"
type textarea "x"
type textarea "I talk about a experience that i had in 20"
type textarea "x"
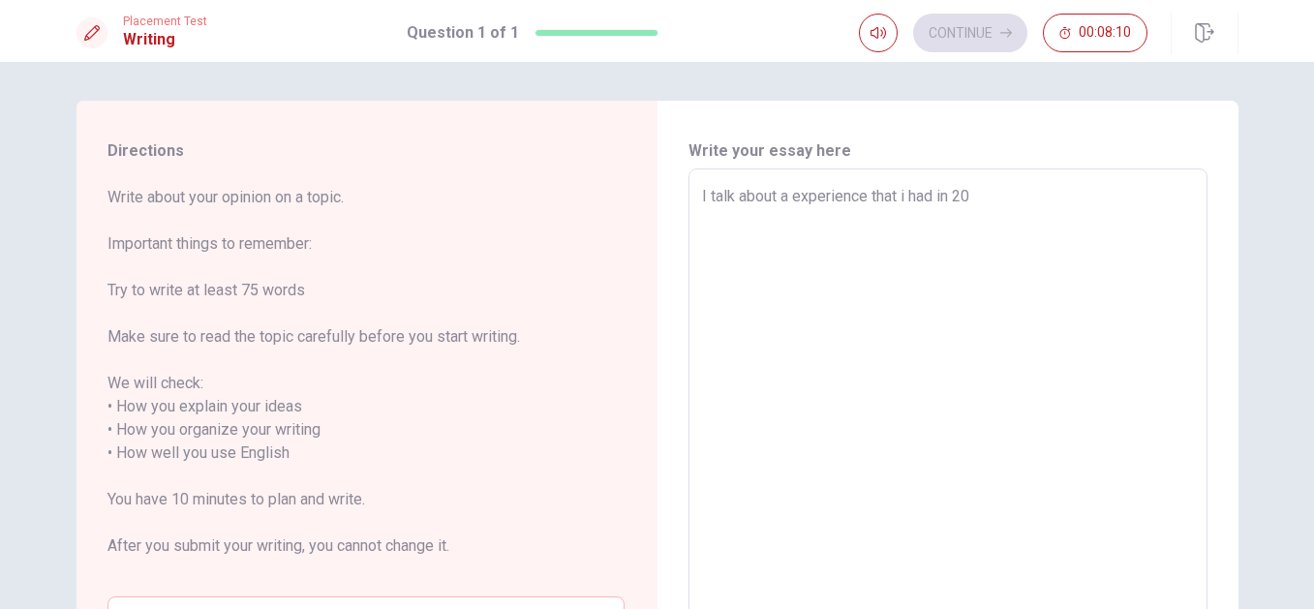
type textarea "I talk about a experience that i had in 202"
type textarea "x"
type textarea "I talk about a experience that i had in [DATE]"
type textarea "x"
type textarea "I talk about a experience that i had in [DATE]."
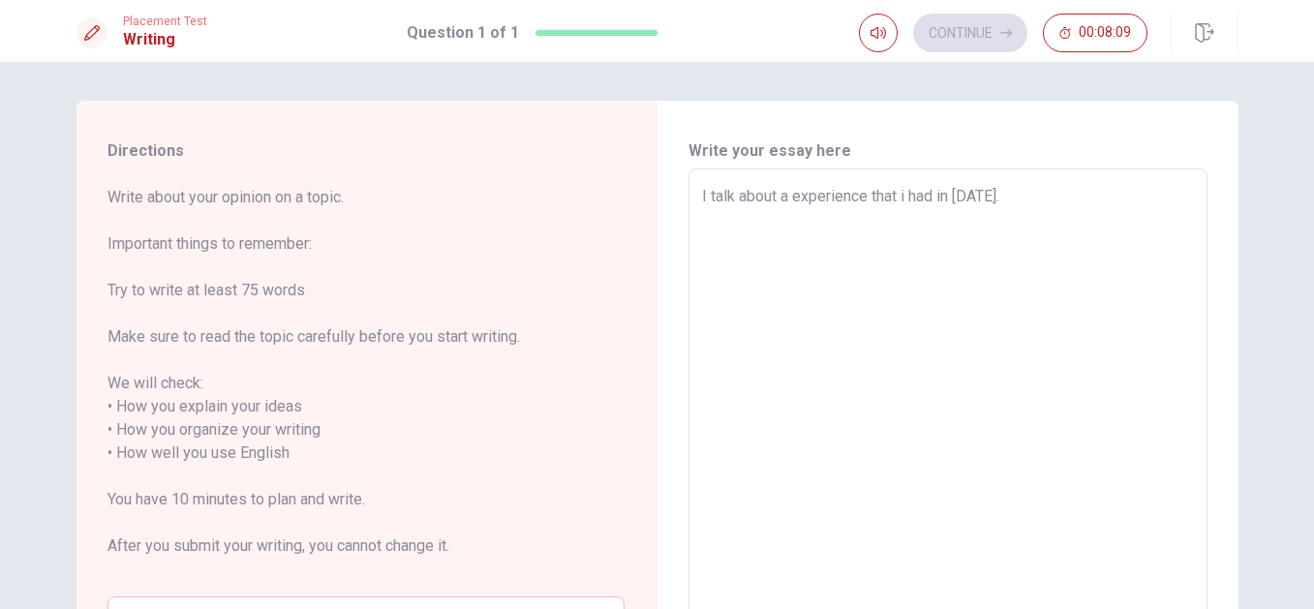
type textarea "x"
type textarea "I talk about a experience that i had in [DATE]."
type textarea "x"
type textarea "I talk about a experience that i had in [DATE]. i"
type textarea "x"
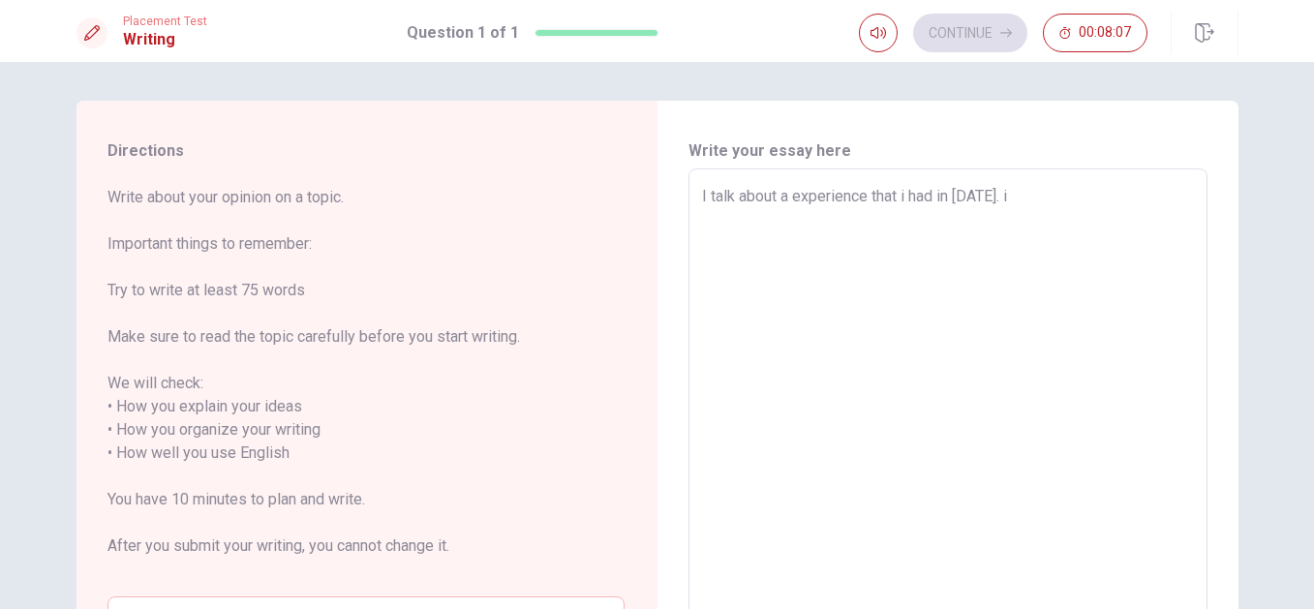
type textarea "I talk about a experience that i had in [DATE]."
type textarea "x"
type textarea "I talk about a experience that i had in [DATE]. I"
type textarea "x"
type textarea "I talk about a experience that i had in [DATE]. In"
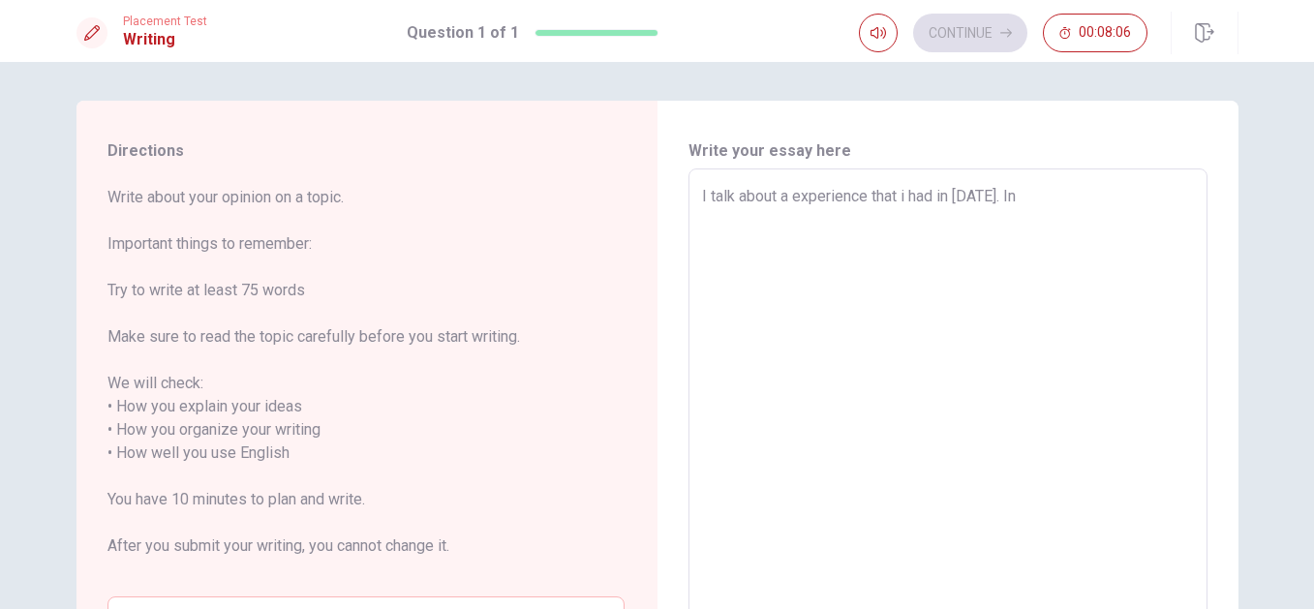
type textarea "x"
type textarea "I talk about a experience that i had in [DATE]. In"
type textarea "x"
type textarea "I talk about a experience that i had in [DATE]. In 2"
type textarea "x"
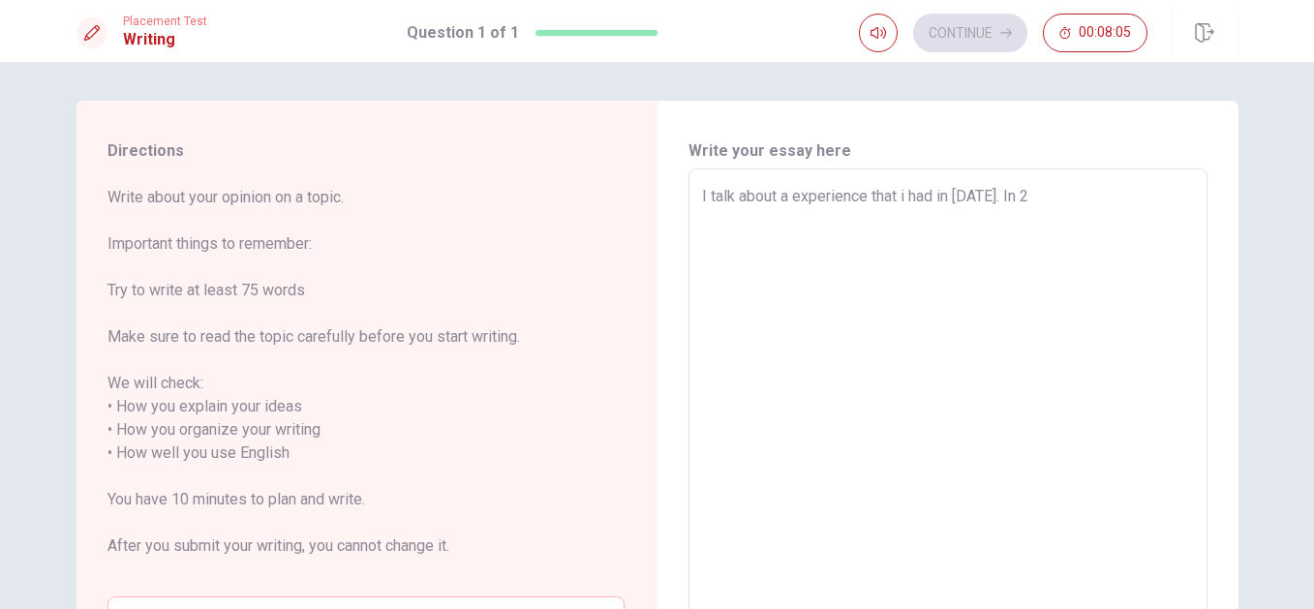
type textarea "I talk about a experience that i had in [DATE]. In 20"
type textarea "x"
type textarea "I talk about a experience that i had in [DATE]. In 202"
type textarea "x"
type textarea "I talk about a experience that i had in [DATE]. In [DATE]"
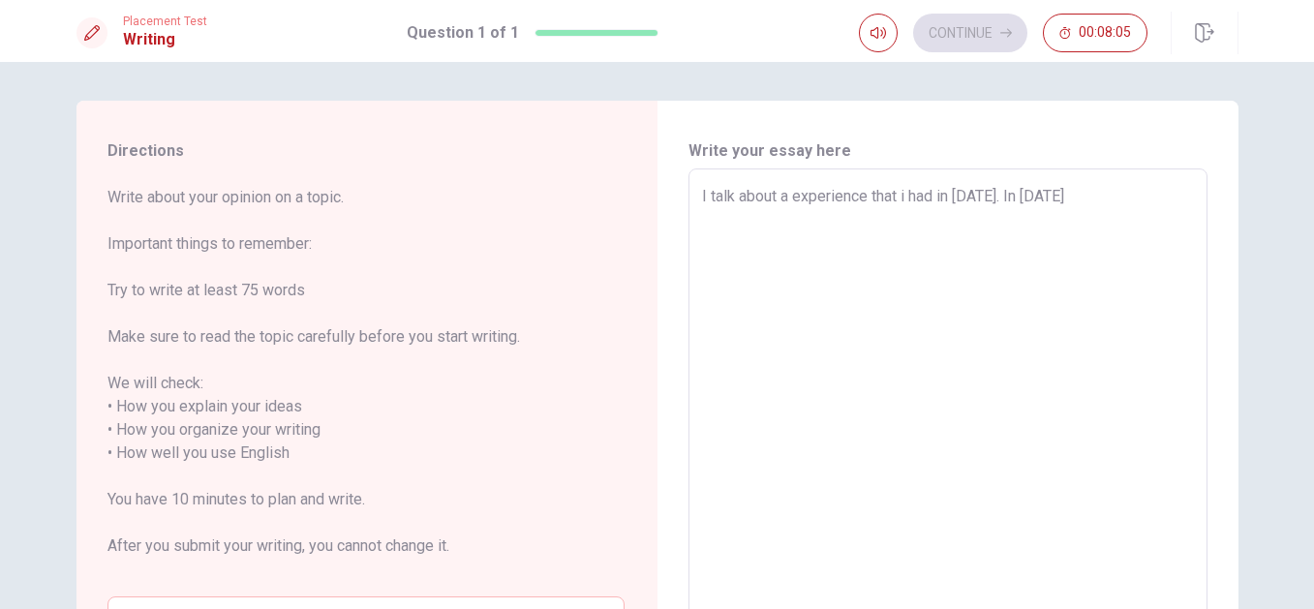
type textarea "x"
type textarea "I talk about a experience that i had in [DATE]. In [DATE]"
type textarea "x"
type textarea "I talk about a experience that i had in [DATE]. In [DATE]"
type textarea "x"
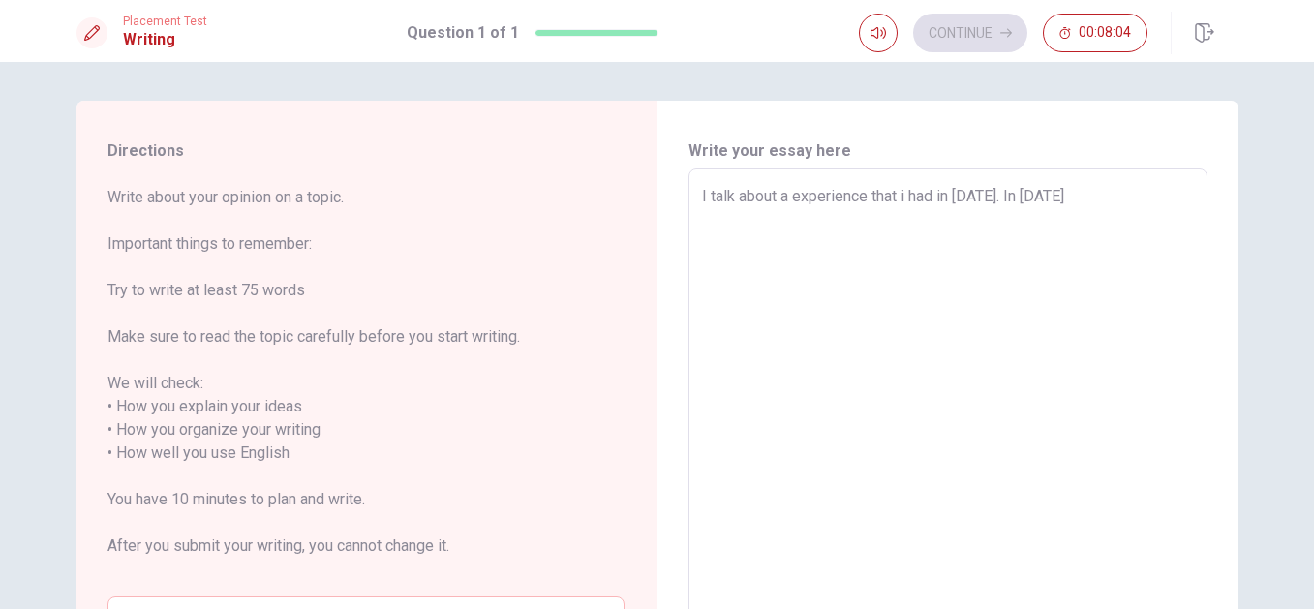
type textarea "I talk about a experience that i had in [DATE]. In [DATE]"
type textarea "x"
type textarea "I talk about a experience that i had in [DATE]. In [DATE] i"
type textarea "x"
type textarea "I talk about a experience that i had in [DATE]. In [DATE] i"
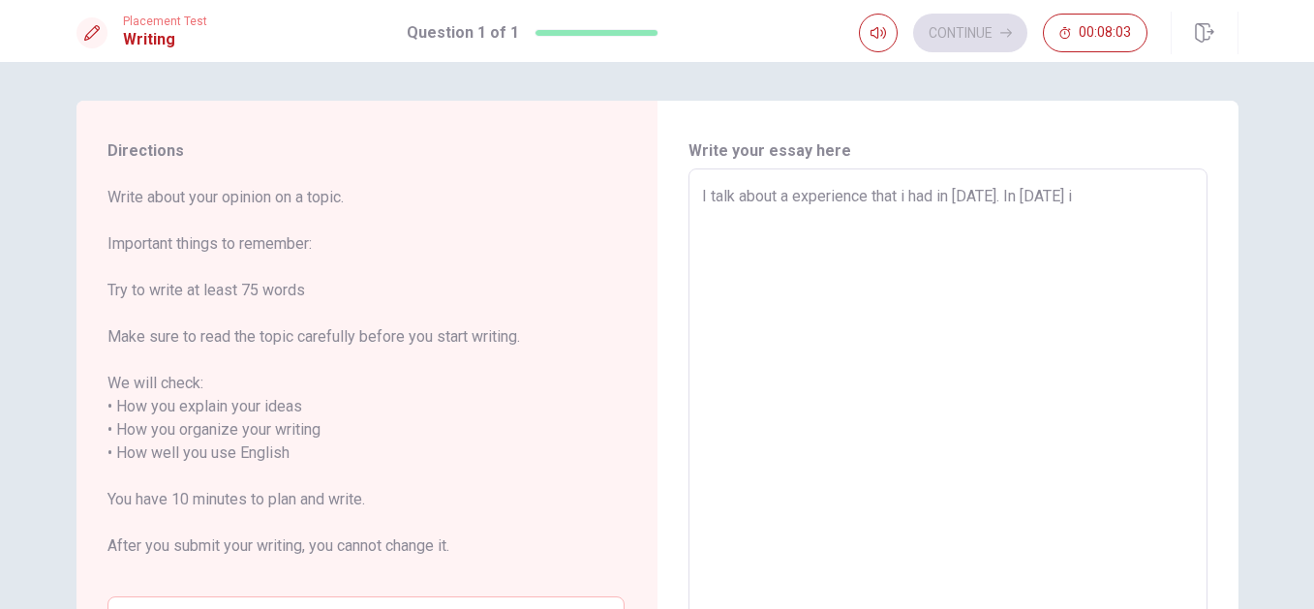
type textarea "x"
type textarea "I talk about a experience that i had in [DATE]. In [DATE] i pp"
type textarea "x"
type textarea "I talk about a experience that i had in [DATE]. In [DATE] i ppr"
type textarea "x"
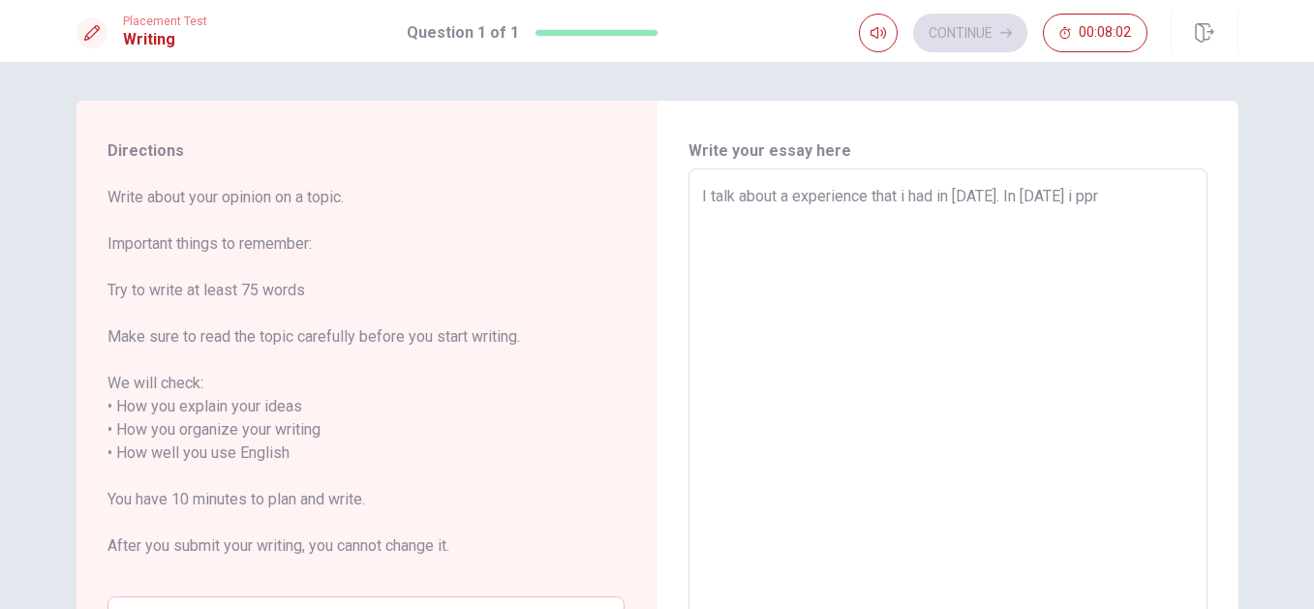
type textarea "I talk about a experience that i had in [DATE]. In [DATE] i ppra"
type textarea "x"
type textarea "I talk about a experience that i had in [DATE]. In [DATE] i pprat"
type textarea "x"
type textarea "I talk about a experience that i had in [DATE]. In [DATE] i pprati"
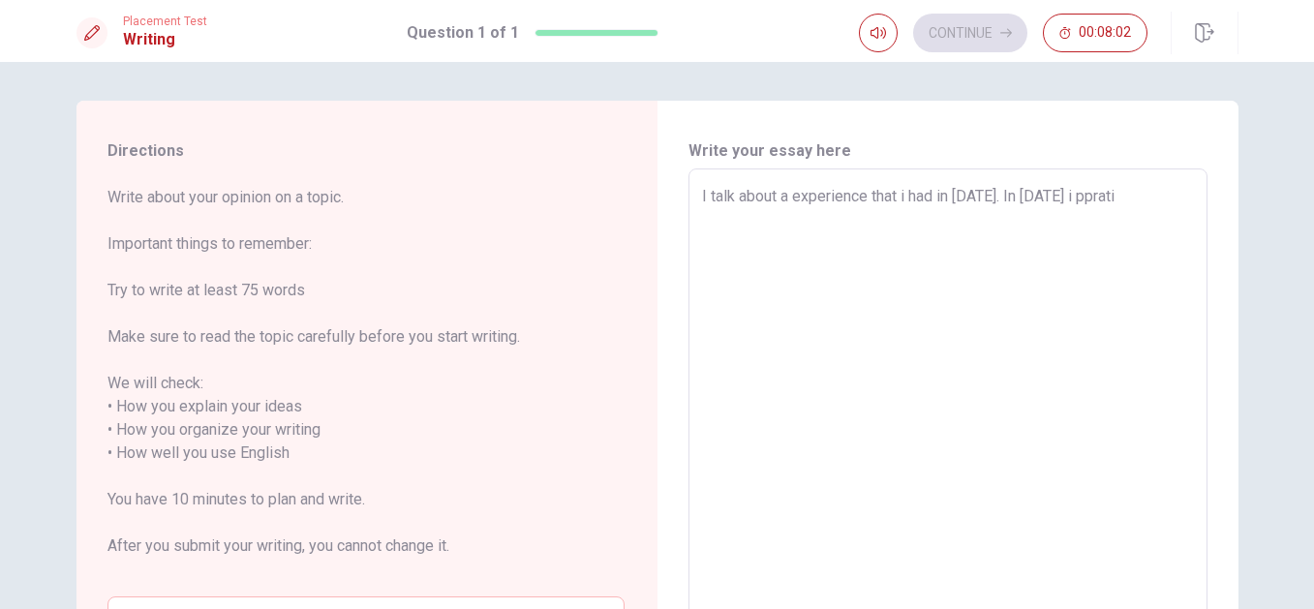
type textarea "x"
type textarea "I talk about a experience that i had in [DATE]. In [DATE] i pprat"
type textarea "x"
type textarea "I talk about a experience that i had in [DATE]. In [DATE] i ppra"
type textarea "x"
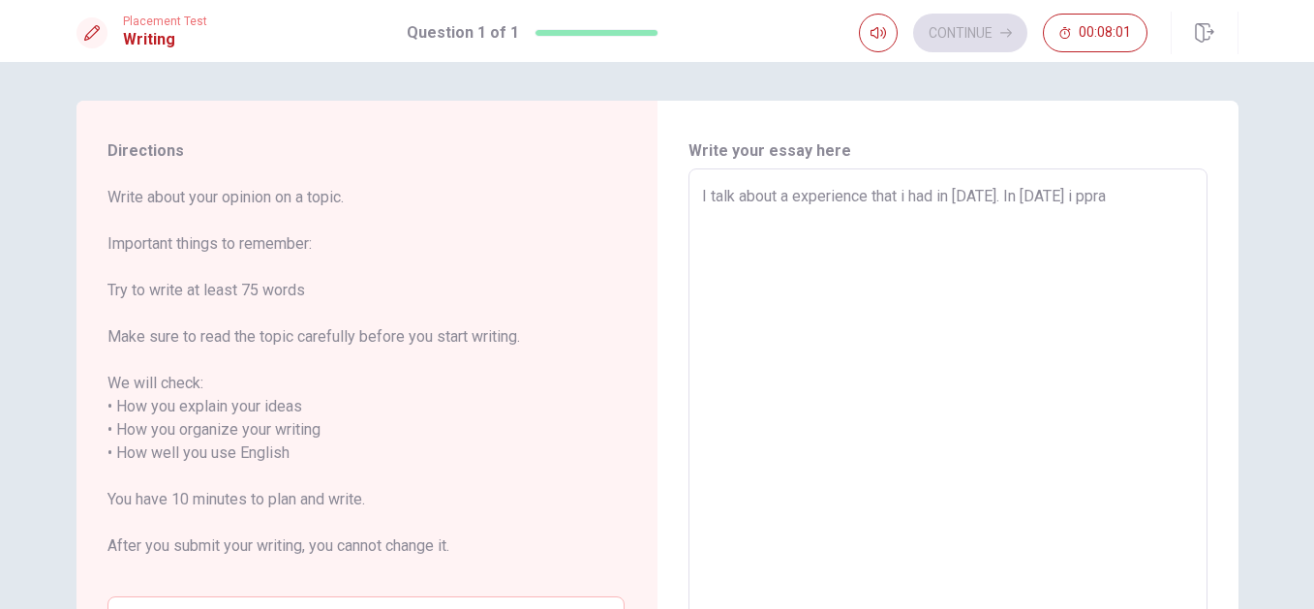
type textarea "I talk about a experience that i had in [DATE]. In [DATE] i ppr"
type textarea "x"
type textarea "I talk about a experience that i had in [DATE]. In [DATE] i pp"
type textarea "x"
type textarea "I talk about a experience that i had in [DATE]. In [DATE] i p"
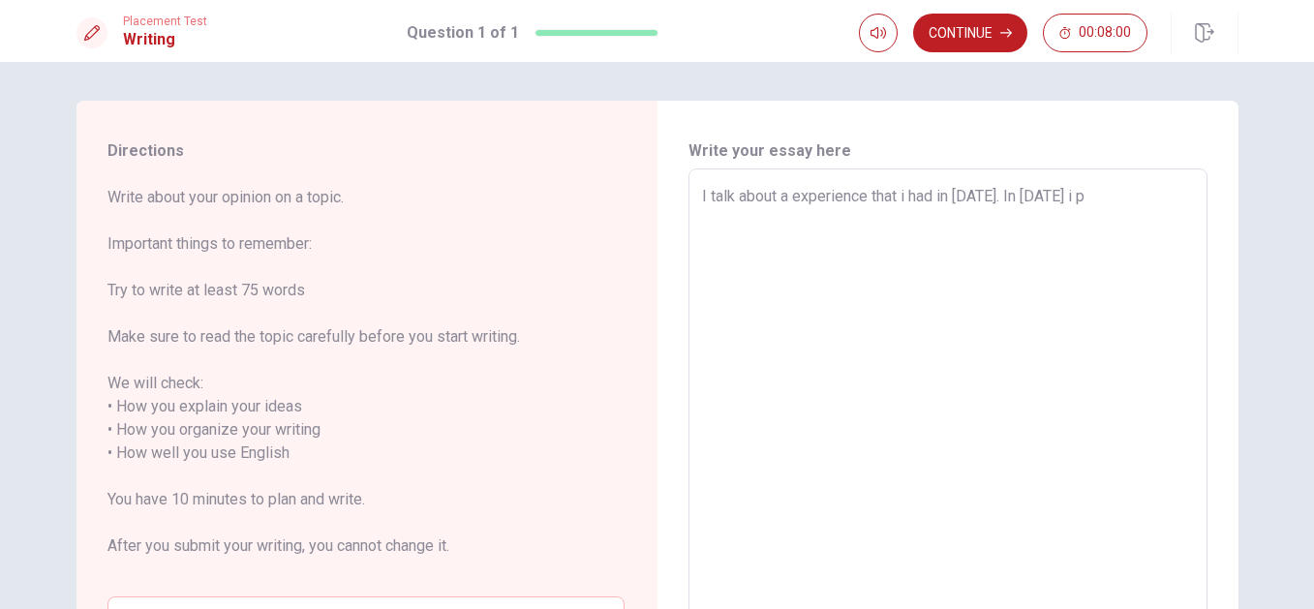
type textarea "x"
type textarea "I talk about a experience that i had in [DATE]. In [DATE] i pr"
type textarea "x"
type textarea "I talk about a experience that i had in [DATE]. In [DATE] i pra"
type textarea "x"
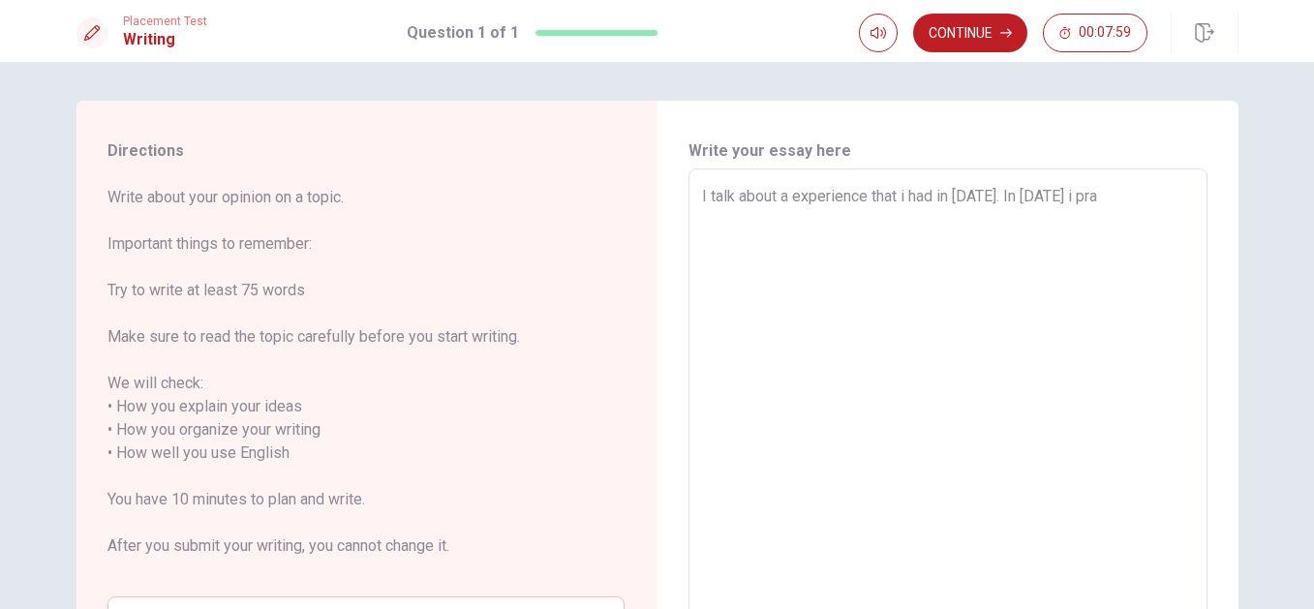
type textarea "I talk about a experience that i had in [DATE]. In [DATE] i prat"
type textarea "x"
type textarea "I talk about a experience that i had in [DATE]. In [DATE] i prati"
type textarea "x"
type textarea "I talk about a experience that i had in [DATE]. In [DATE] i pratic"
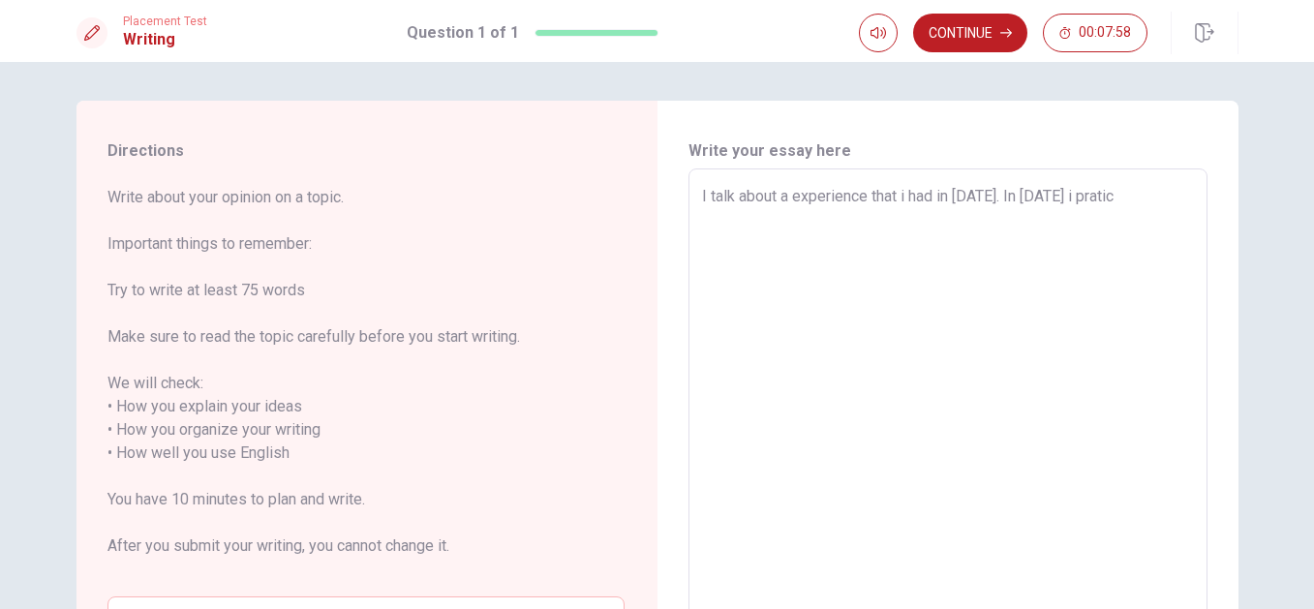
type textarea "x"
type textarea "I talk about a experience that i had in [DATE]. In [DATE] i pratice"
type textarea "x"
type textarea "I talk about a experience that i had in [DATE]. In [DATE] i pratice"
type textarea "x"
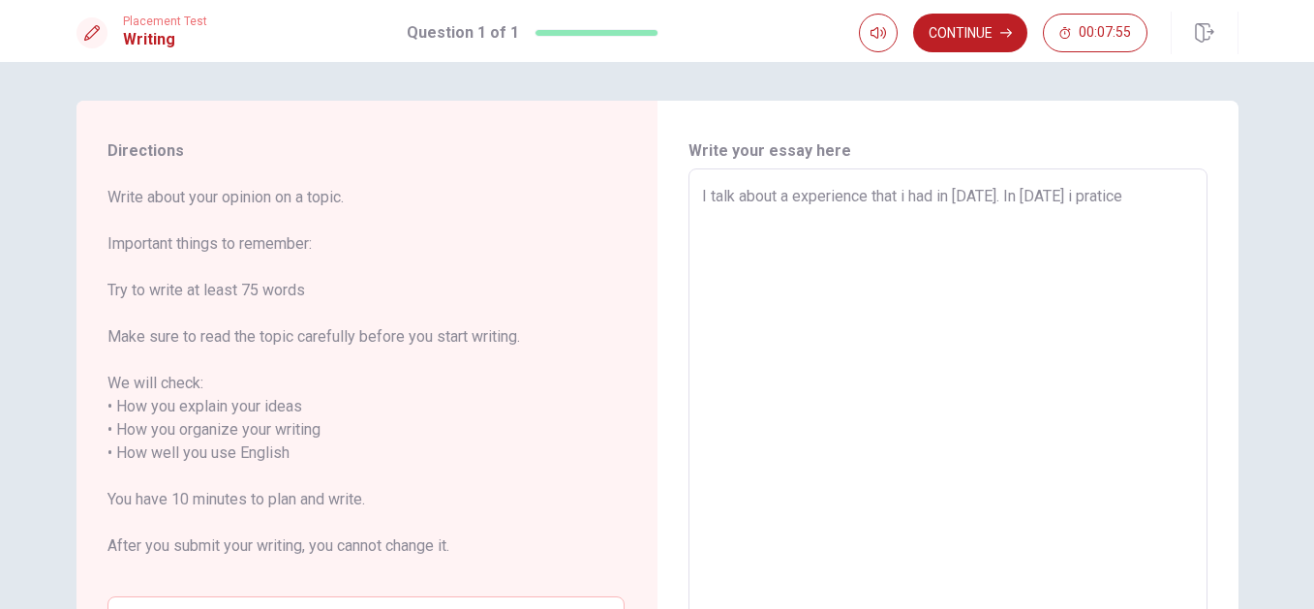
type textarea "I talk about a experience that i had in [DATE]. In [DATE] i pratice s"
type textarea "x"
type textarea "I talk about a experience that i had in [DATE]. In [DATE] i pratice so"
type textarea "x"
type textarea "I talk about a experience that i had in [DATE]. In [DATE] i pratice soc"
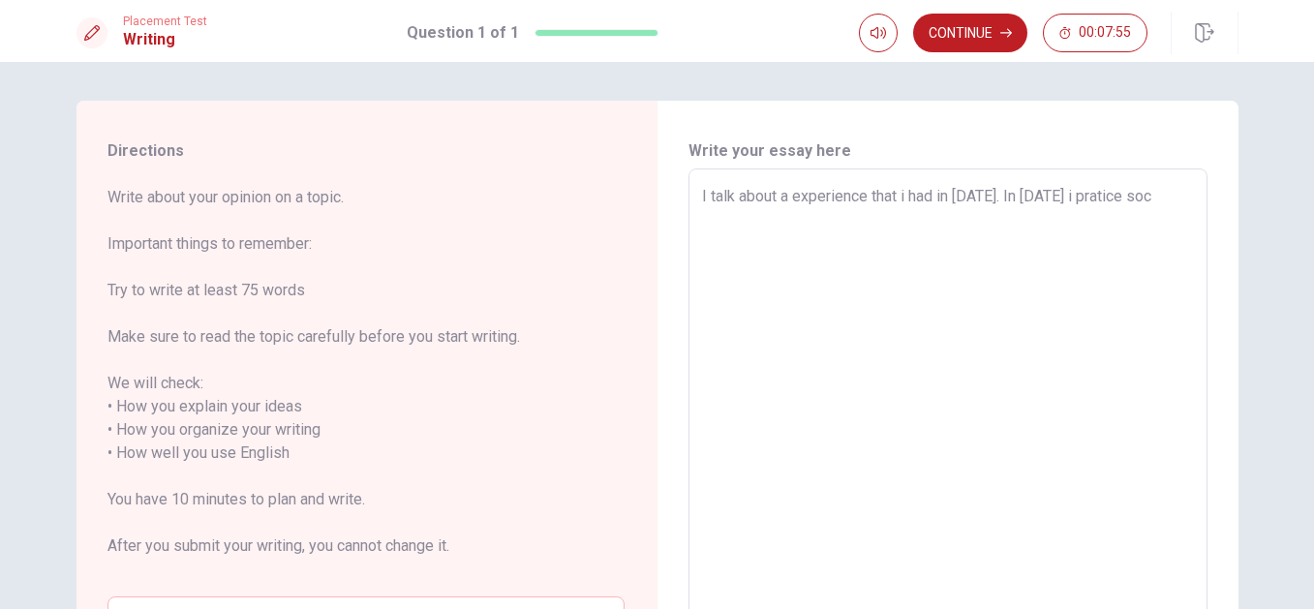
type textarea "x"
type textarea "I talk about a experience that i had in [DATE]. In [DATE] i pratice socc"
type textarea "x"
type textarea "I talk about a experience that i had in [DATE]. In [DATE] i pratice socce"
type textarea "x"
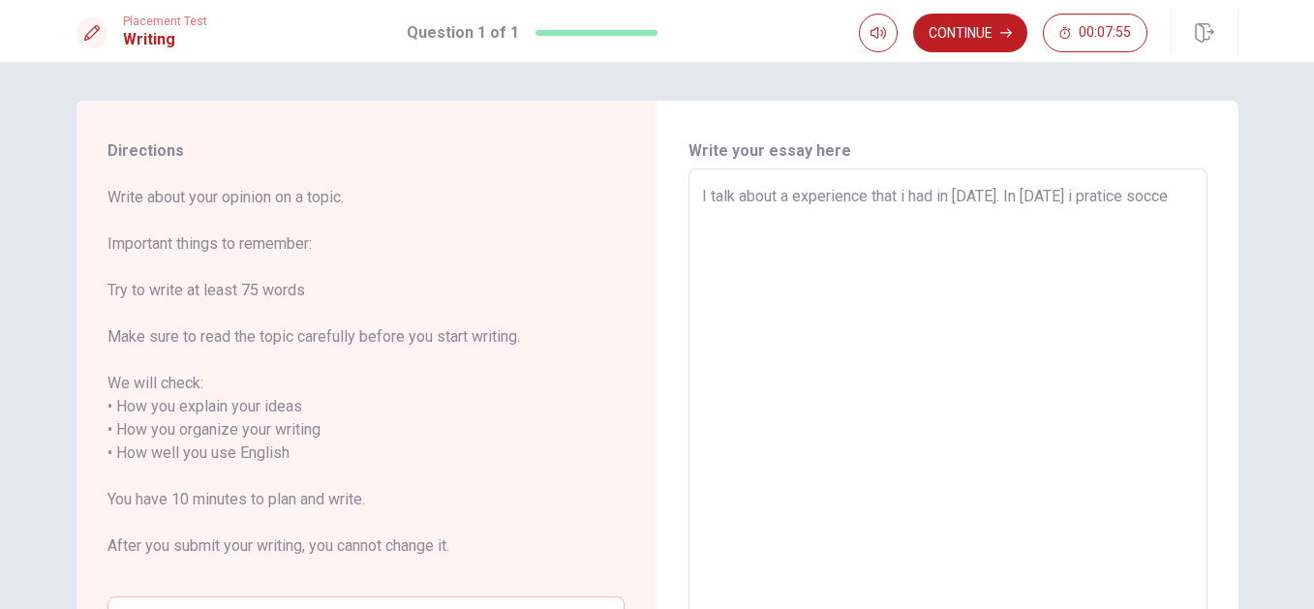
type textarea "I talk about a experience that i had in [DATE]. In [DATE] i pratice soccer"
type textarea "x"
type textarea "I talk about a experience that i had in [DATE]. In [DATE] i pratice soccer"
type textarea "x"
type textarea "I talk about a experience that i had in [DATE]. In [DATE] i pratice soccer h"
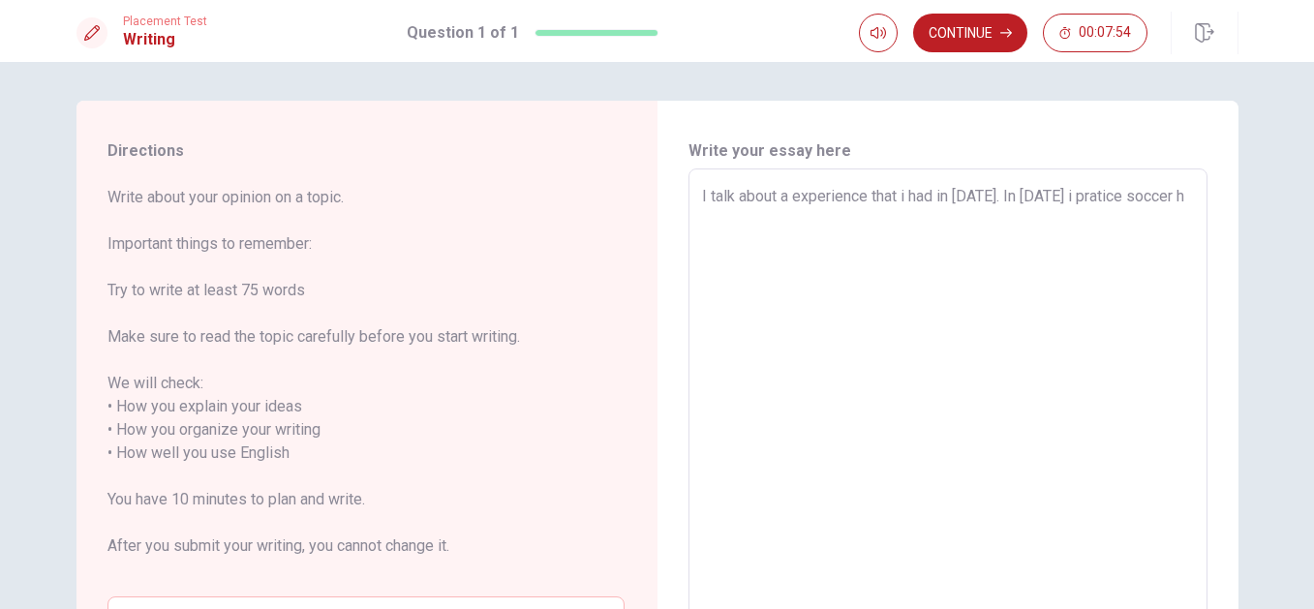
type textarea "x"
type textarea "I talk about a experience that i had in [DATE]. In [DATE] i pratice soccer he"
type textarea "x"
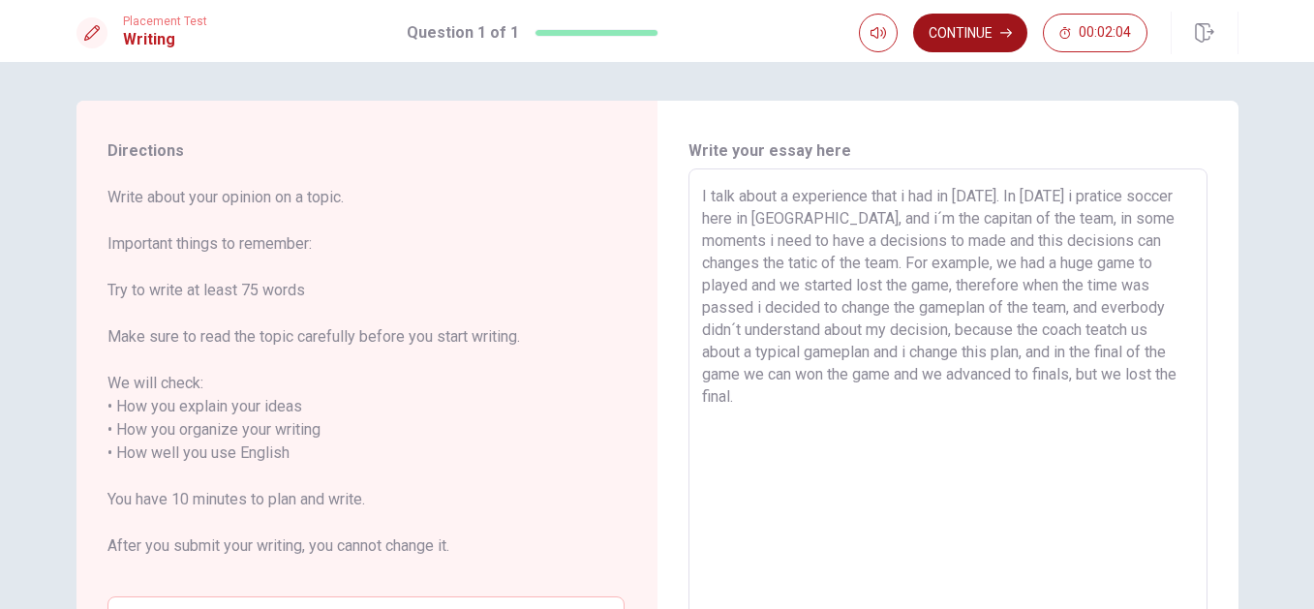
click at [986, 42] on button "Continue" at bounding box center [970, 33] width 114 height 39
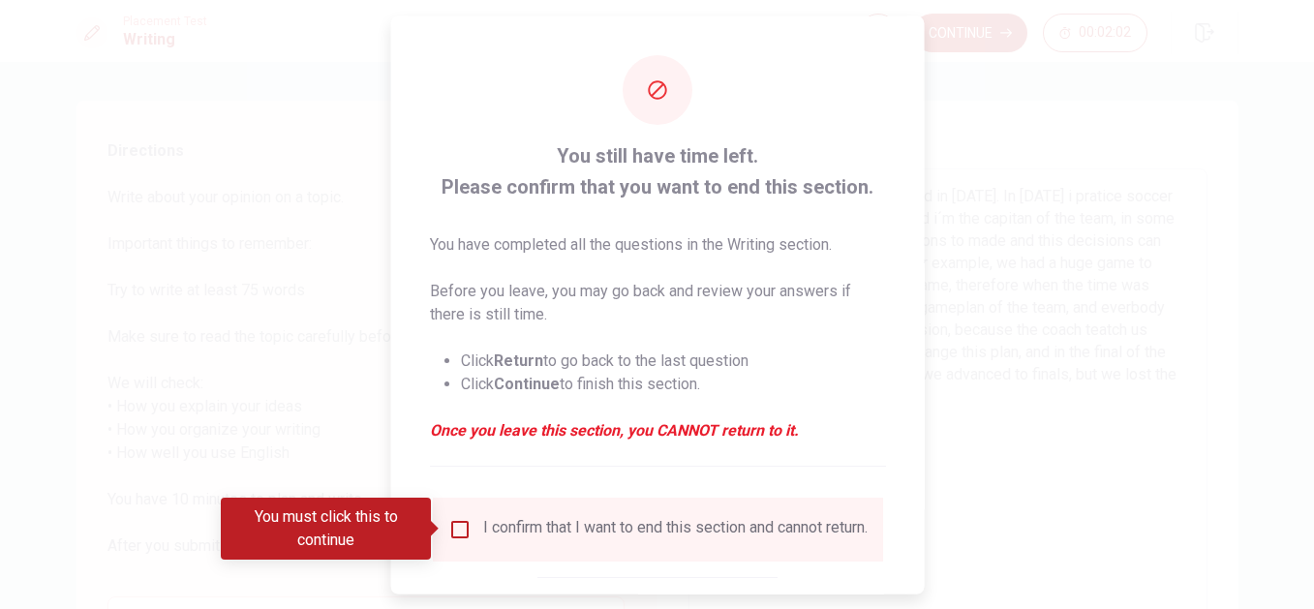
click at [450, 537] on input "You must click this to continue" at bounding box center [458, 528] width 23 height 23
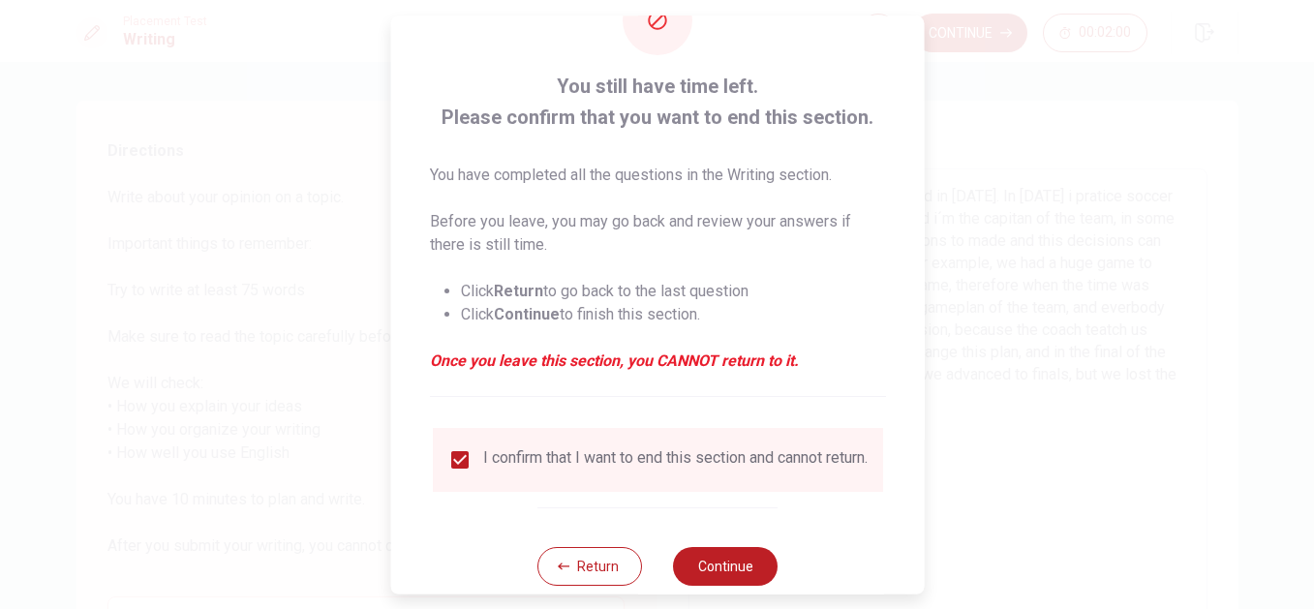
scroll to position [87, 0]
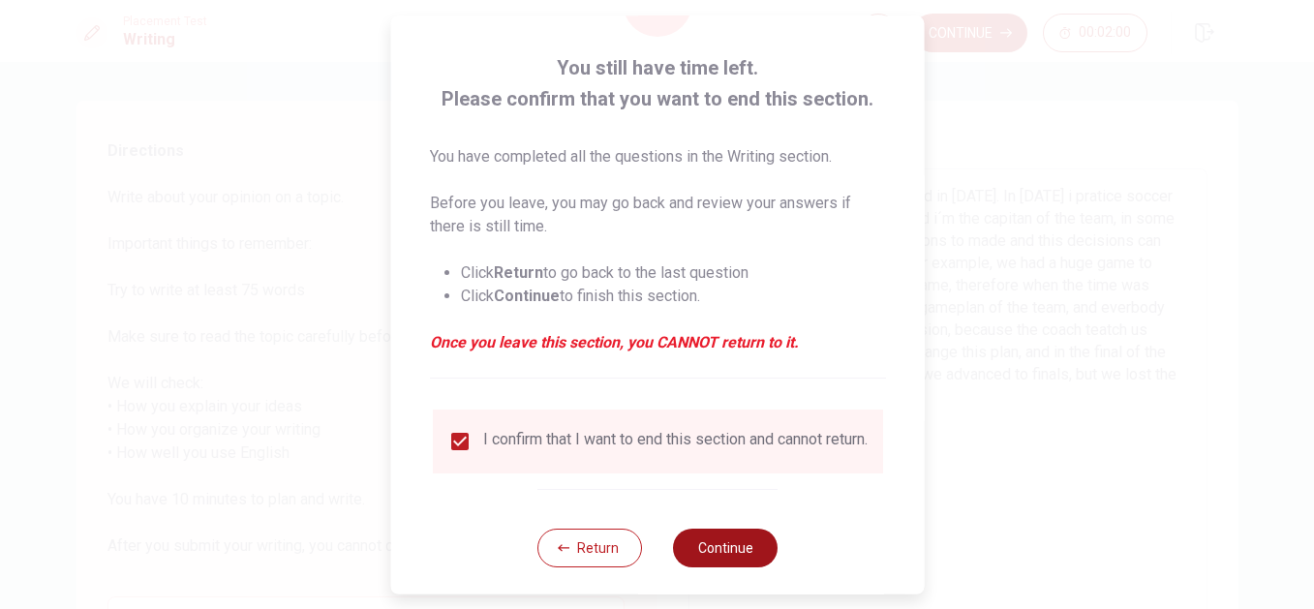
click at [740, 558] on button "Continue" at bounding box center [725, 548] width 105 height 39
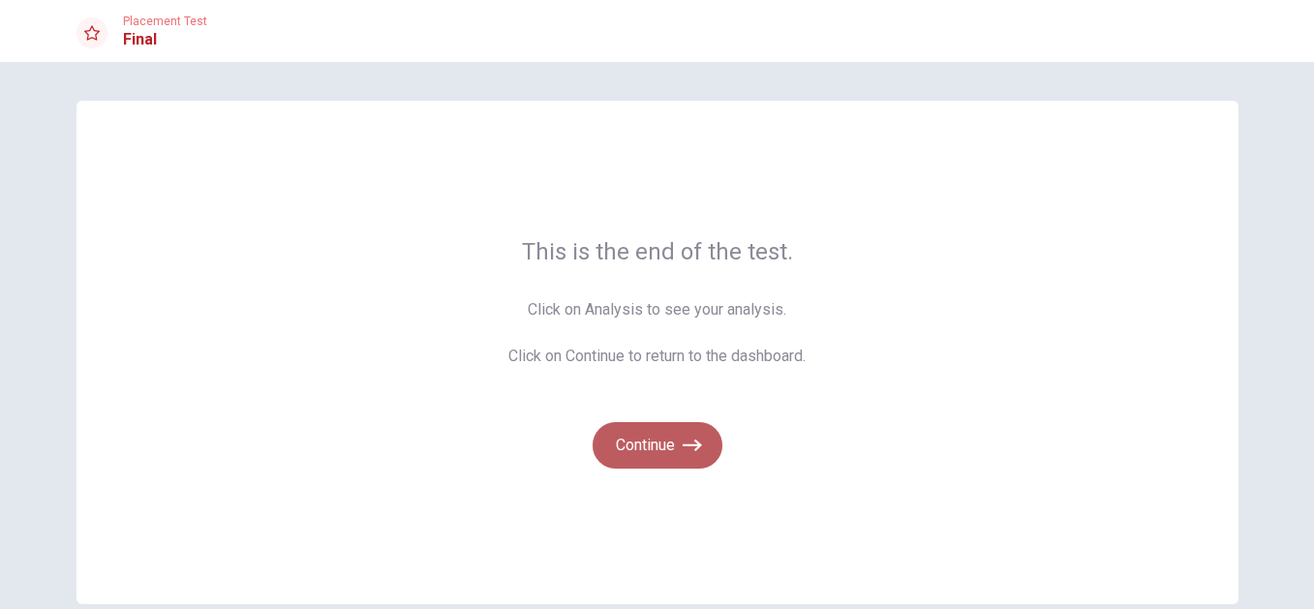
click at [631, 438] on button "Continue" at bounding box center [658, 445] width 130 height 46
